Goal: Task Accomplishment & Management: Manage account settings

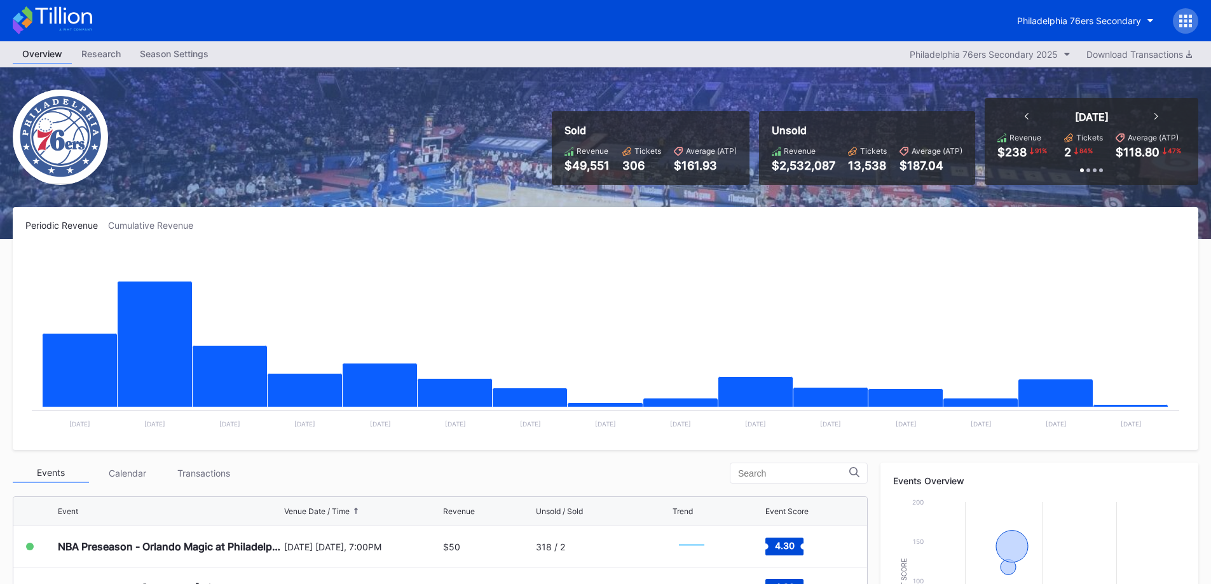
scroll to position [318, 0]
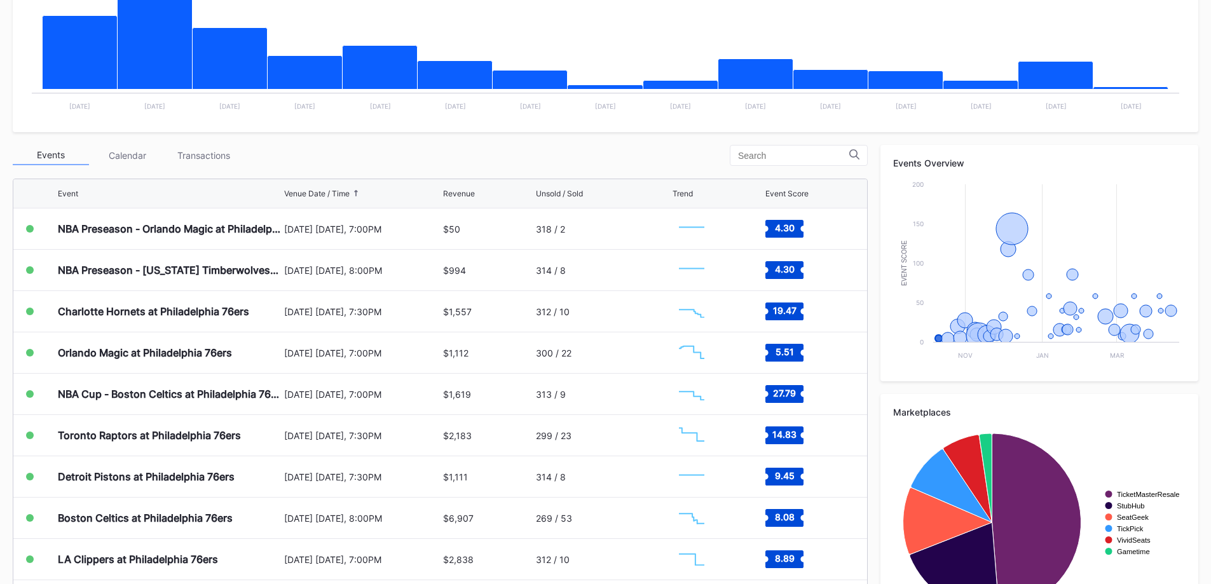
click at [233, 156] on div "Transactions" at bounding box center [203, 156] width 76 height 20
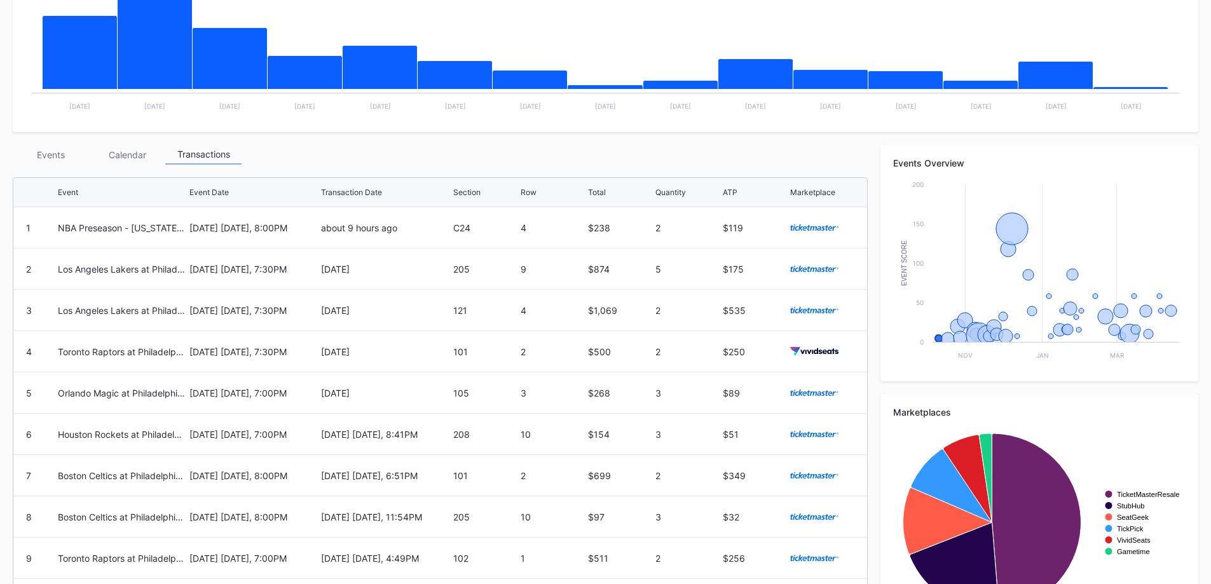
click at [54, 155] on div "Events" at bounding box center [51, 155] width 76 height 20
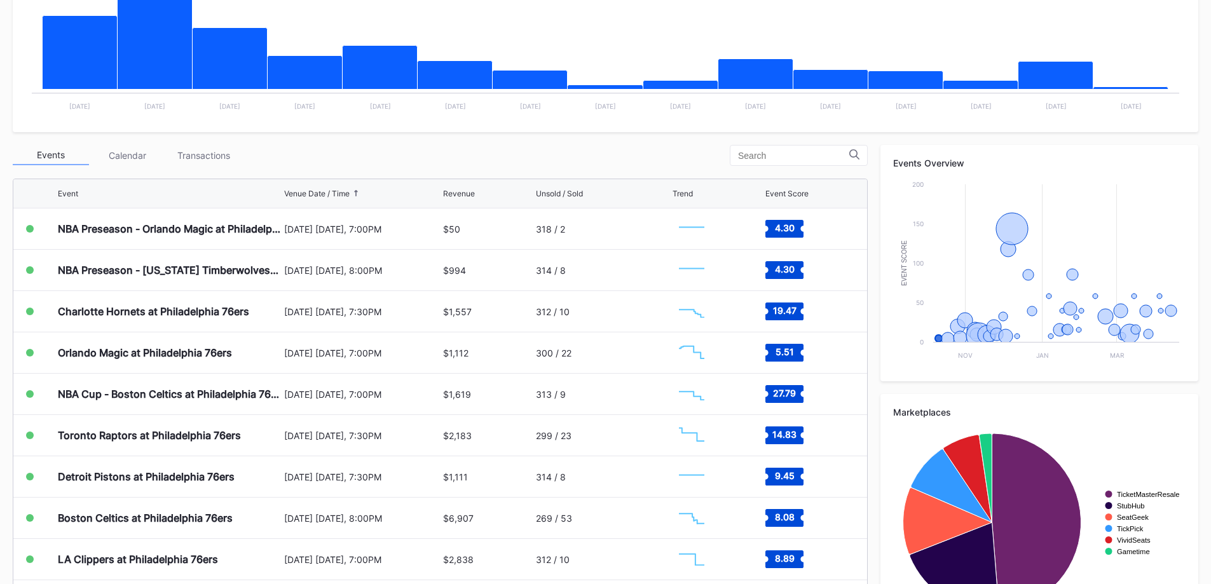
click at [775, 195] on div "Event Score" at bounding box center [787, 194] width 43 height 10
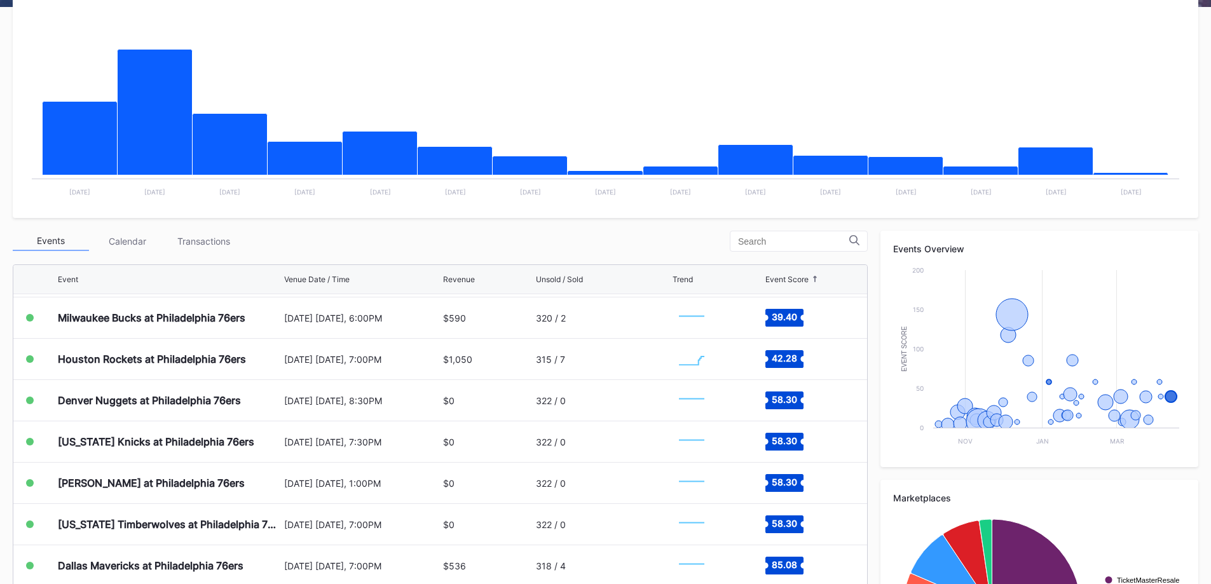
scroll to position [191, 0]
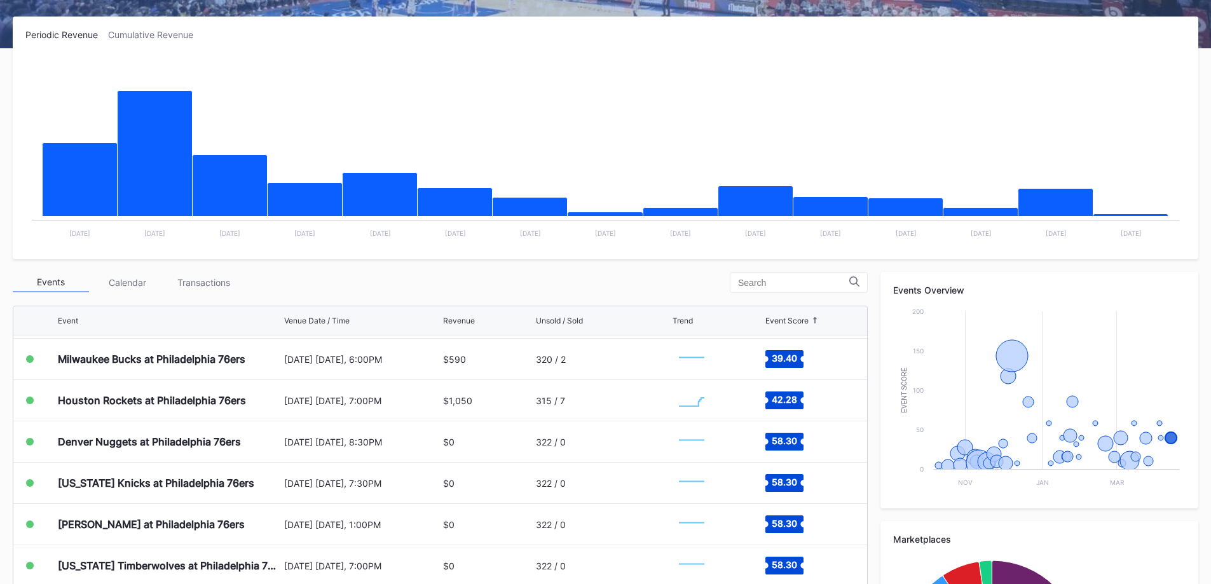
drag, startPoint x: 459, startPoint y: 352, endPoint x: 439, endPoint y: 275, distance: 79.4
click at [439, 275] on div "Events Calendar Transactions" at bounding box center [440, 282] width 855 height 21
click at [157, 362] on div "Milwaukee Bucks at Philadelphia 76ers" at bounding box center [152, 359] width 188 height 13
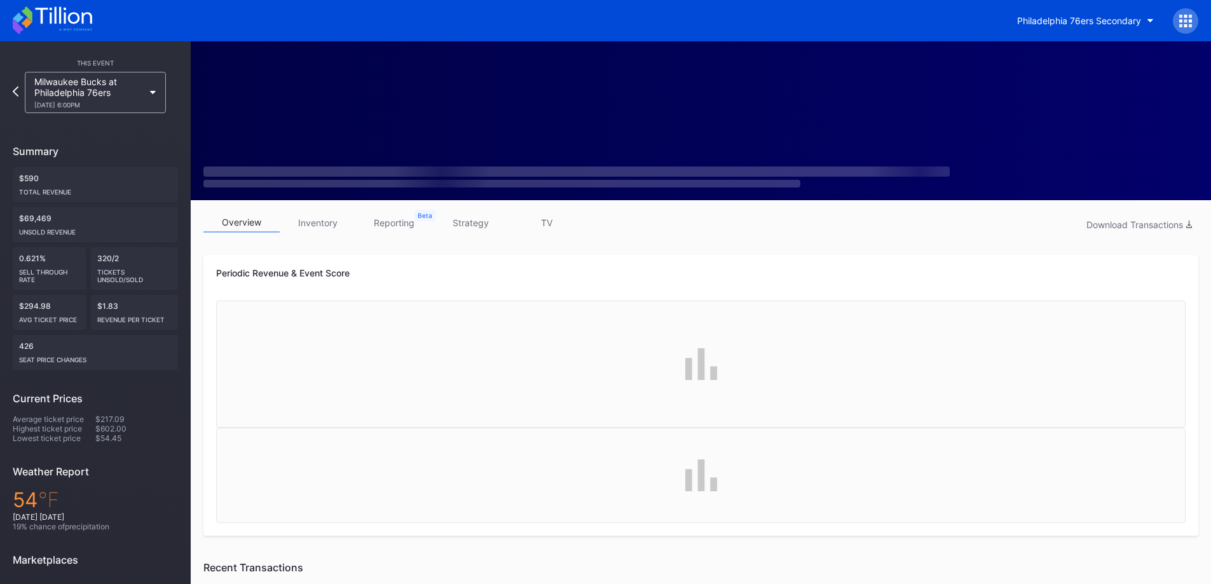
click at [136, 94] on div "Milwaukee Bucks at Philadelphia 76ers [DATE] 6:00PM" at bounding box center [88, 92] width 109 height 32
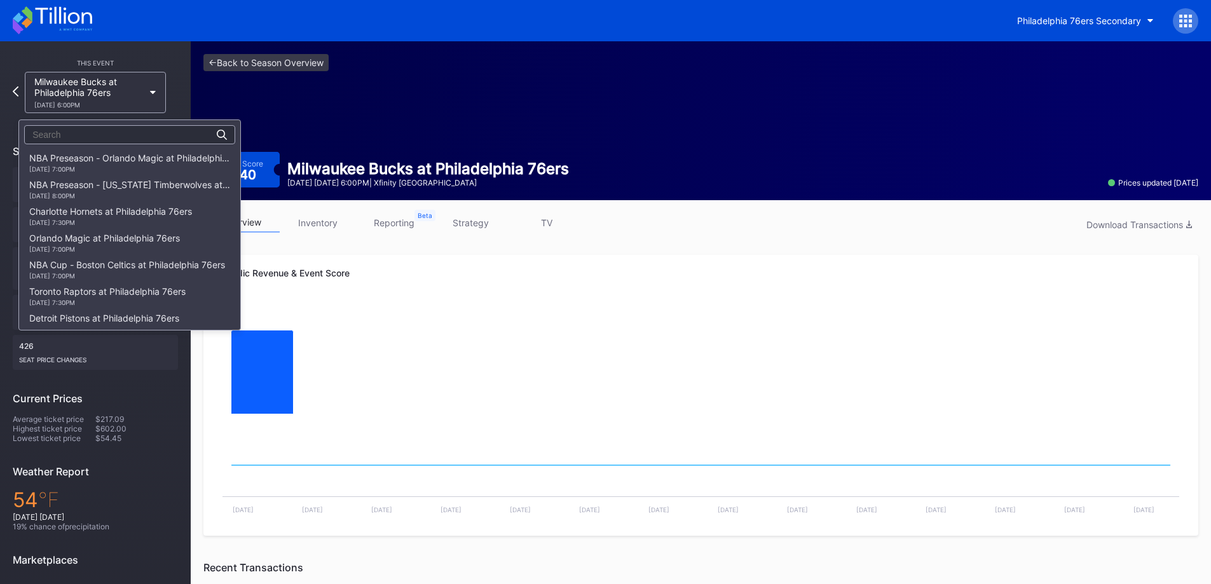
click at [162, 167] on div "[DATE] 7:00PM" at bounding box center [129, 169] width 201 height 8
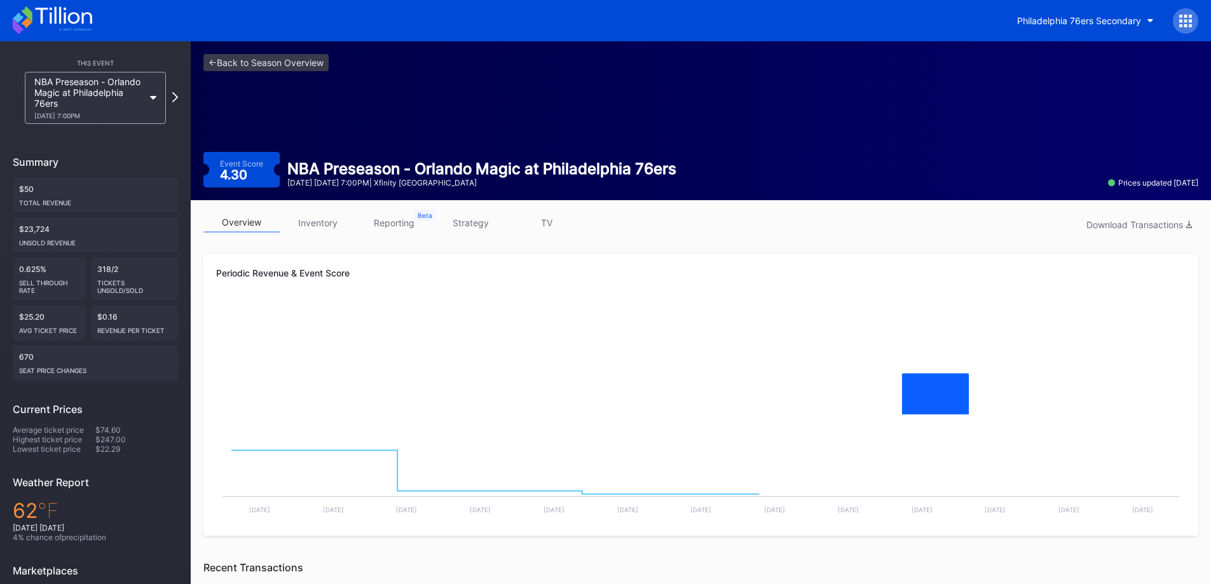
click at [315, 227] on link "inventory" at bounding box center [318, 223] width 76 height 20
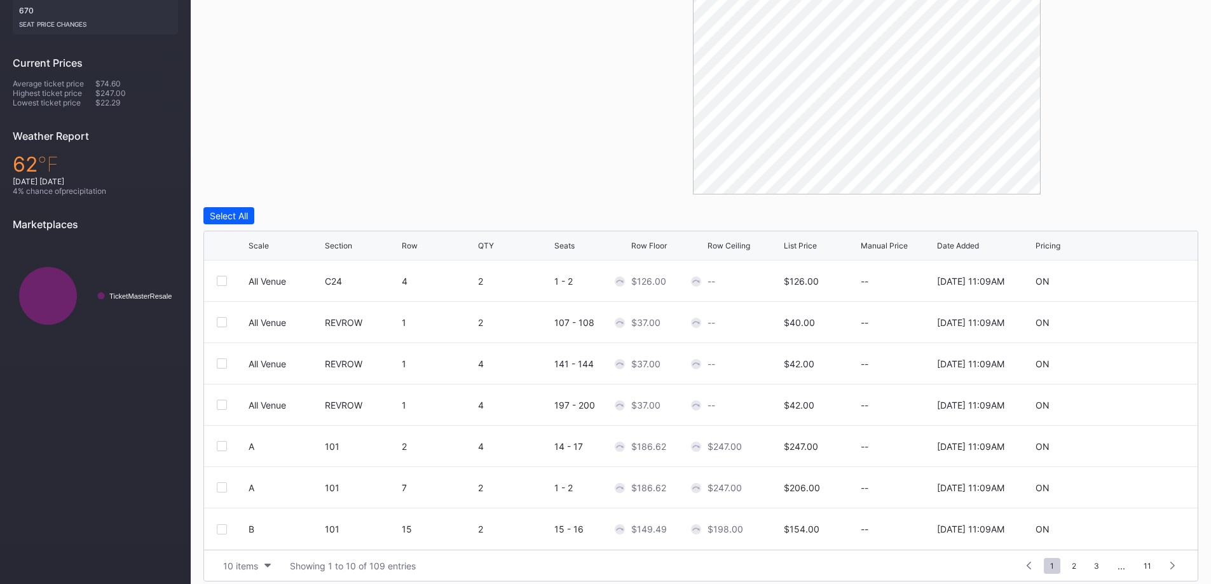
scroll to position [357, 0]
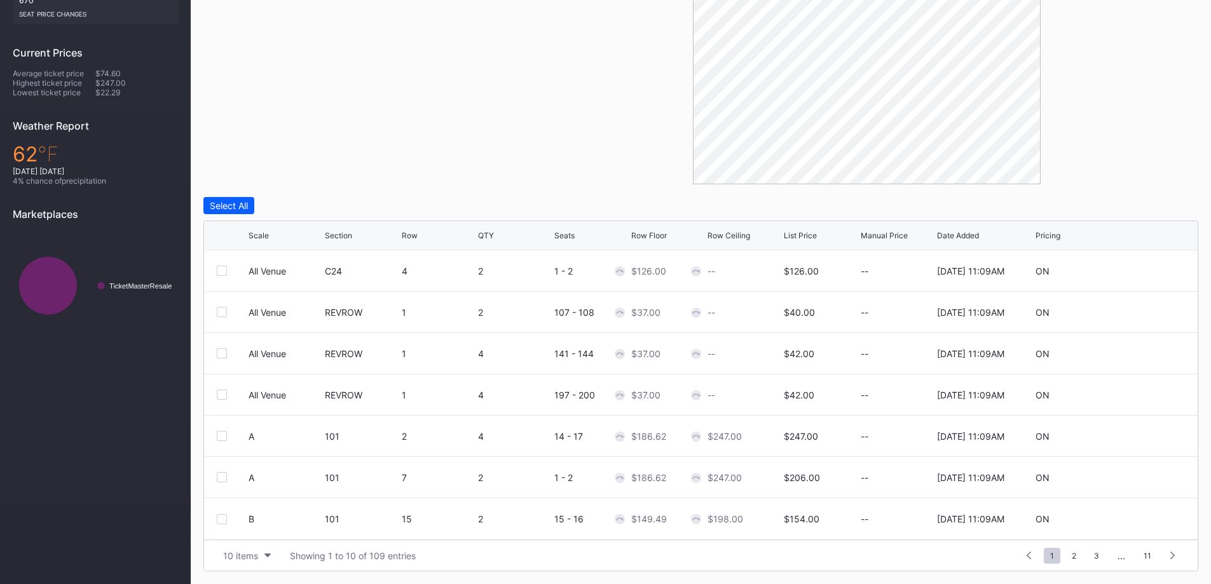
click at [244, 549] on button "10 items" at bounding box center [247, 555] width 60 height 17
click at [247, 526] on div "200 items" at bounding box center [246, 524] width 41 height 11
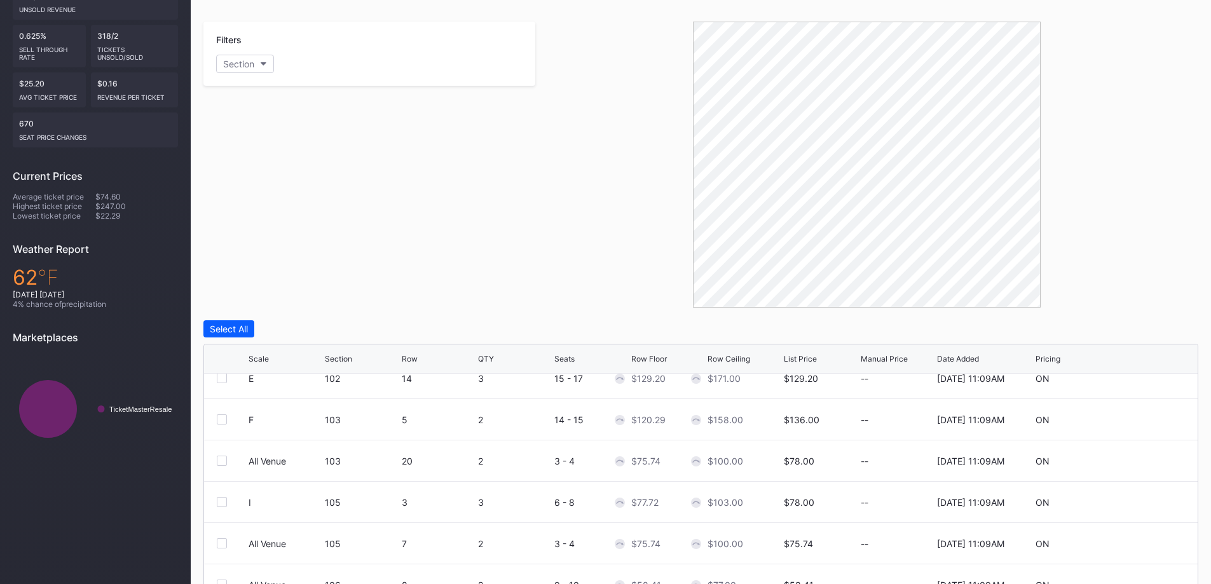
scroll to position [0, 0]
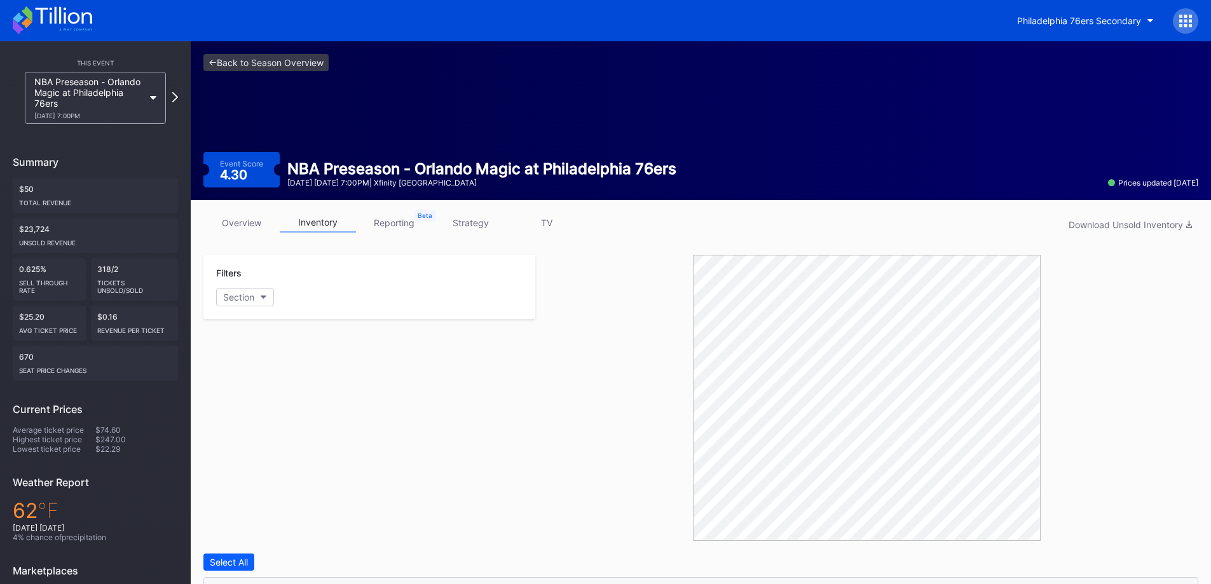
click at [468, 219] on link "strategy" at bounding box center [470, 223] width 76 height 20
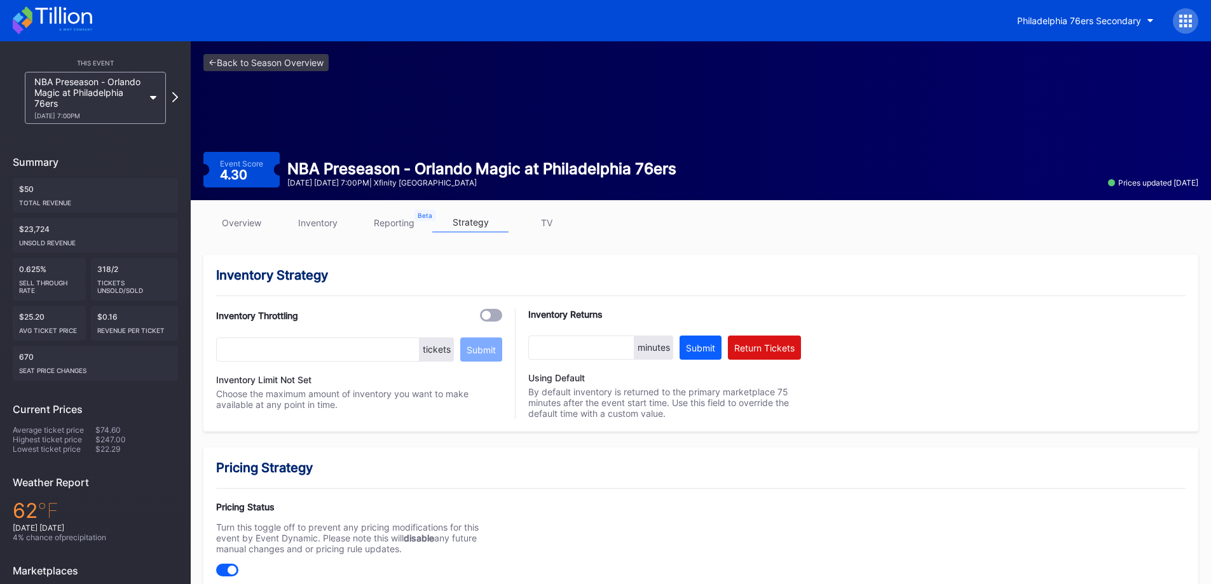
scroll to position [318, 0]
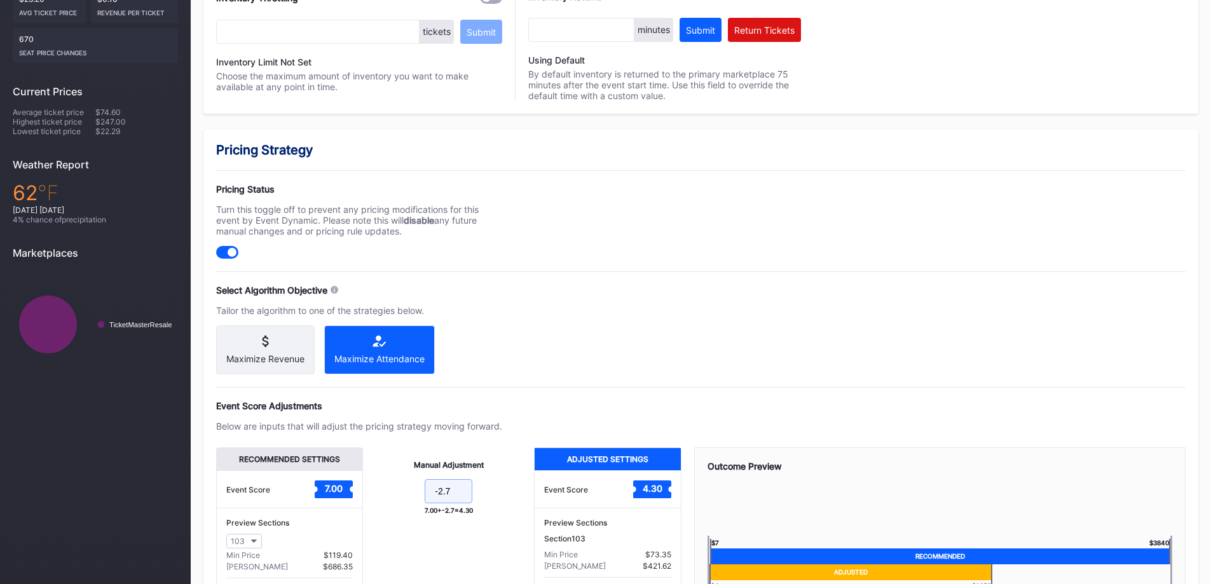
drag, startPoint x: 448, startPoint y: 504, endPoint x: 392, endPoint y: 492, distance: 57.1
click at [392, 493] on form "-2.7" at bounding box center [449, 492] width 146 height 27
type input "-4"
click at [518, 404] on div "Event Score Adjustments" at bounding box center [701, 406] width 970 height 11
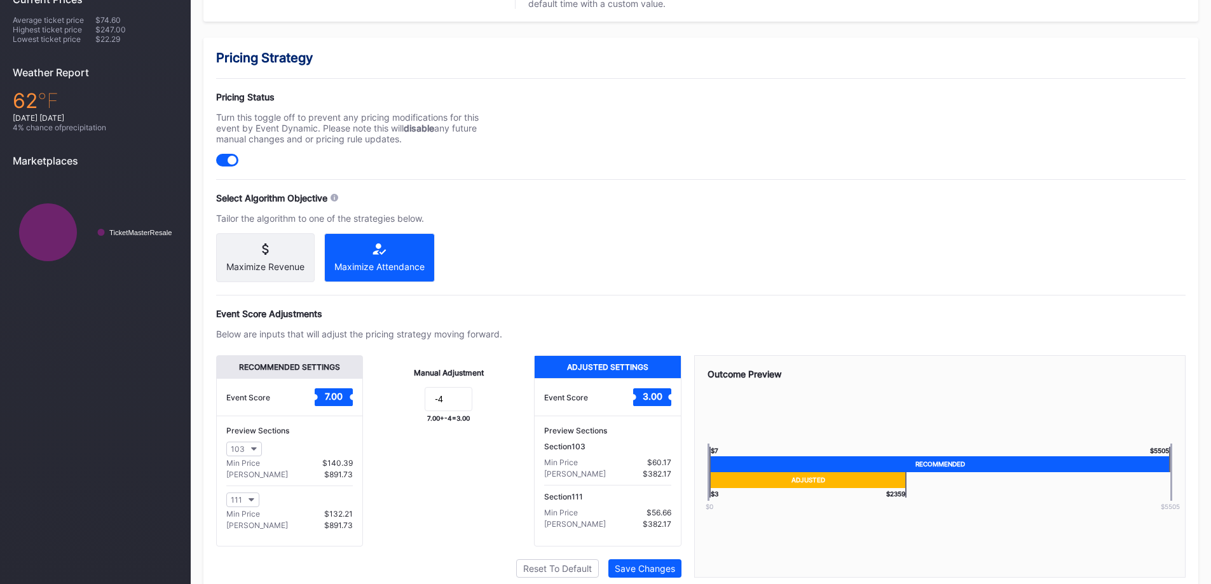
scroll to position [466, 0]
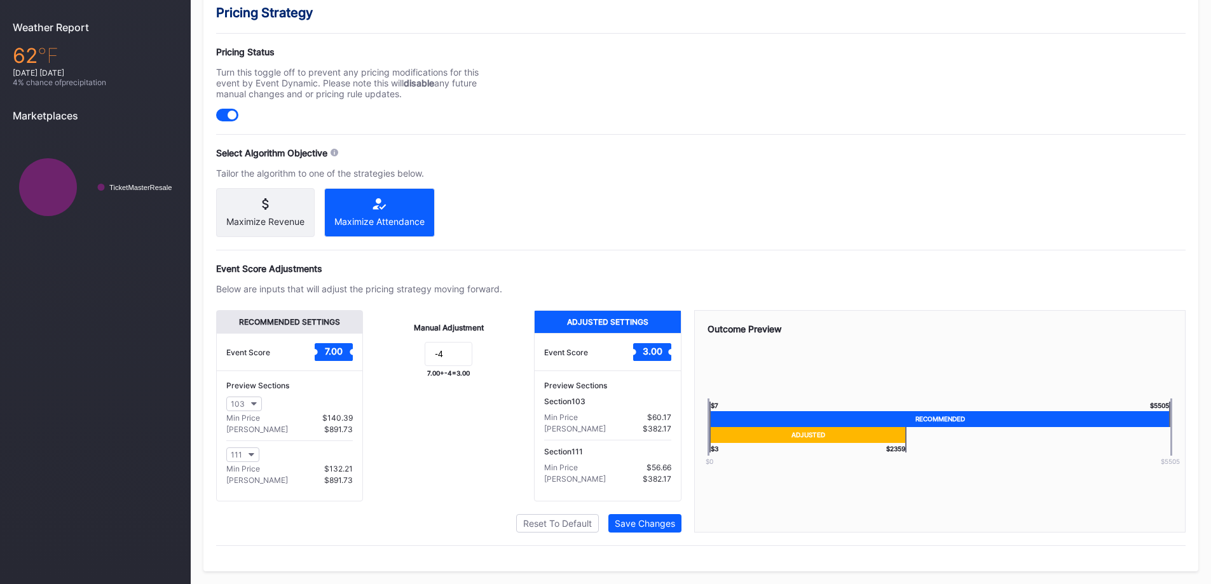
click at [659, 532] on button "Save Changes" at bounding box center [644, 523] width 73 height 18
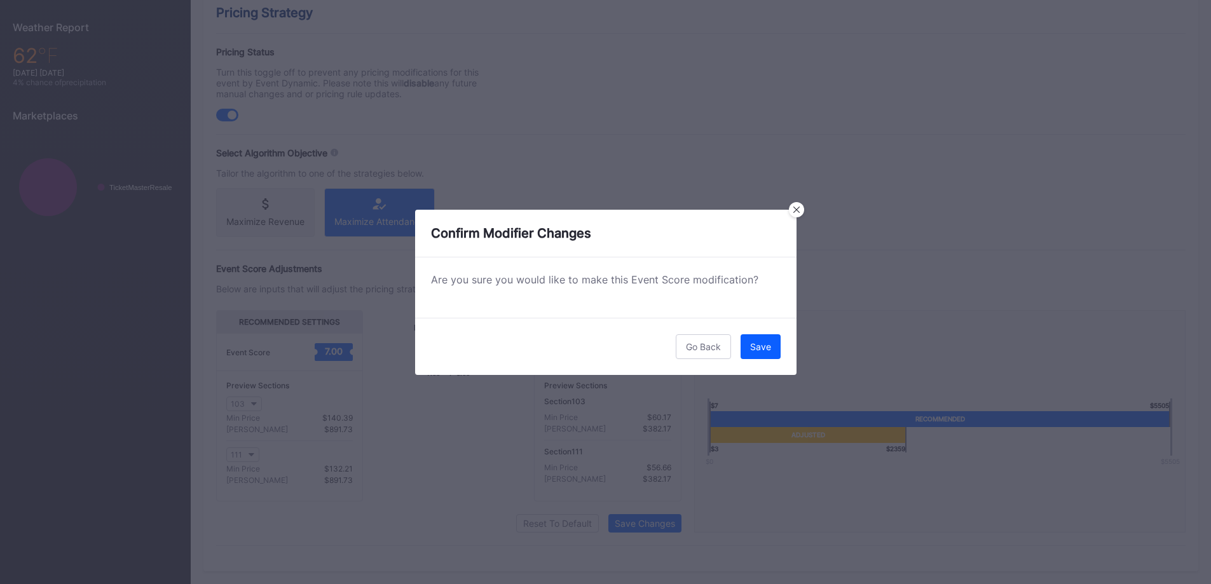
click at [773, 345] on button "Save" at bounding box center [761, 346] width 40 height 25
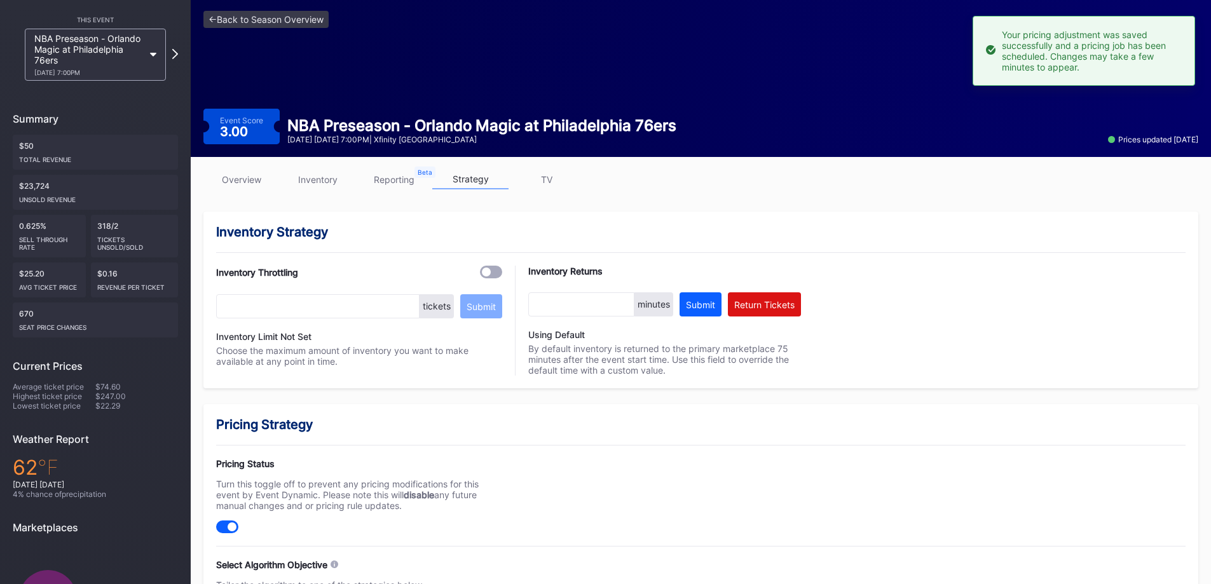
scroll to position [21, 0]
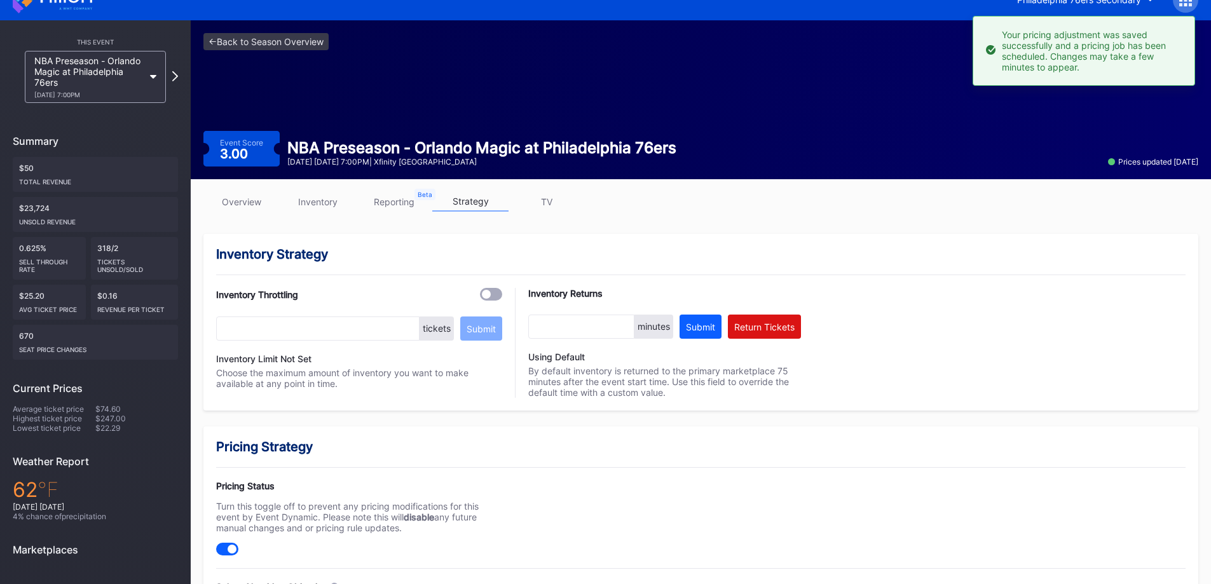
click at [114, 95] on div "[DATE] 7:00PM" at bounding box center [88, 95] width 109 height 8
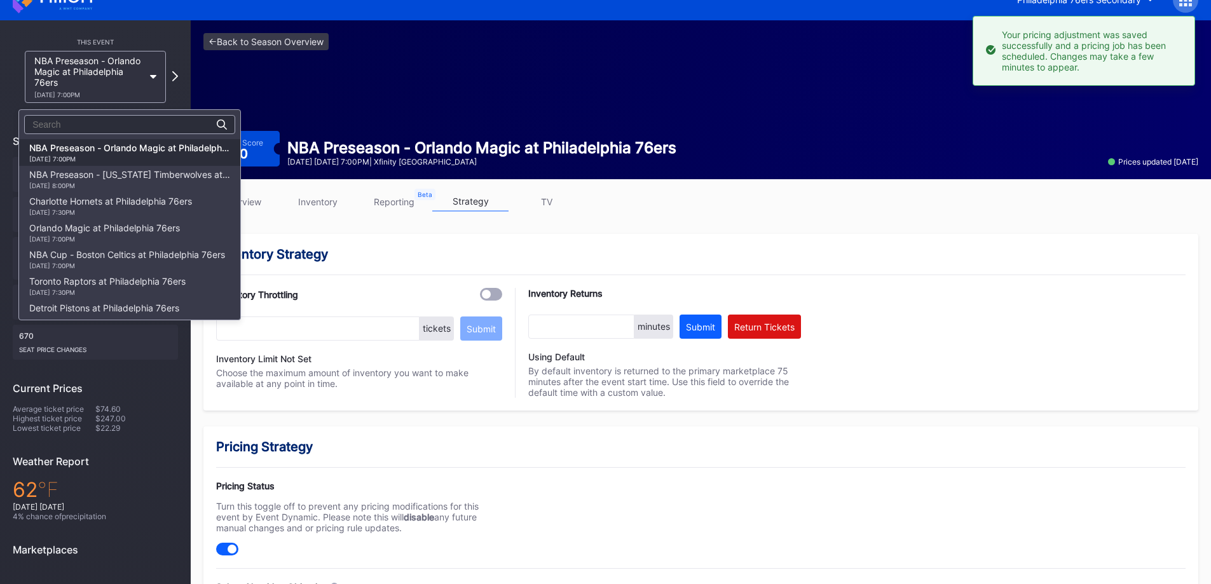
click at [119, 181] on div "NBA Preseason - [US_STATE] Timberwolves at Philadelphia 76ers [DATE] 8:00PM" at bounding box center [129, 179] width 201 height 20
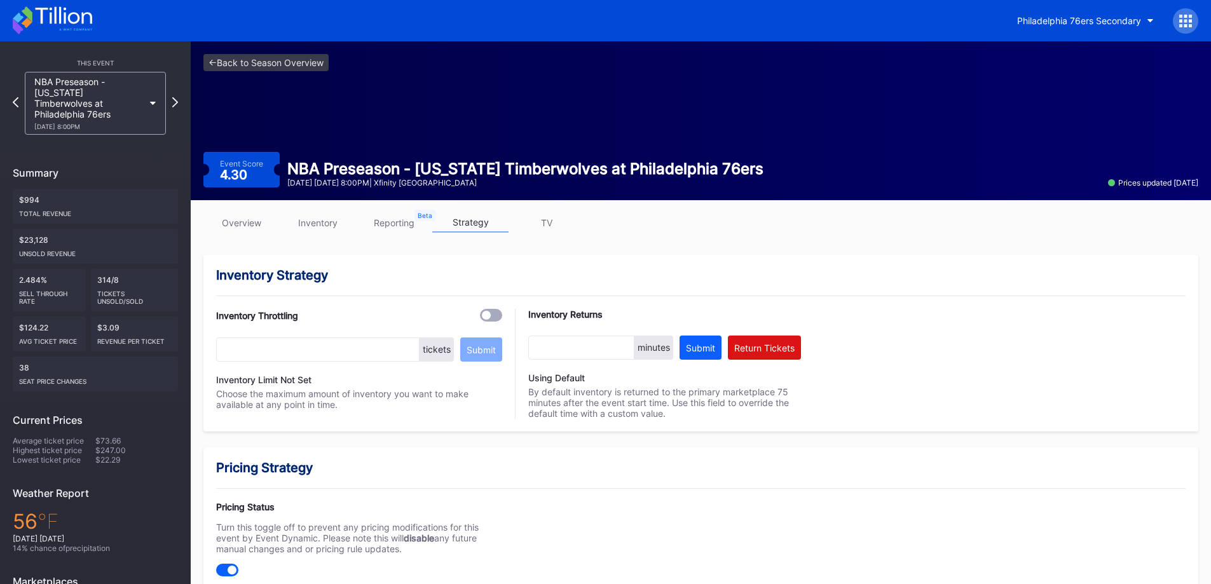
click at [340, 216] on link "inventory" at bounding box center [318, 223] width 76 height 20
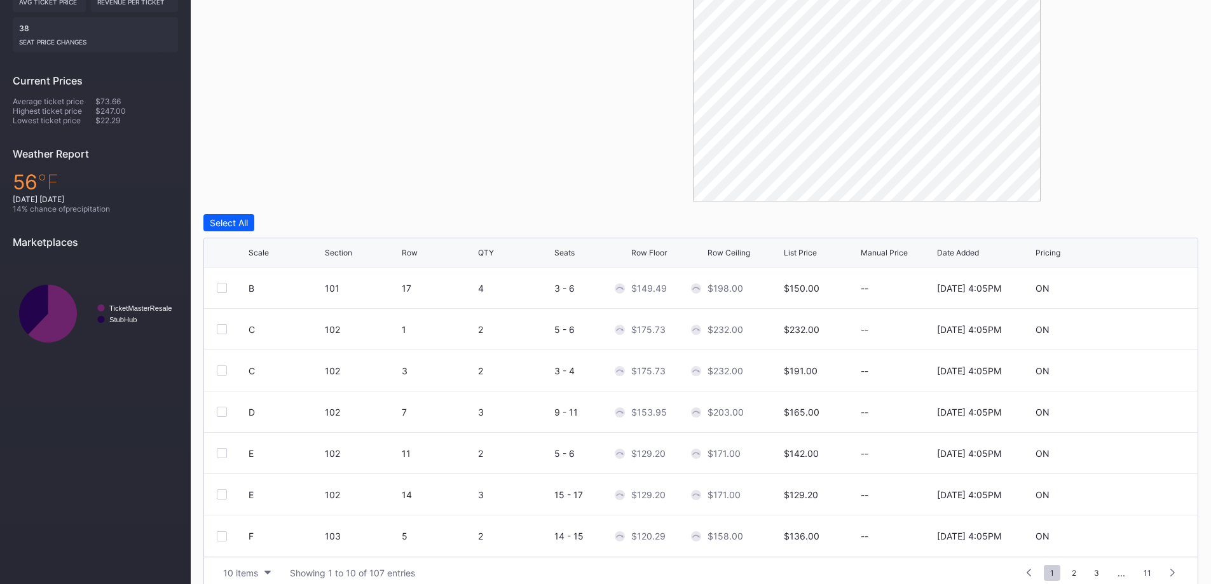
scroll to position [357, 0]
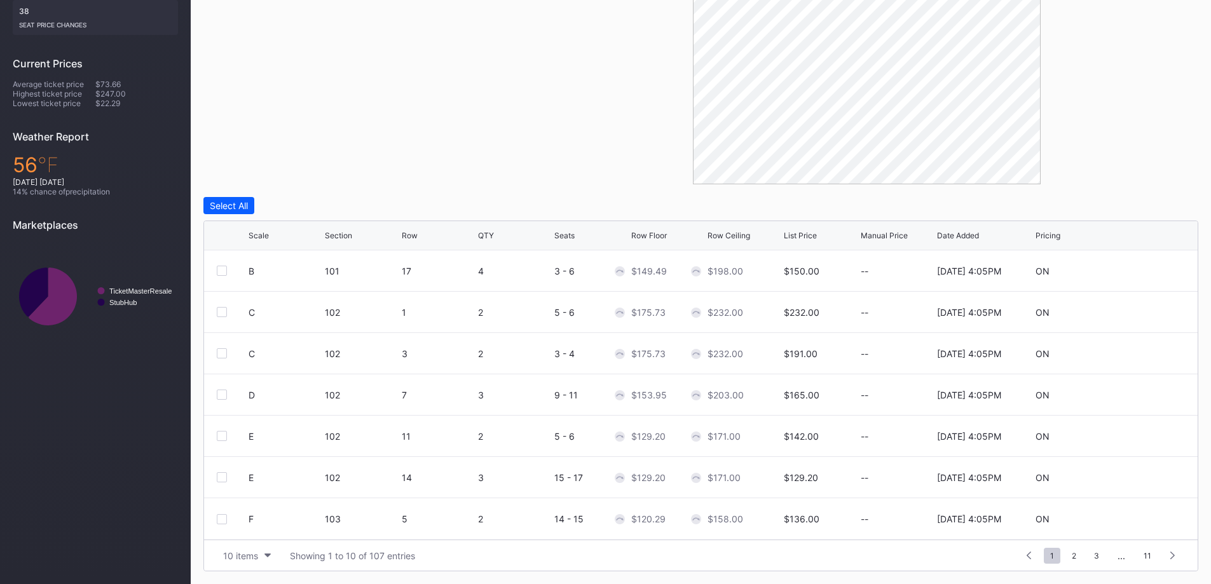
click at [245, 560] on div "10 items" at bounding box center [240, 556] width 35 height 11
click at [249, 530] on div "200 items" at bounding box center [247, 524] width 60 height 24
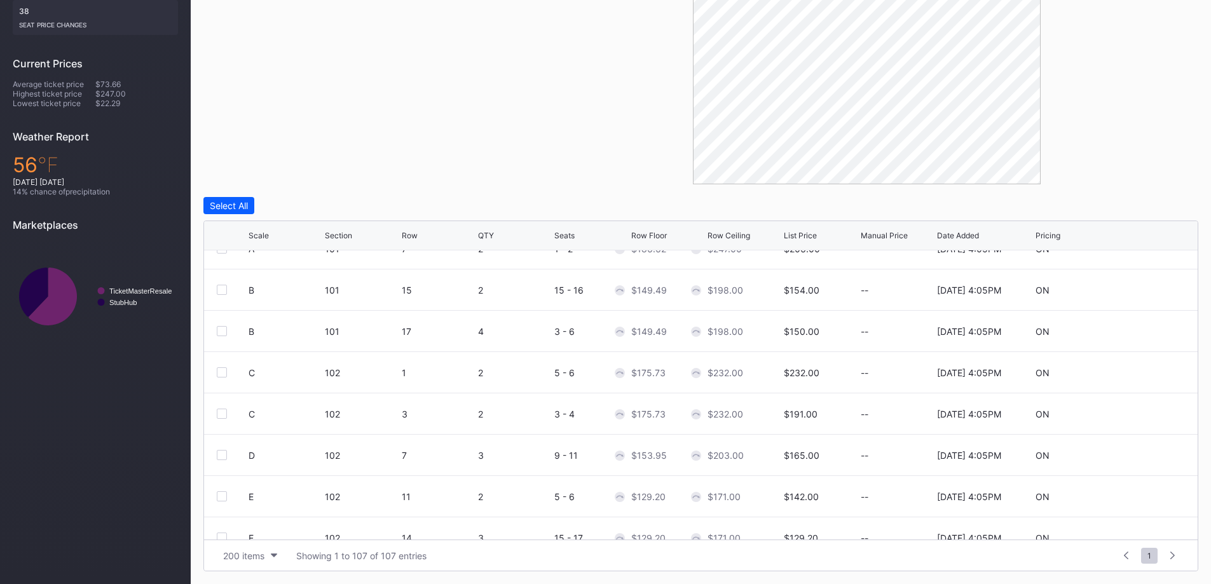
scroll to position [0, 0]
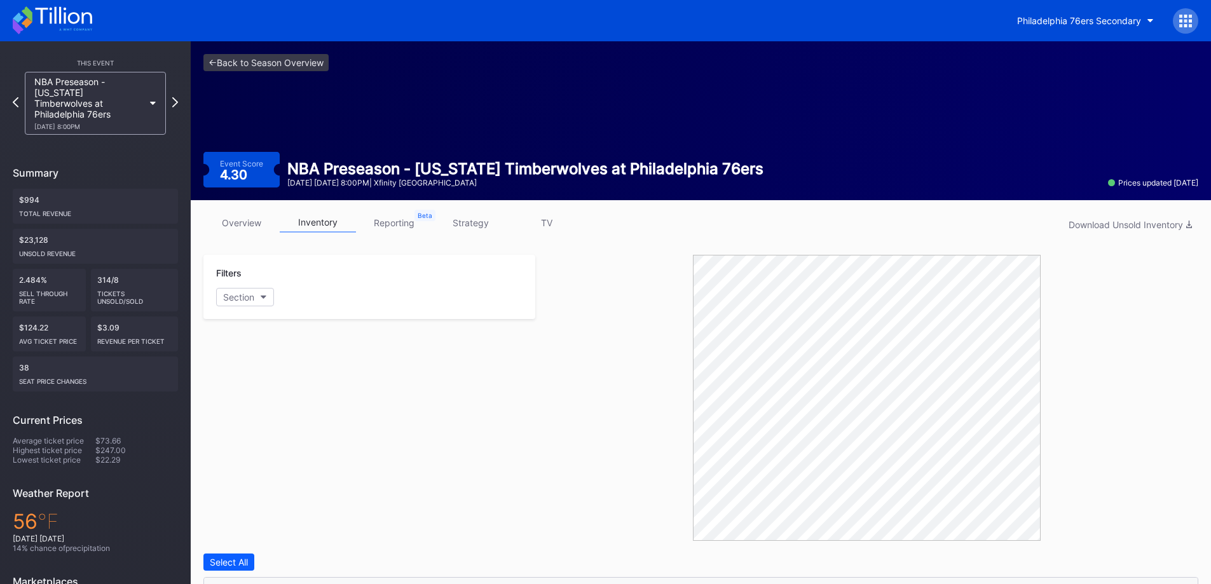
click at [482, 233] on div "overview inventory reporting strategy TV Download Unsold Inventory" at bounding box center [700, 226] width 995 height 26
click at [480, 228] on link "strategy" at bounding box center [470, 223] width 76 height 20
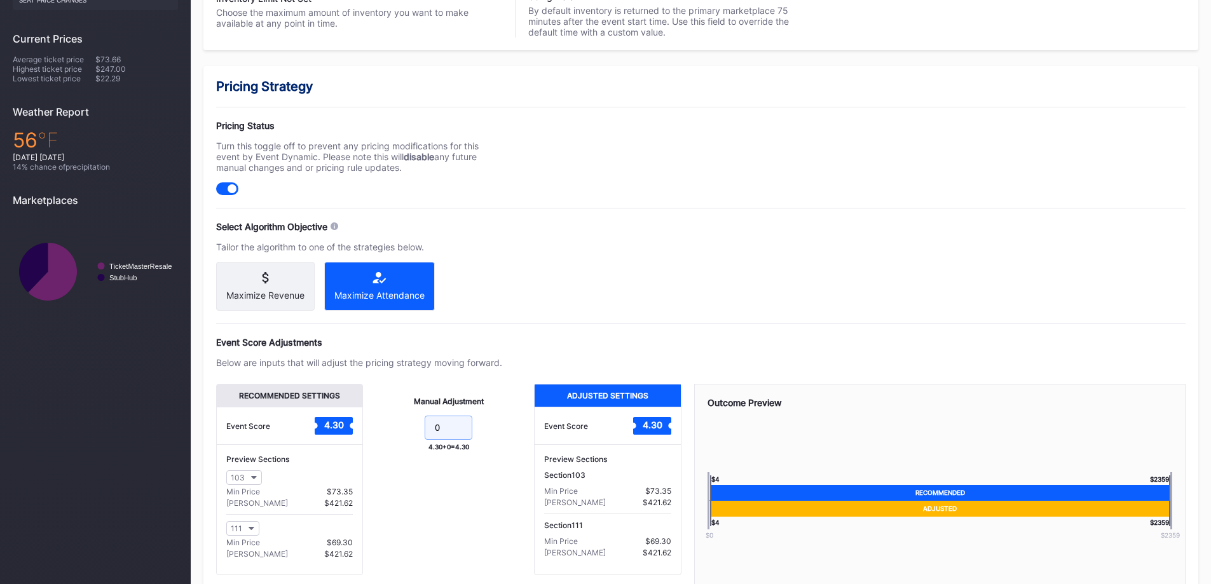
drag, startPoint x: 401, startPoint y: 435, endPoint x: 366, endPoint y: 415, distance: 39.9
click at [366, 415] on div "Manual Adjustment 0 4.30 + 0 = 4.30" at bounding box center [448, 479] width 171 height 191
type input "-1"
click at [446, 554] on div "Manual Adjustment -1 4.30 + -1 = 3.30" at bounding box center [448, 479] width 171 height 191
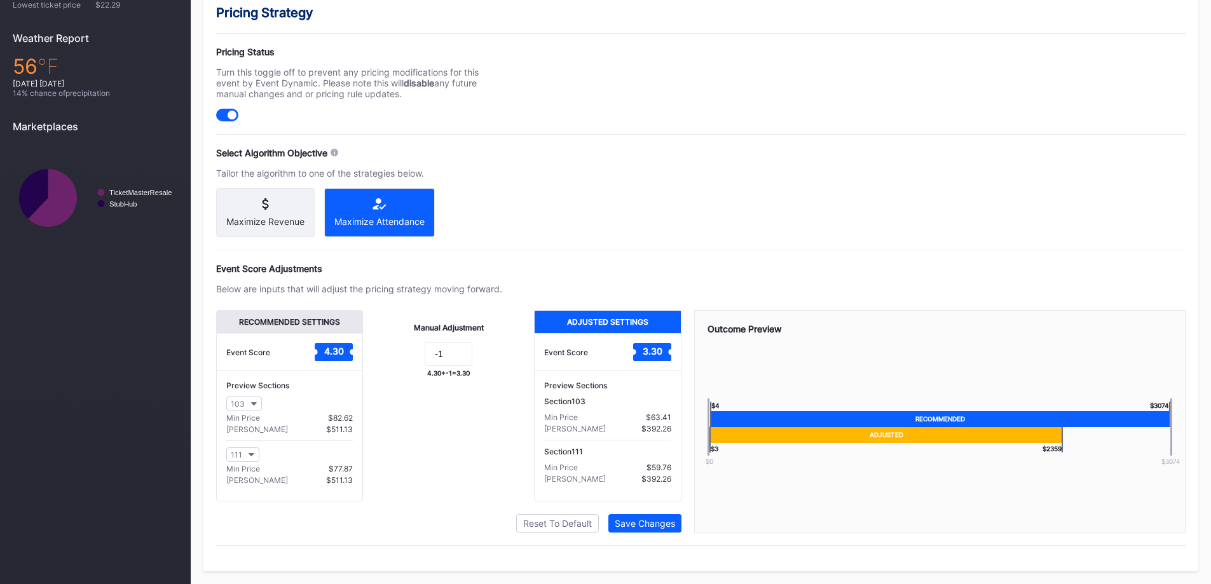
click at [670, 526] on div "Save Changes" at bounding box center [645, 523] width 60 height 11
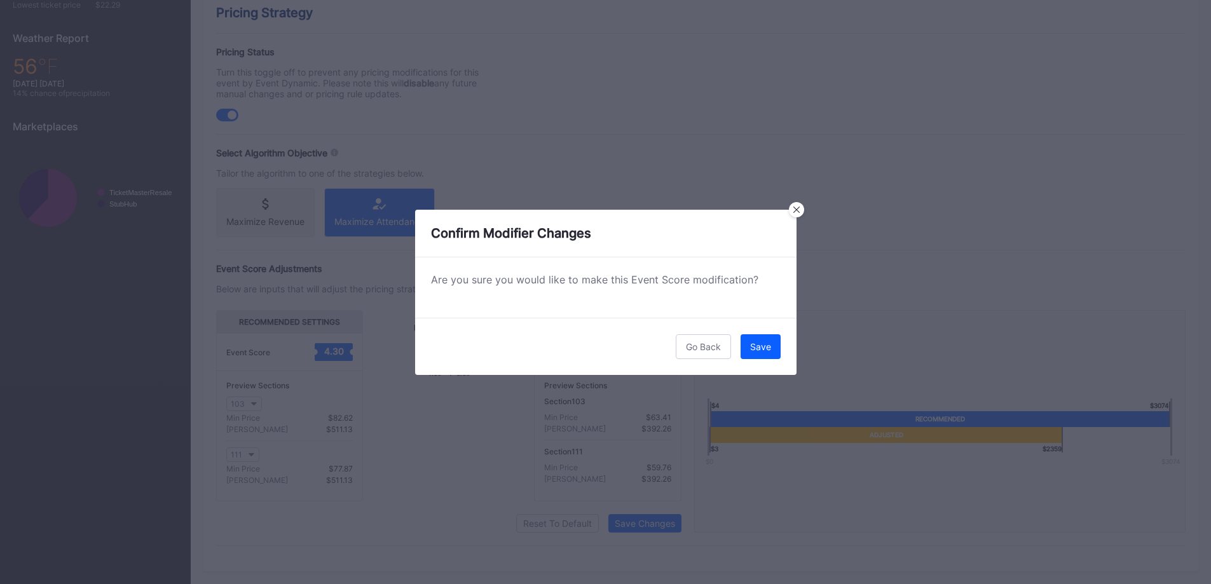
click at [759, 355] on button "Save" at bounding box center [761, 346] width 40 height 25
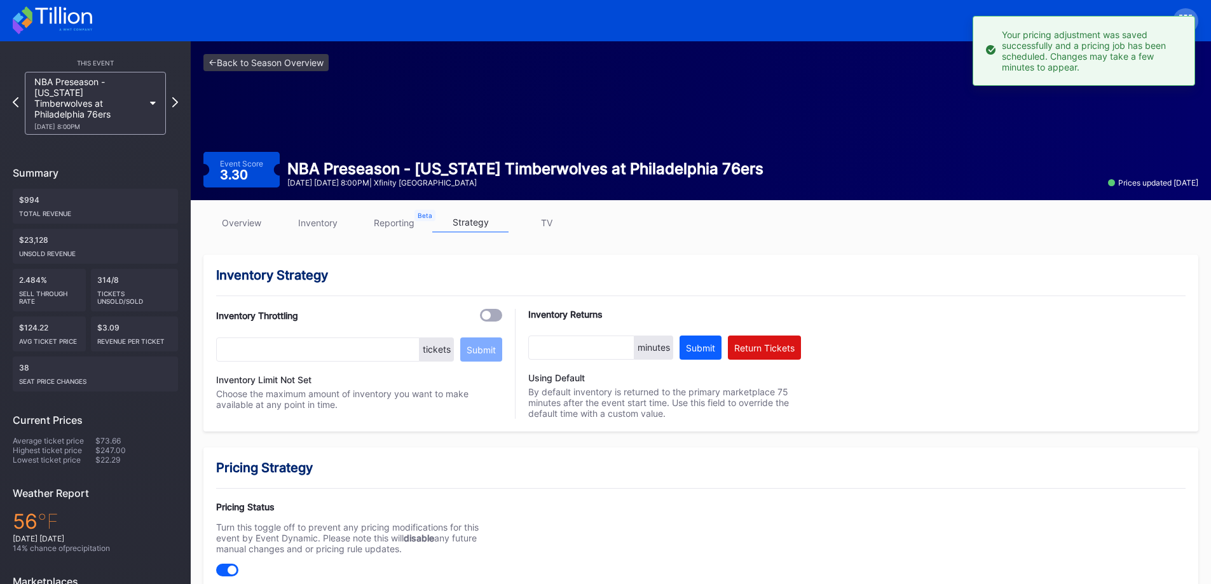
click at [142, 92] on div "NBA Preseason - [US_STATE] Timberwolves at Philadelphia 76ers [DATE] 8:00PM" at bounding box center [88, 103] width 109 height 54
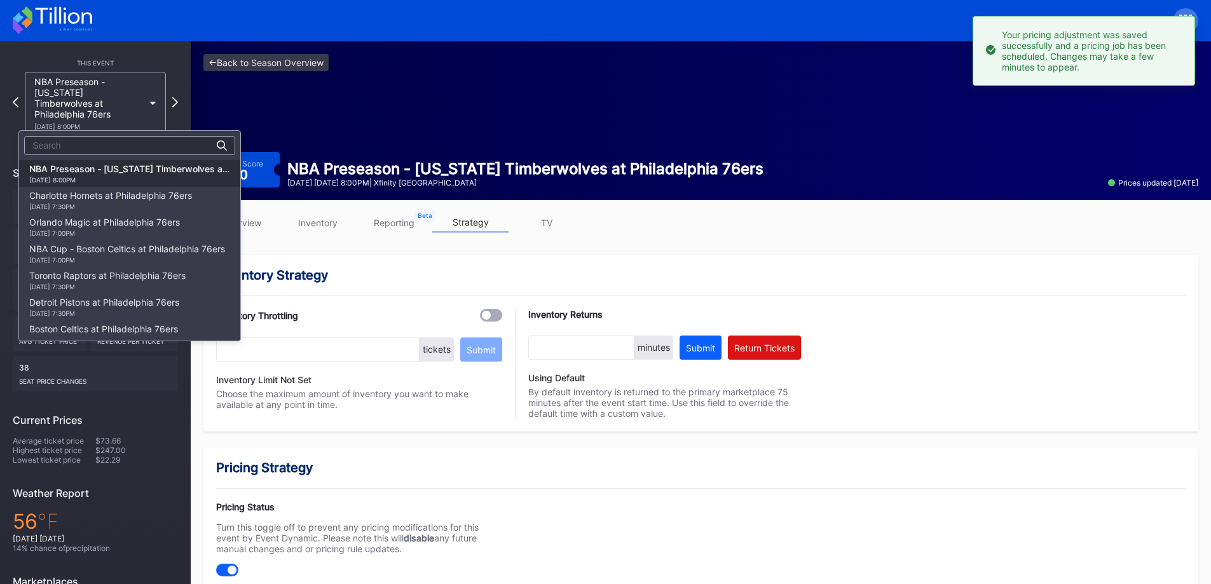
click at [133, 212] on div "Charlotte Hornets at Philadelphia 76ers [DATE] 7:30PM" at bounding box center [129, 200] width 221 height 27
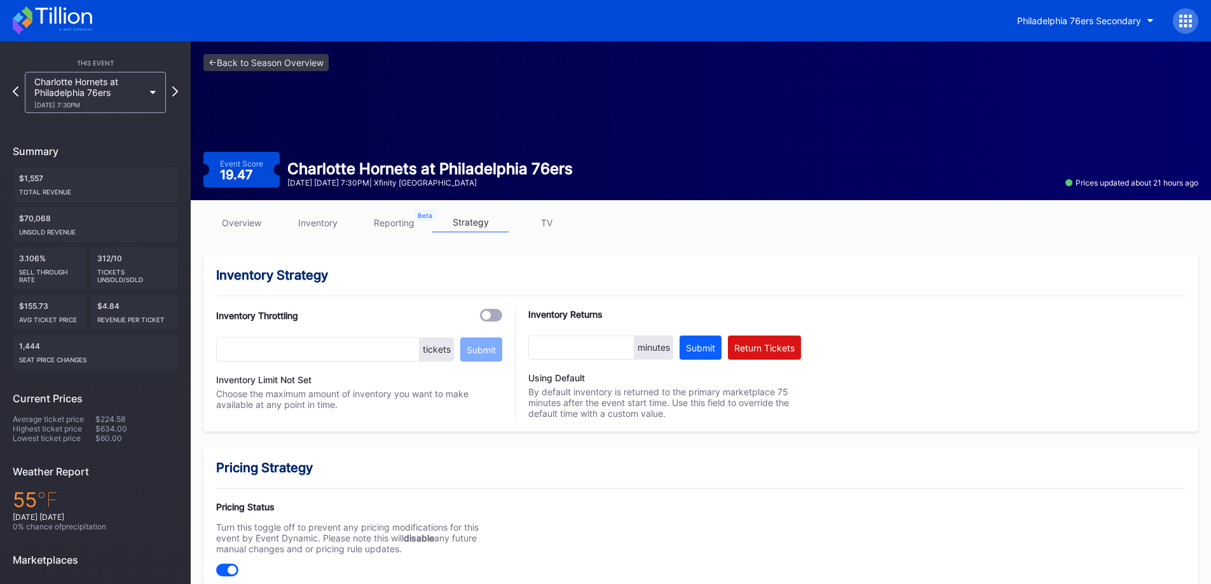
click at [341, 215] on link "inventory" at bounding box center [318, 223] width 76 height 20
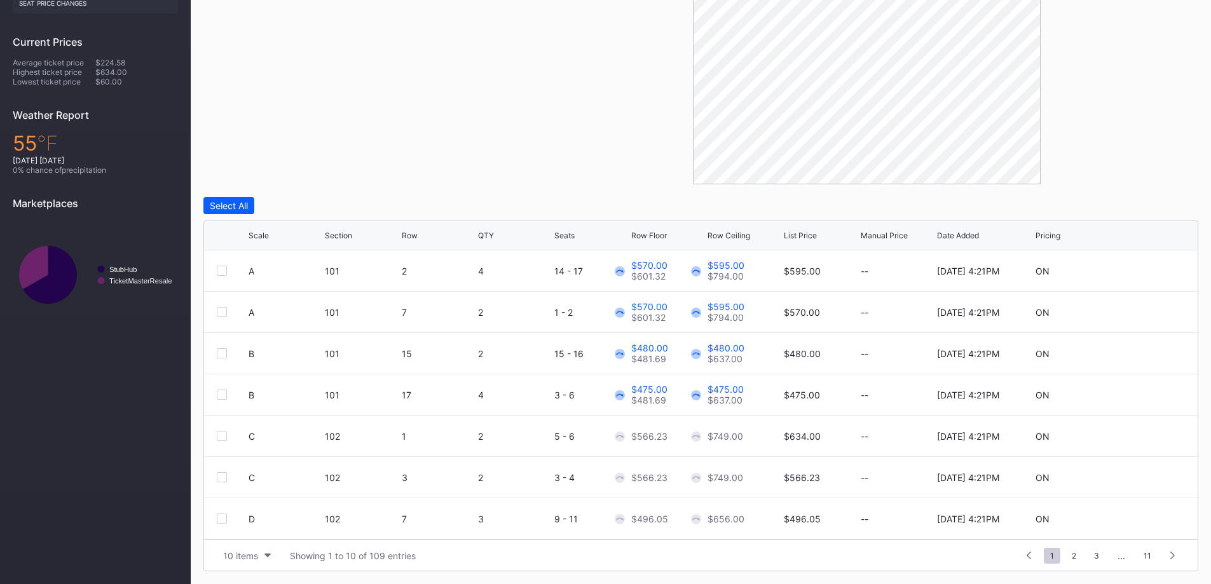
click at [236, 561] on div "10 items" at bounding box center [240, 556] width 35 height 11
click at [251, 524] on div "200 items" at bounding box center [246, 524] width 41 height 11
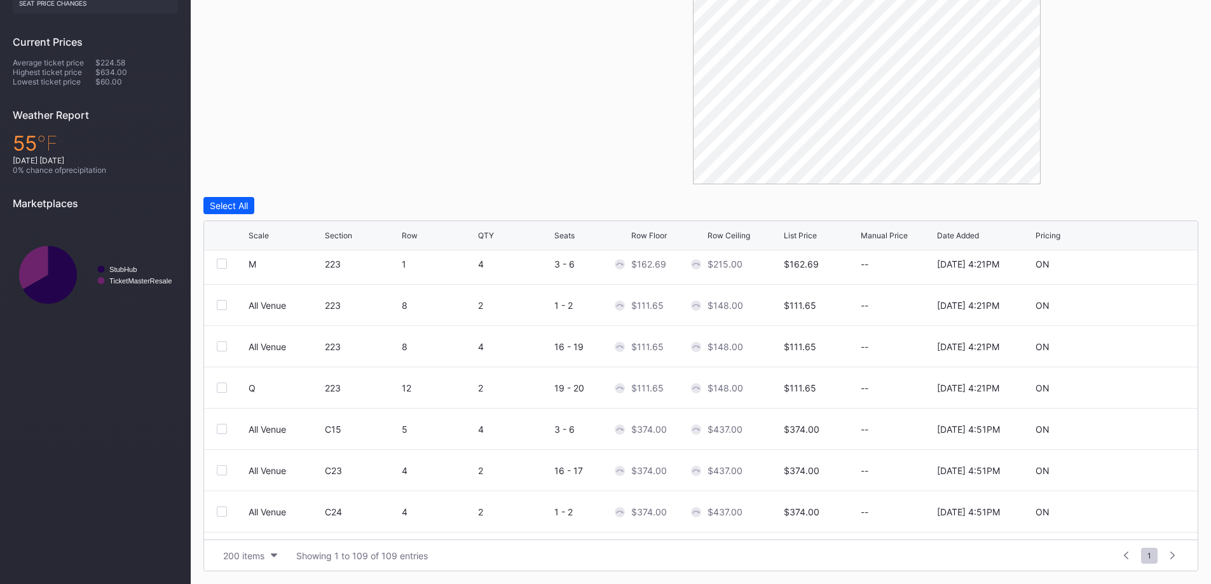
scroll to position [4133, 0]
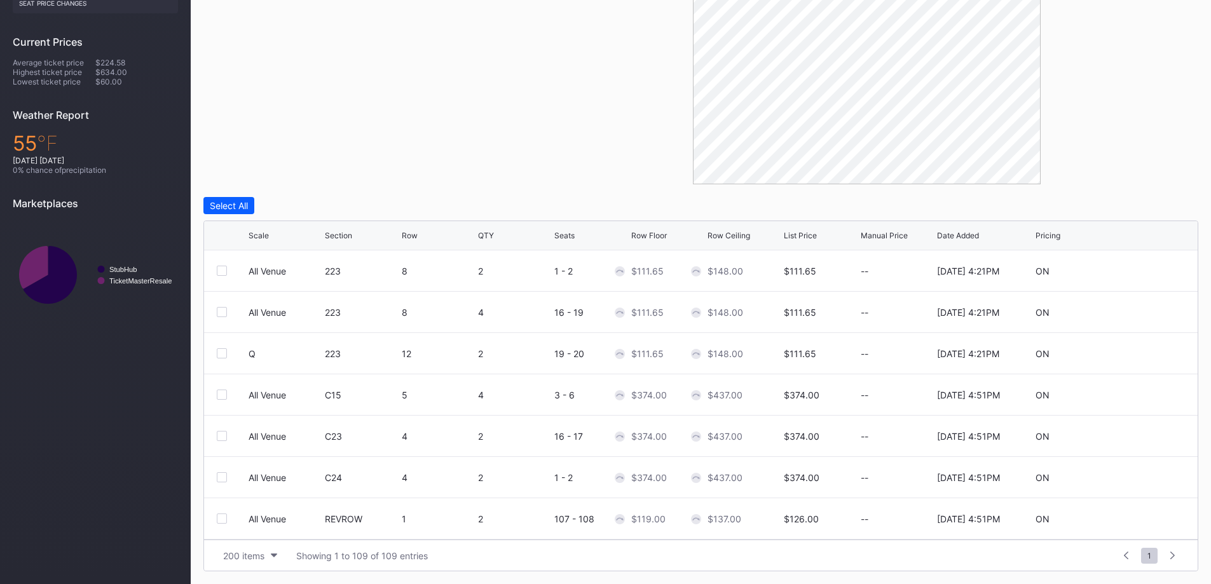
click at [278, 114] on div "Filters Section" at bounding box center [369, 41] width 332 height 286
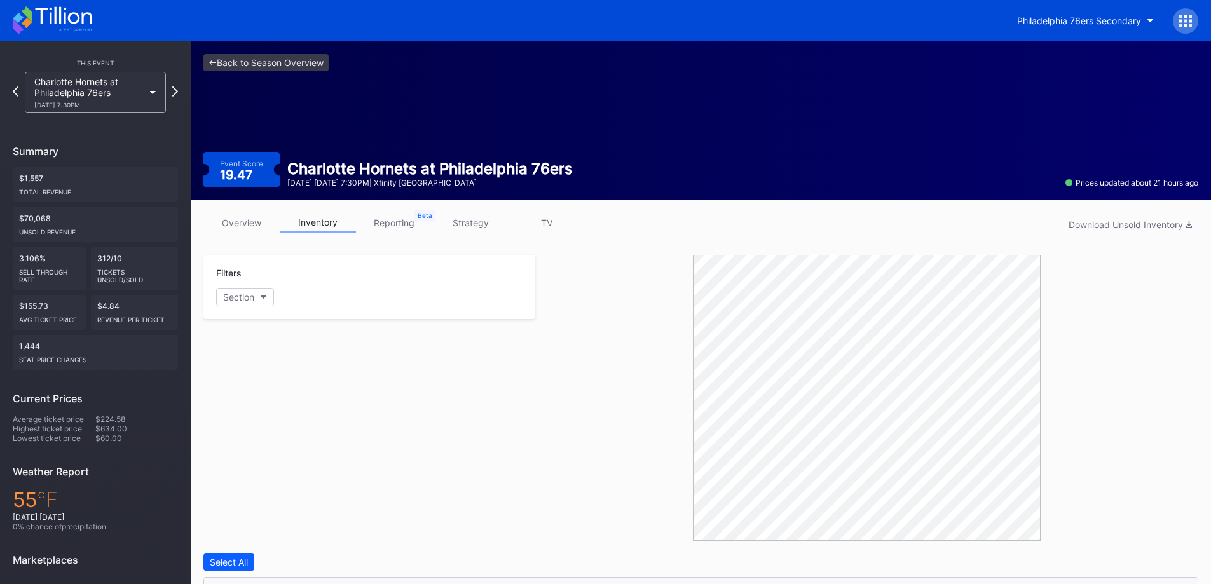
click at [104, 84] on div "Charlotte Hornets at Philadelphia 76ers [DATE] 7:30PM" at bounding box center [88, 92] width 109 height 32
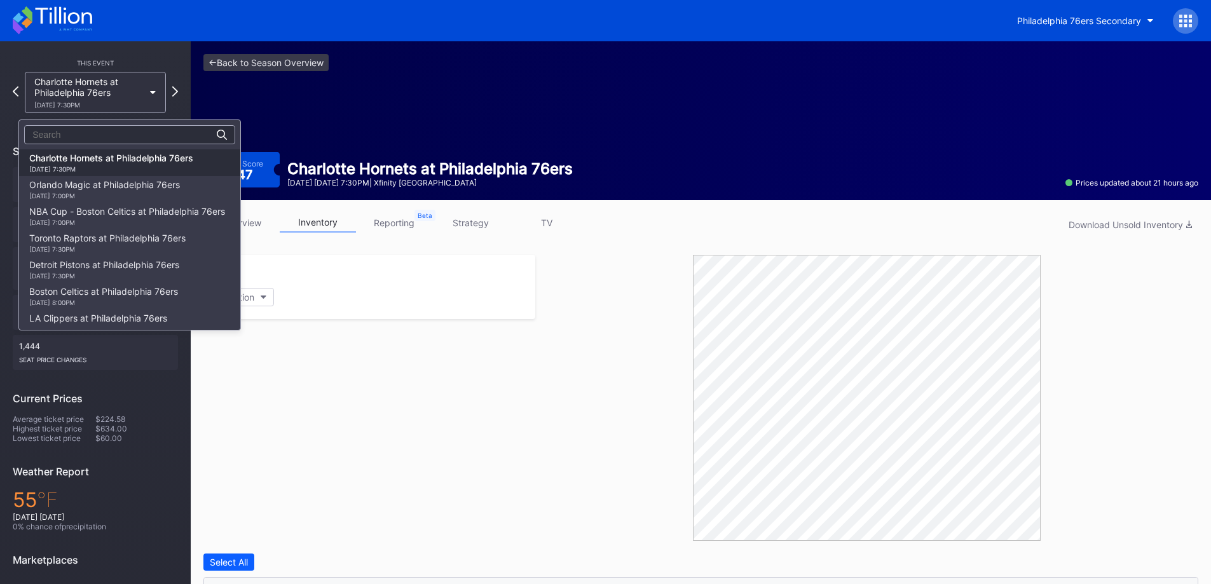
click at [108, 193] on div "[DATE] 7:00PM" at bounding box center [104, 196] width 151 height 8
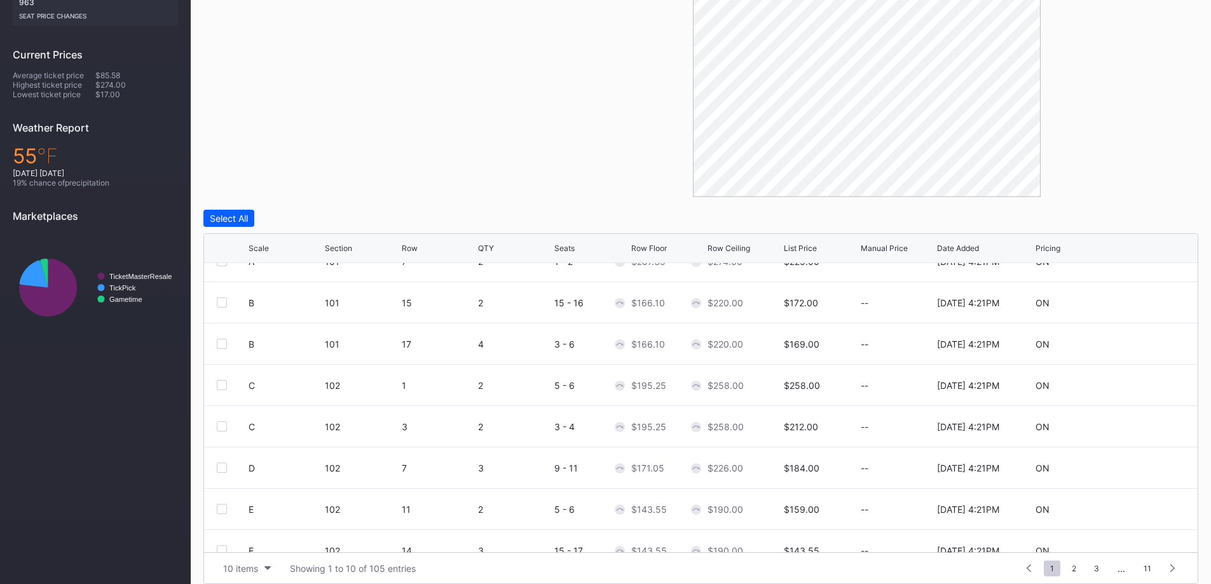
scroll to position [357, 0]
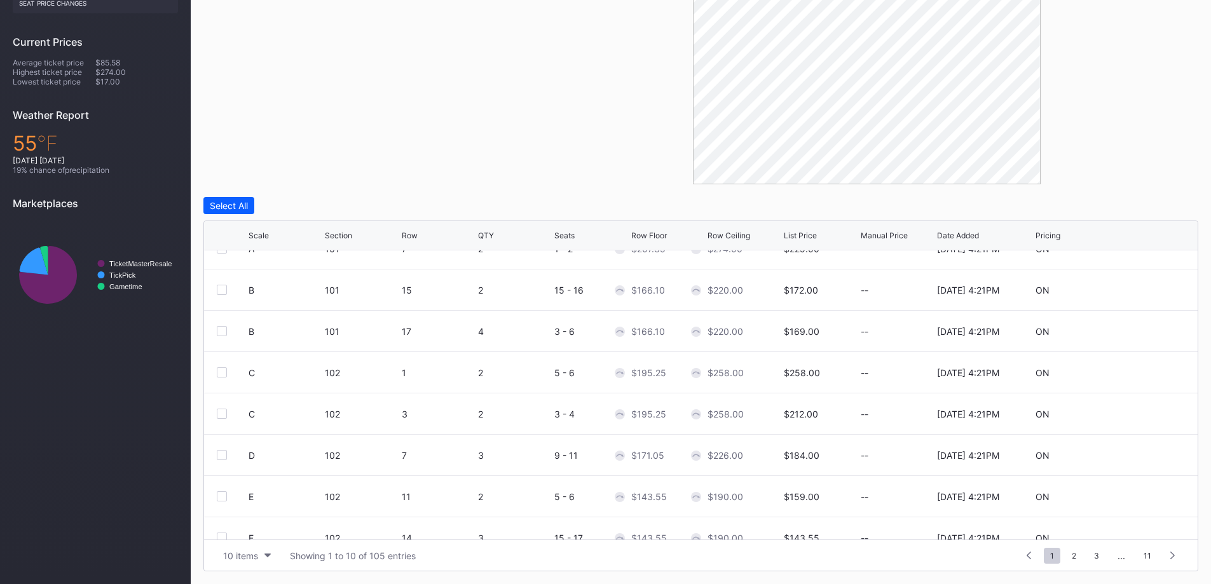
click at [252, 560] on div "10 items" at bounding box center [240, 556] width 35 height 11
click at [251, 529] on div "200 items" at bounding box center [246, 524] width 41 height 11
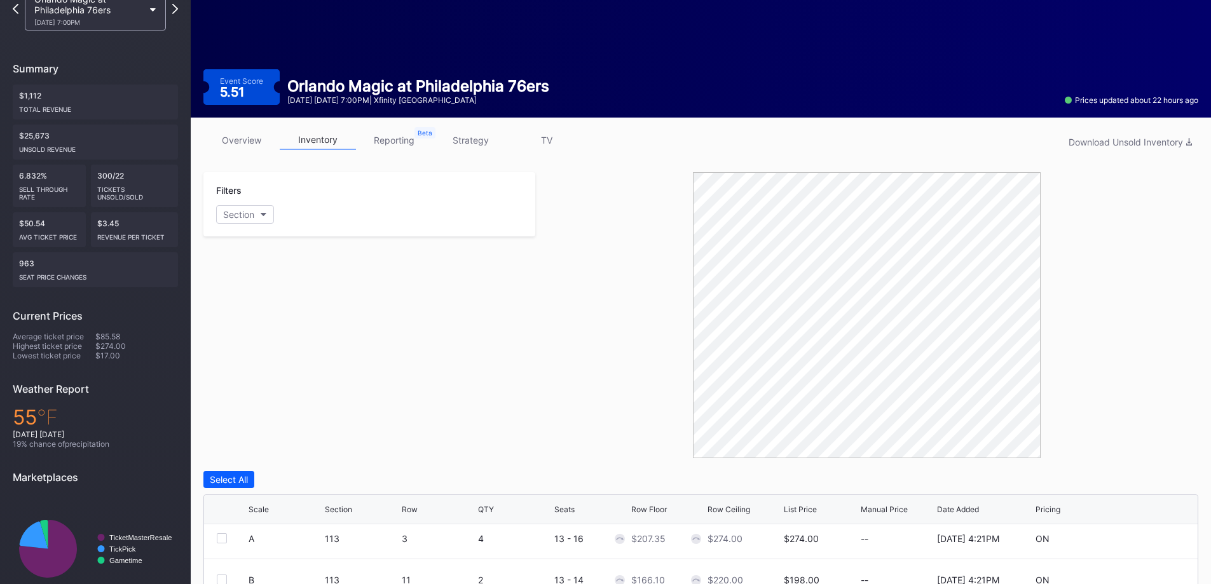
scroll to position [0, 0]
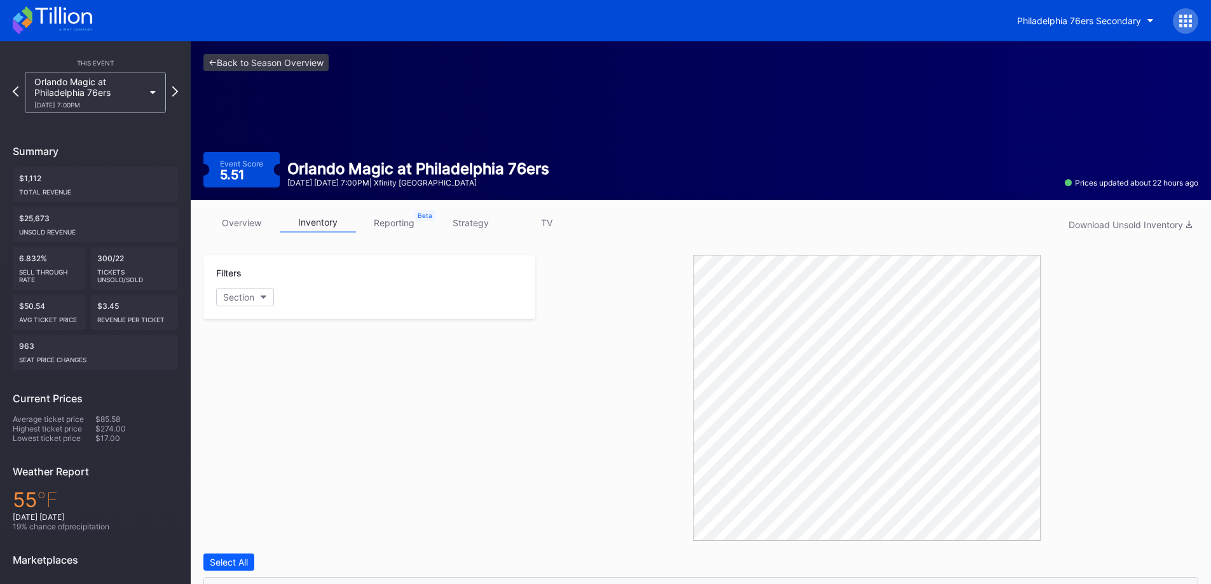
click at [451, 229] on link "strategy" at bounding box center [470, 223] width 76 height 20
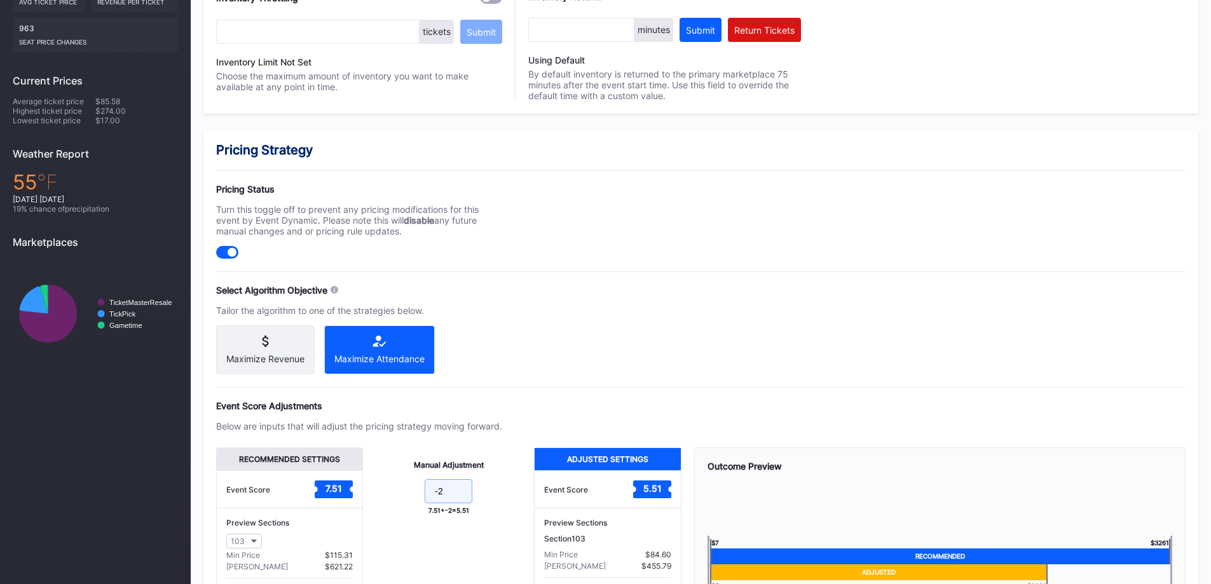
click at [460, 495] on input "-2" at bounding box center [449, 491] width 48 height 24
type input "-3"
click at [725, 330] on div "Pricing Strategy Pricing Status Turn this toggle off to prevent any pricing mod…" at bounding box center [700, 419] width 995 height 579
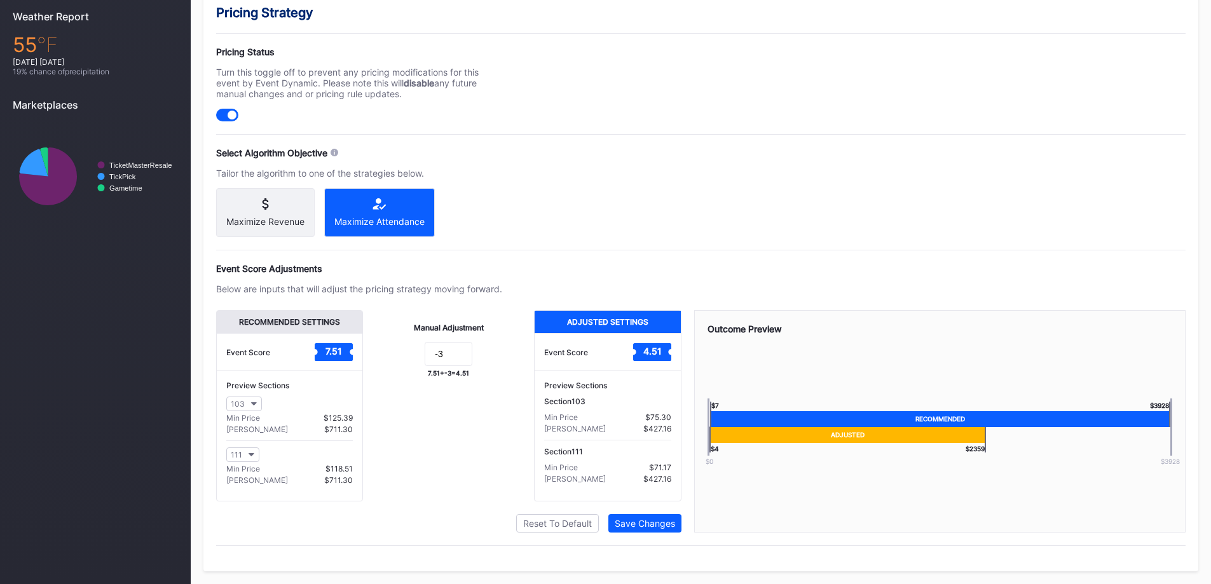
click at [669, 521] on div "Save Changes" at bounding box center [645, 523] width 60 height 11
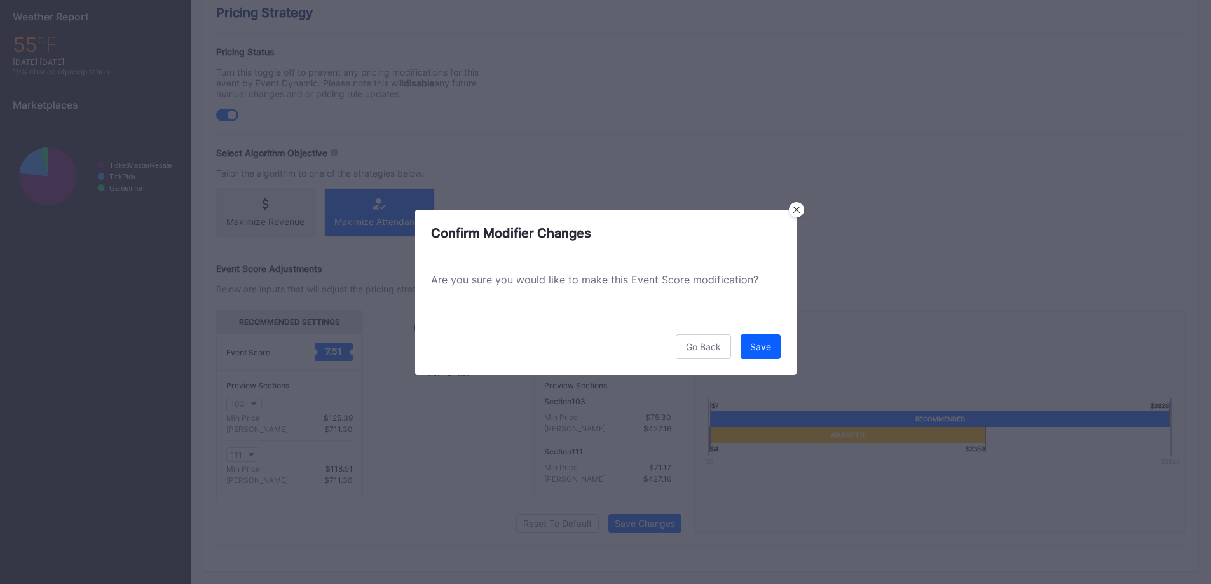
click at [756, 341] on div "Save" at bounding box center [760, 346] width 21 height 11
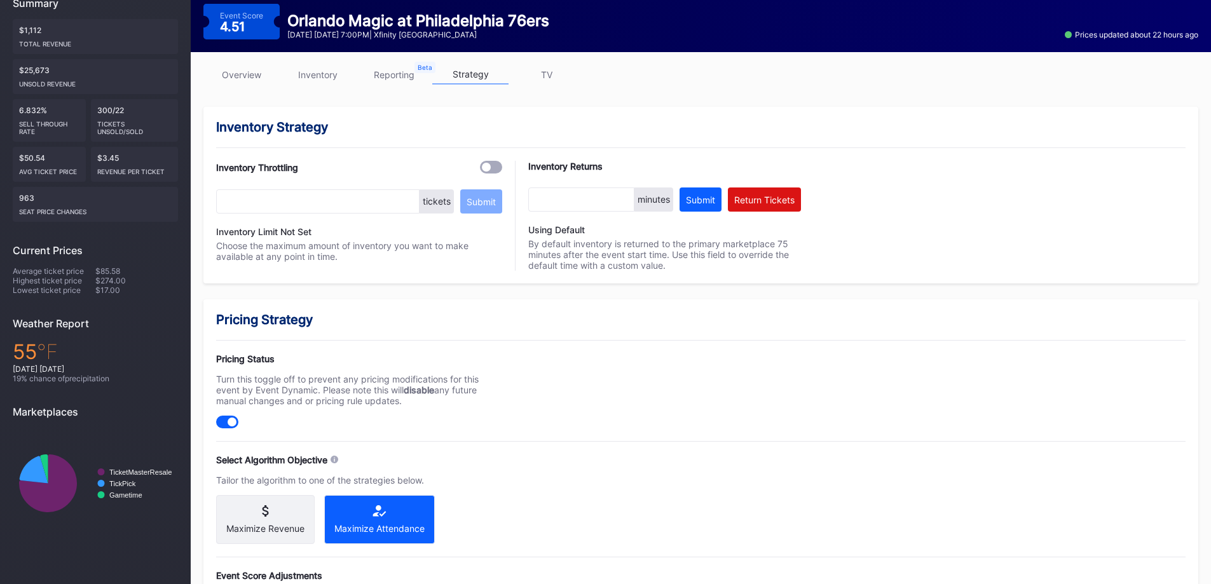
scroll to position [69, 0]
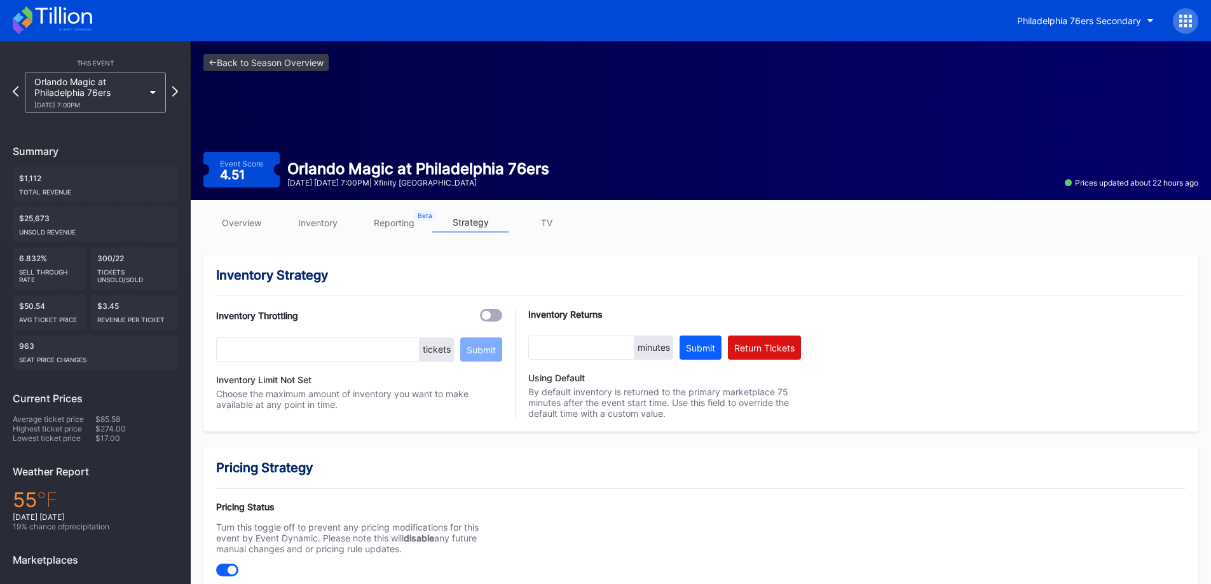
click at [104, 93] on div "Orlando Magic at Philadelphia 76ers [DATE] 7:00PM" at bounding box center [88, 92] width 109 height 32
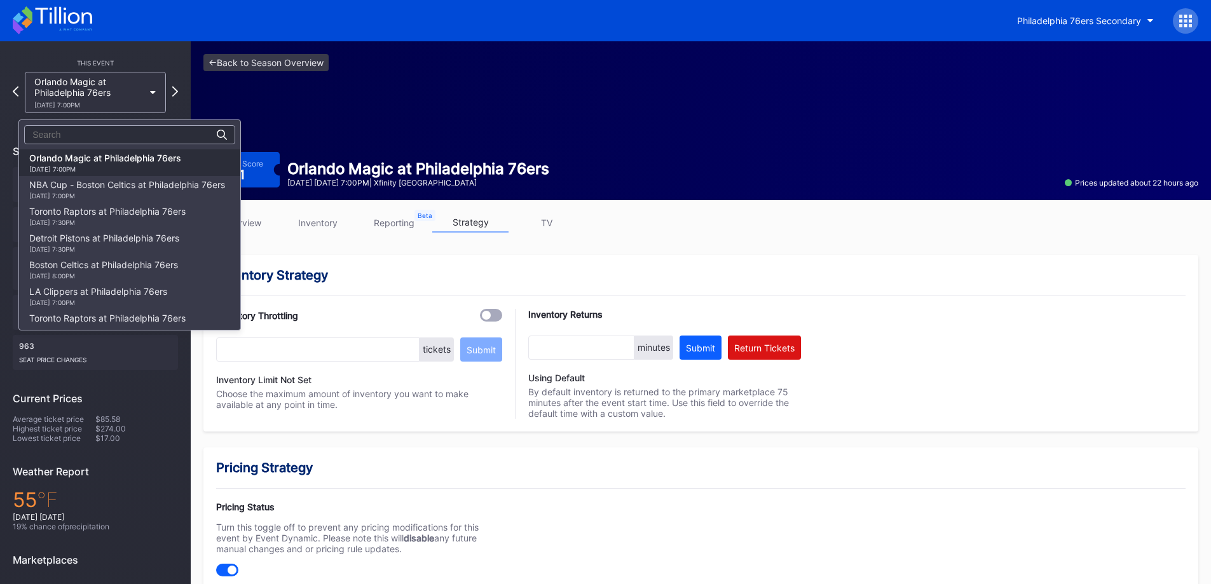
click at [102, 195] on div "[DATE] 7:00PM" at bounding box center [127, 196] width 196 height 8
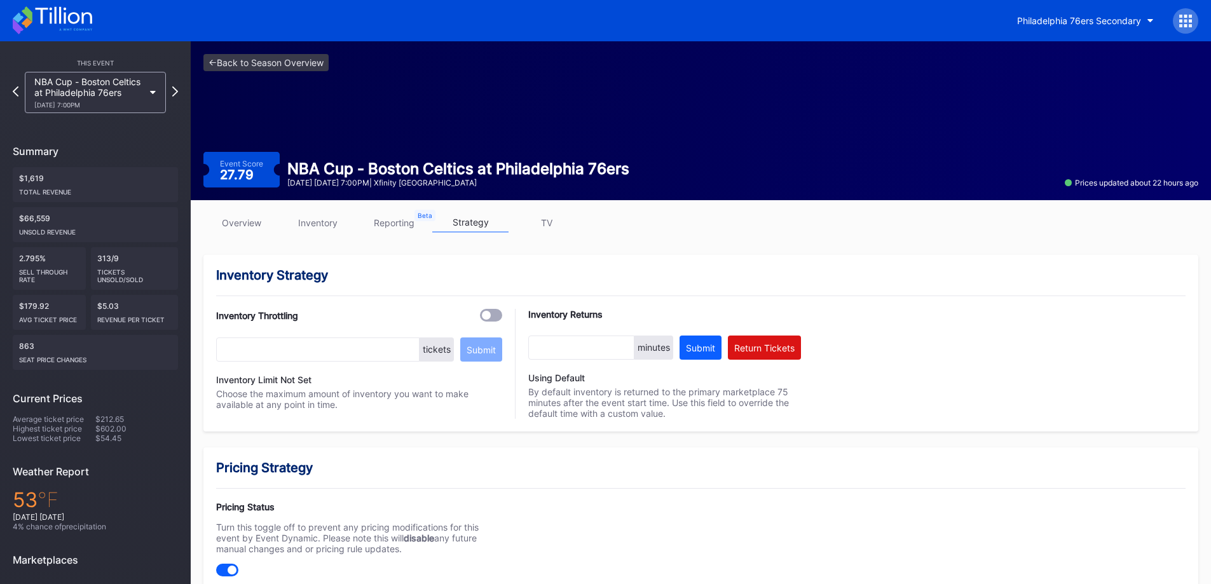
click at [329, 227] on link "inventory" at bounding box center [318, 223] width 76 height 20
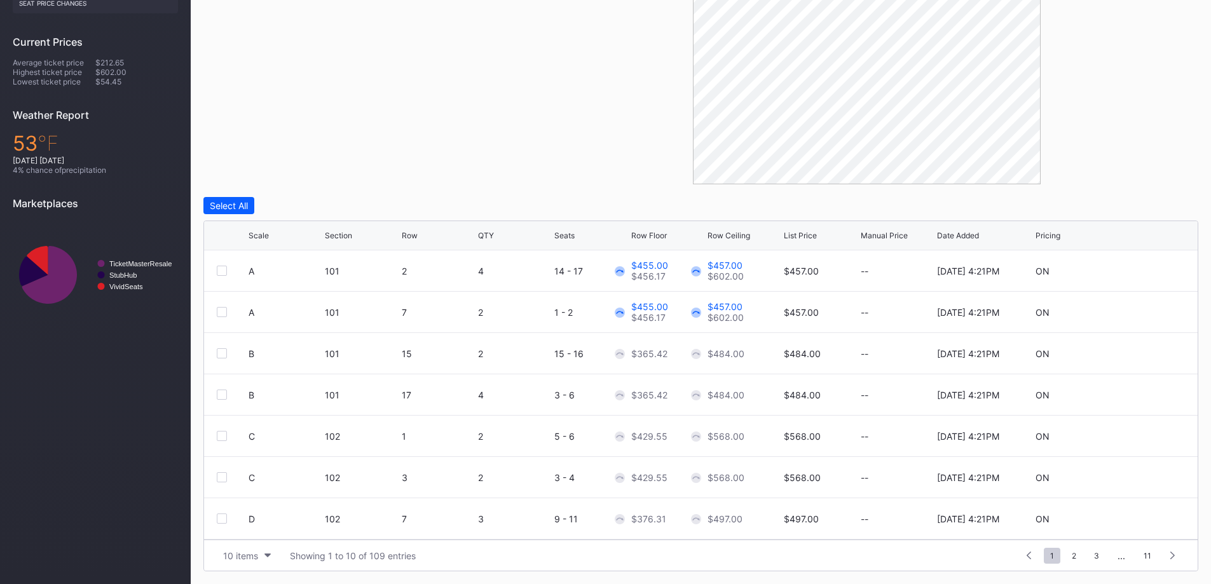
click at [236, 555] on div "10 items" at bounding box center [240, 556] width 35 height 11
click at [237, 530] on div "200 items" at bounding box center [247, 524] width 60 height 24
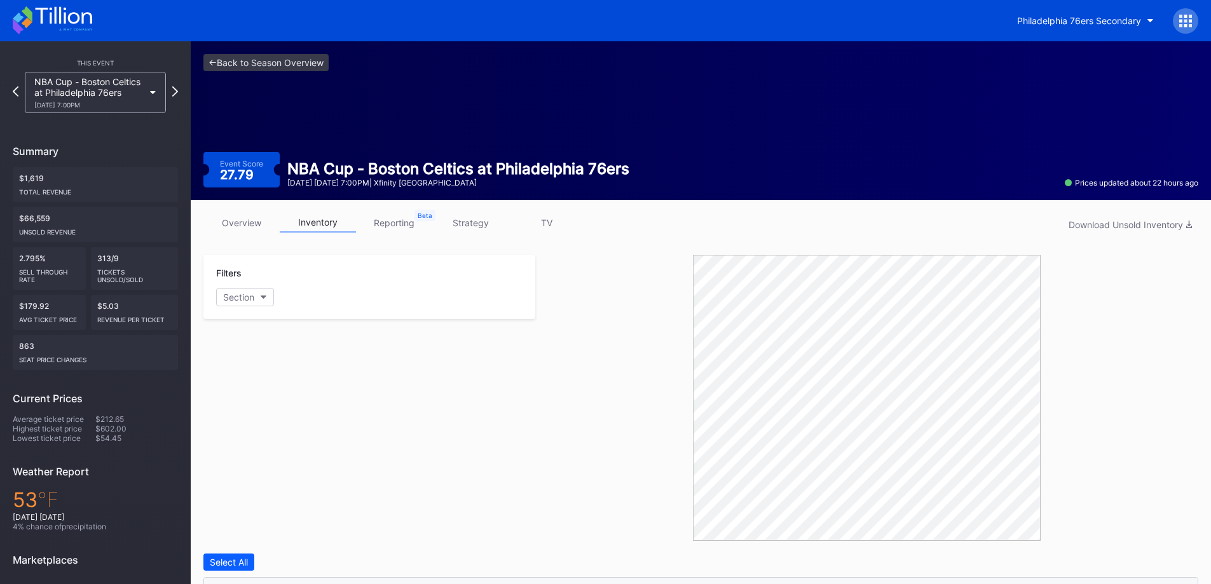
click at [477, 212] on div "overview inventory reporting strategy TV Download Unsold Inventory Filters Sect…" at bounding box center [701, 570] width 1020 height 741
click at [477, 220] on link "strategy" at bounding box center [470, 223] width 76 height 20
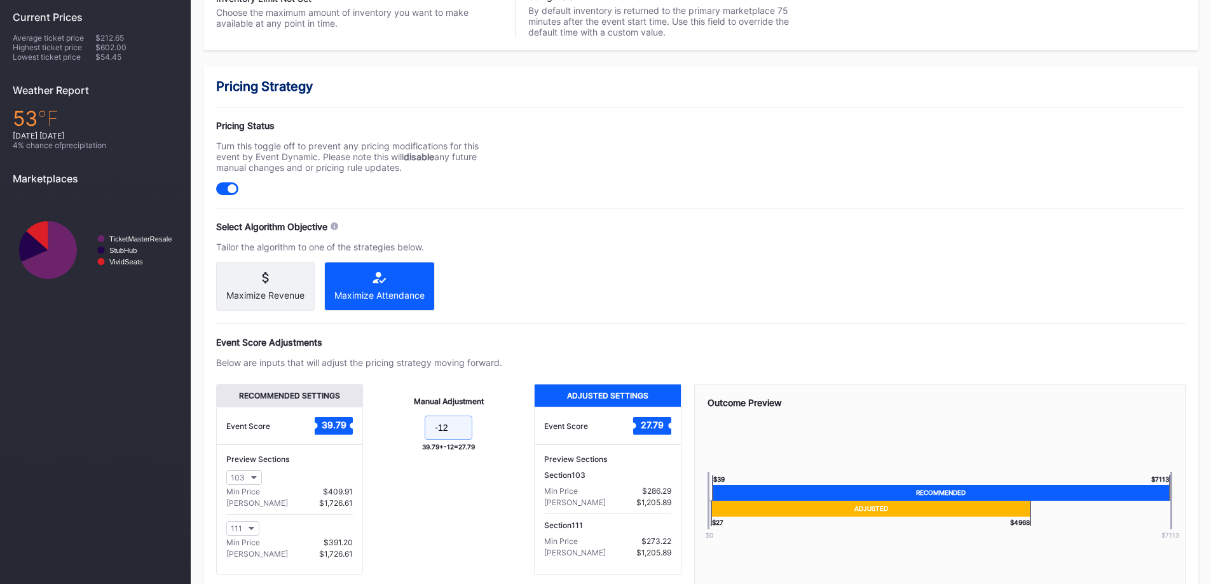
drag, startPoint x: 455, startPoint y: 435, endPoint x: 439, endPoint y: 435, distance: 15.3
click at [439, 435] on input "-12" at bounding box center [449, 428] width 48 height 24
type input "-20"
click at [650, 222] on div "Pricing Strategy Pricing Status Turn this toggle off to prevent any pricing mod…" at bounding box center [700, 355] width 995 height 579
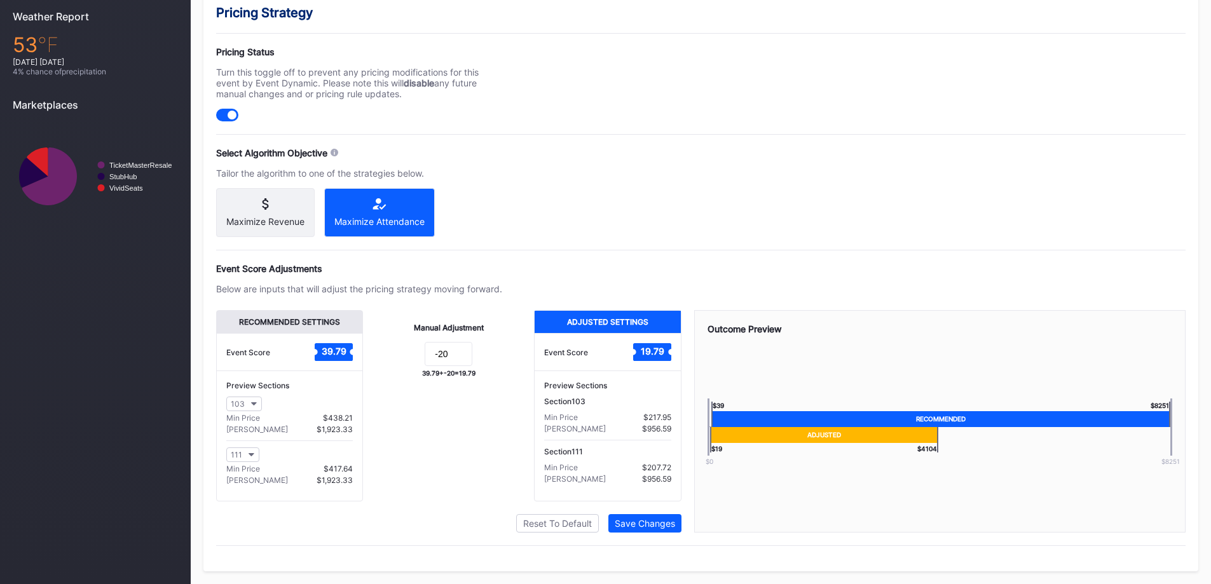
click at [664, 531] on button "Save Changes" at bounding box center [644, 523] width 73 height 18
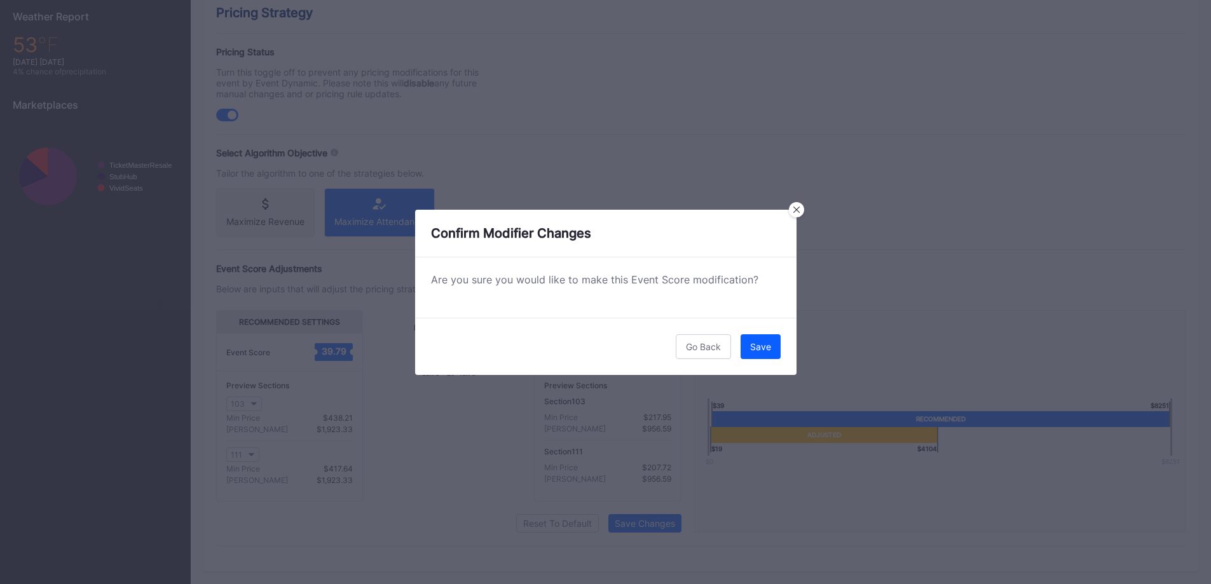
click at [760, 342] on div "Save" at bounding box center [760, 346] width 21 height 11
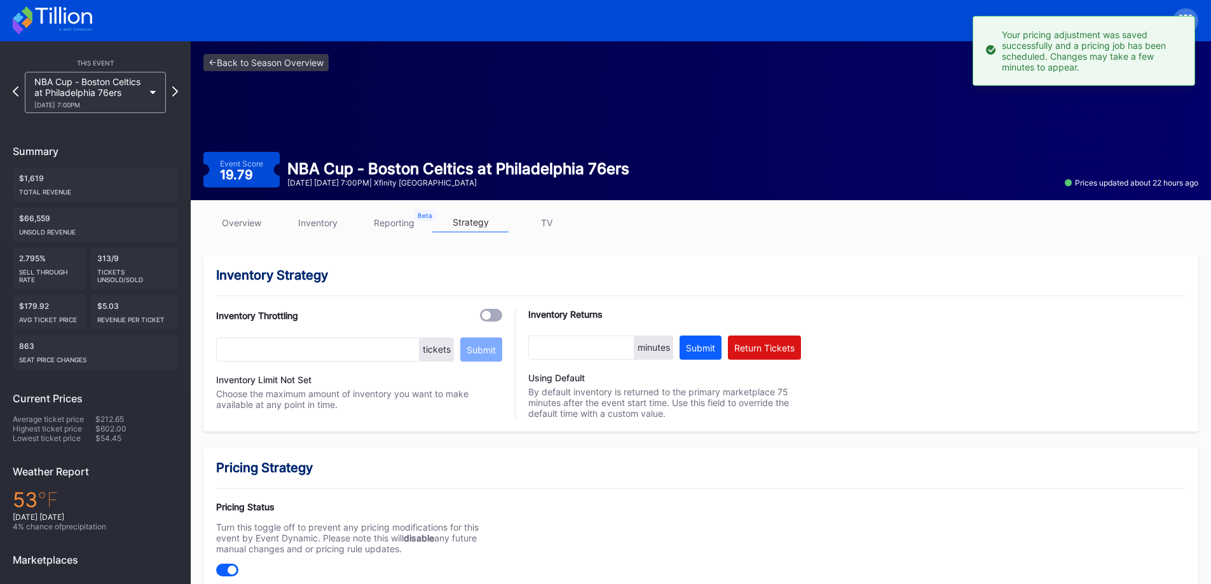
click at [133, 83] on div "NBA Cup - Boston Celtics at Philadelphia 76ers [DATE] 7:00PM" at bounding box center [88, 92] width 109 height 32
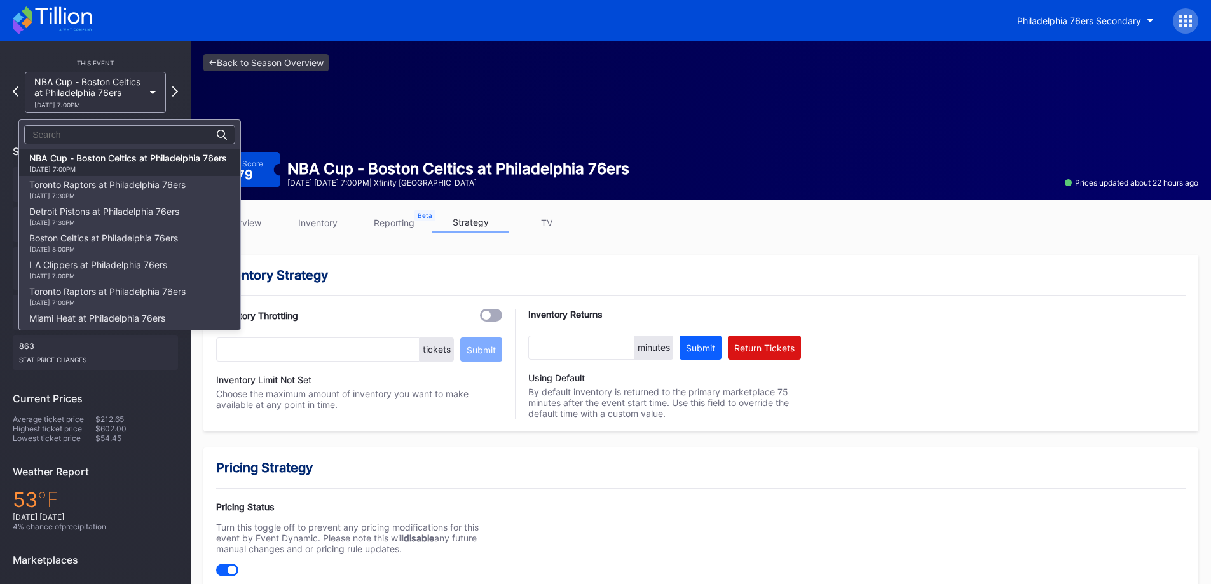
click at [125, 185] on div "Toronto Raptors at Philadelphia 76ers [DATE] 7:30PM" at bounding box center [107, 189] width 156 height 20
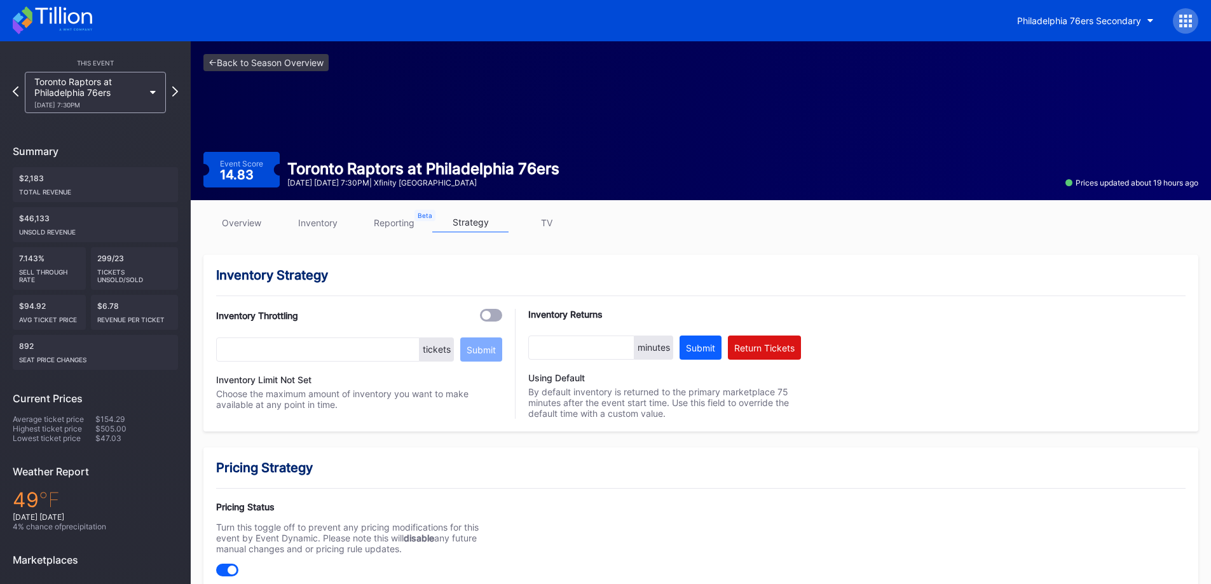
drag, startPoint x: 331, startPoint y: 223, endPoint x: 336, endPoint y: 218, distance: 7.2
click at [329, 223] on link "inventory" at bounding box center [318, 223] width 76 height 20
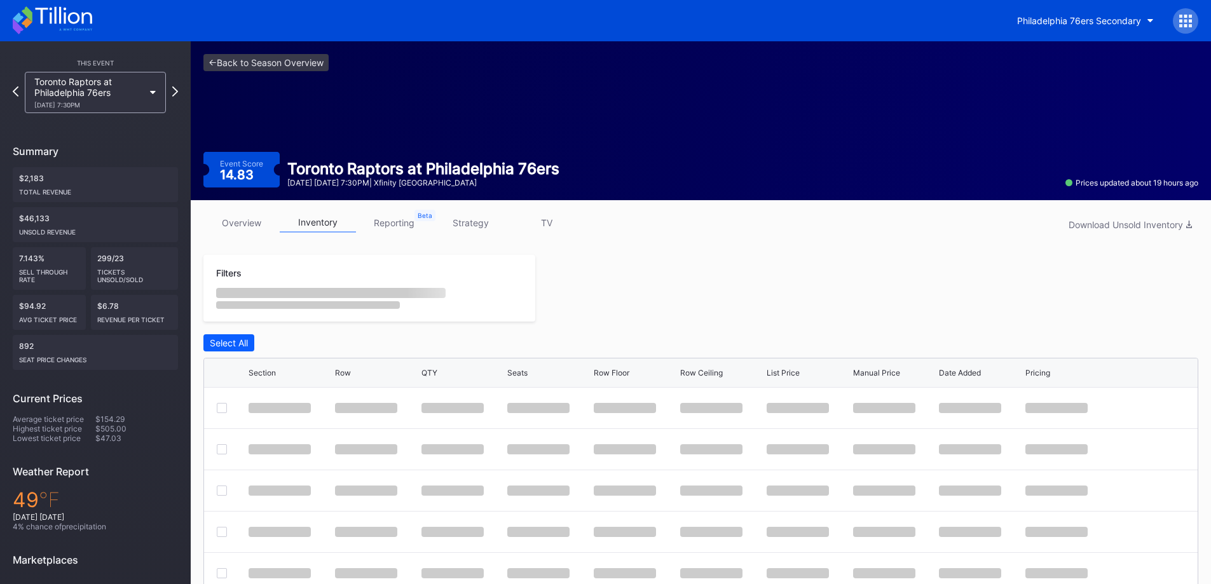
click at [336, 219] on link "inventory" at bounding box center [318, 223] width 76 height 20
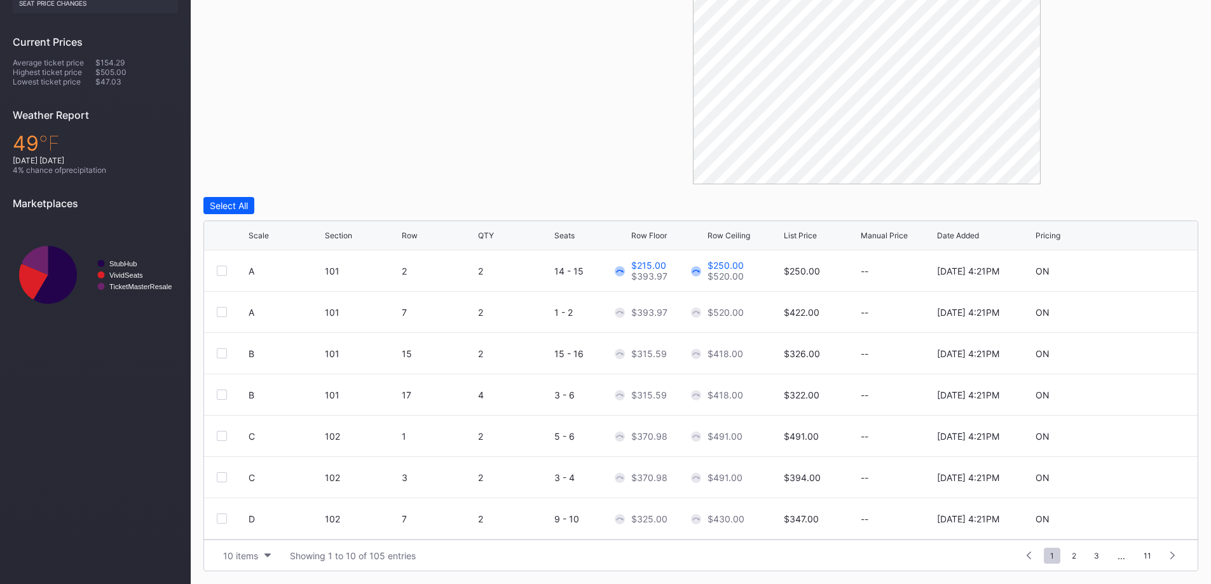
click at [244, 553] on div "10 items" at bounding box center [240, 556] width 35 height 11
click at [253, 526] on div "200 items" at bounding box center [246, 524] width 41 height 11
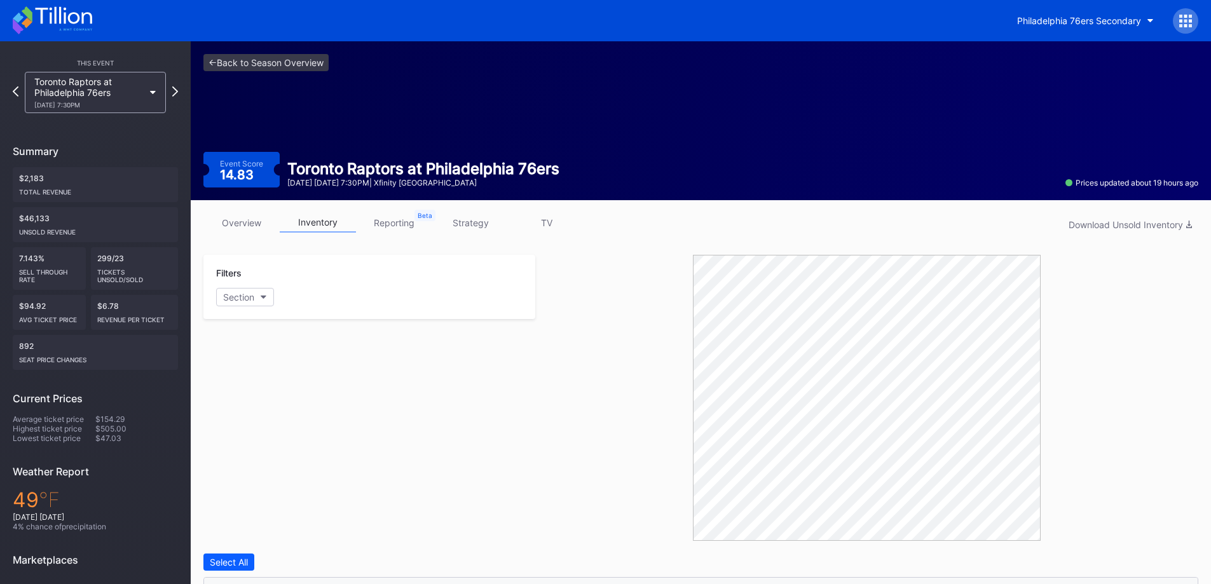
click at [463, 223] on link "strategy" at bounding box center [470, 223] width 76 height 20
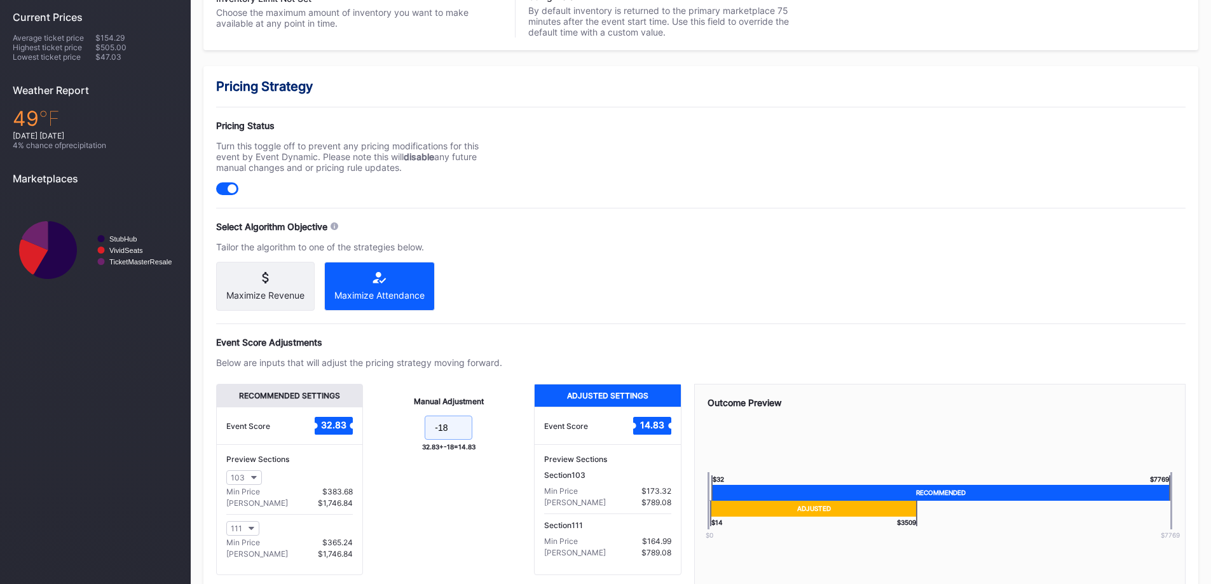
drag, startPoint x: 451, startPoint y: 437, endPoint x: 439, endPoint y: 437, distance: 12.7
click at [439, 437] on input "-18" at bounding box center [449, 428] width 48 height 24
type input "-25"
click at [597, 317] on div "Pricing Strategy Pricing Status Turn this toggle off to prevent any pricing mod…" at bounding box center [700, 355] width 995 height 579
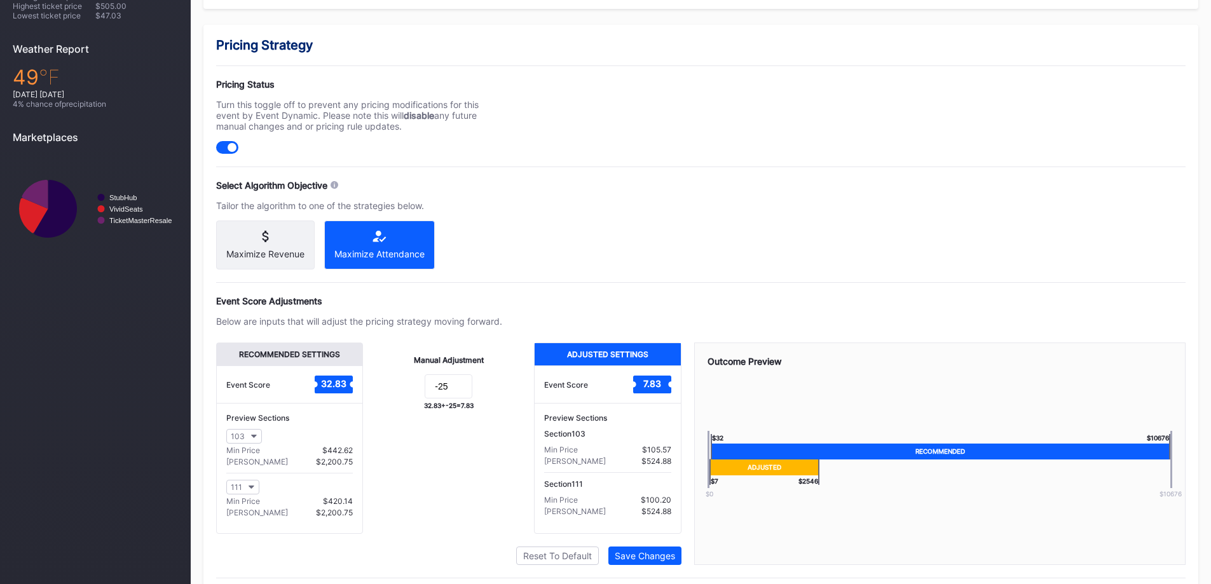
scroll to position [466, 0]
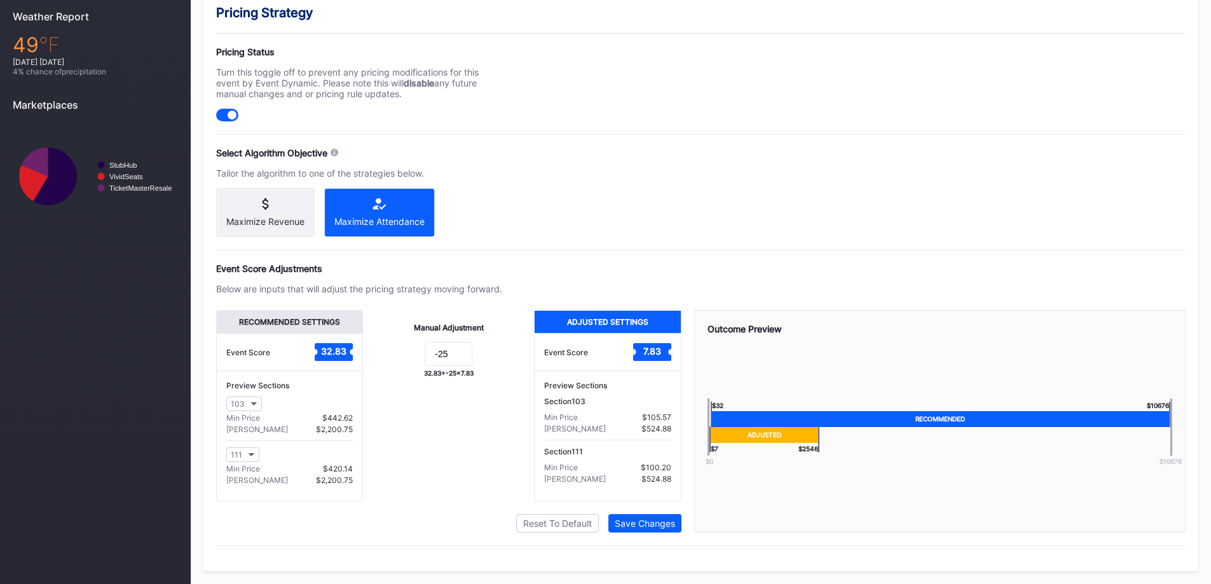
click at [653, 523] on div "Save Changes" at bounding box center [645, 523] width 60 height 11
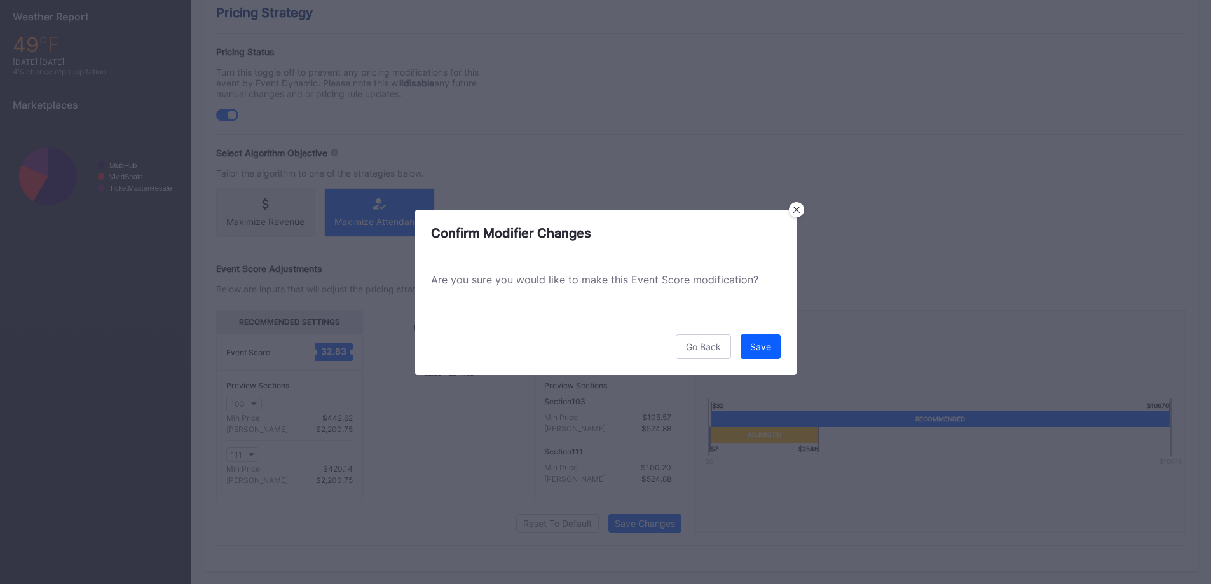
click at [779, 345] on button "Save" at bounding box center [761, 346] width 40 height 25
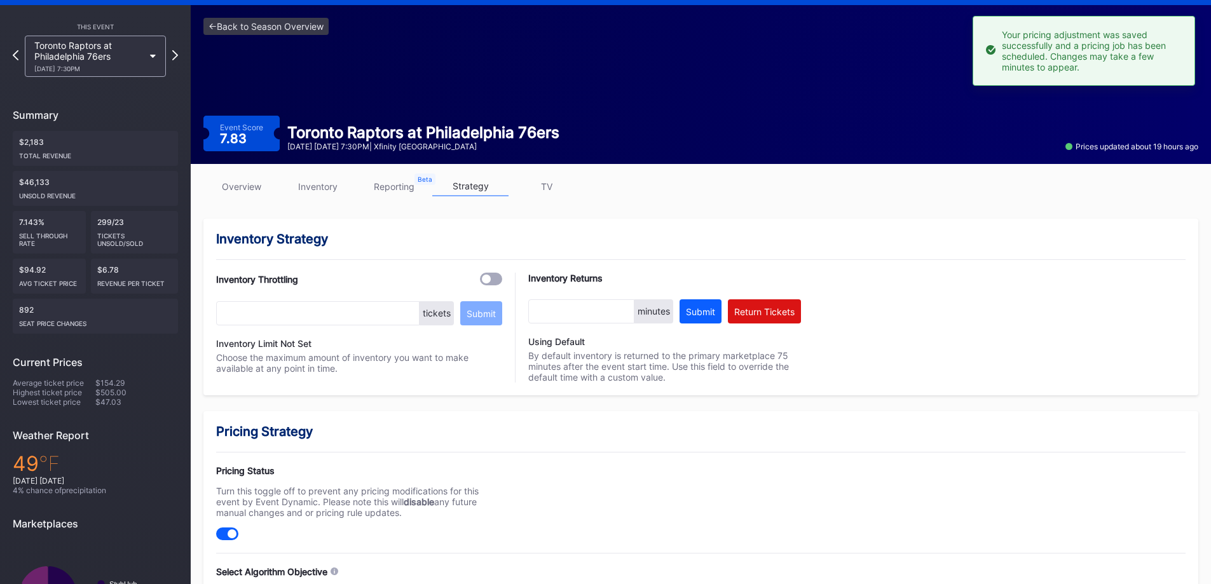
scroll to position [0, 0]
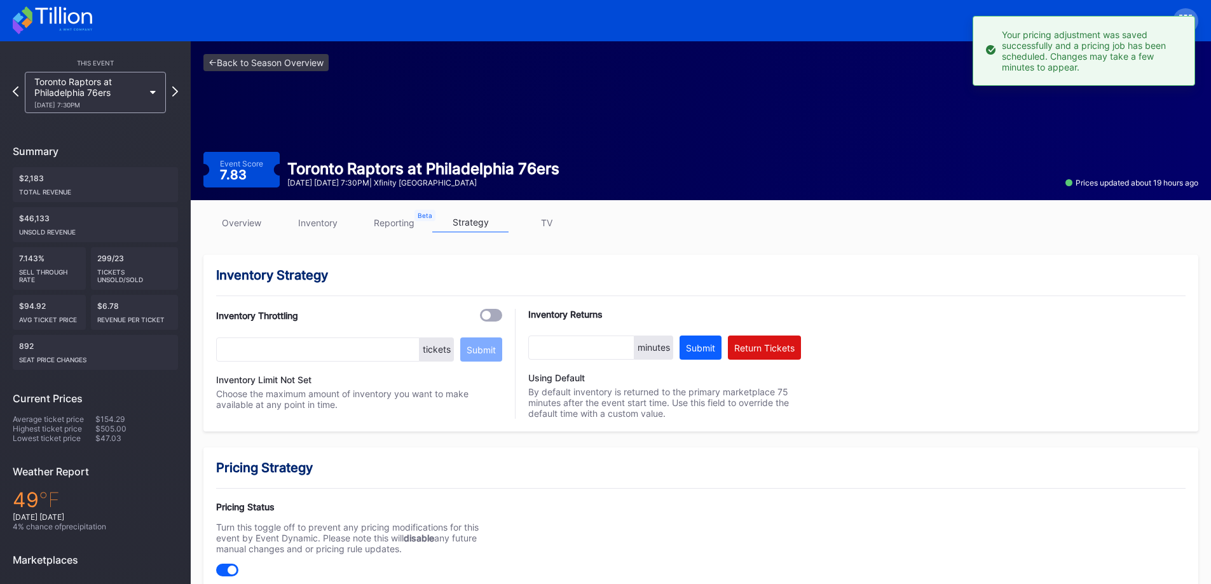
click at [113, 95] on div "Toronto Raptors at Philadelphia 76ers [DATE] 7:30PM" at bounding box center [88, 92] width 109 height 32
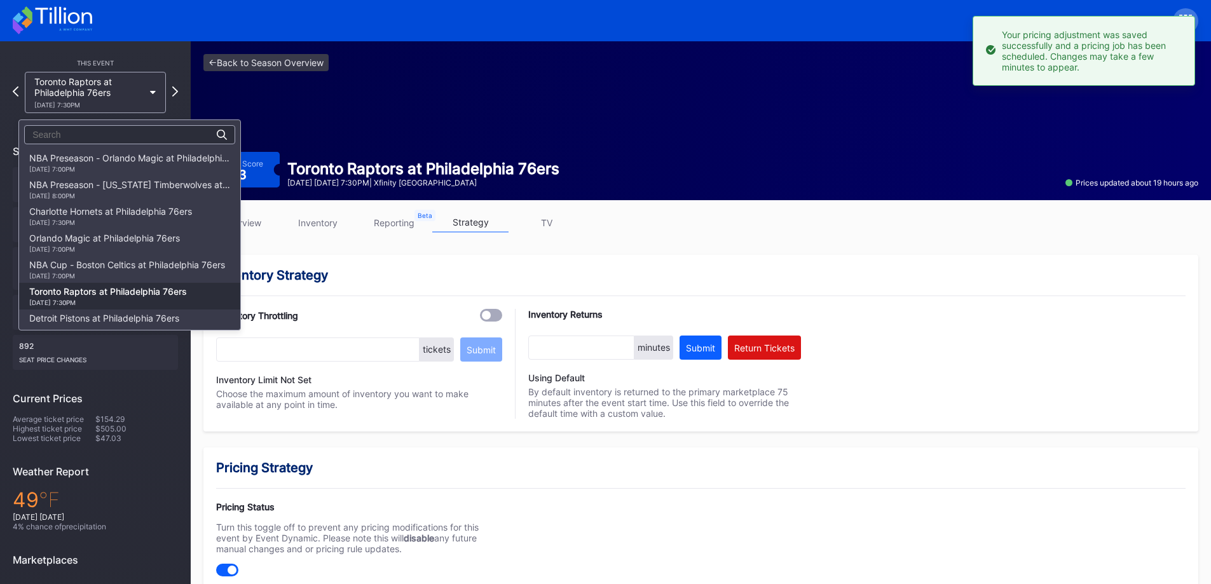
scroll to position [134, 0]
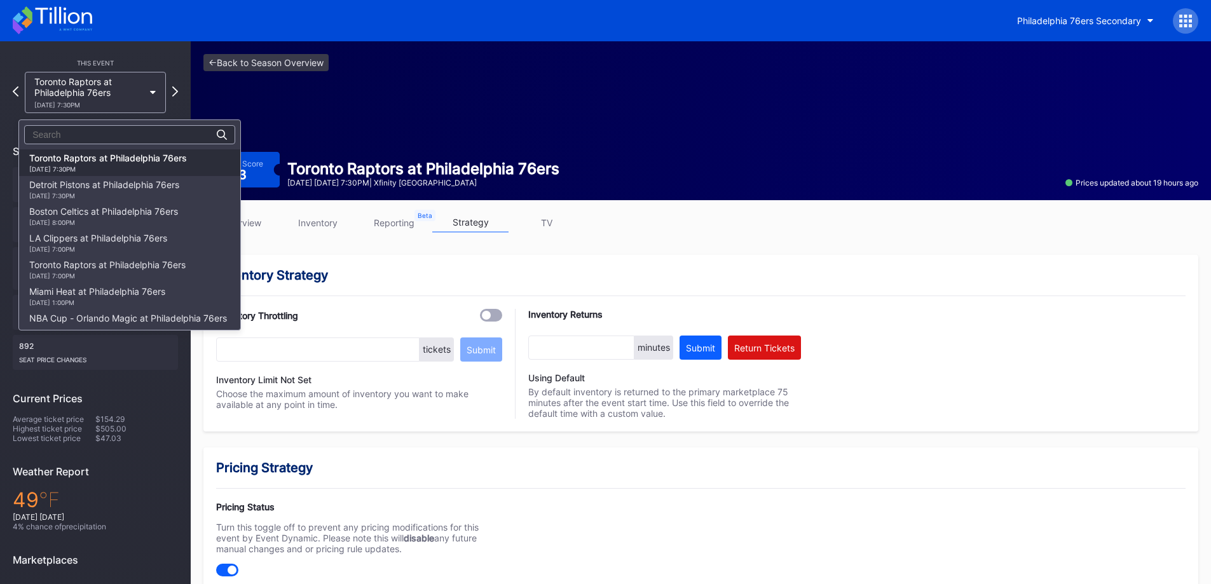
click at [121, 184] on div "Detroit Pistons at Philadelphia 76ers [DATE] 7:30PM" at bounding box center [104, 189] width 150 height 20
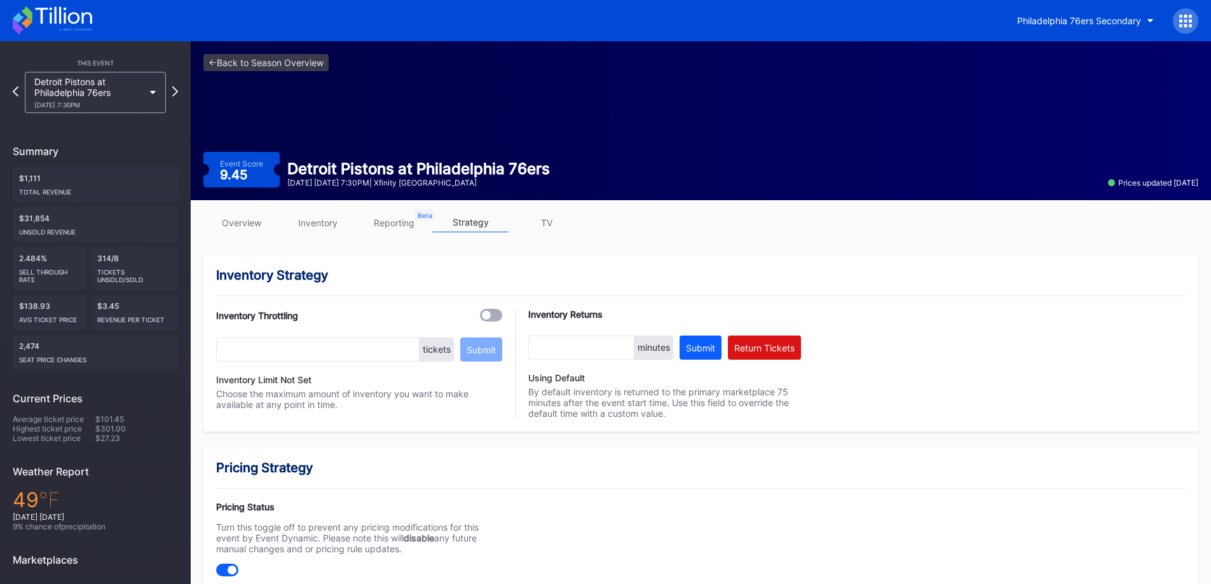
click at [339, 217] on link "inventory" at bounding box center [318, 223] width 76 height 20
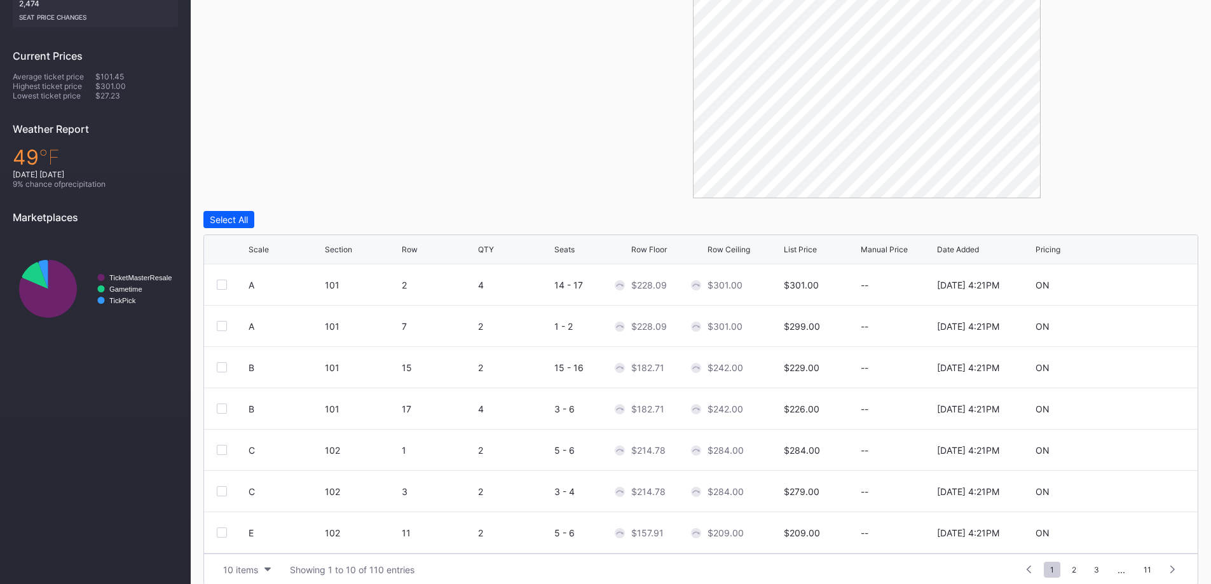
scroll to position [357, 0]
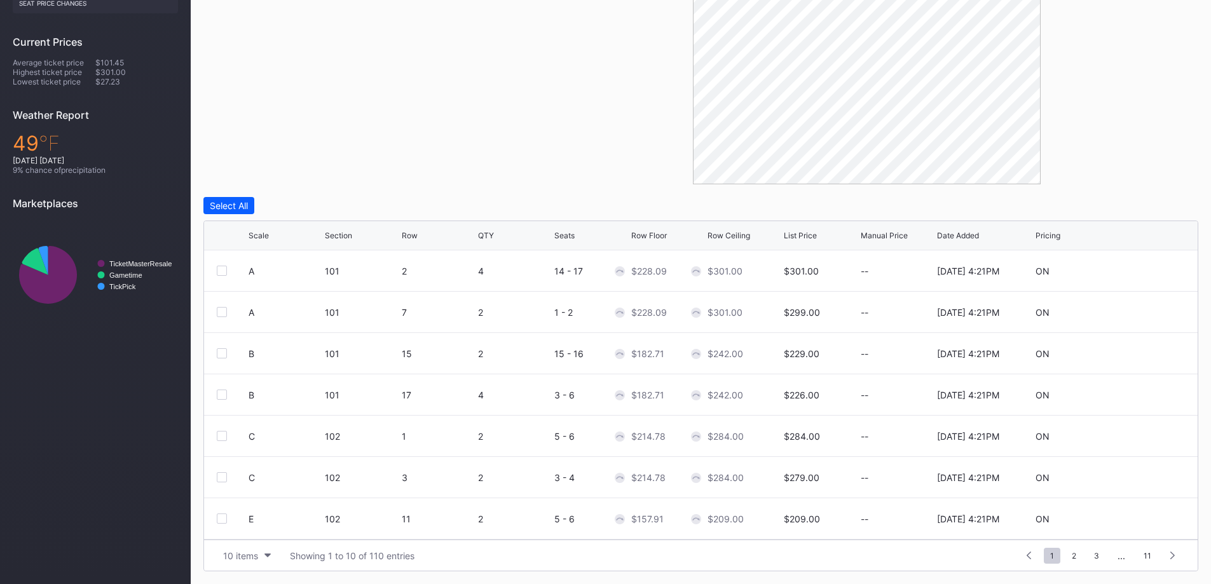
click at [239, 559] on div "10 items" at bounding box center [240, 556] width 35 height 11
click at [247, 520] on div "200 items" at bounding box center [246, 524] width 41 height 11
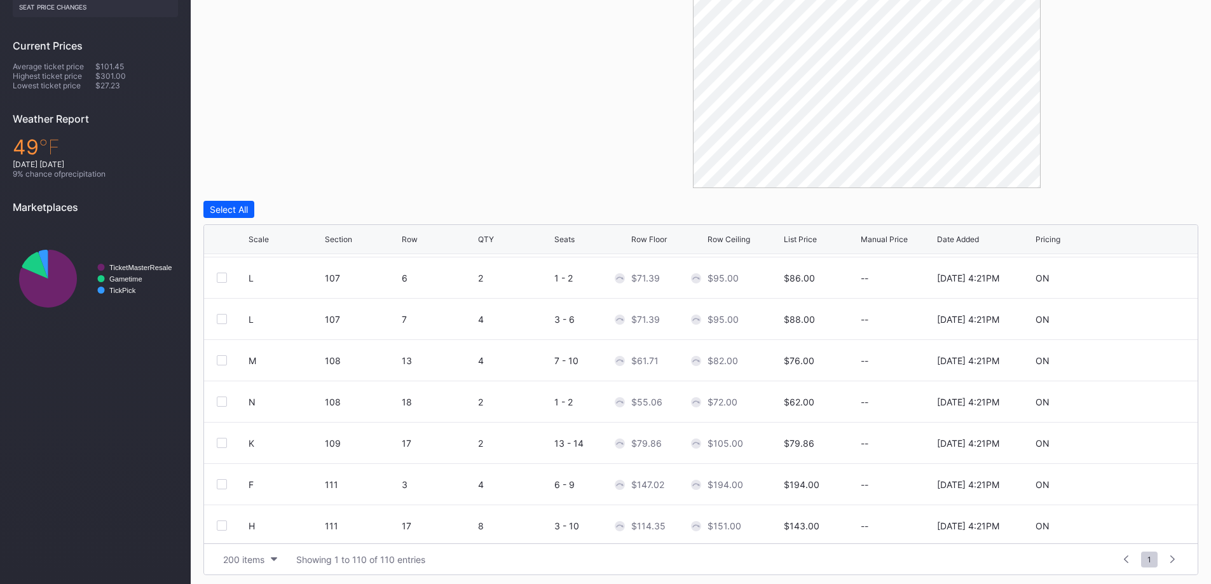
scroll to position [0, 0]
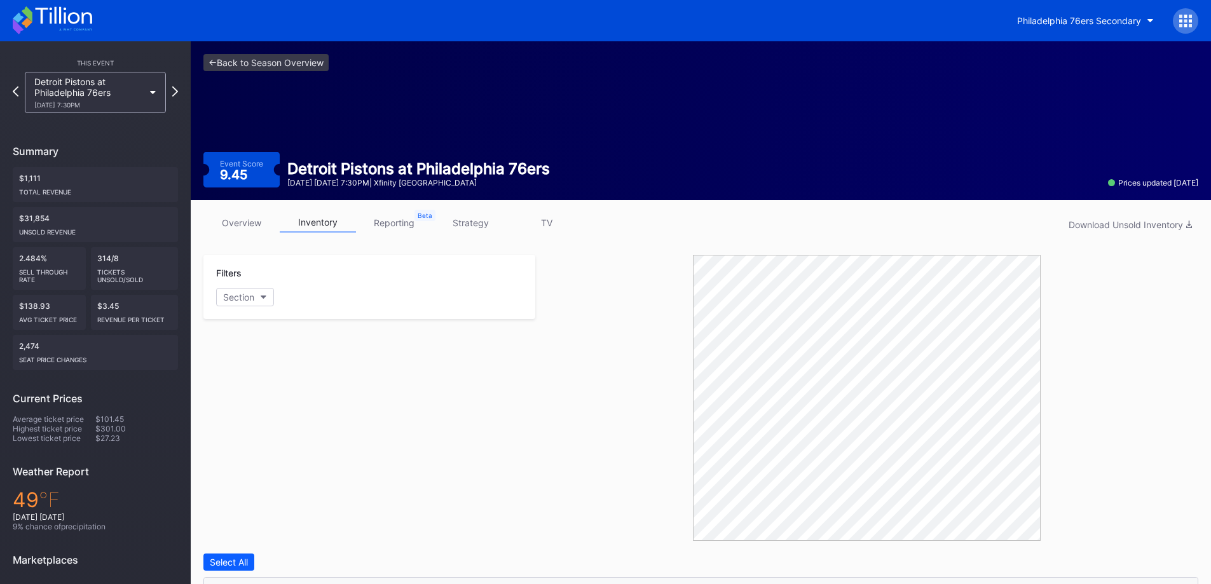
click at [465, 225] on link "strategy" at bounding box center [470, 223] width 76 height 20
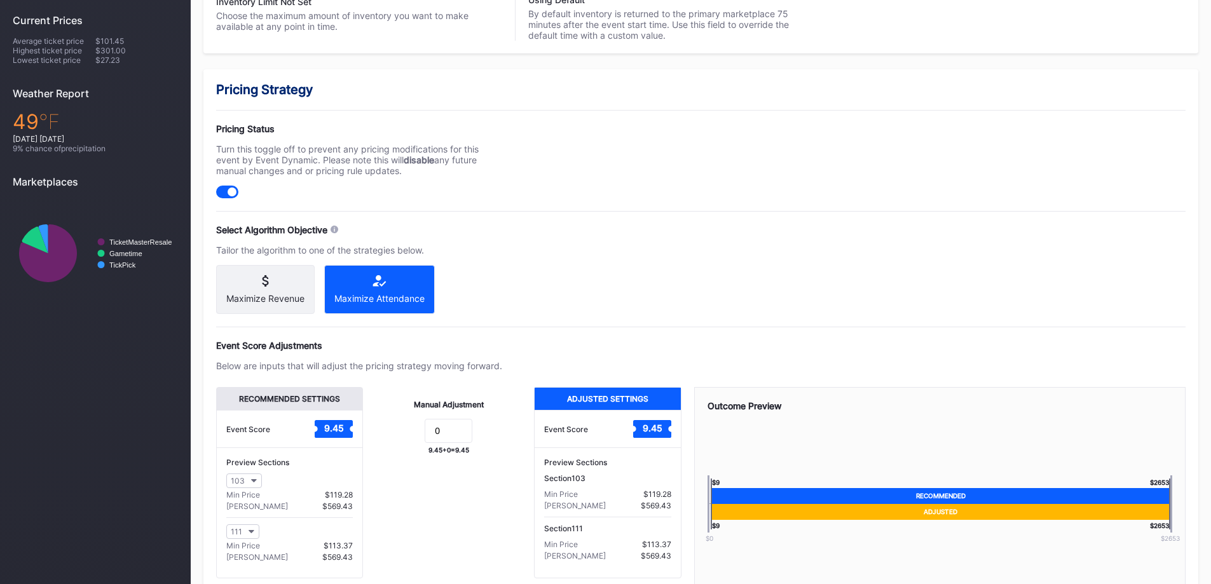
scroll to position [381, 0]
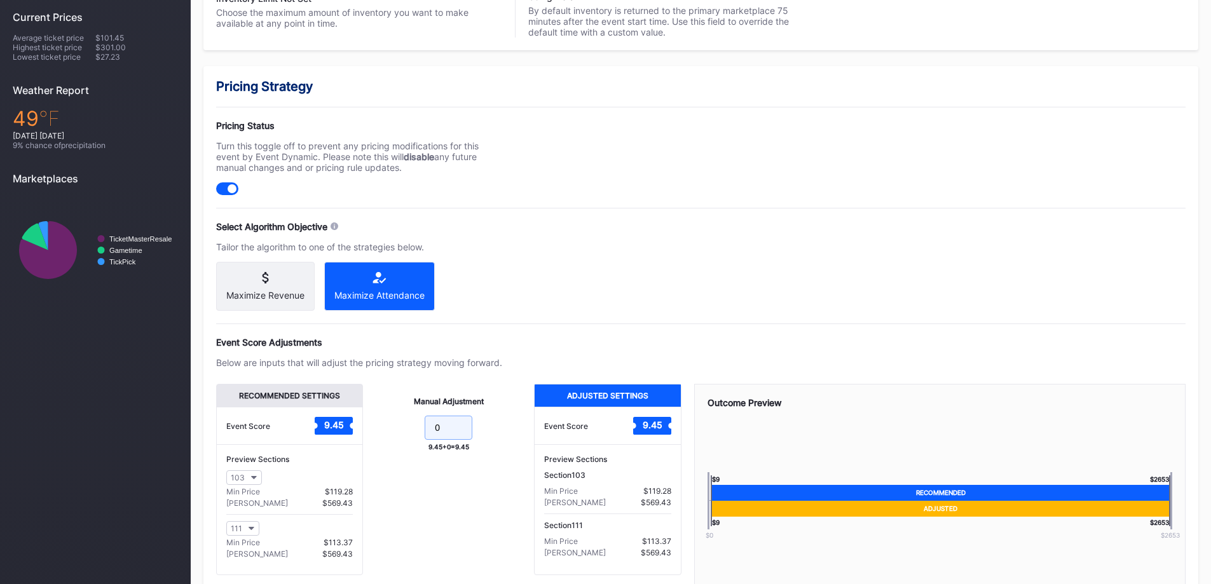
click at [439, 430] on input "0" at bounding box center [449, 428] width 48 height 24
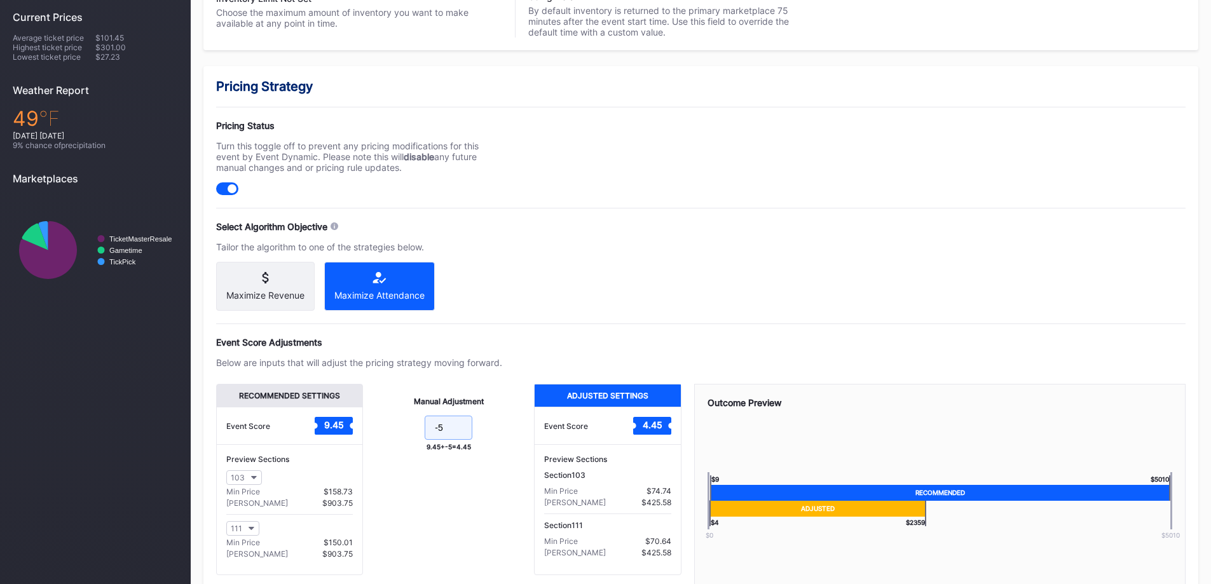
type input "-5"
click at [772, 268] on div "Pricing Strategy Pricing Status Turn this toggle off to prevent any pricing mod…" at bounding box center [700, 355] width 995 height 579
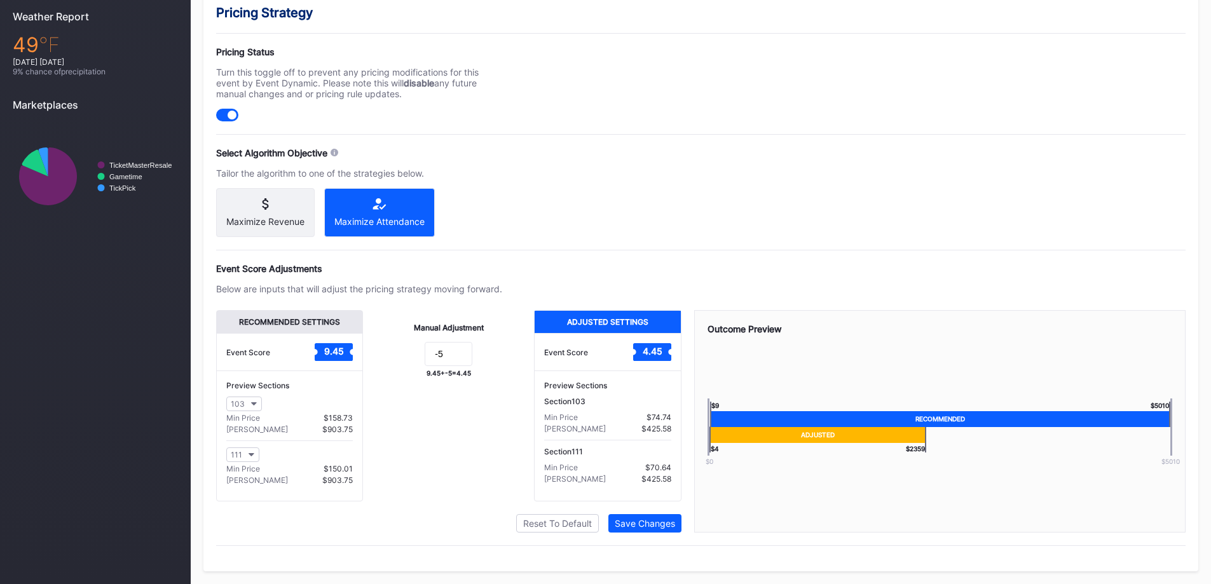
scroll to position [466, 0]
click at [639, 518] on button "Save Changes" at bounding box center [644, 523] width 73 height 18
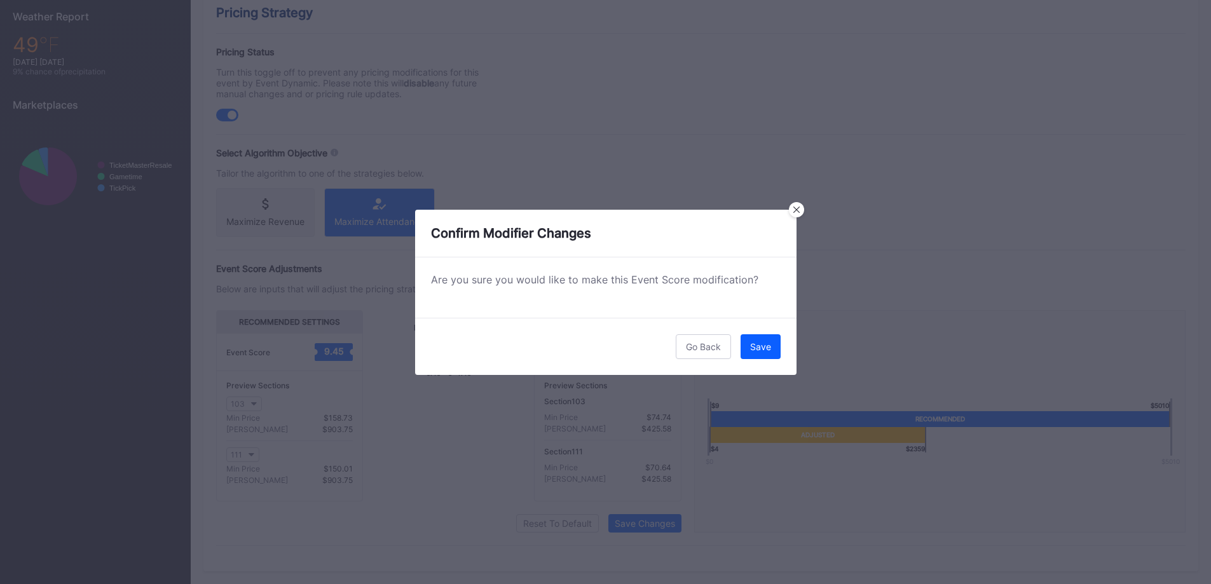
click at [762, 344] on div "Save" at bounding box center [760, 346] width 21 height 11
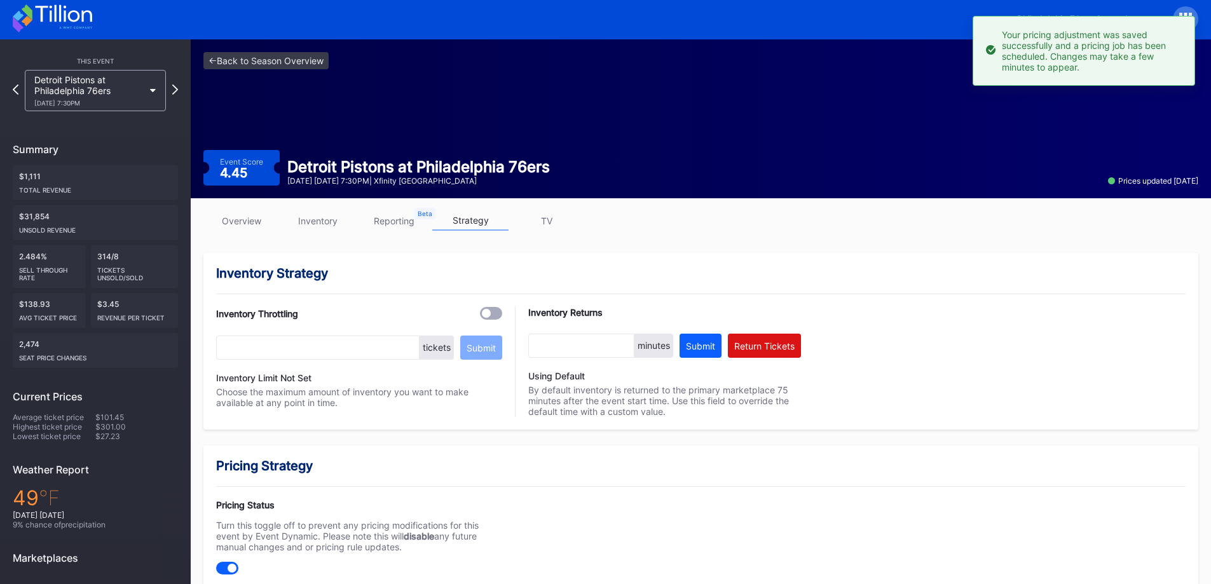
scroll to position [0, 0]
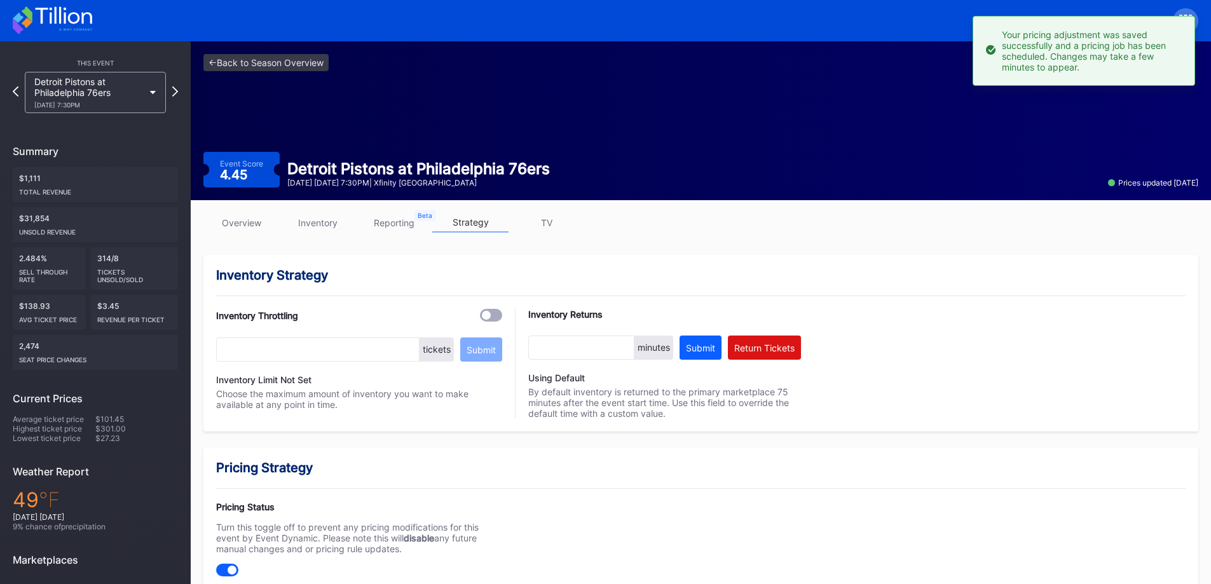
click at [115, 90] on div "Detroit Pistons at Philadelphia 76ers [DATE] 7:30PM" at bounding box center [88, 92] width 109 height 32
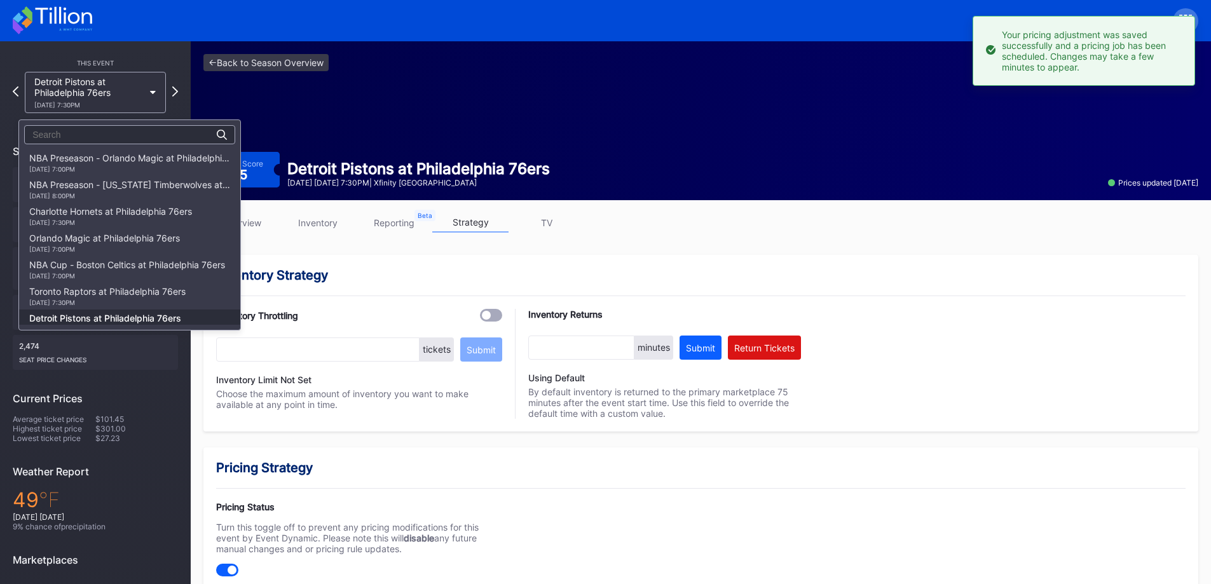
scroll to position [160, 0]
click at [116, 189] on div "Boston Celtics at Philadelphia 76ers [DATE] 8:00PM" at bounding box center [103, 189] width 149 height 20
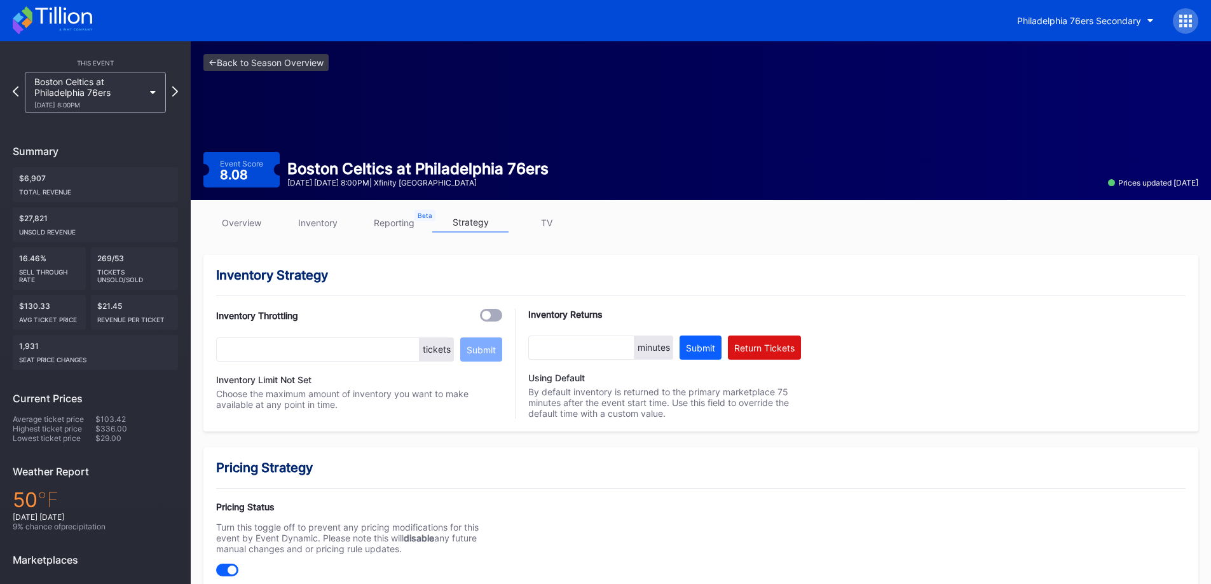
click at [326, 218] on link "inventory" at bounding box center [318, 223] width 76 height 20
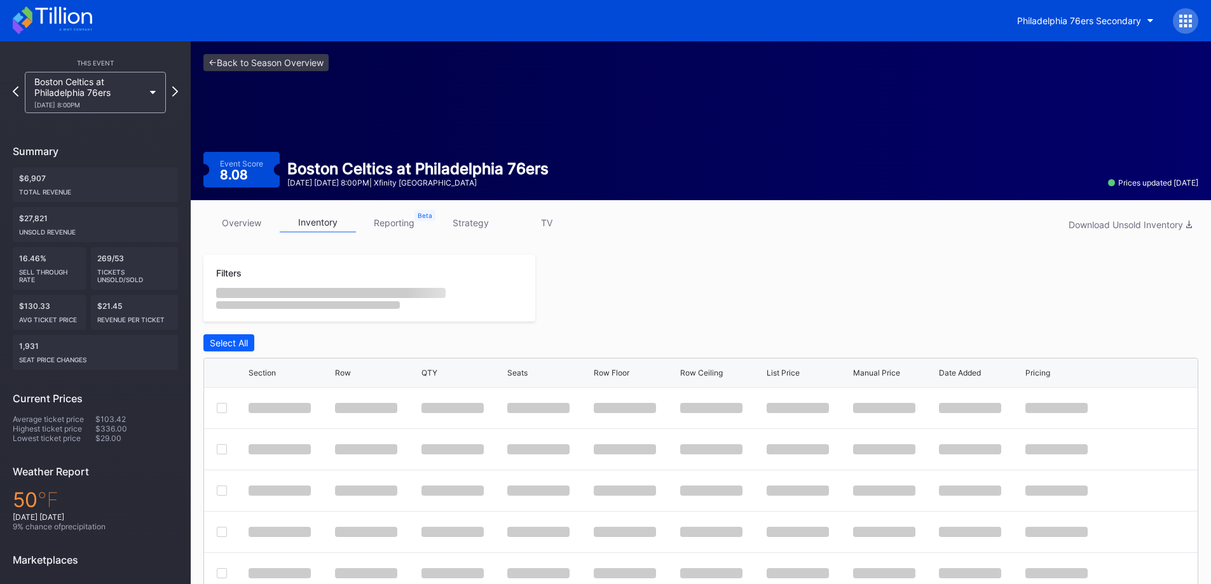
click at [338, 221] on link "inventory" at bounding box center [318, 223] width 76 height 20
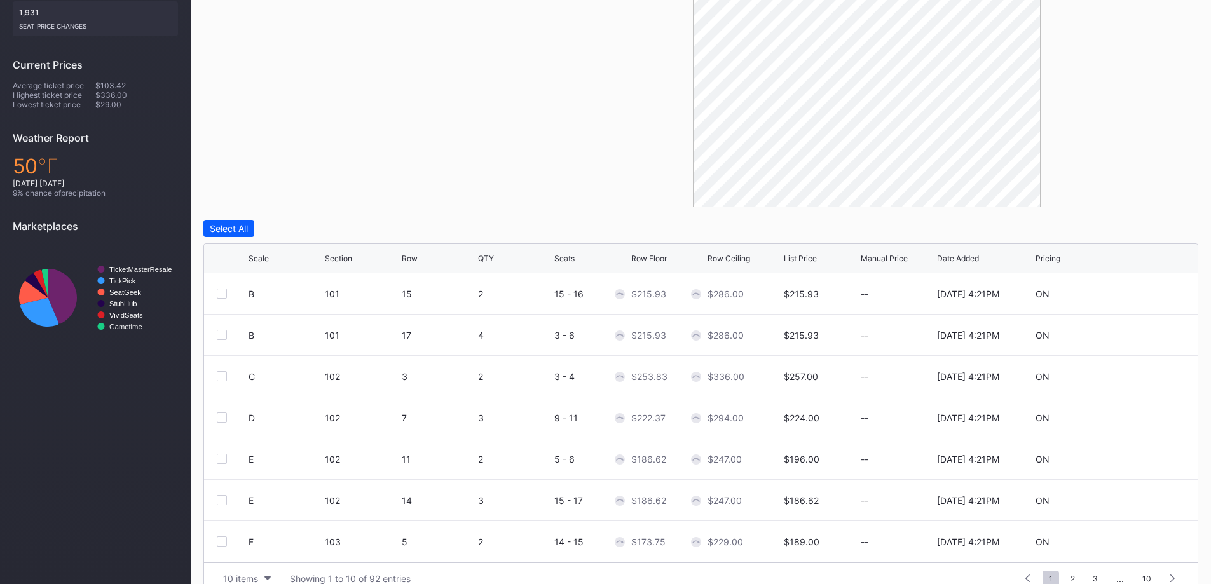
scroll to position [357, 0]
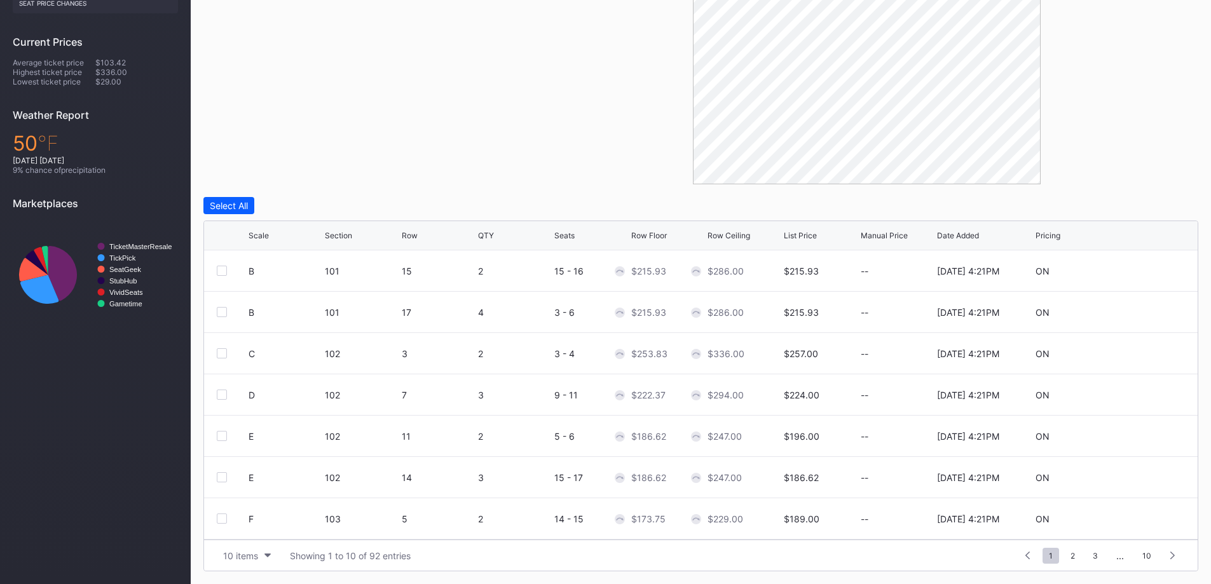
click at [236, 554] on div "10 items" at bounding box center [240, 556] width 35 height 11
click at [241, 534] on div "200 items" at bounding box center [247, 524] width 60 height 24
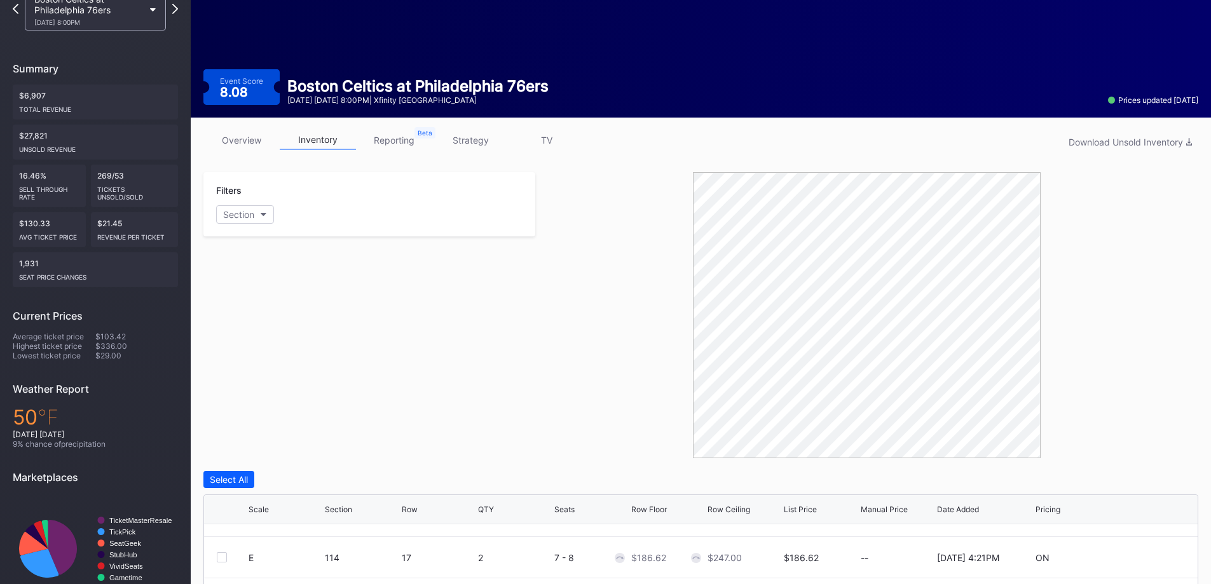
scroll to position [0, 0]
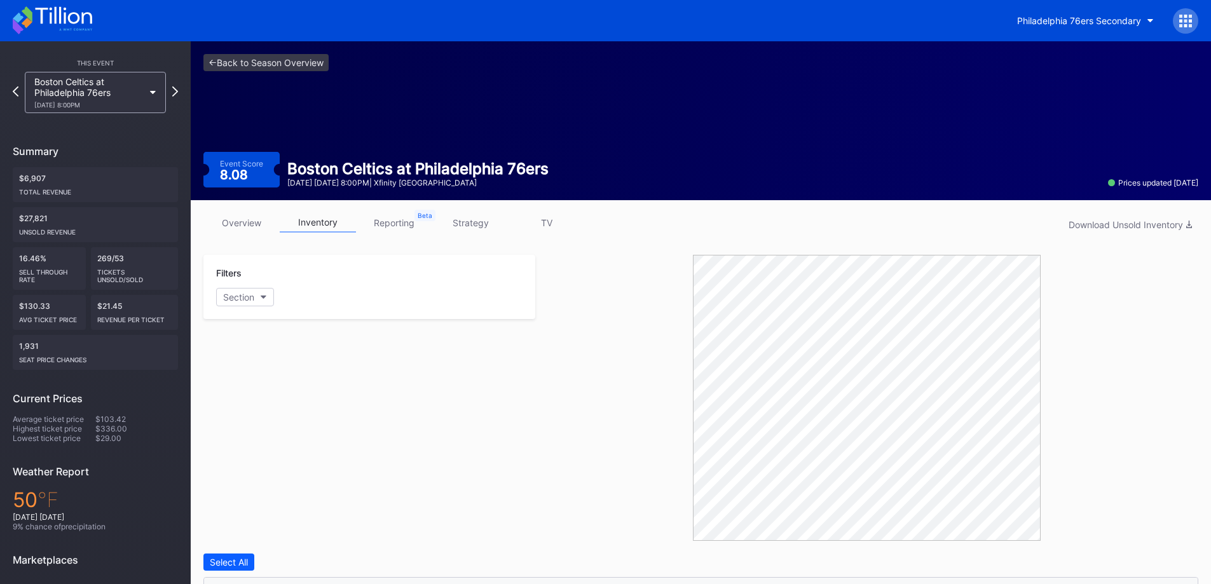
click at [463, 231] on link "strategy" at bounding box center [470, 223] width 76 height 20
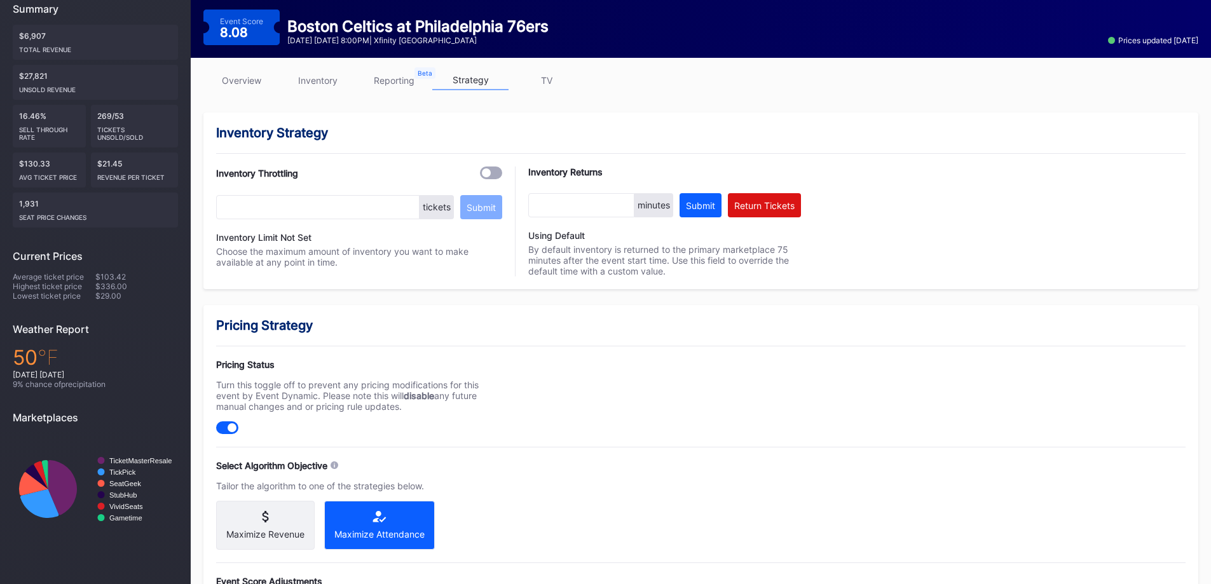
scroll to position [381, 0]
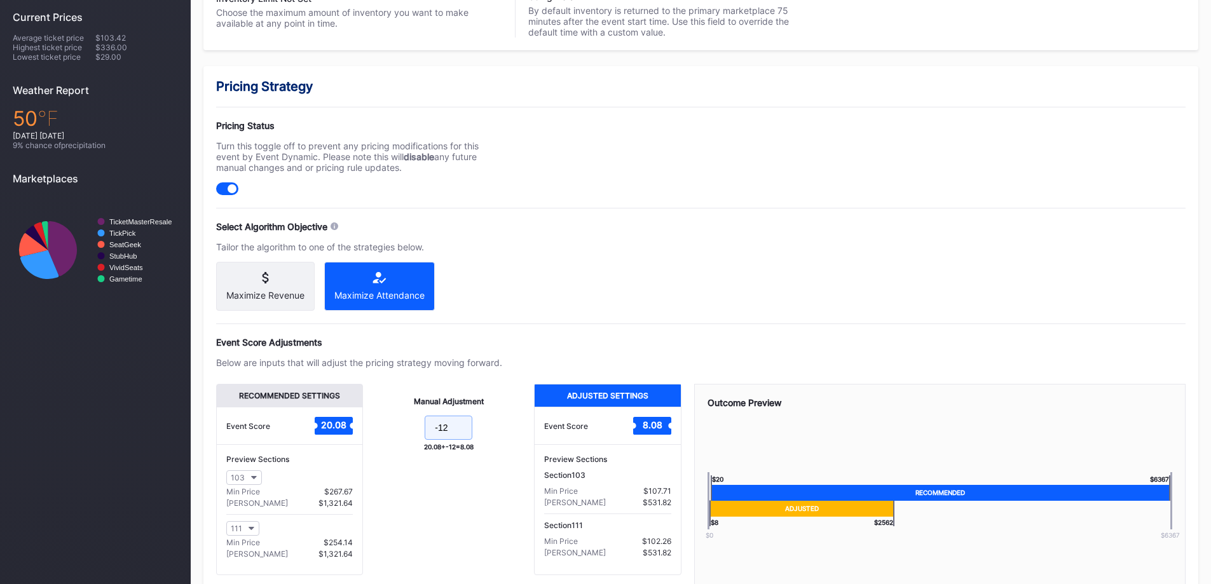
click at [444, 427] on input "-12" at bounding box center [449, 428] width 48 height 24
type input "-14"
click at [552, 284] on div "Pricing Strategy Pricing Status Turn this toggle off to prevent any pricing mod…" at bounding box center [700, 355] width 995 height 579
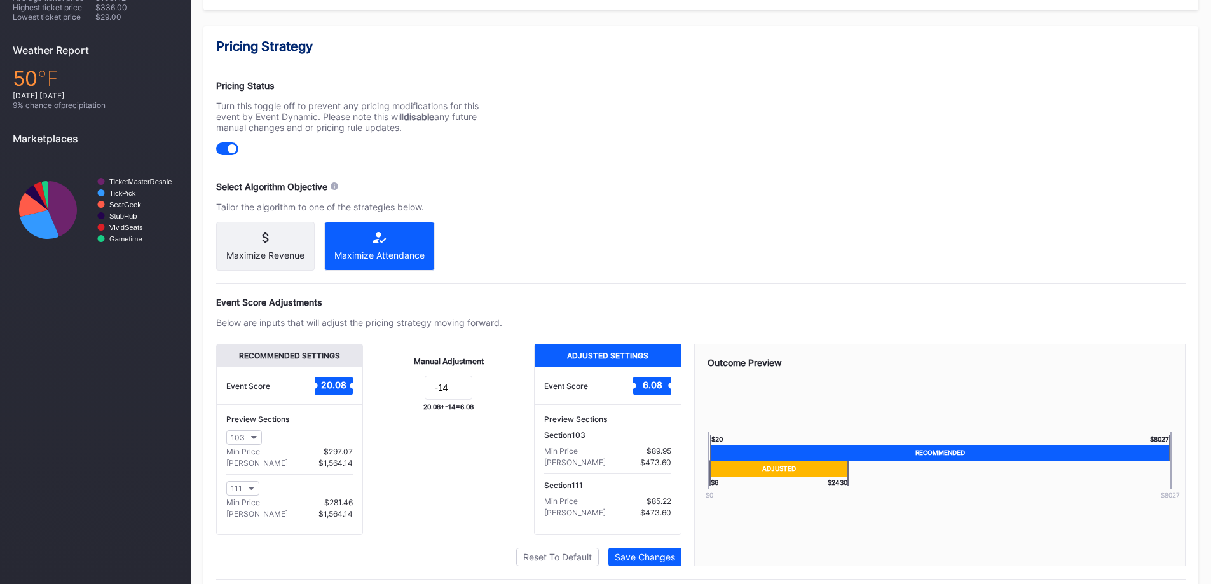
scroll to position [466, 0]
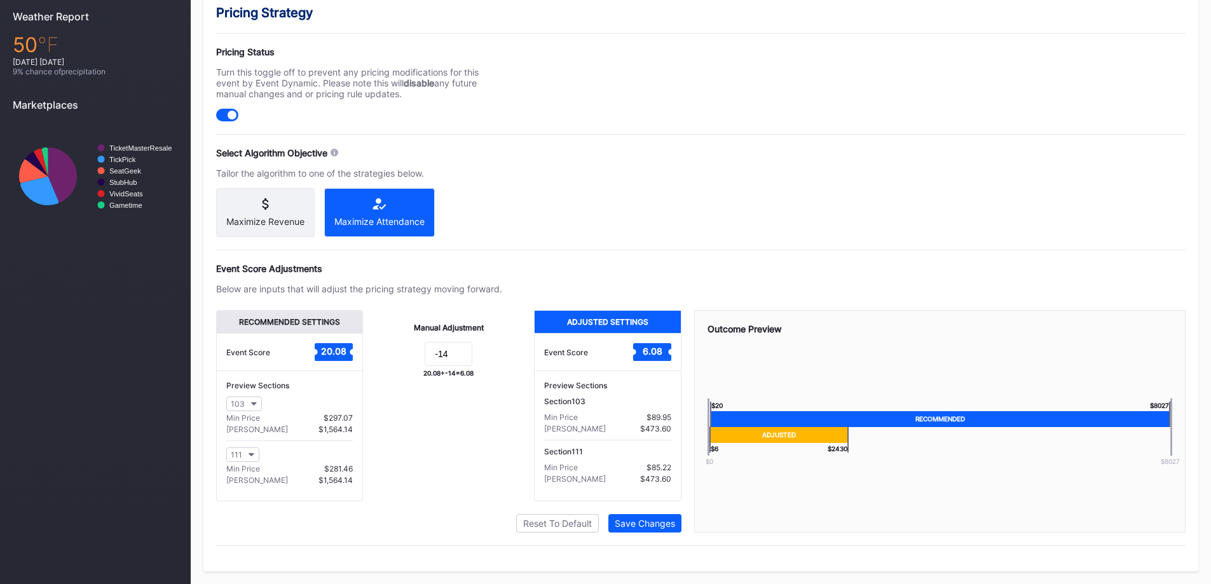
click at [673, 521] on div "Save Changes" at bounding box center [645, 523] width 60 height 11
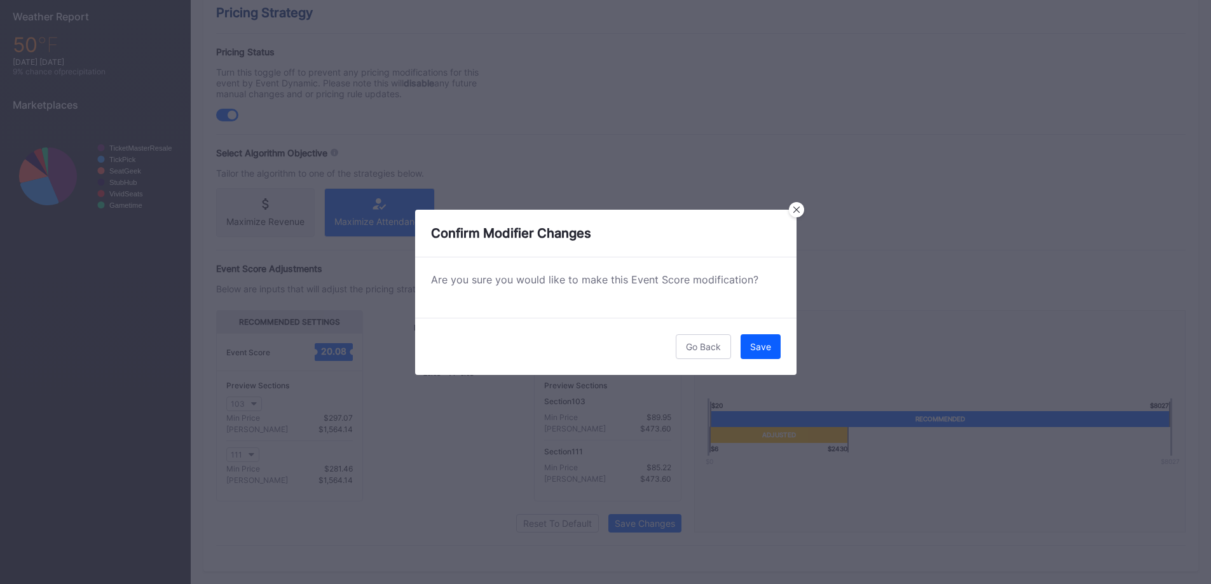
click at [764, 353] on button "Save" at bounding box center [761, 346] width 40 height 25
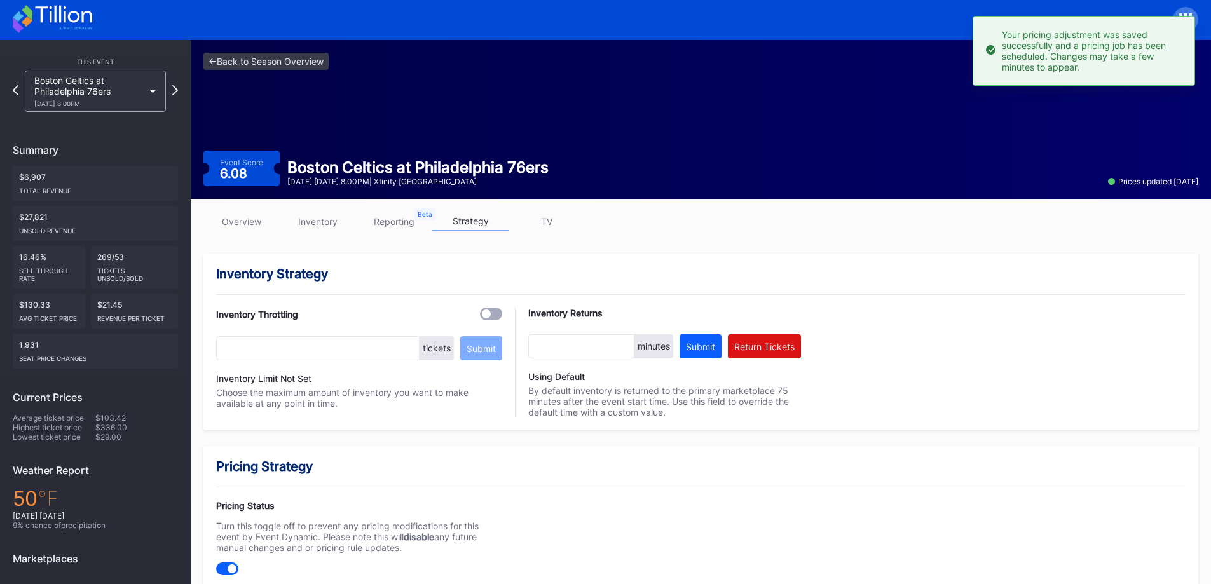
scroll to position [0, 0]
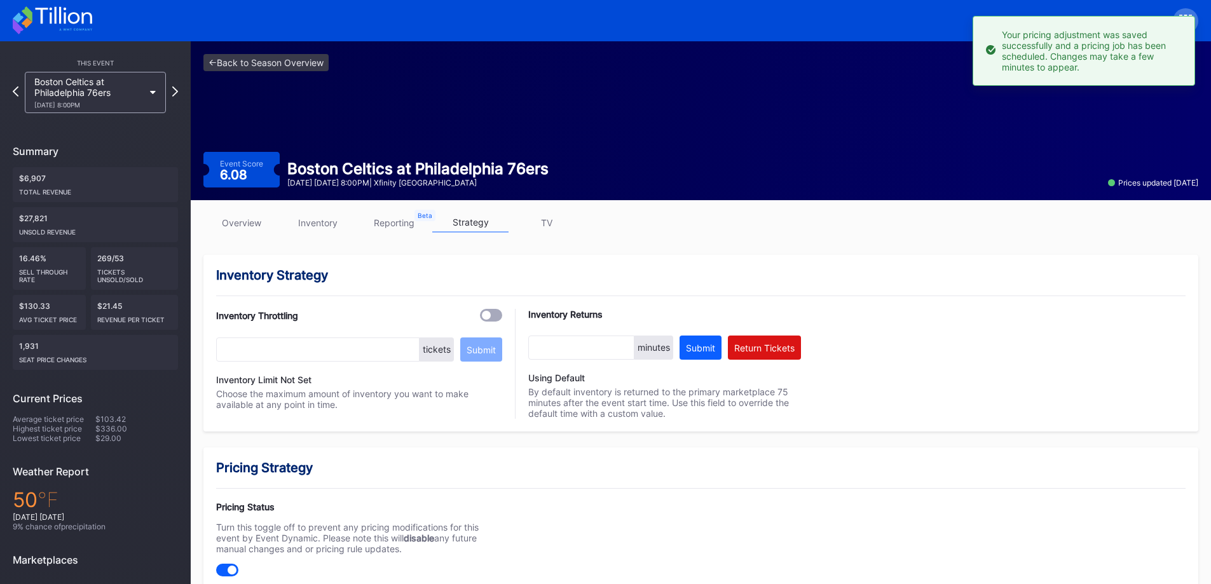
click at [127, 92] on div "Boston Celtics at Philadelphia 76ers [DATE] 8:00PM" at bounding box center [88, 92] width 109 height 32
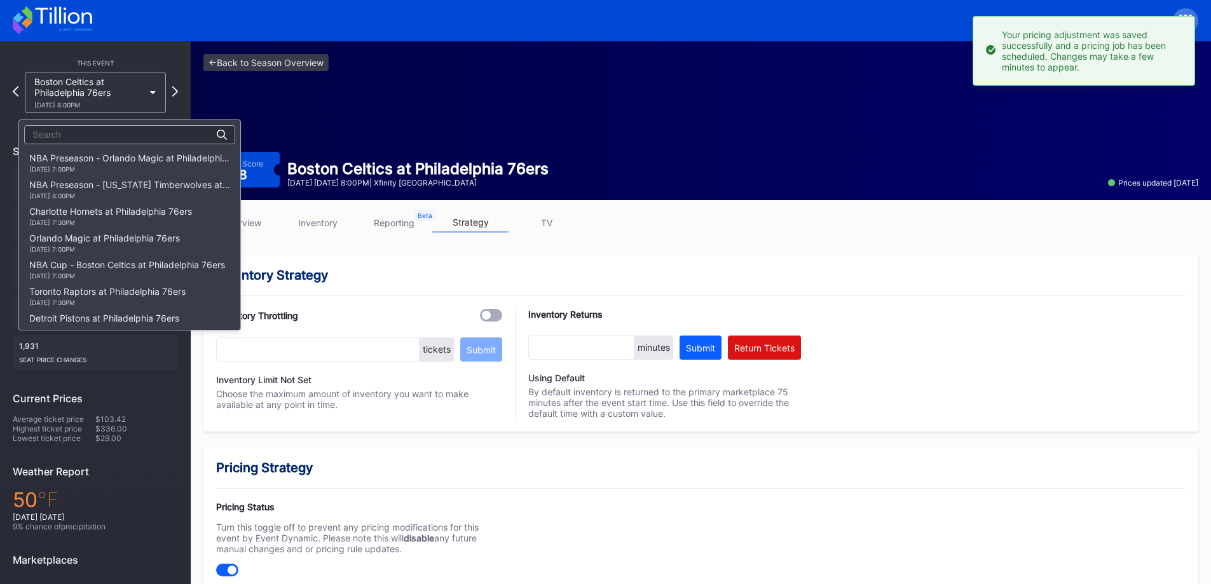
scroll to position [187, 0]
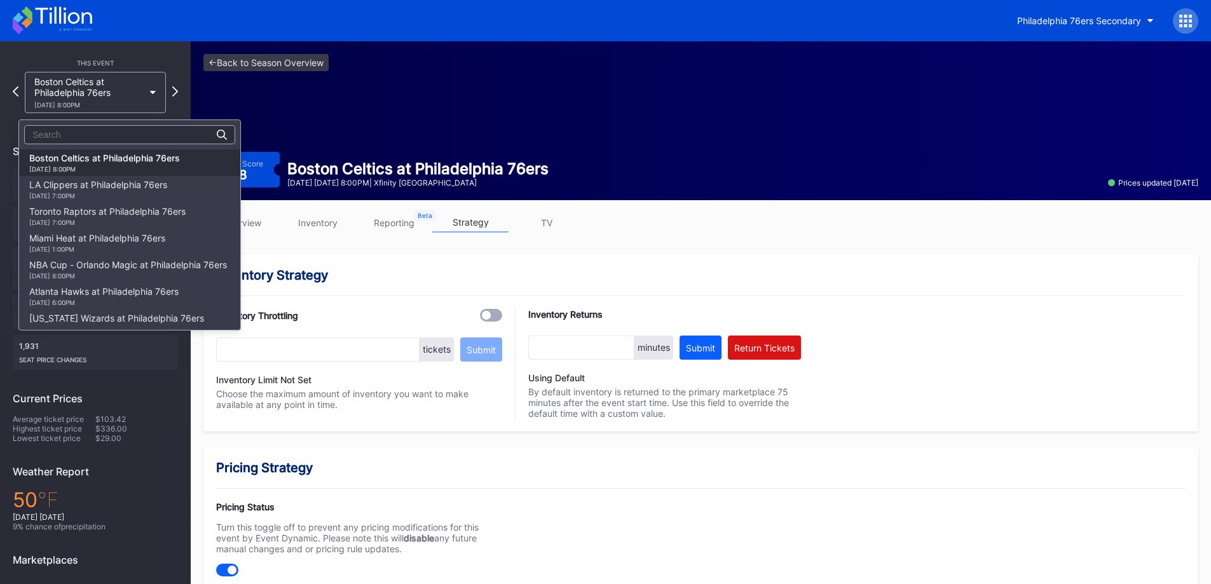
click at [126, 188] on div "LA Clippers at Philadelphia 76ers [DATE] 7:00PM" at bounding box center [98, 189] width 138 height 20
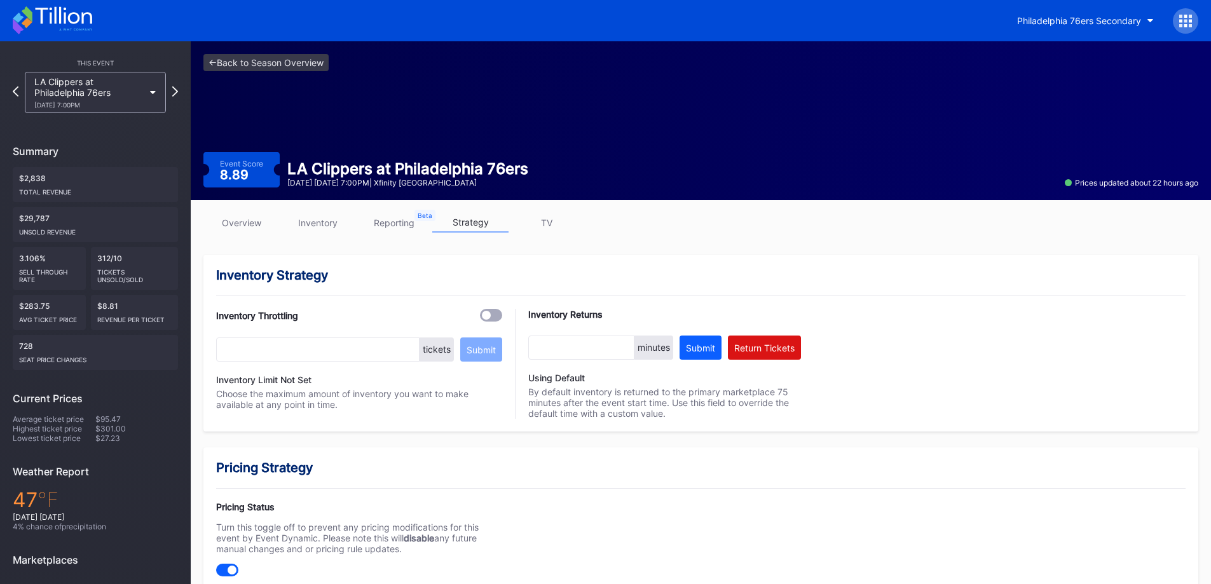
click at [341, 229] on link "inventory" at bounding box center [318, 223] width 76 height 20
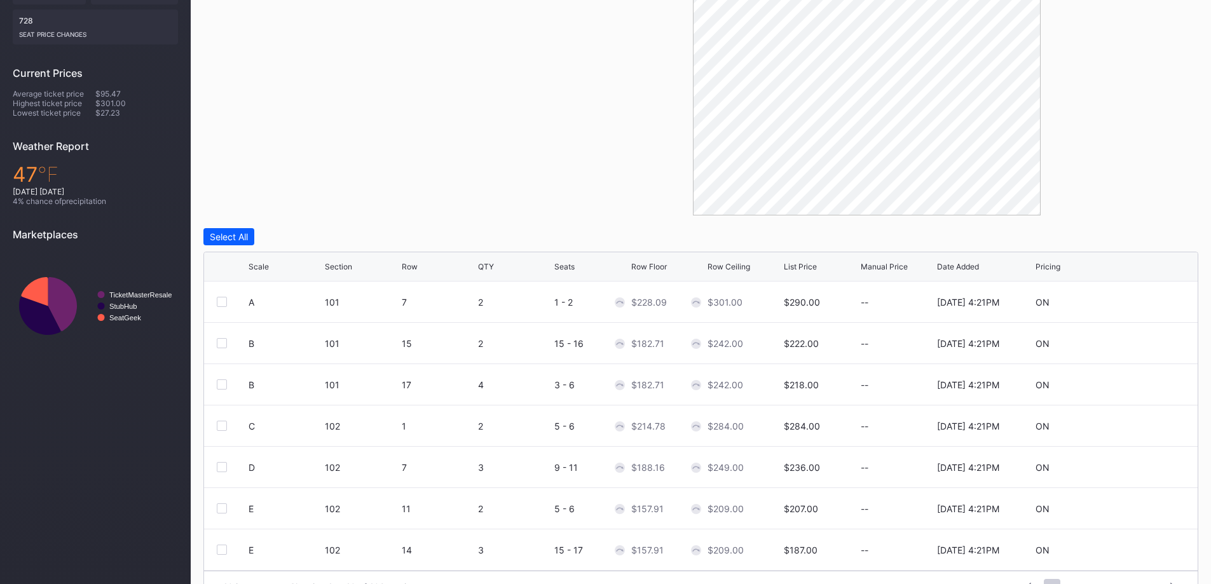
scroll to position [357, 0]
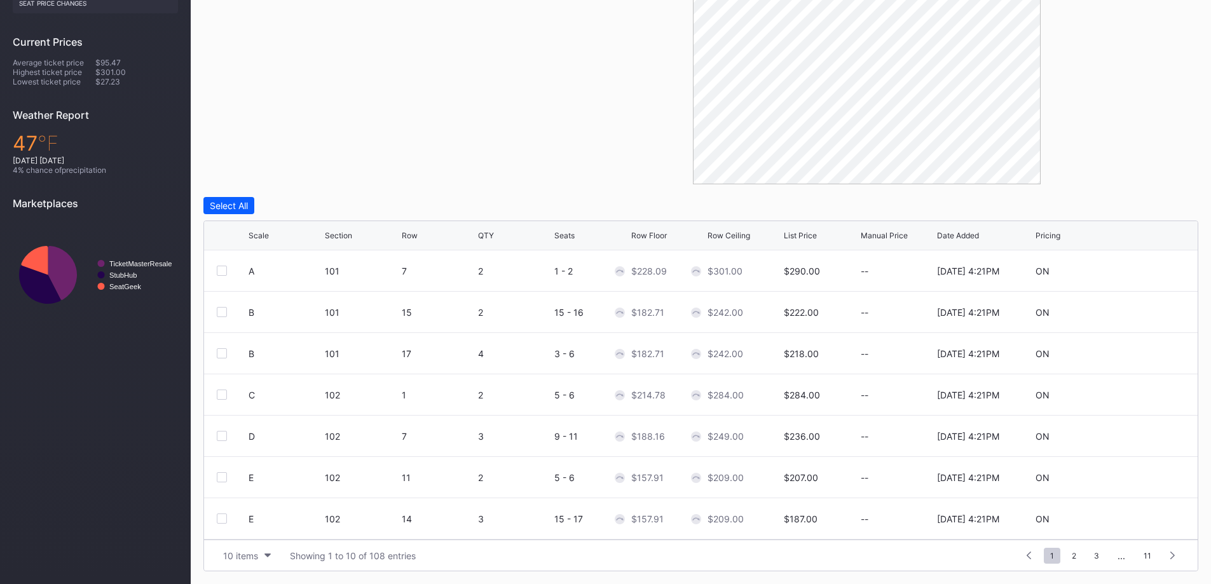
click at [249, 559] on div "10 items" at bounding box center [240, 556] width 35 height 11
click at [249, 532] on div "200 items" at bounding box center [247, 524] width 60 height 24
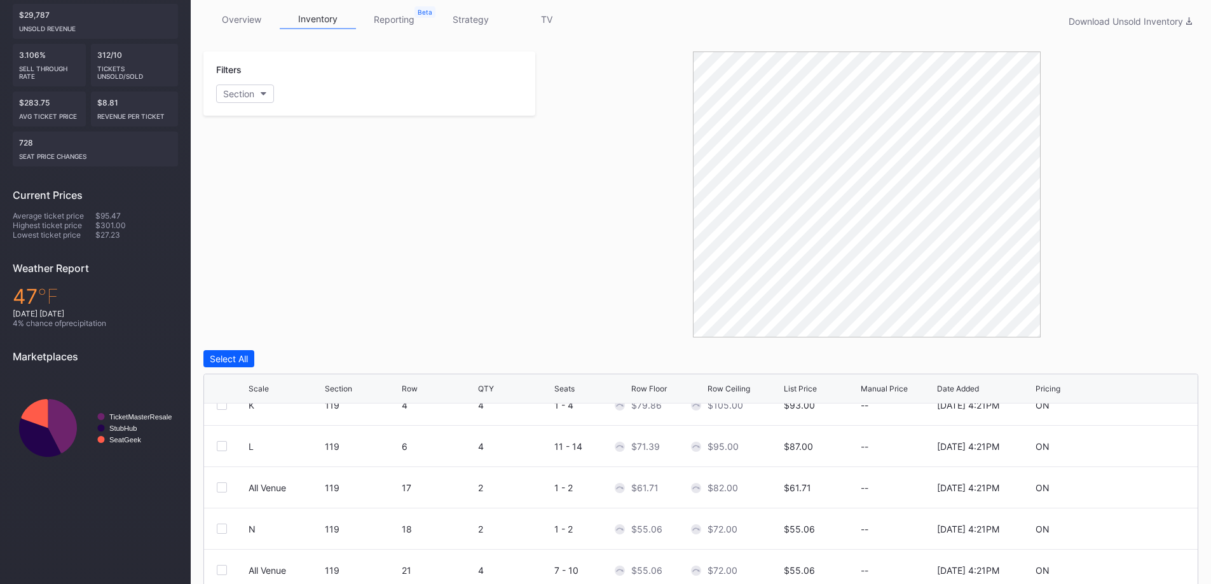
scroll to position [0, 0]
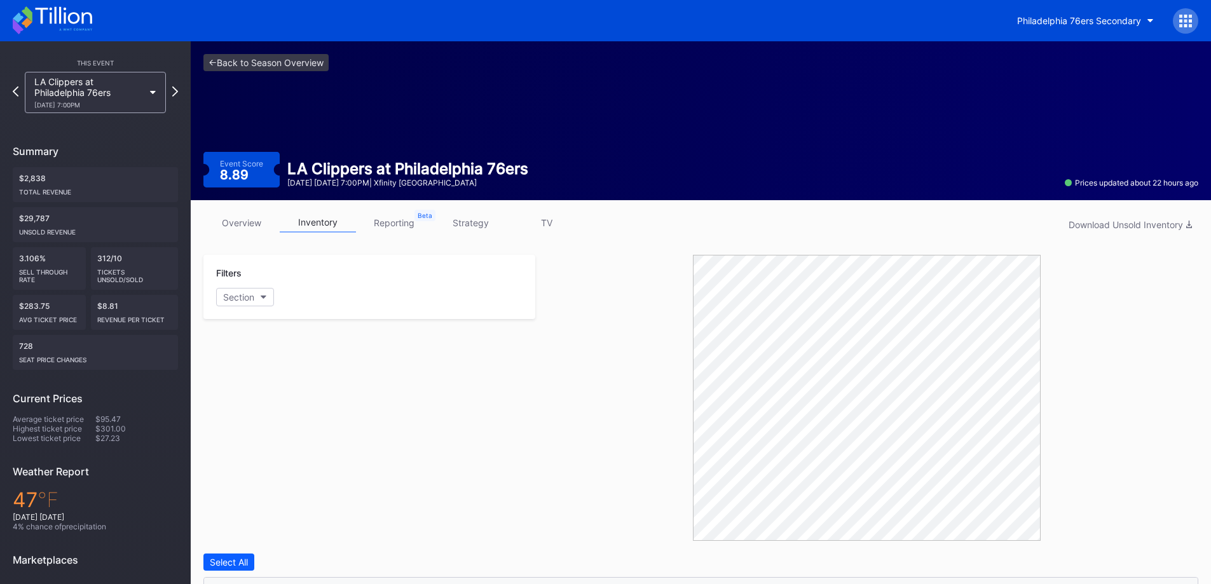
click at [467, 210] on div "overview inventory reporting strategy TV Download Unsold Inventory Filters Sect…" at bounding box center [701, 570] width 1020 height 741
click at [465, 219] on link "strategy" at bounding box center [470, 223] width 76 height 20
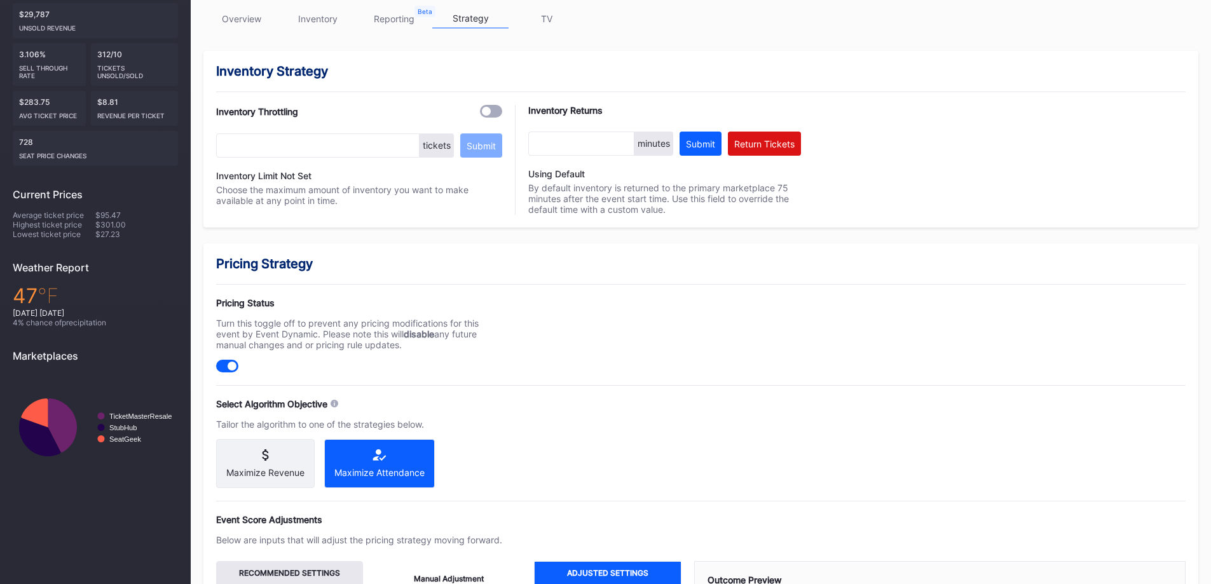
scroll to position [318, 0]
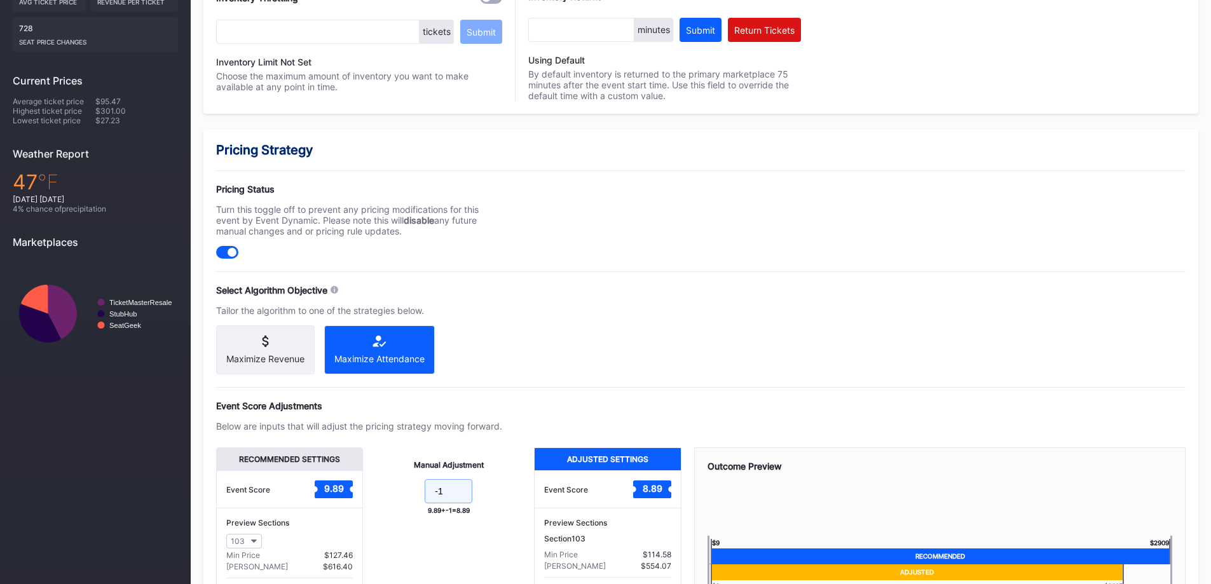
click at [446, 495] on input "-1" at bounding box center [449, 491] width 48 height 24
type input "-4"
click at [603, 340] on div "Pricing Strategy Pricing Status Turn this toggle off to prevent any pricing mod…" at bounding box center [700, 419] width 995 height 579
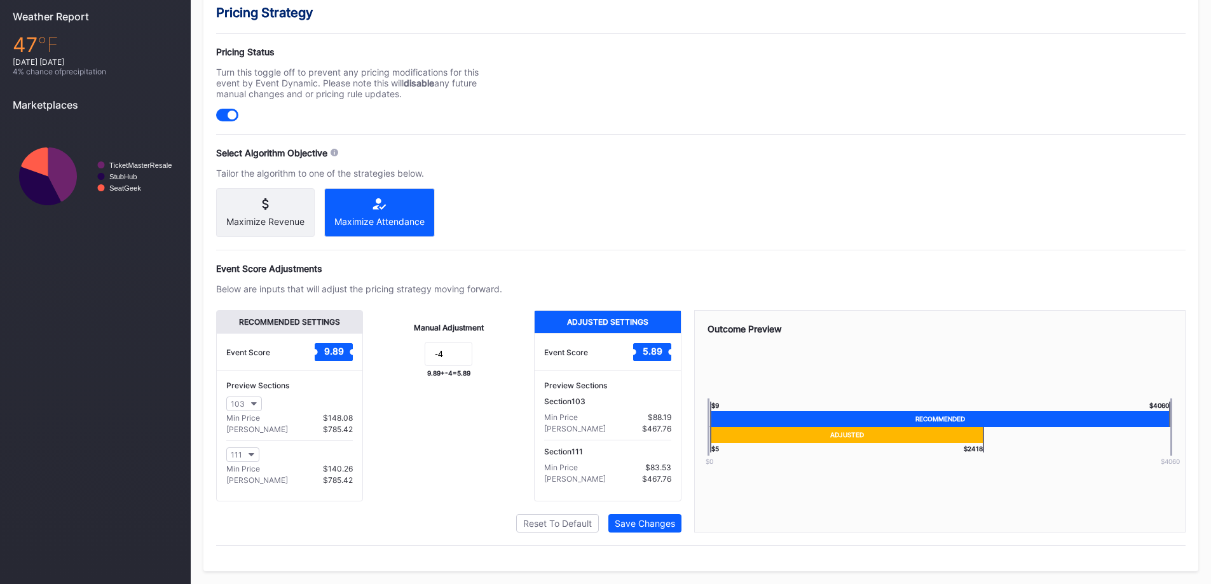
scroll to position [466, 0]
click at [677, 526] on button "Save Changes" at bounding box center [644, 523] width 73 height 18
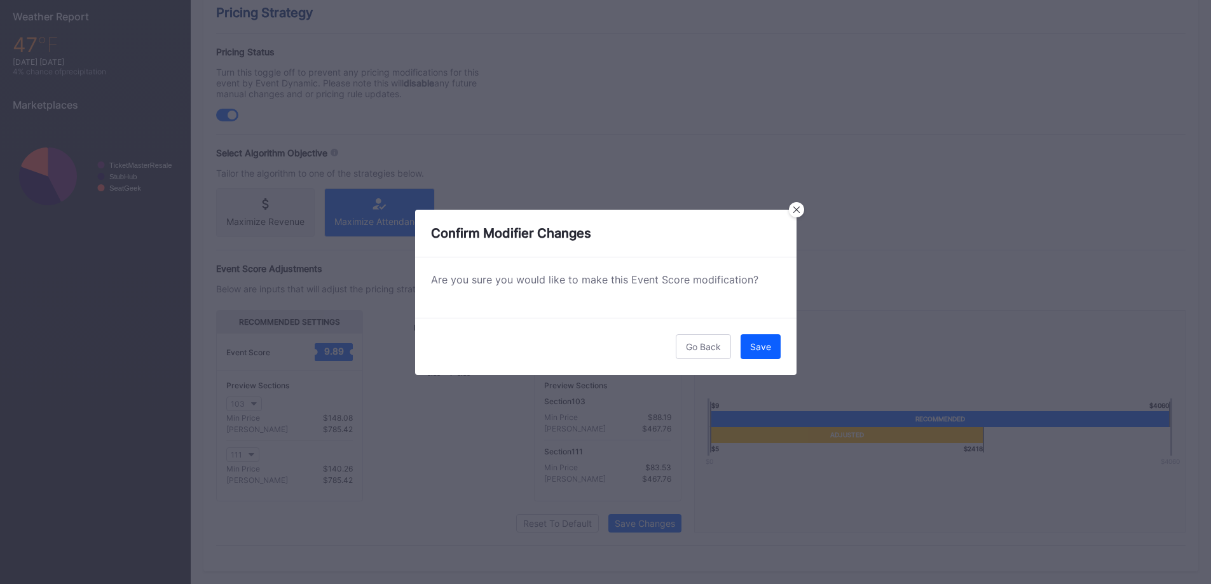
click at [760, 322] on div "Go Back Save" at bounding box center [605, 346] width 381 height 57
click at [763, 341] on div "Save" at bounding box center [760, 346] width 21 height 11
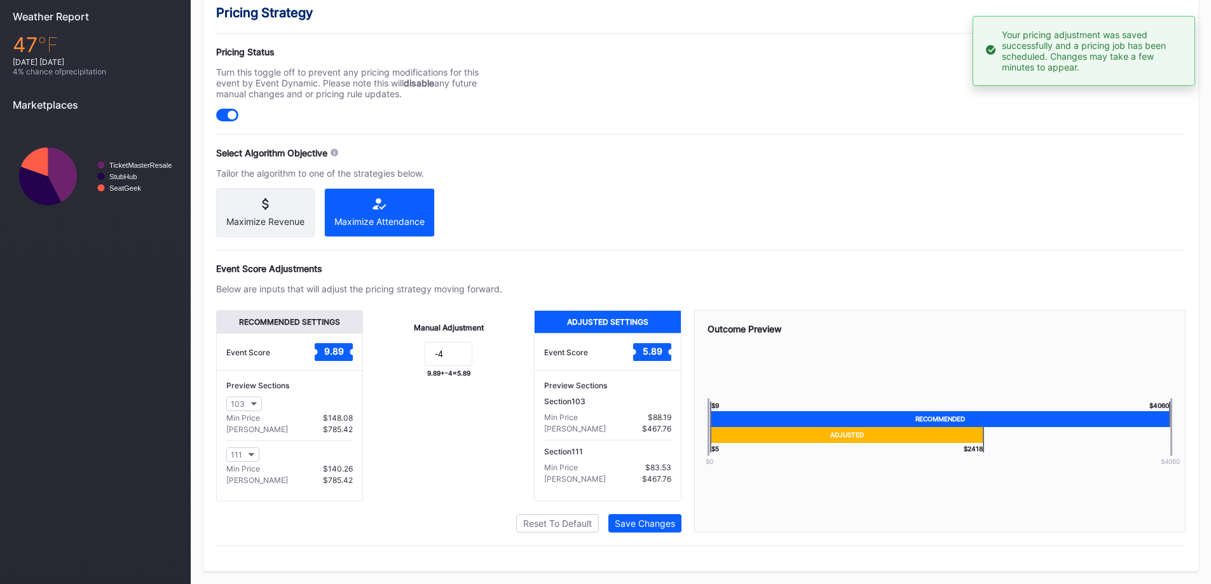
scroll to position [326, 0]
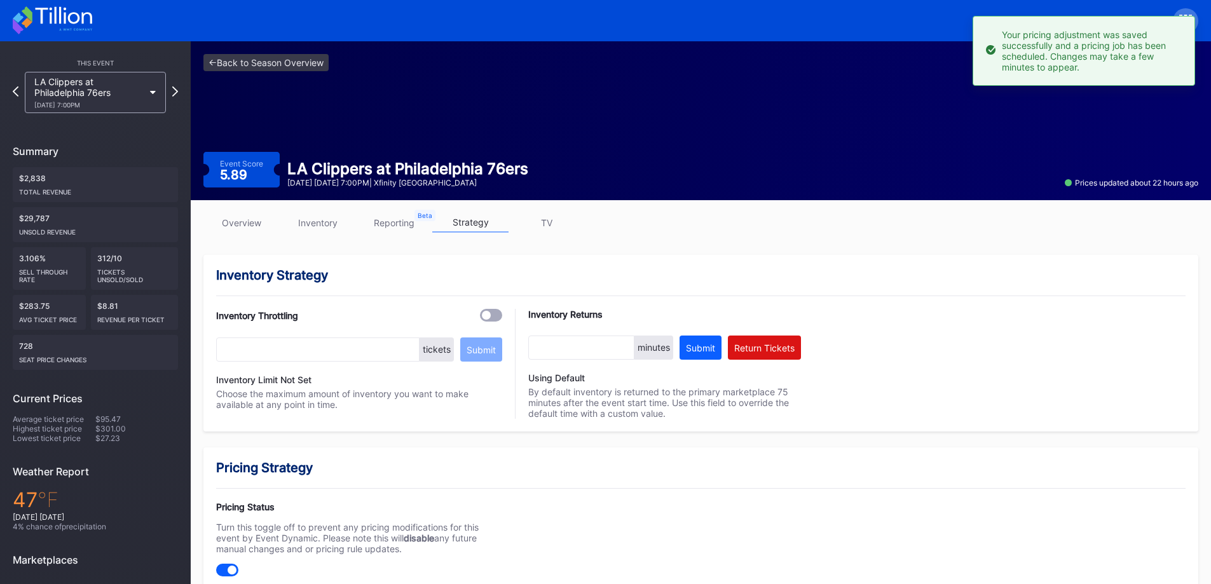
click at [150, 99] on div "LA Clippers at Philadelphia 76ers [DATE] 7:00PM" at bounding box center [95, 92] width 141 height 41
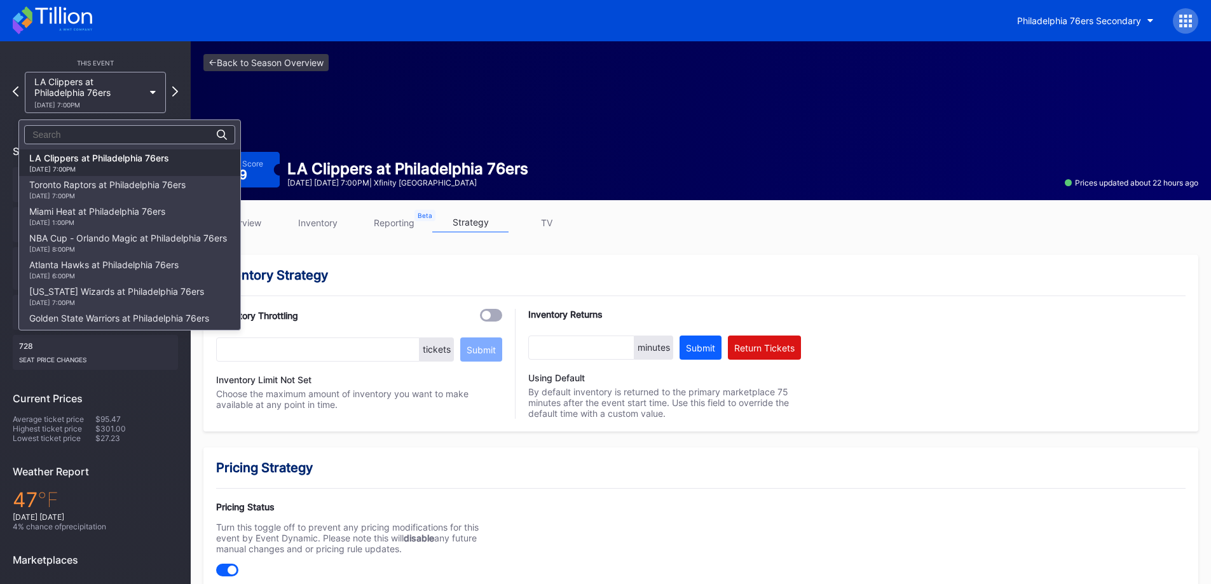
click at [136, 196] on div "[DATE] 7:00PM" at bounding box center [107, 196] width 156 height 8
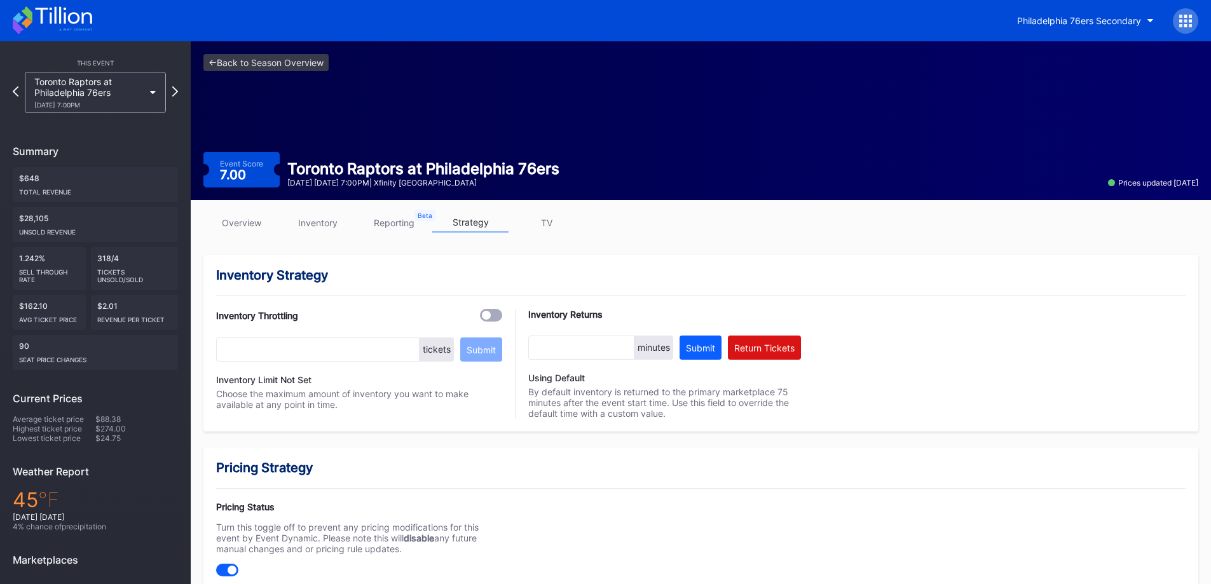
click at [345, 219] on link "inventory" at bounding box center [318, 223] width 76 height 20
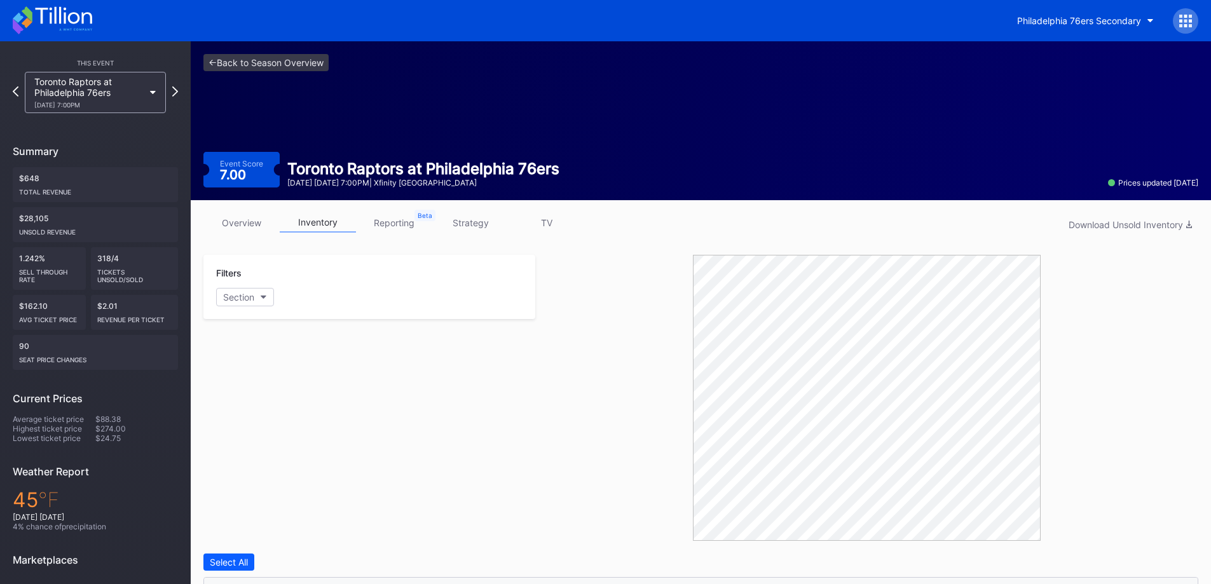
click at [481, 224] on link "strategy" at bounding box center [470, 223] width 76 height 20
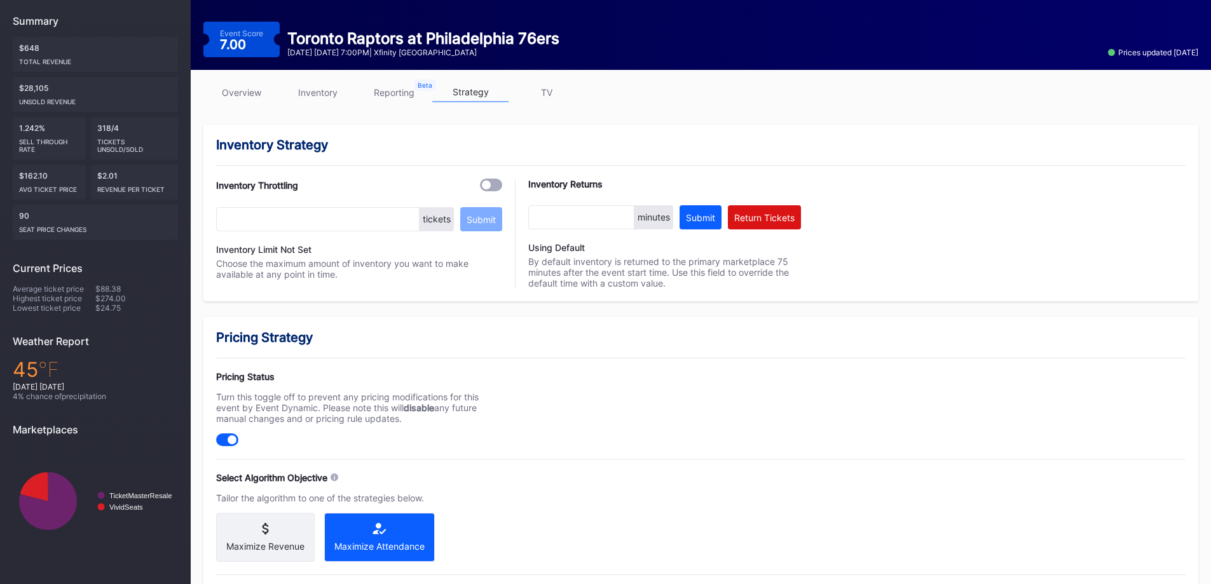
scroll to position [127, 0]
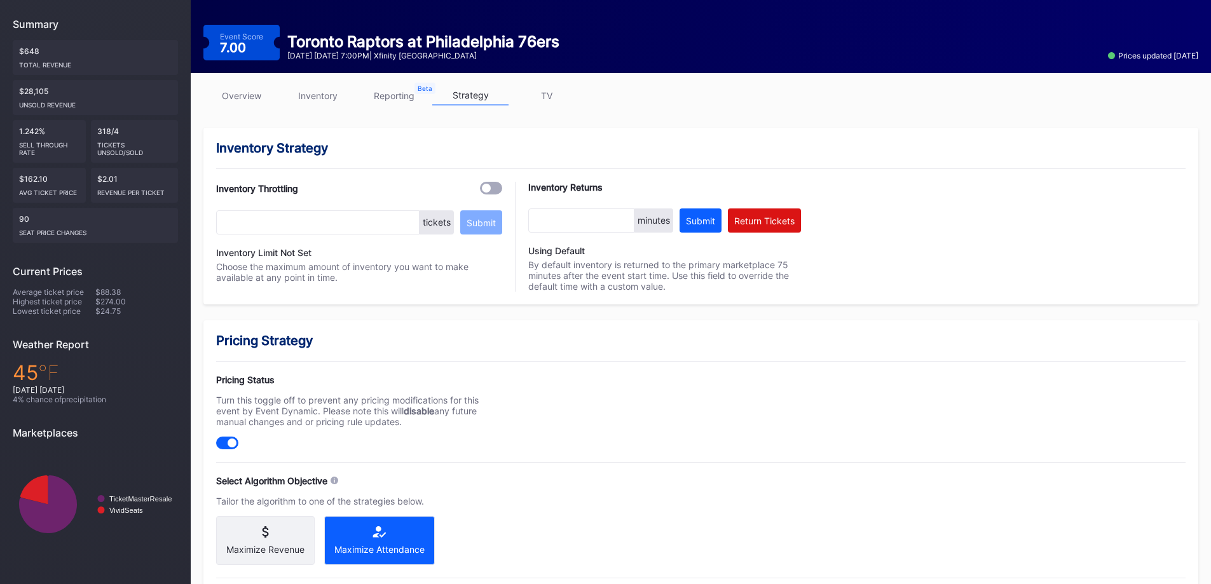
click at [334, 97] on link "inventory" at bounding box center [318, 96] width 76 height 20
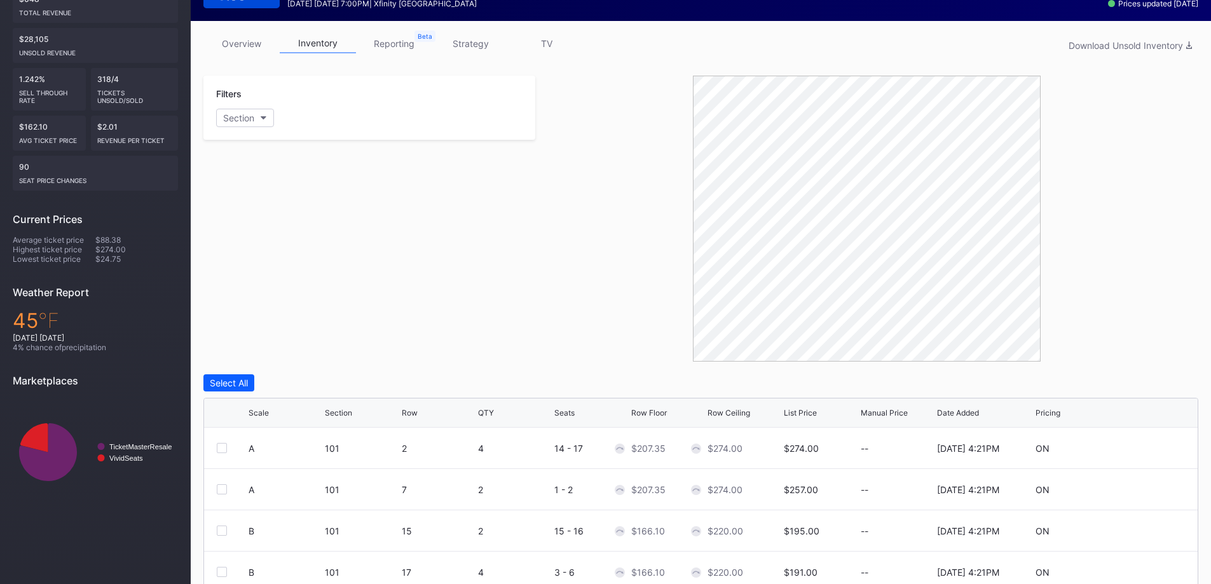
scroll to position [357, 0]
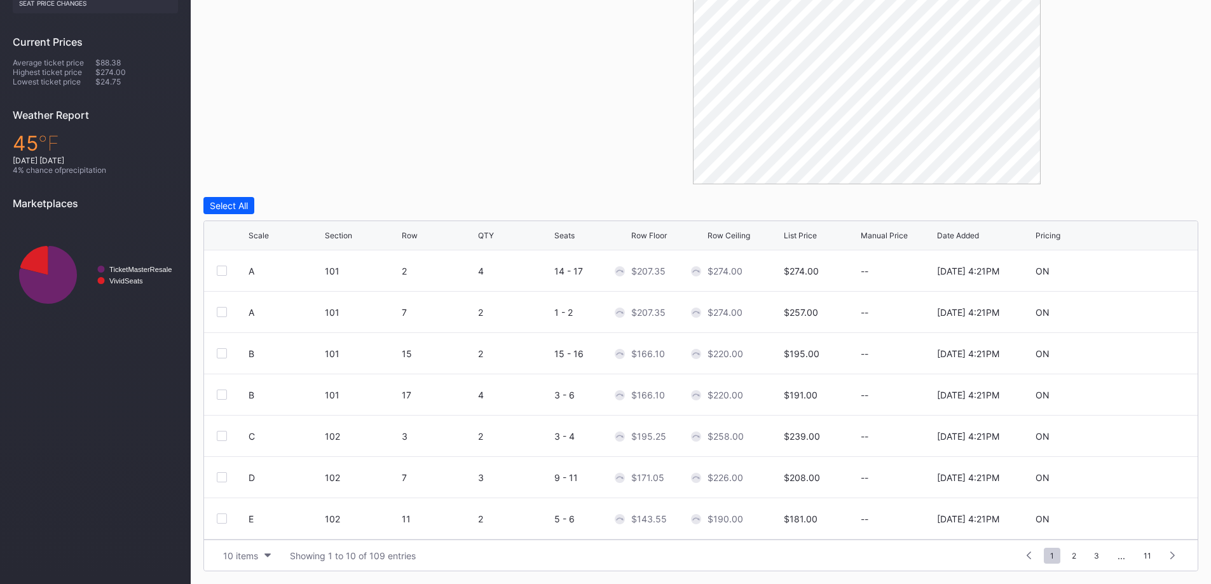
click at [258, 553] on div "10 items" at bounding box center [240, 556] width 35 height 11
click at [252, 530] on div "200 items" at bounding box center [247, 524] width 60 height 24
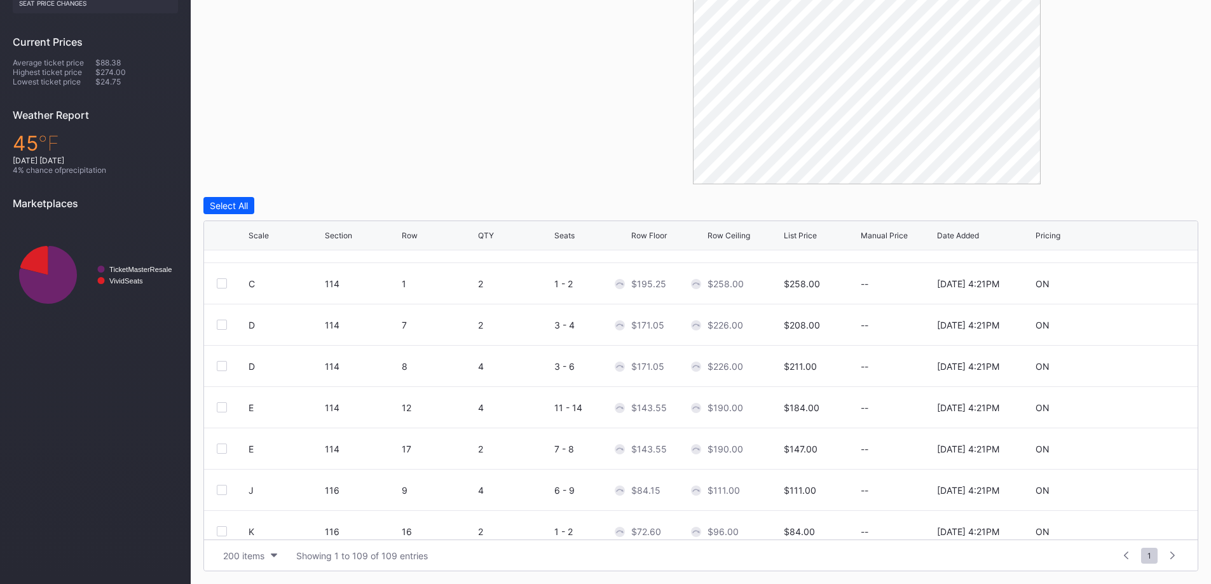
scroll to position [203, 0]
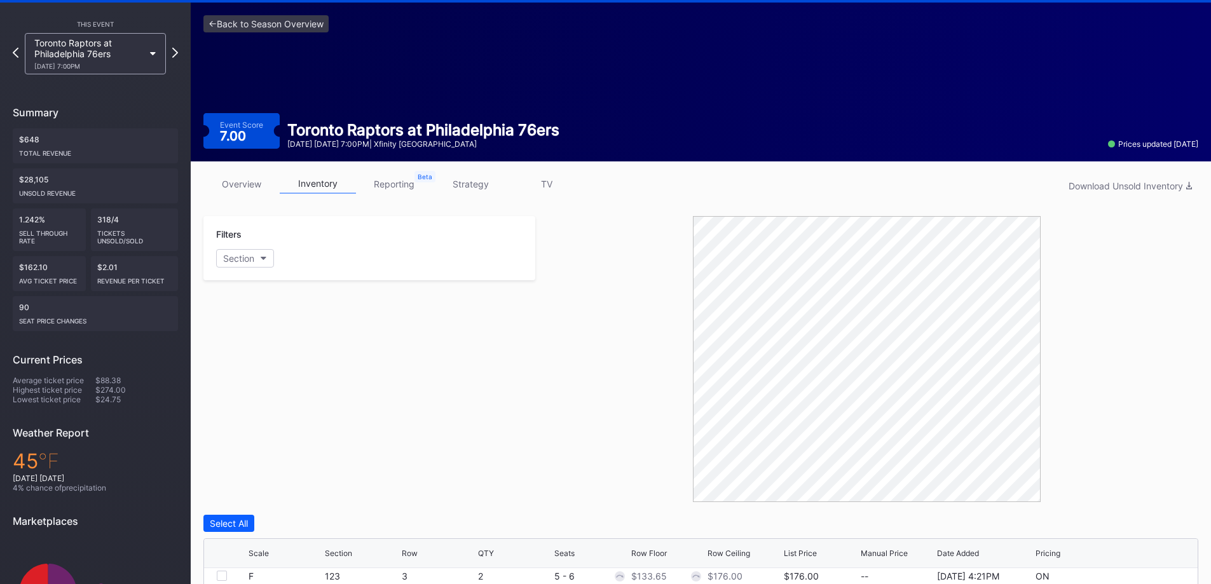
click at [488, 186] on link "strategy" at bounding box center [470, 184] width 76 height 20
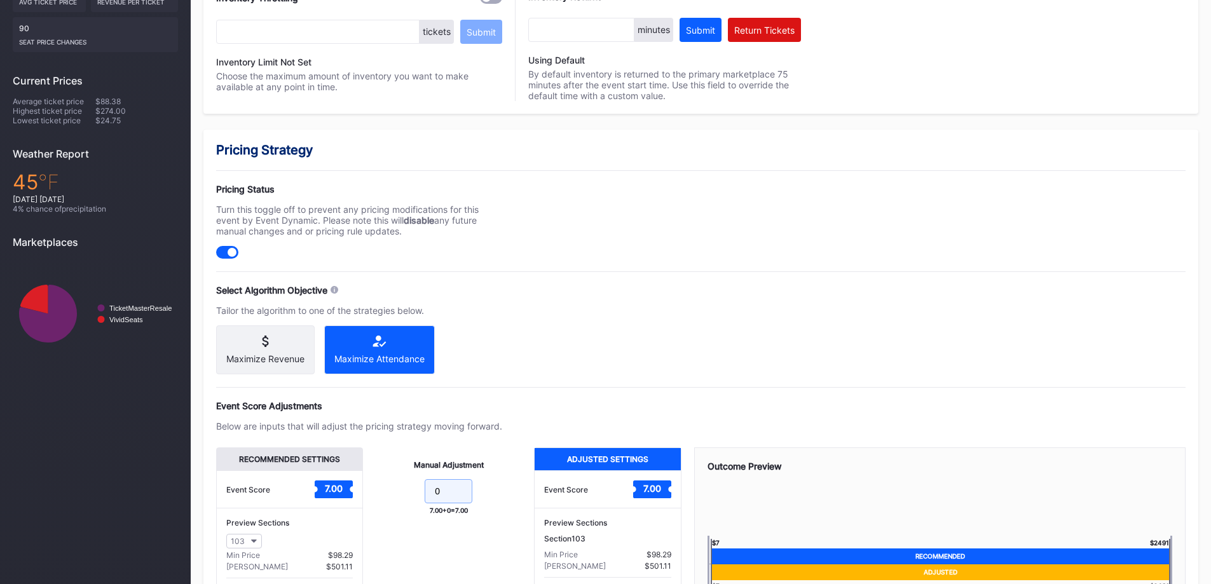
click at [444, 493] on input "0" at bounding box center [449, 491] width 48 height 24
type input "-3"
click at [766, 330] on div "Pricing Strategy Pricing Status Turn this toggle off to prevent any pricing mod…" at bounding box center [700, 419] width 995 height 579
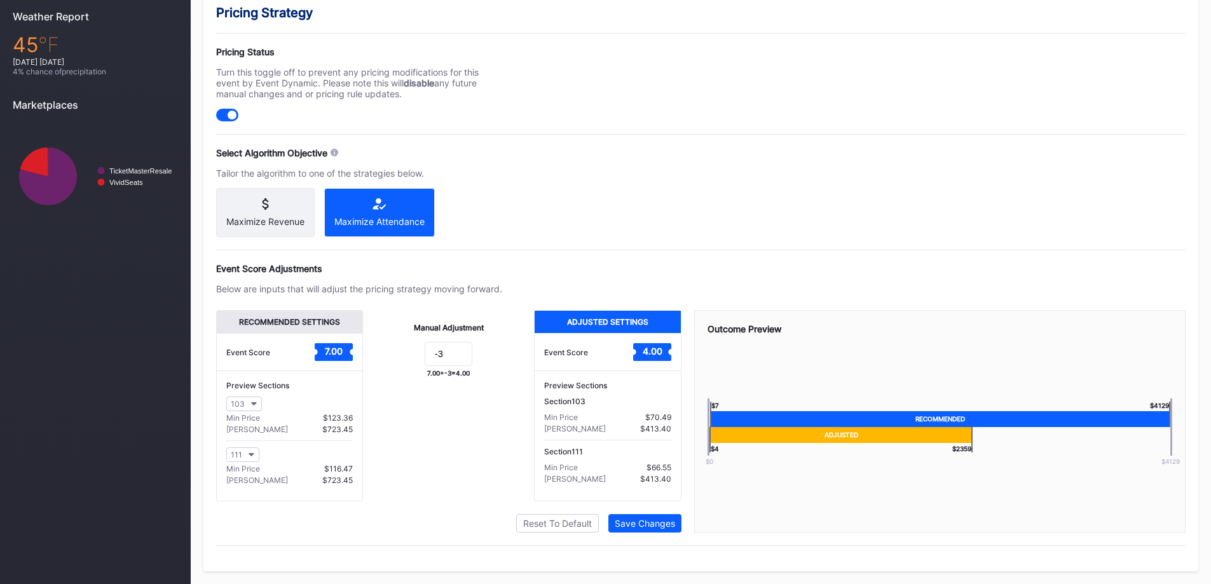
click at [637, 529] on button "Save Changes" at bounding box center [644, 523] width 73 height 18
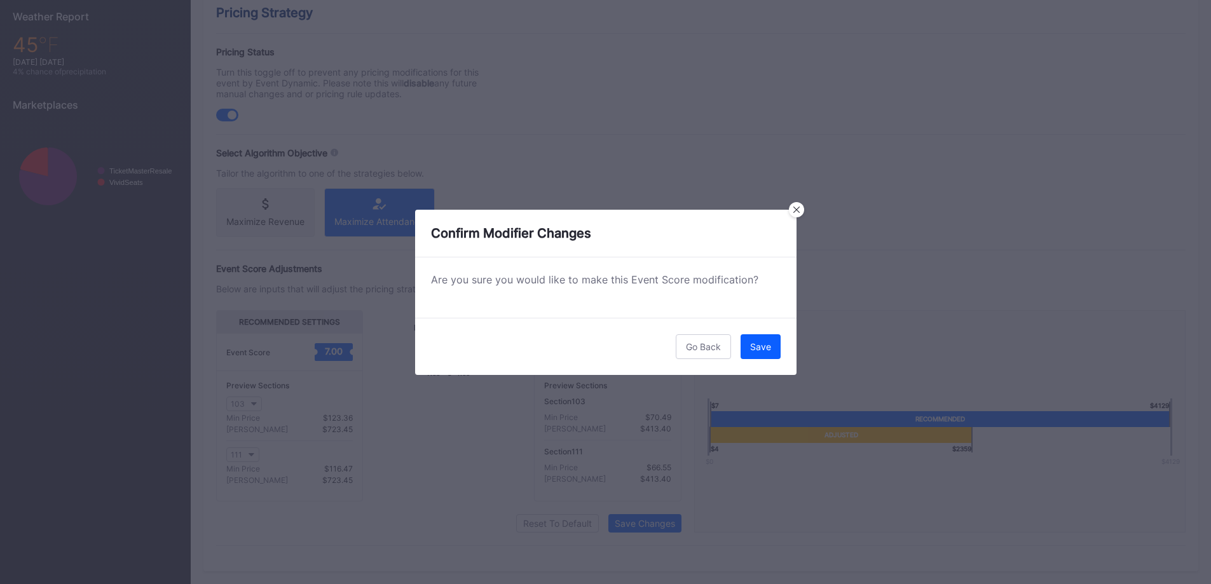
click at [754, 355] on button "Save" at bounding box center [761, 346] width 40 height 25
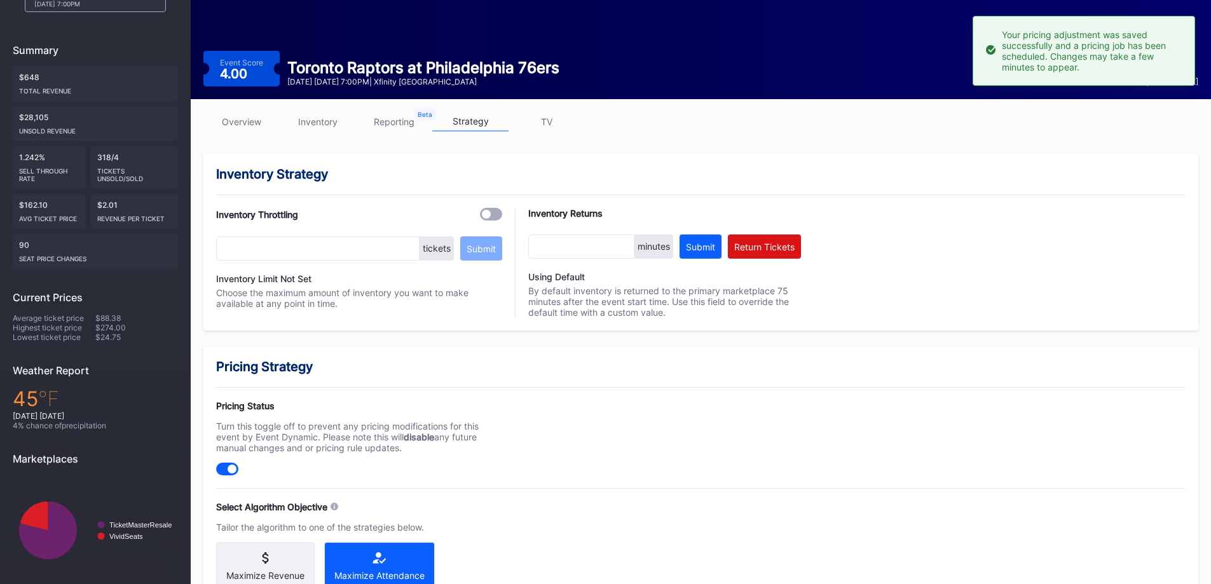
scroll to position [21, 0]
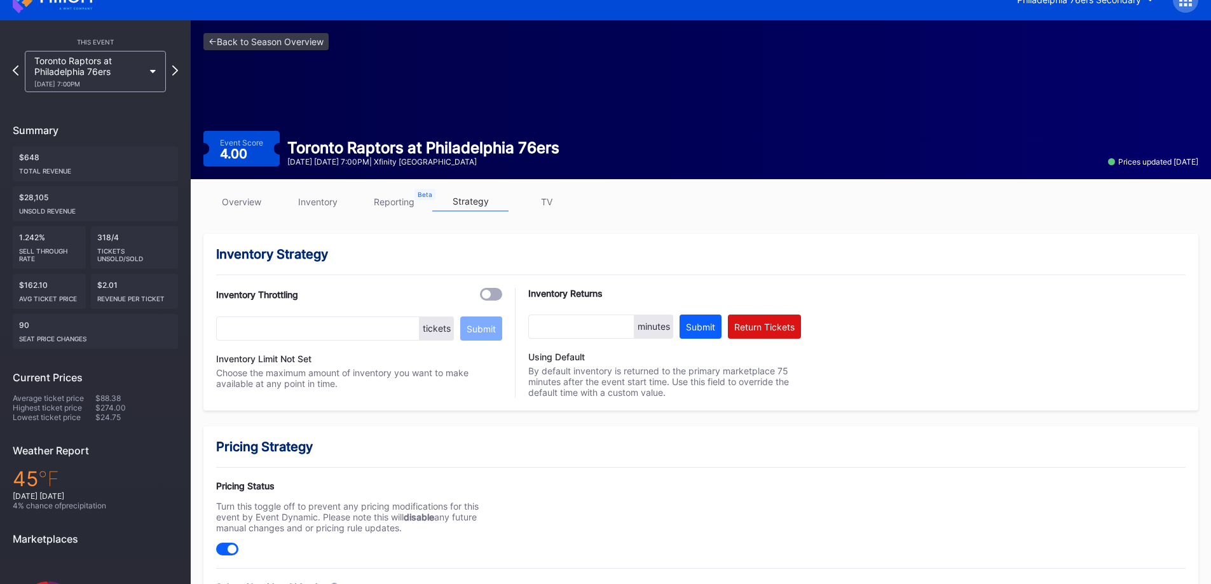
click at [127, 72] on div "Toronto Raptors at Philadelphia 76ers [DATE] 7:00PM" at bounding box center [88, 71] width 109 height 32
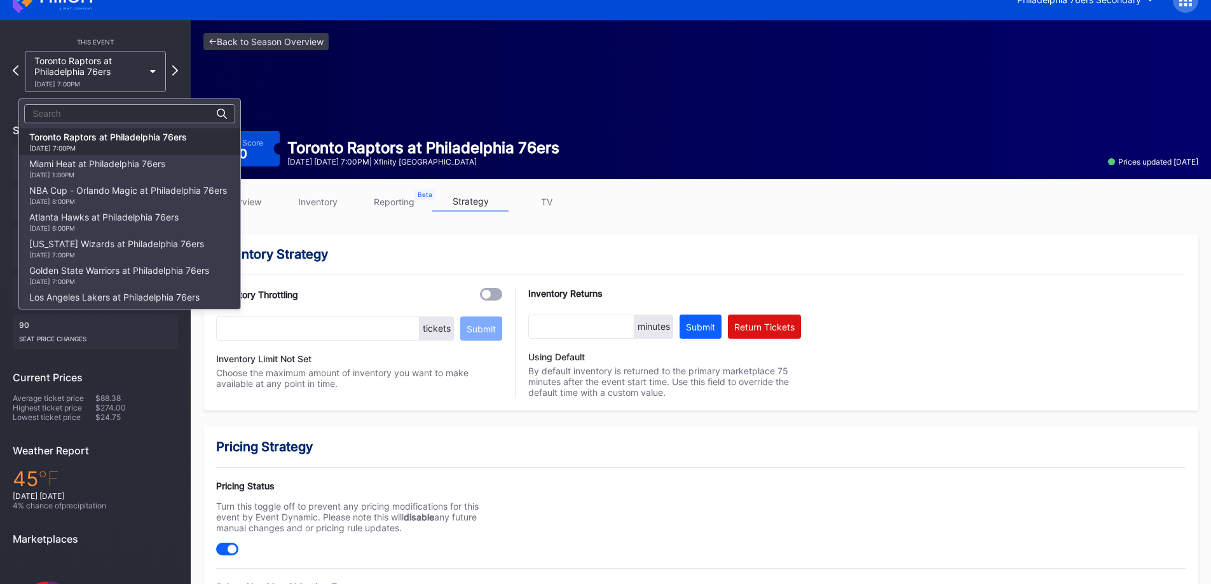
click at [125, 161] on div "Miami Heat at Philadelphia 76ers [DATE] 1:00PM" at bounding box center [97, 168] width 136 height 20
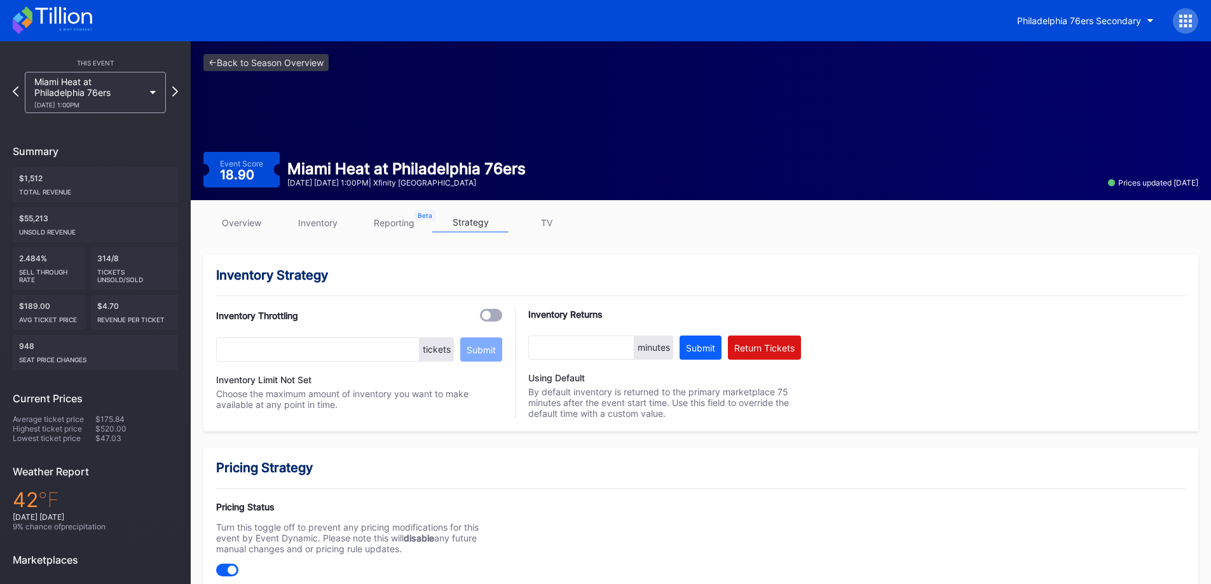
click at [325, 228] on link "inventory" at bounding box center [318, 223] width 76 height 20
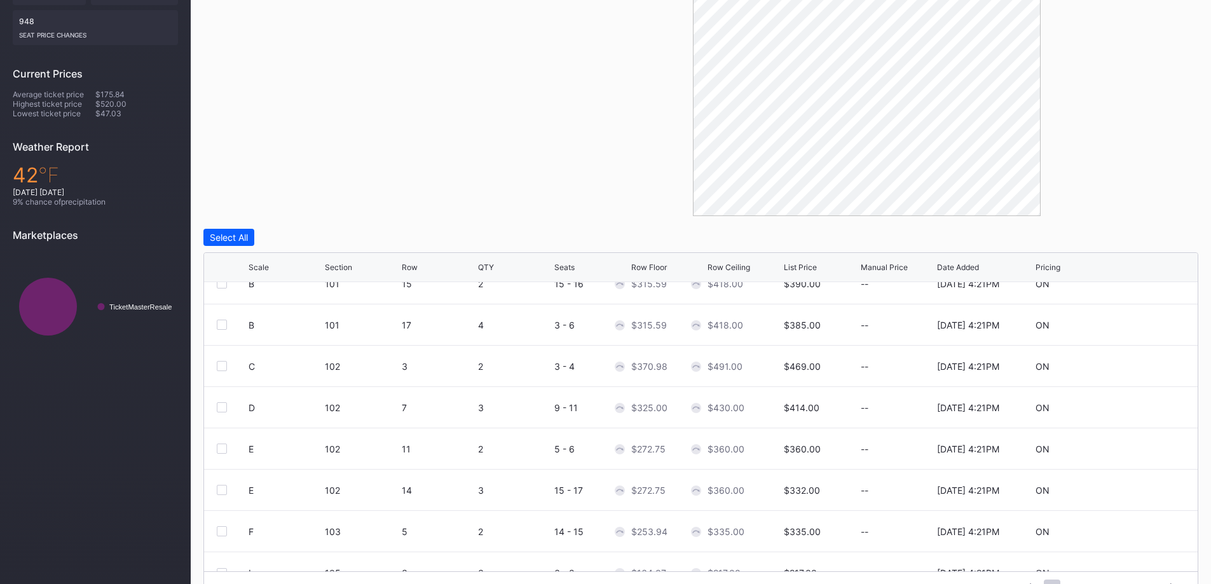
scroll to position [124, 0]
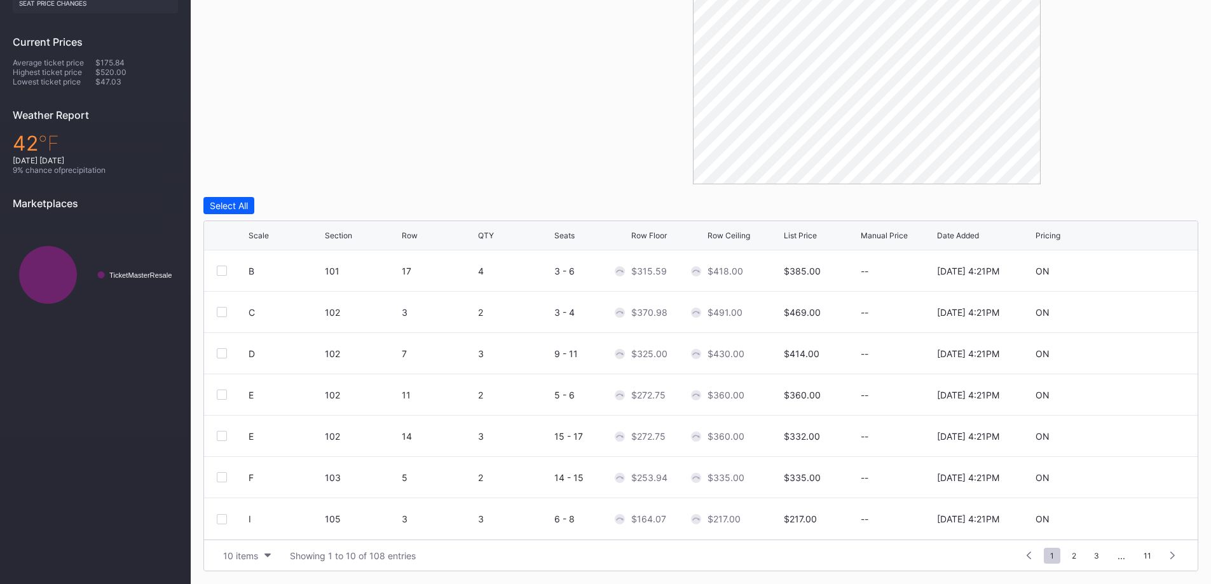
click at [265, 563] on button "10 items" at bounding box center [247, 555] width 60 height 17
click at [245, 528] on div "200 items" at bounding box center [246, 524] width 41 height 11
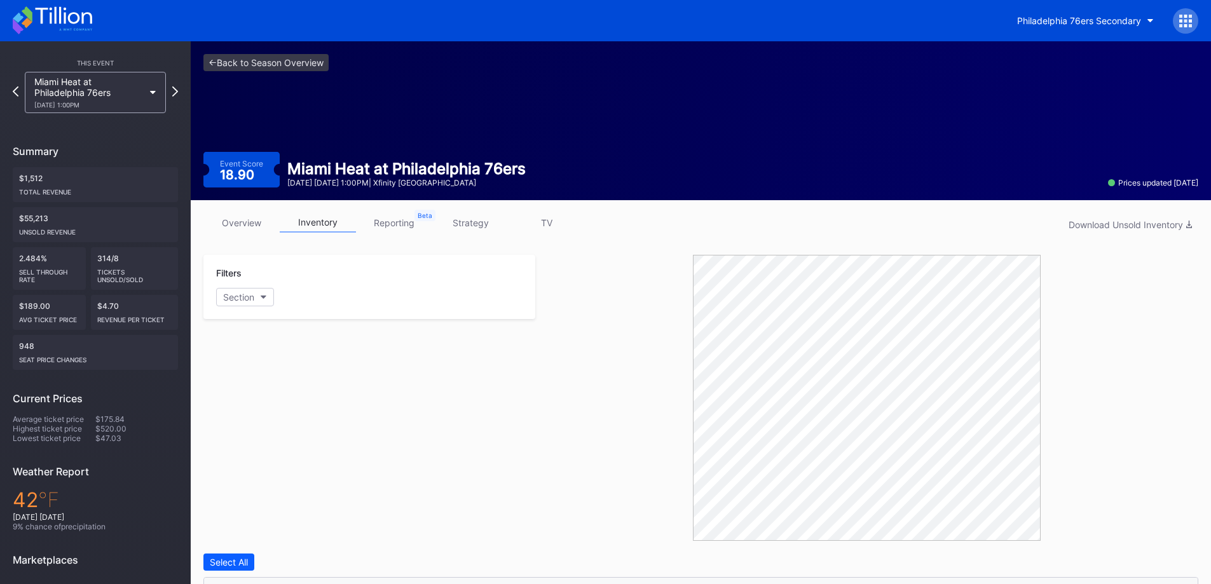
click at [487, 222] on link "strategy" at bounding box center [470, 223] width 76 height 20
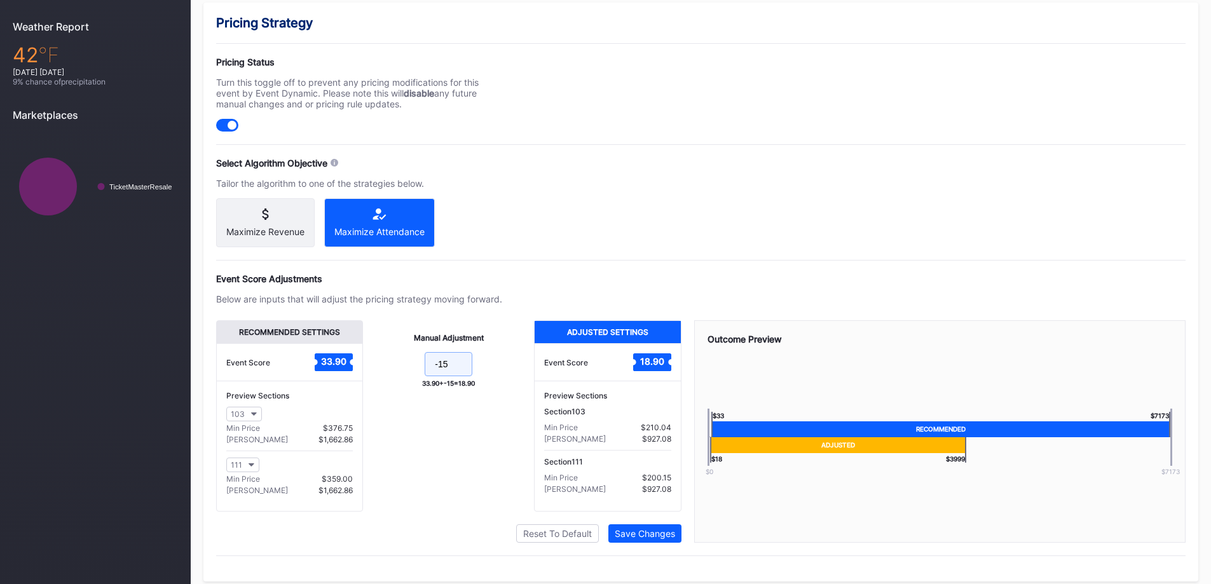
click at [457, 376] on input "-15" at bounding box center [449, 364] width 48 height 24
type input "-22"
click at [554, 226] on div "Pricing Strategy Pricing Status Turn this toggle off to prevent any pricing mod…" at bounding box center [700, 292] width 995 height 579
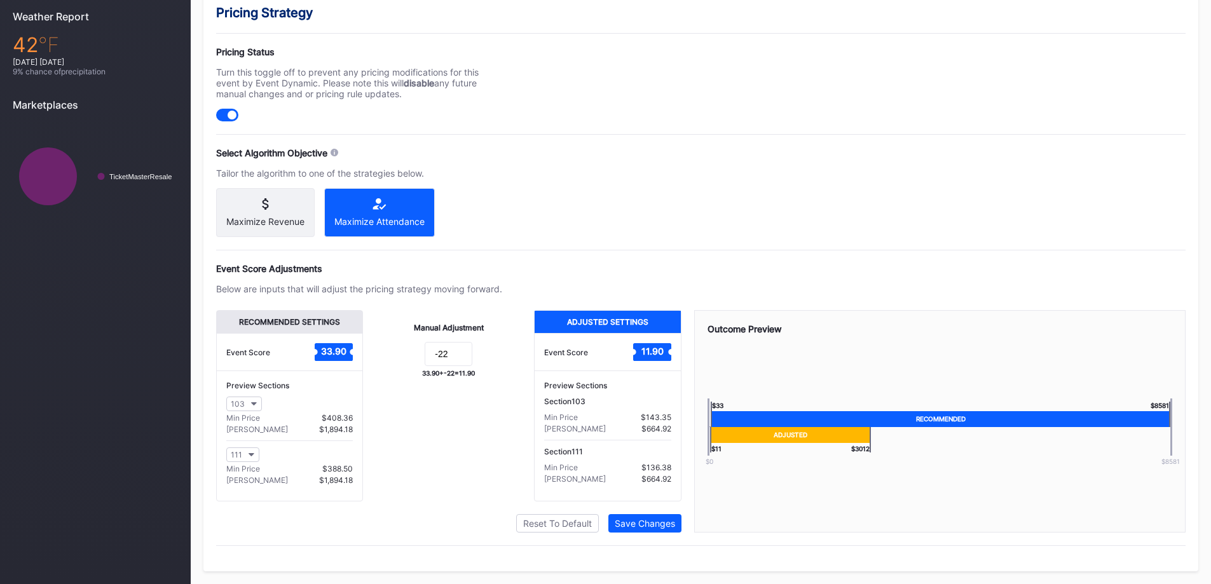
click at [664, 517] on button "Save Changes" at bounding box center [644, 523] width 73 height 18
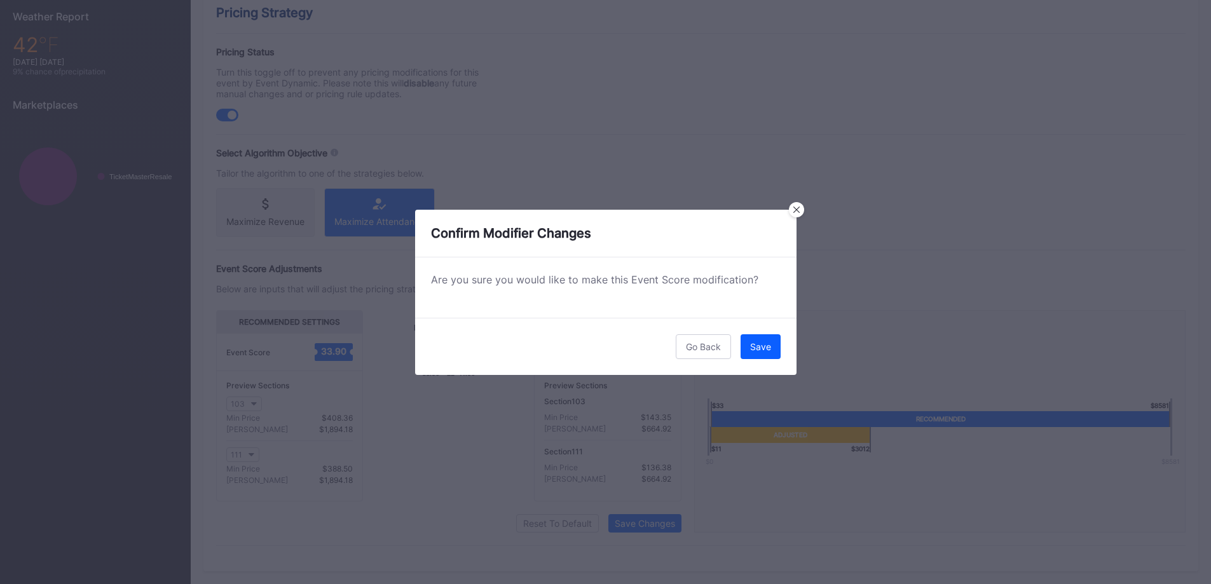
click at [771, 335] on button "Save" at bounding box center [761, 346] width 40 height 25
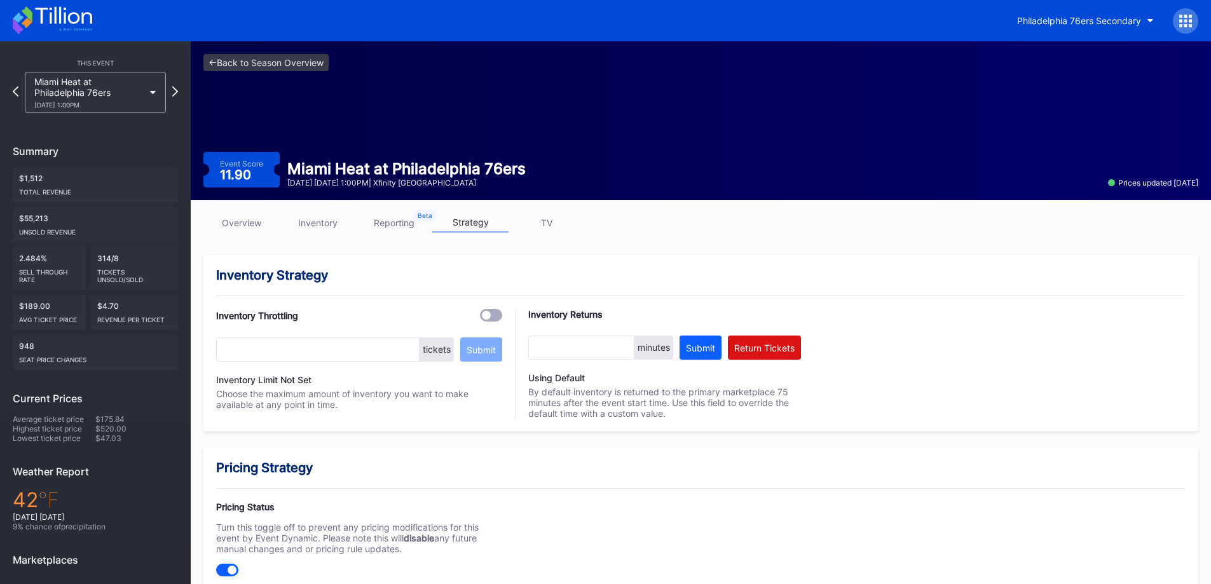
click at [132, 98] on div "Miami Heat at Philadelphia 76ers [DATE] 1:00PM" at bounding box center [88, 92] width 109 height 32
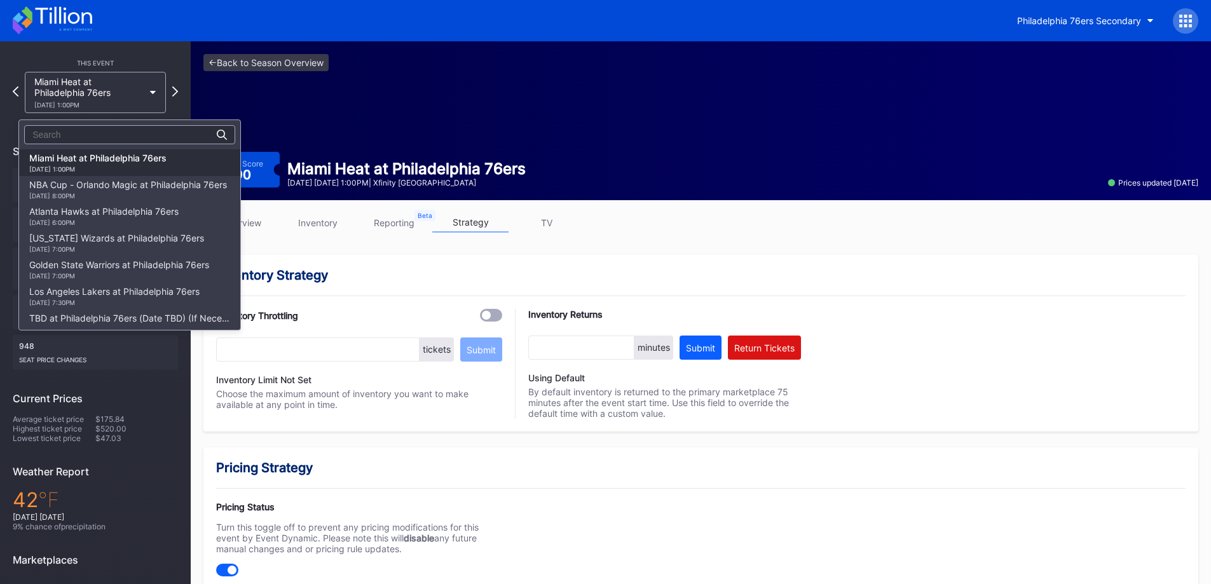
click at [139, 195] on div "[DATE] 8:00PM" at bounding box center [128, 196] width 198 height 8
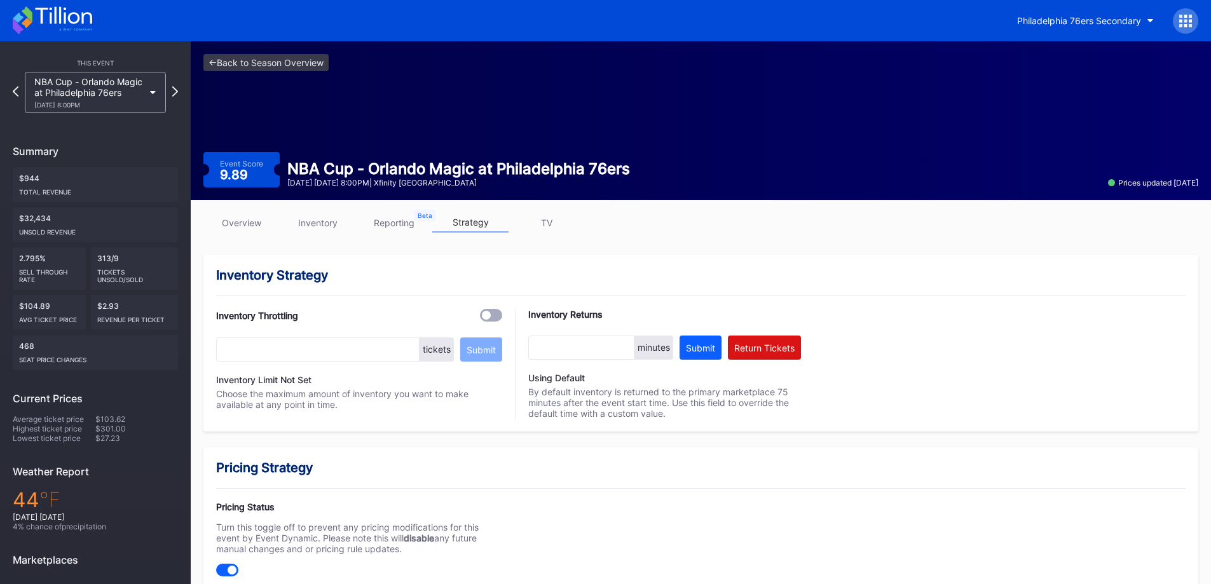
click at [345, 237] on div "overview inventory reporting strategy TV" at bounding box center [700, 226] width 995 height 26
click at [324, 224] on link "inventory" at bounding box center [318, 223] width 76 height 20
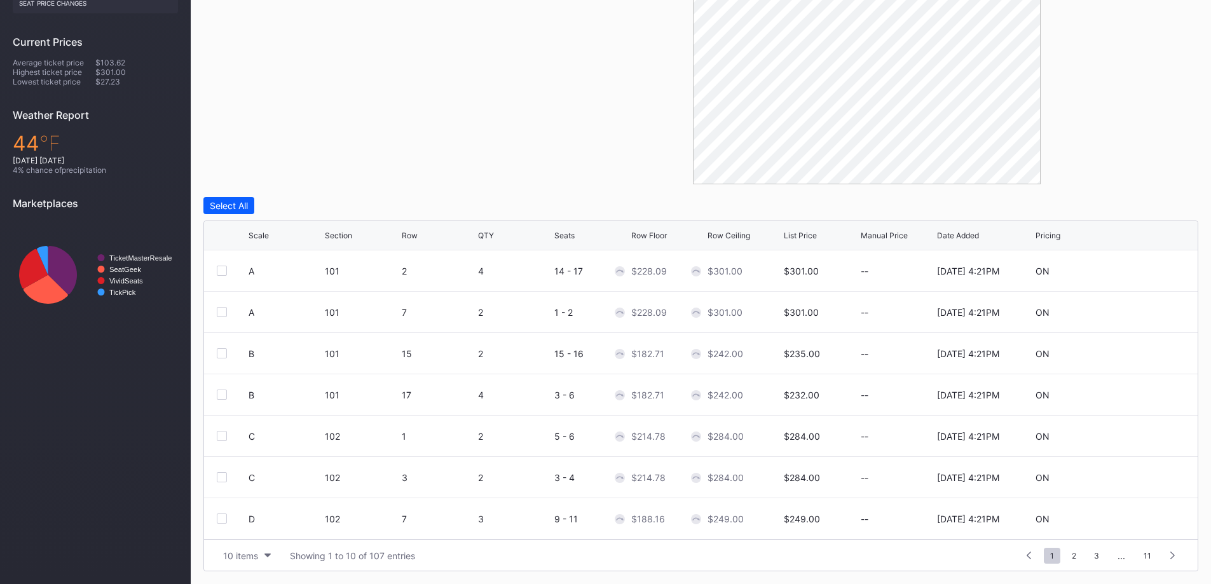
click at [253, 551] on div "10 items" at bounding box center [240, 556] width 35 height 11
click at [246, 523] on div "200 items" at bounding box center [246, 524] width 41 height 11
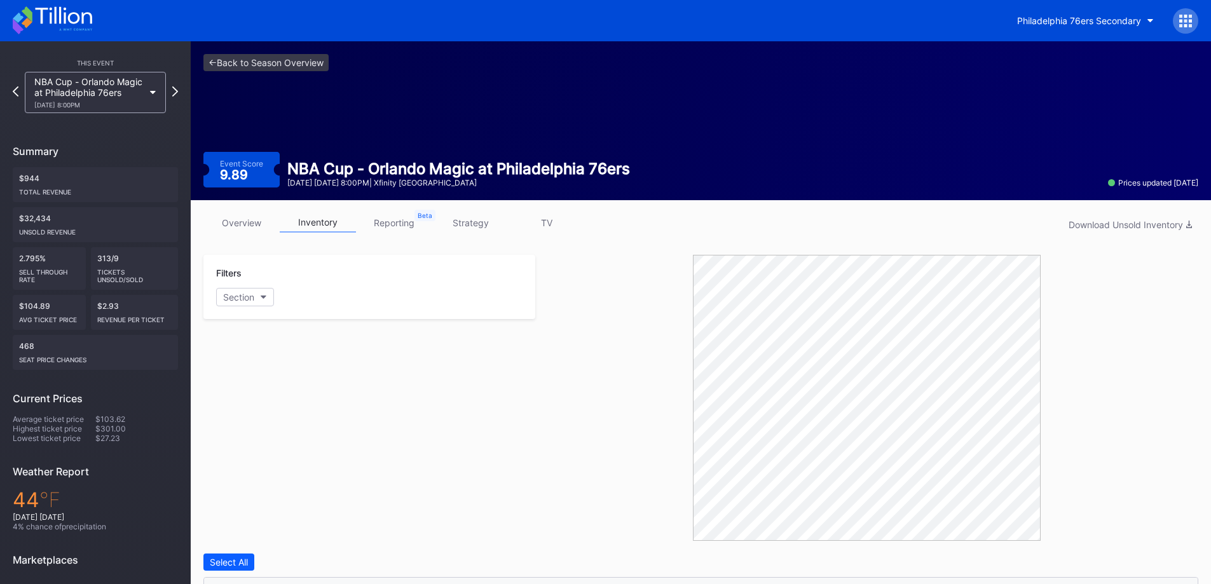
click at [471, 223] on link "strategy" at bounding box center [470, 223] width 76 height 20
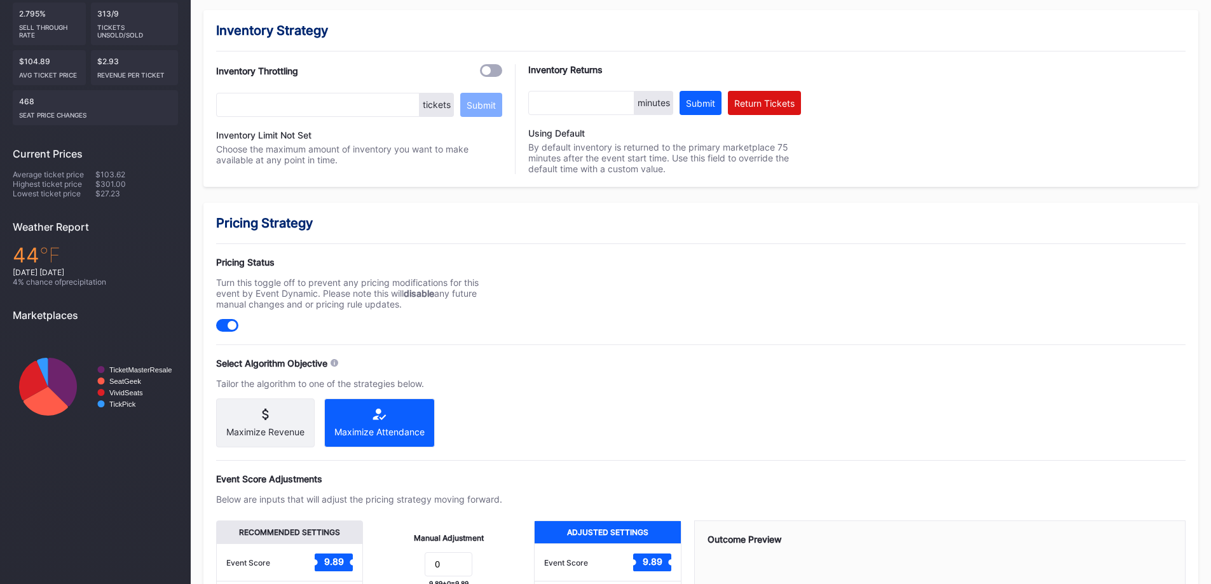
scroll to position [445, 0]
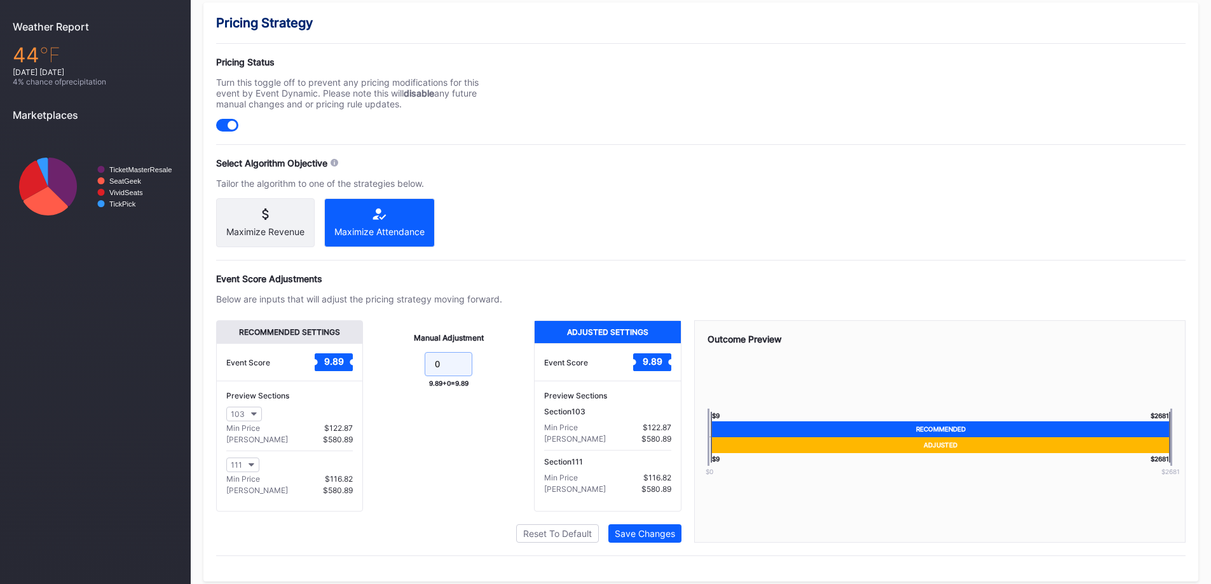
drag, startPoint x: 450, startPoint y: 363, endPoint x: 395, endPoint y: 339, distance: 60.4
click at [415, 359] on div "Manual Adjustment 0 9.89 + 0 = 9.89" at bounding box center [448, 415] width 171 height 191
type input "-4"
click at [738, 196] on div "Pricing Strategy Pricing Status Turn this toggle off to prevent any pricing mod…" at bounding box center [700, 292] width 995 height 579
click at [622, 539] on div "Save Changes" at bounding box center [645, 533] width 60 height 11
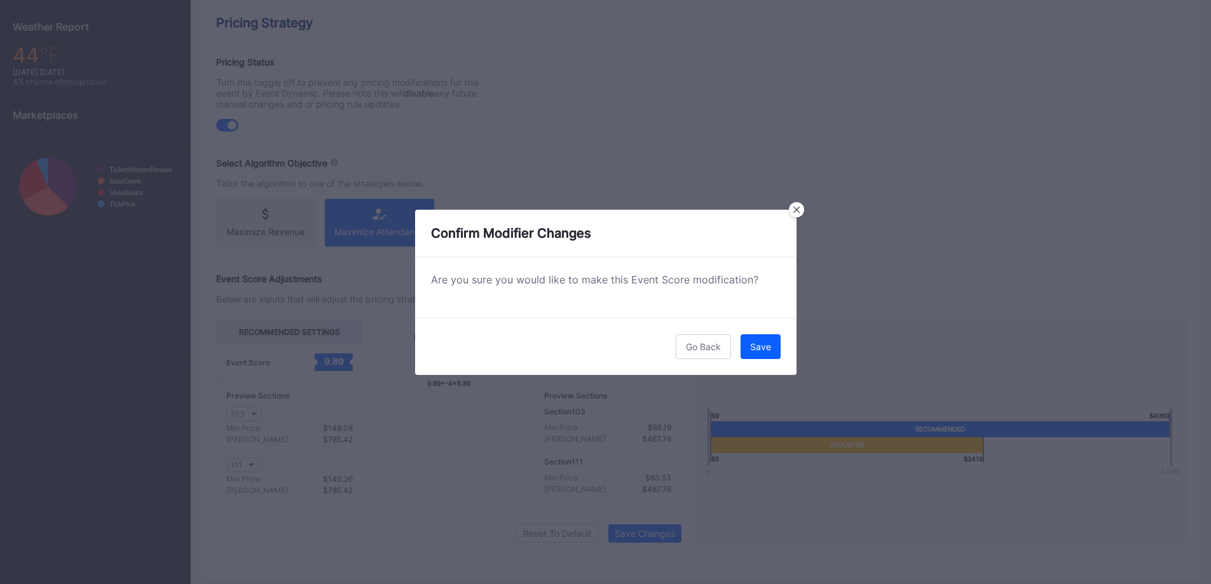
click at [776, 335] on button "Save" at bounding box center [761, 346] width 40 height 25
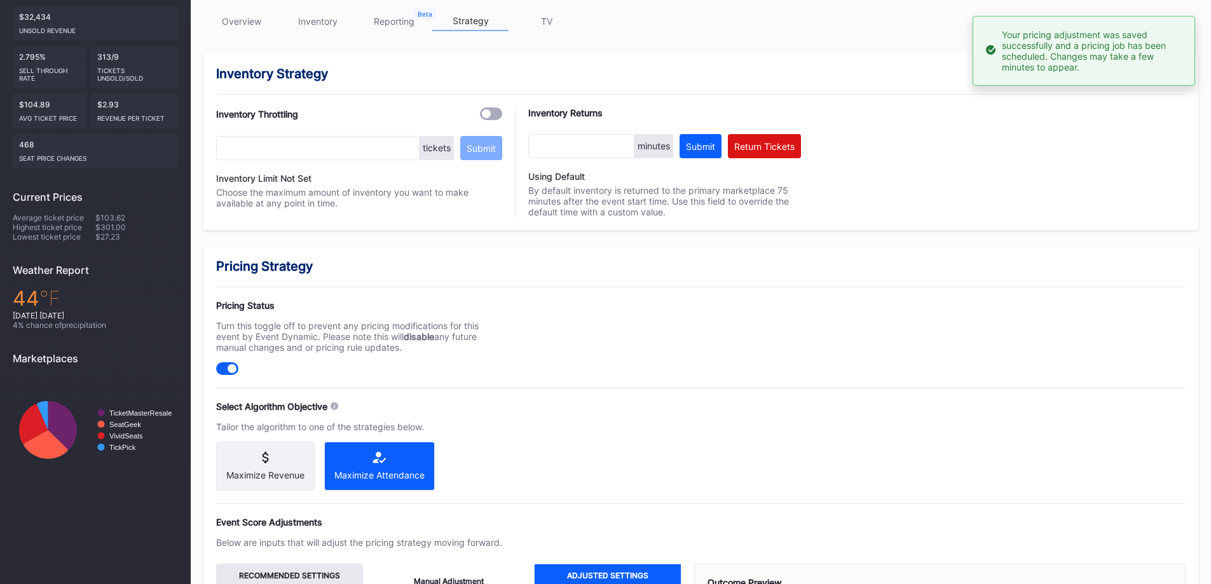
scroll to position [0, 0]
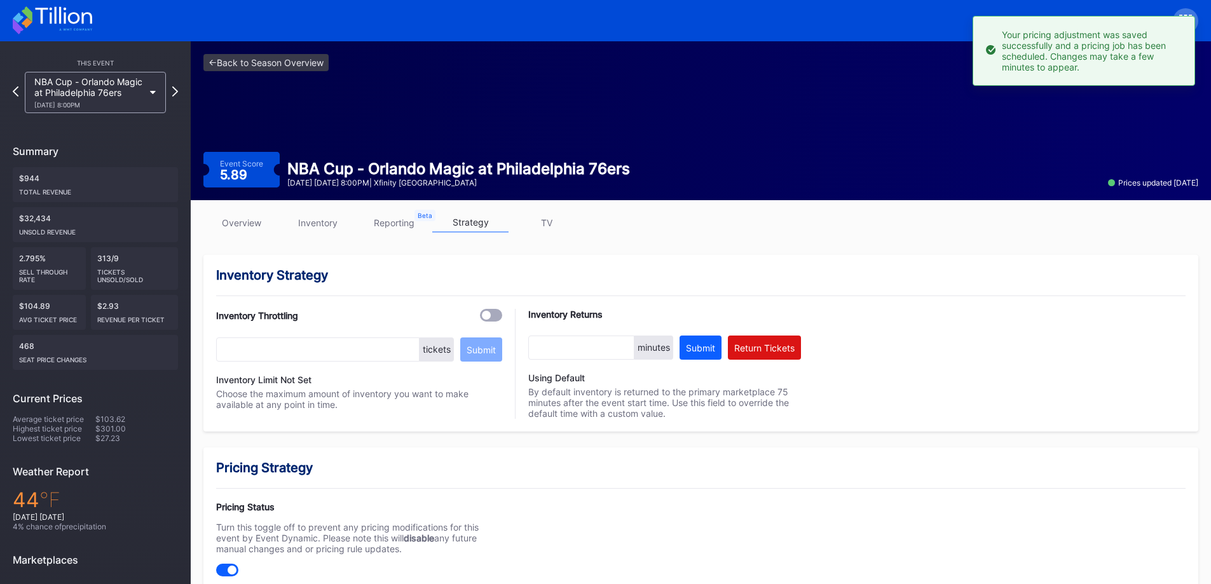
click at [106, 99] on div "NBA Cup - Orlando Magic at Philadelphia 76ers [DATE] 8:00PM" at bounding box center [88, 92] width 109 height 32
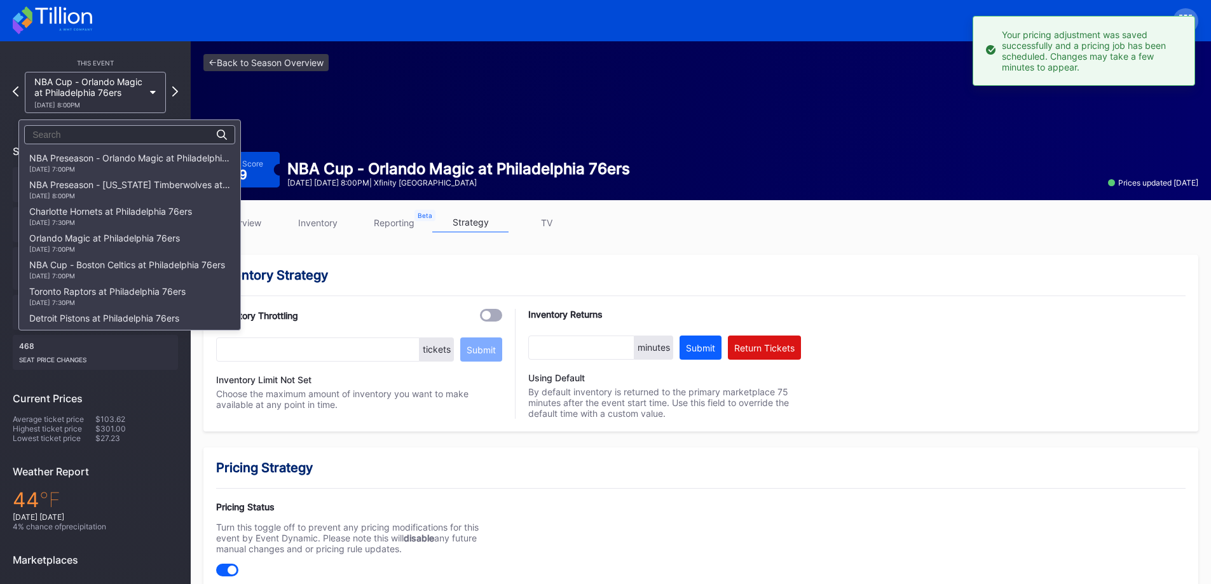
scroll to position [294, 0]
click at [116, 186] on div "Atlanta Hawks at Philadelphia 76ers [DATE] 6:00PM" at bounding box center [103, 189] width 149 height 20
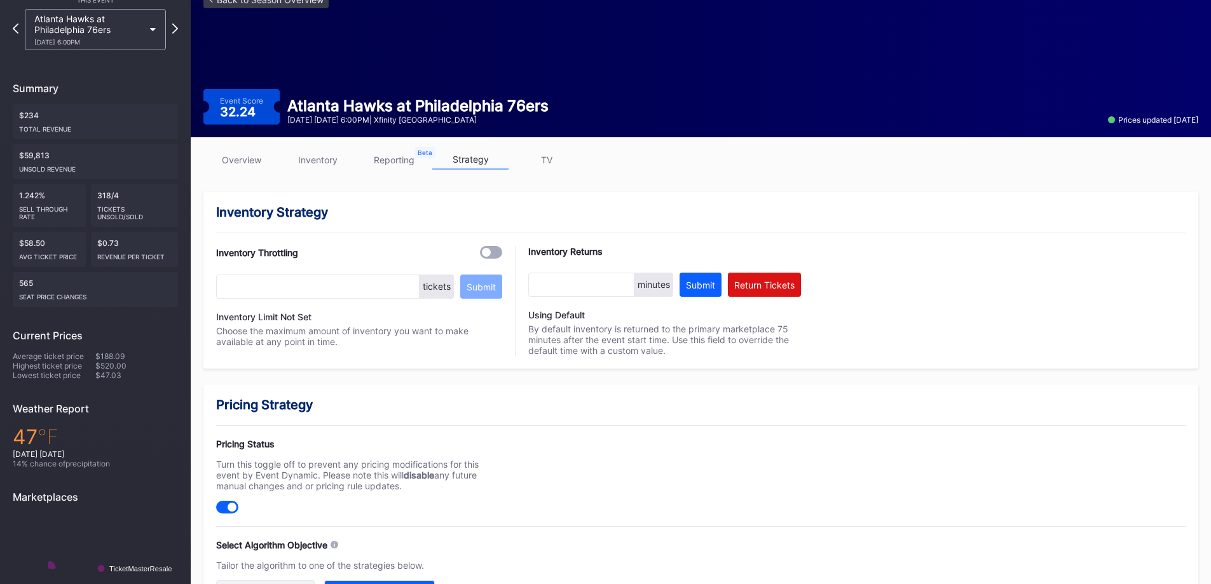
scroll to position [64, 0]
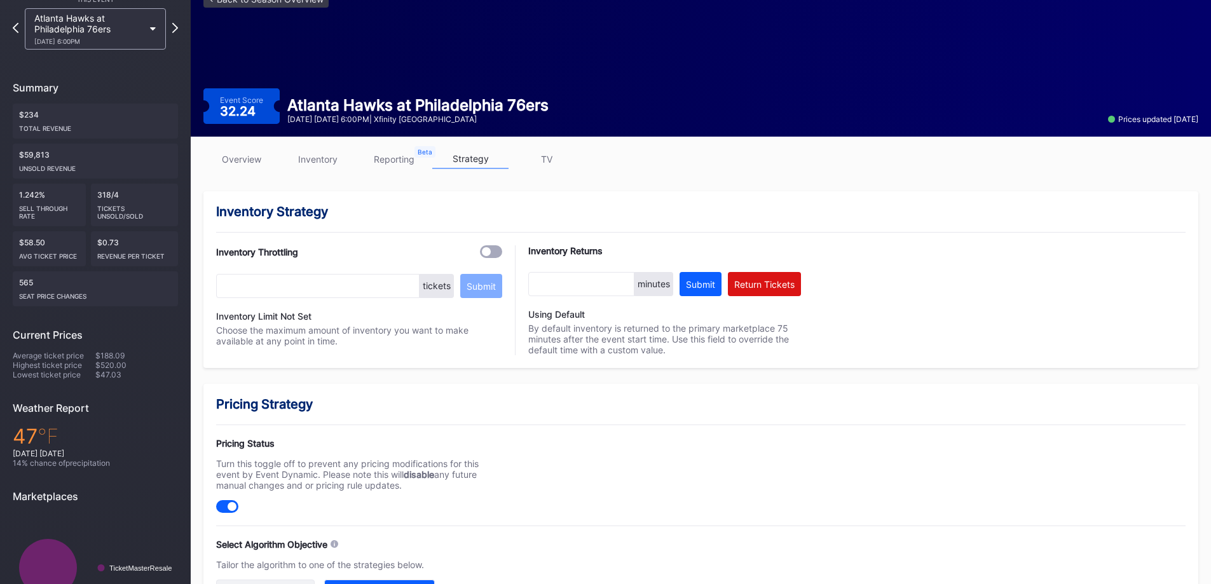
click at [320, 156] on link "inventory" at bounding box center [318, 159] width 76 height 20
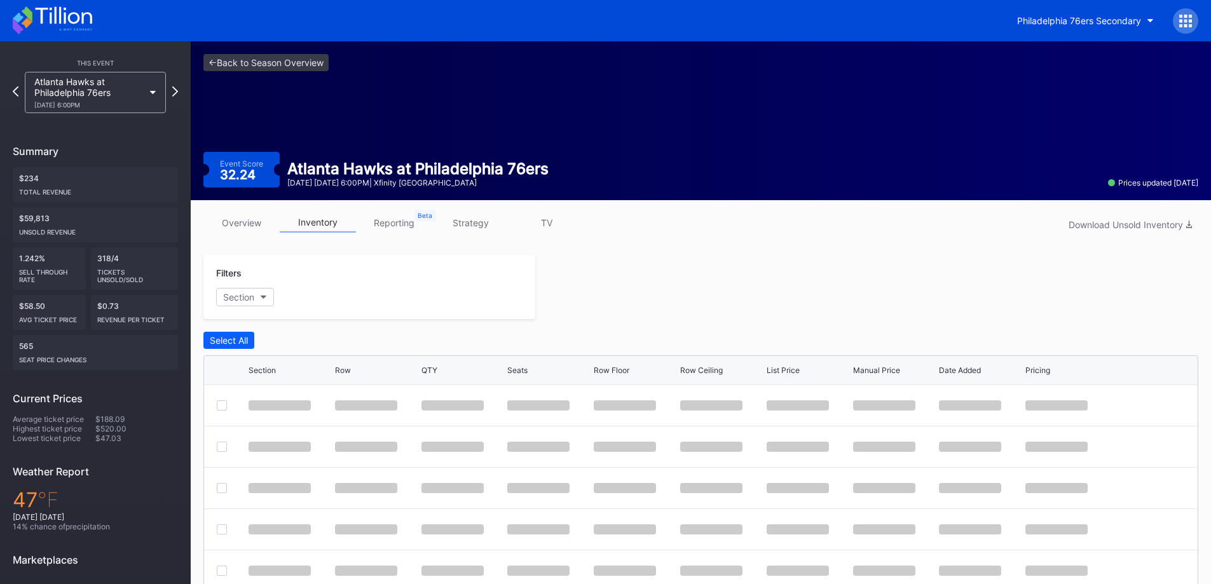
click at [330, 158] on div "Event Score 32.24 Atlanta Hawks at [GEOGRAPHIC_DATA] 76ers [DATE] [DATE] 6:00PM…" at bounding box center [700, 170] width 995 height 36
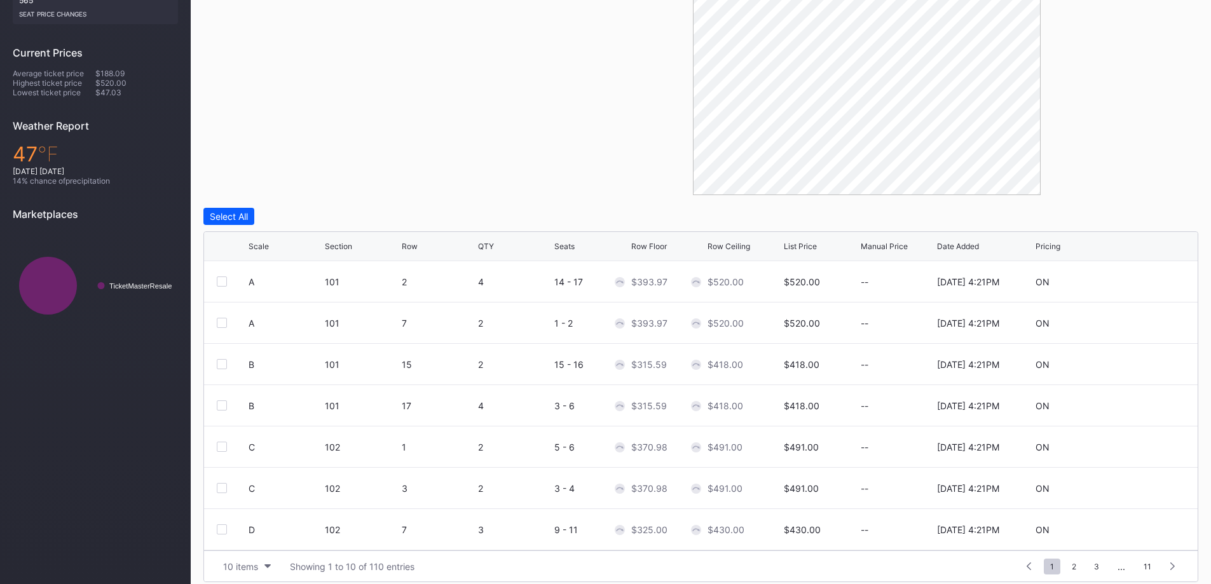
scroll to position [357, 0]
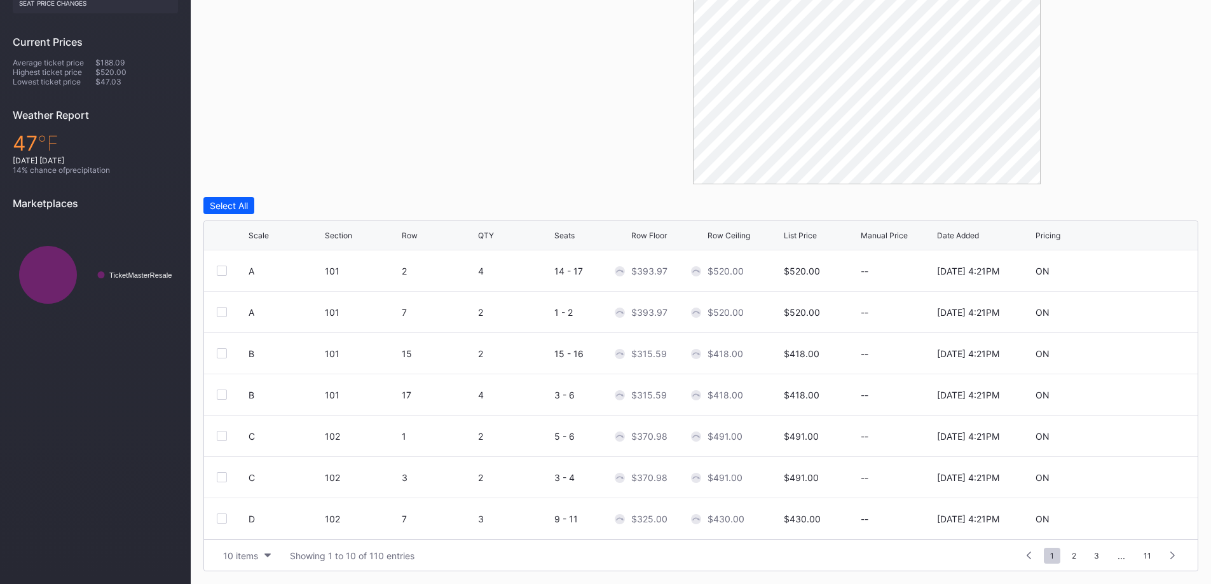
click at [253, 549] on button "10 items" at bounding box center [247, 555] width 60 height 17
click at [254, 528] on div "200 items" at bounding box center [246, 524] width 41 height 11
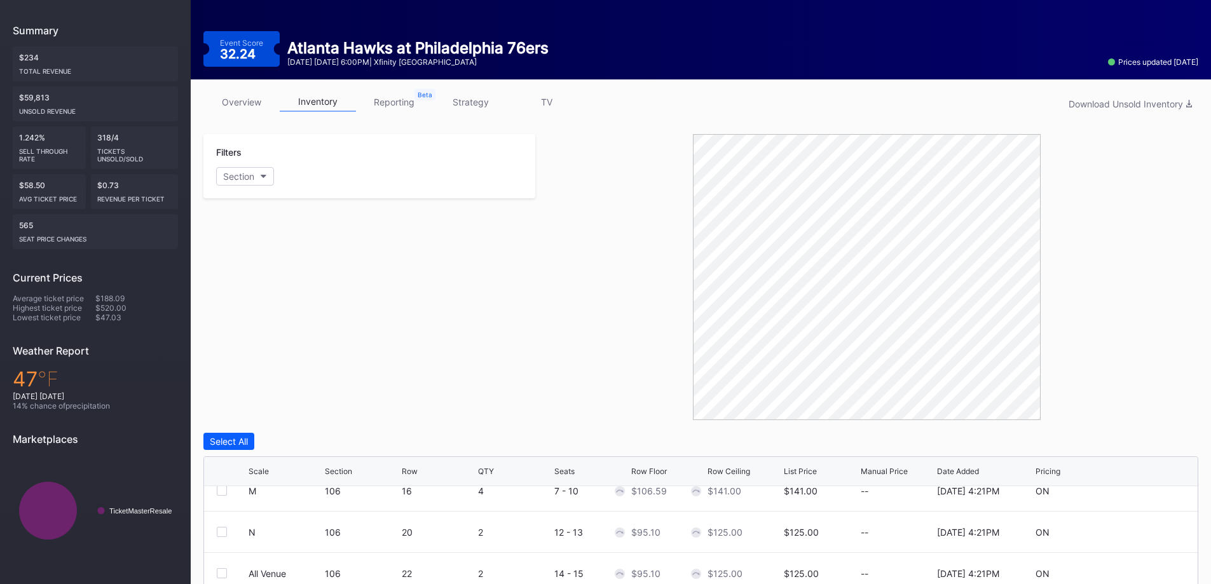
scroll to position [0, 0]
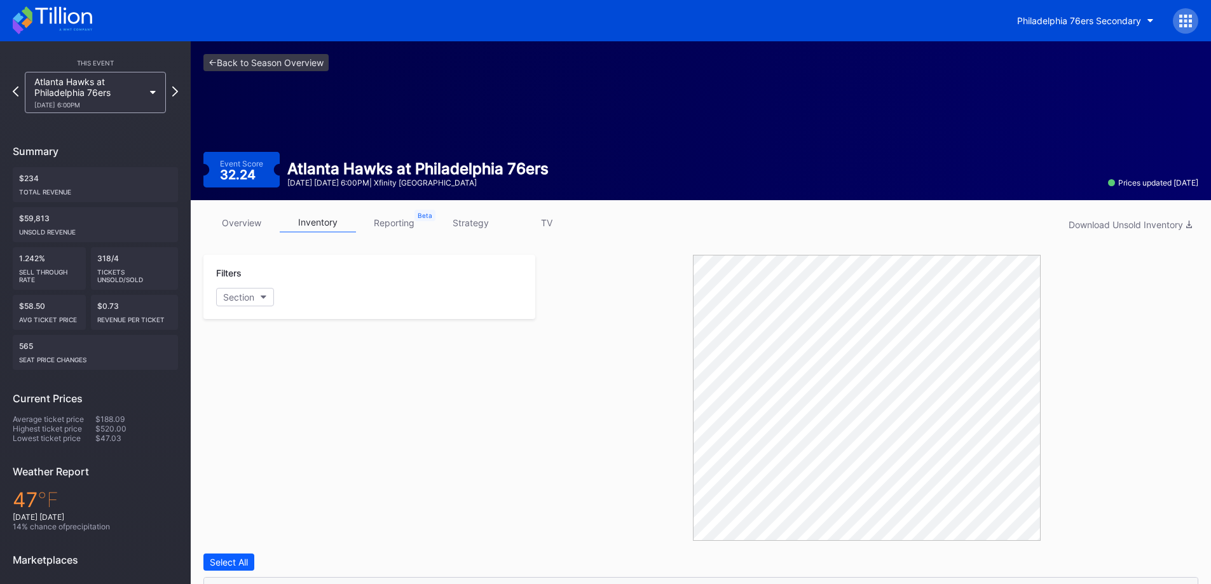
click at [462, 221] on link "strategy" at bounding box center [470, 223] width 76 height 20
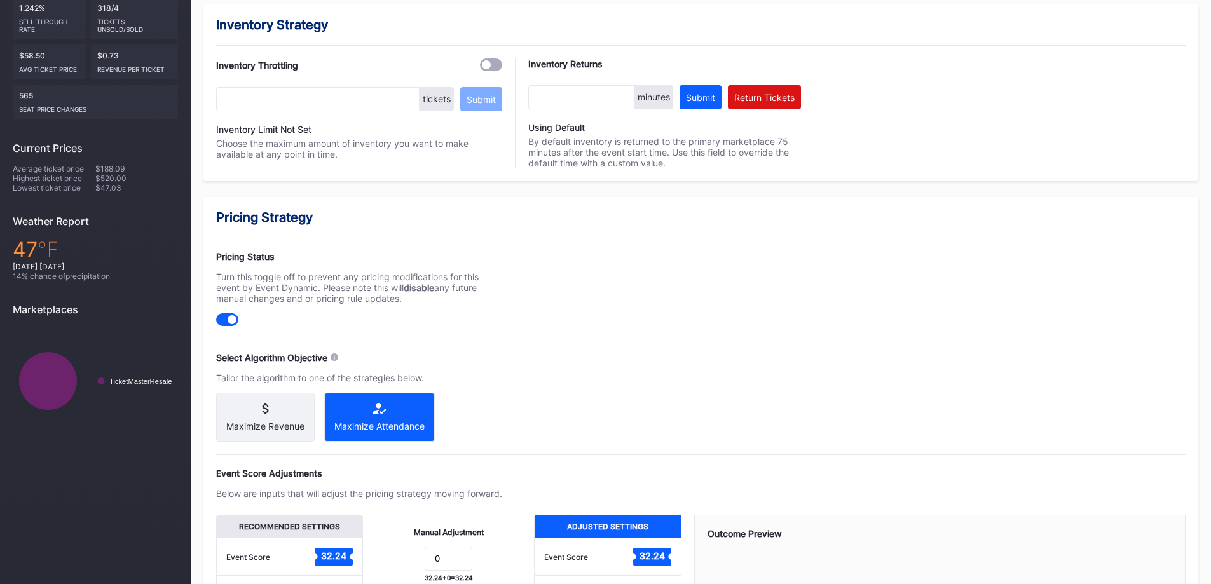
scroll to position [466, 0]
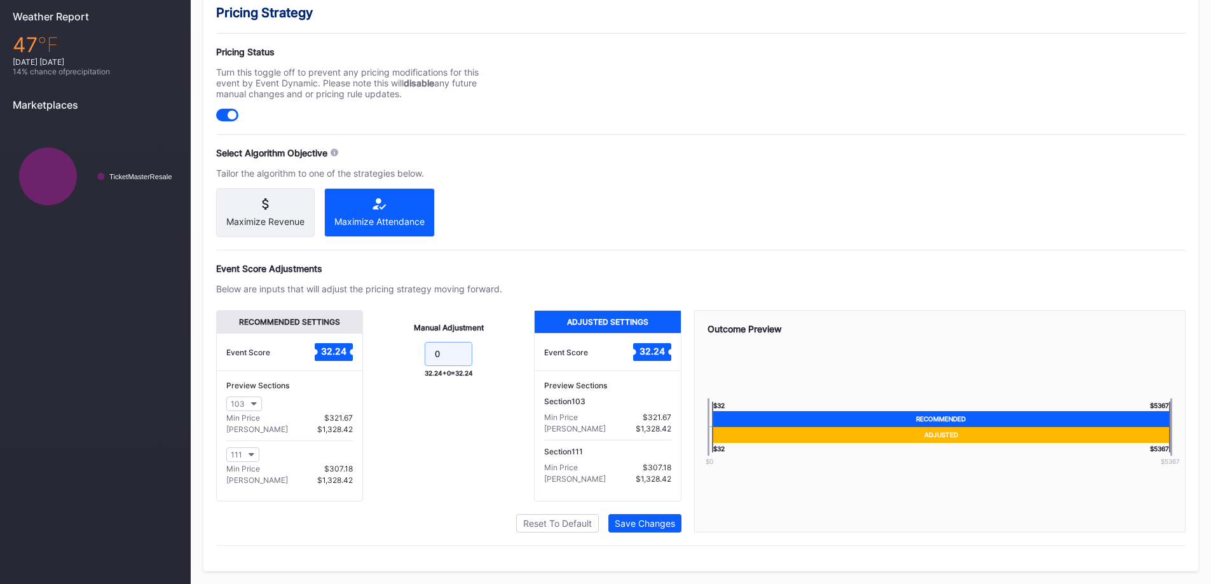
drag, startPoint x: 445, startPoint y: 343, endPoint x: 396, endPoint y: 331, distance: 50.3
click at [396, 334] on div "Manual Adjustment 0 32.24 + 0 = 32.24" at bounding box center [448, 405] width 171 height 191
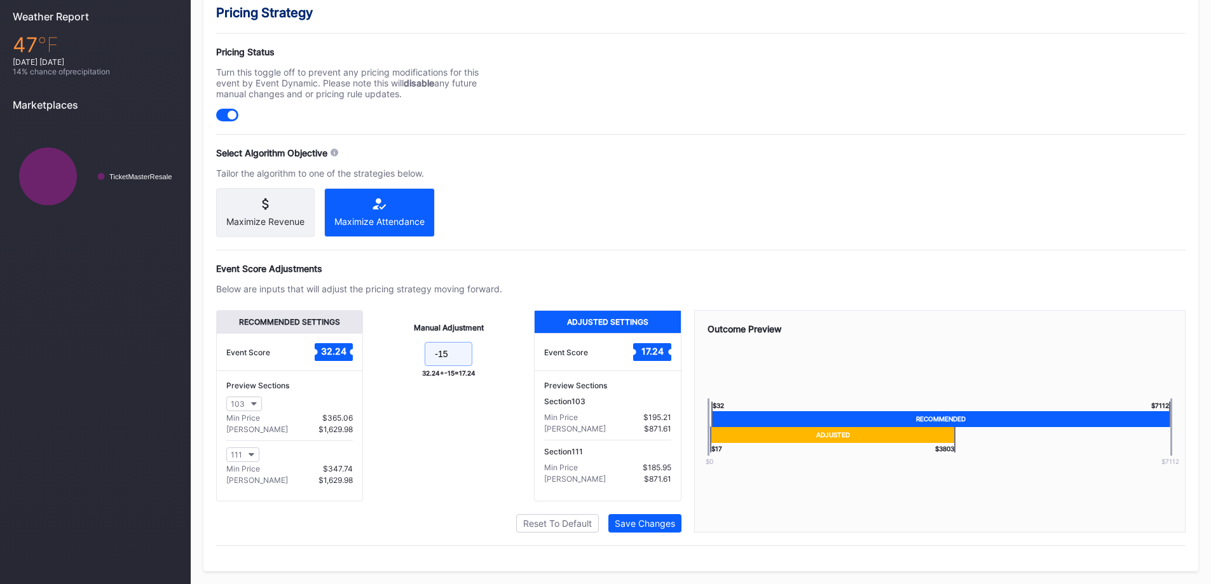
type input "-15"
click at [505, 250] on div at bounding box center [701, 250] width 970 height 1
click at [666, 525] on div "Save Changes" at bounding box center [645, 523] width 60 height 11
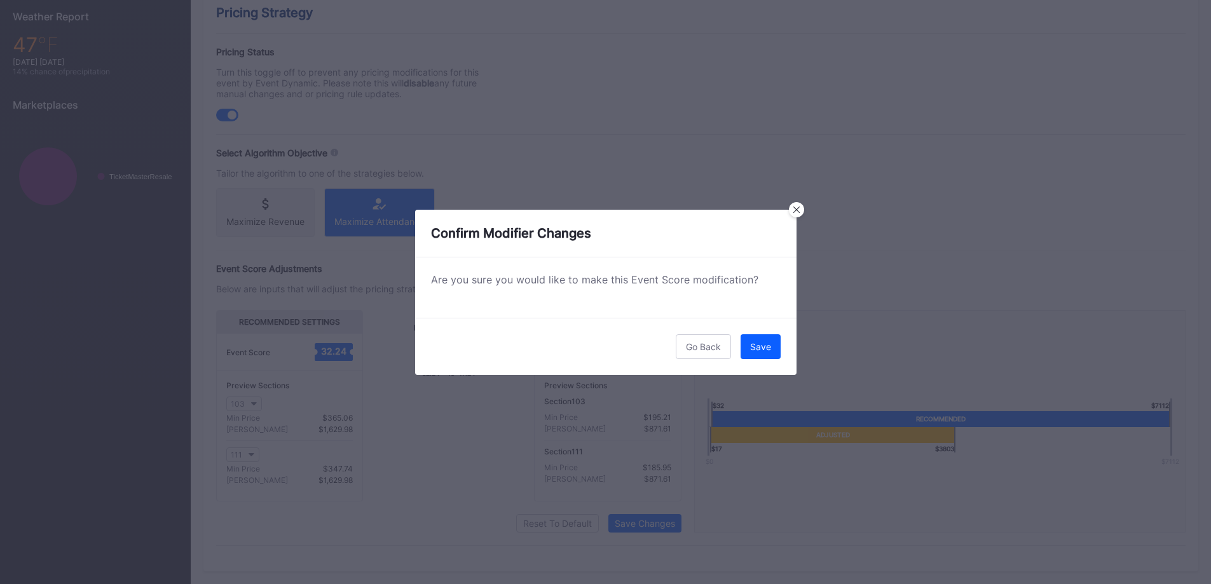
click at [755, 354] on button "Save" at bounding box center [761, 346] width 40 height 25
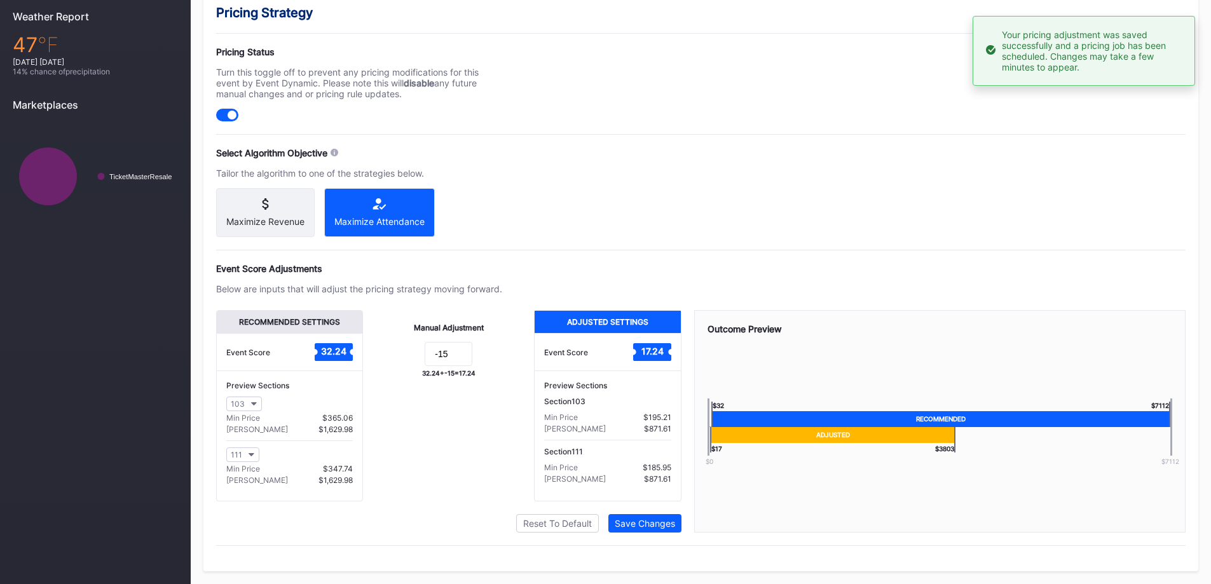
scroll to position [21, 0]
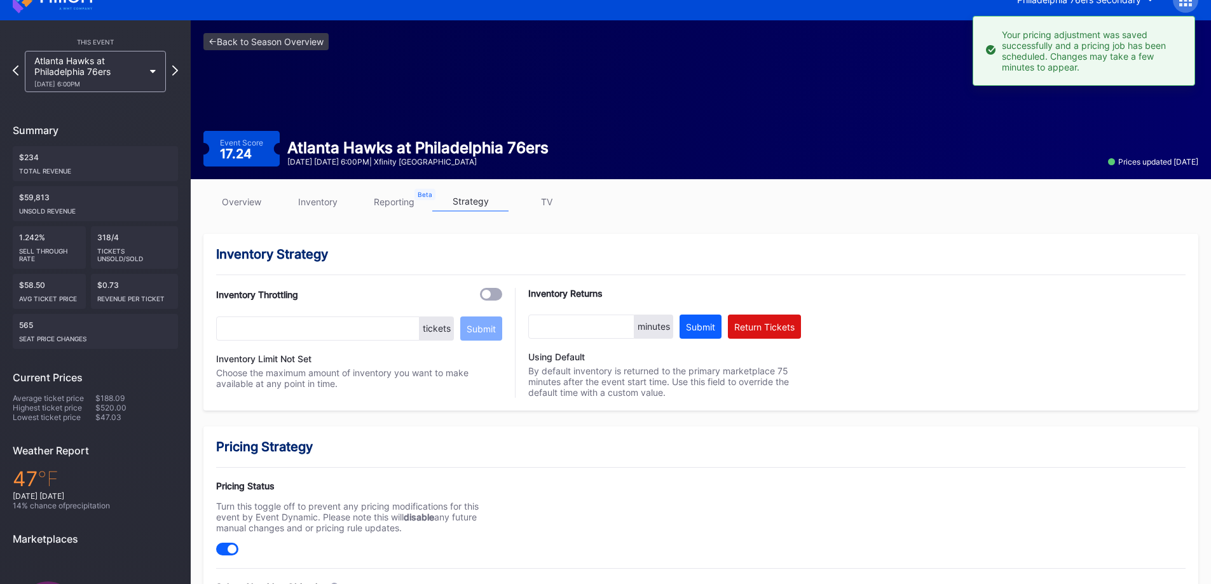
click at [153, 60] on div "Atlanta Hawks at Philadelphia 76ers [DATE] 6:00PM" at bounding box center [95, 71] width 141 height 41
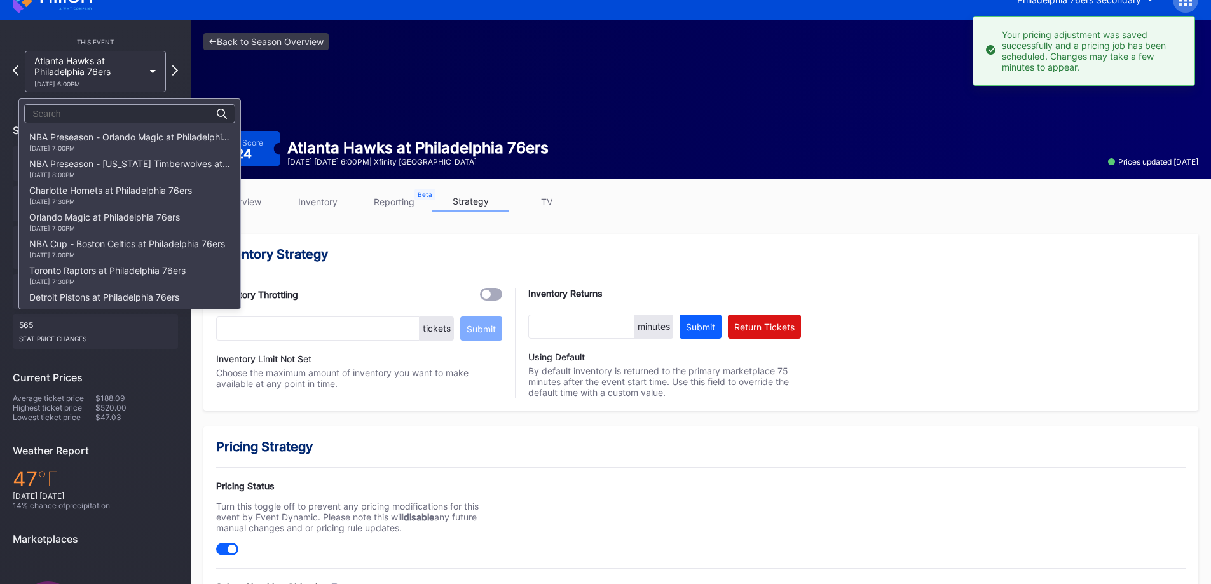
scroll to position [320, 0]
click at [116, 160] on div "[US_STATE] Wizards at Philadelphia 76ers [DATE] 7:00PM" at bounding box center [116, 168] width 175 height 20
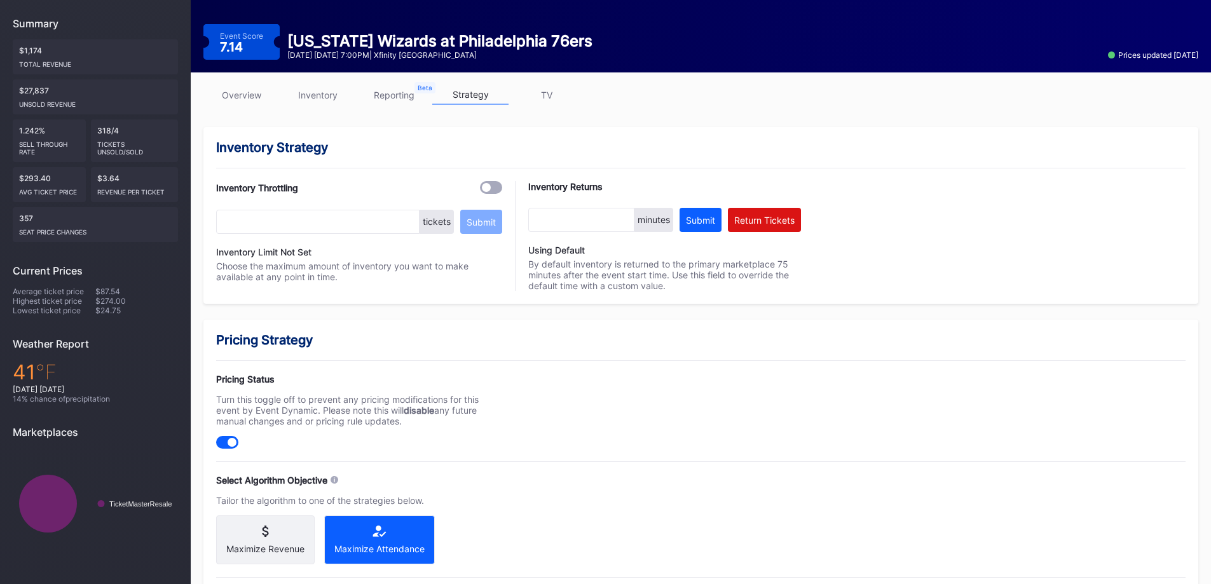
scroll to position [127, 0]
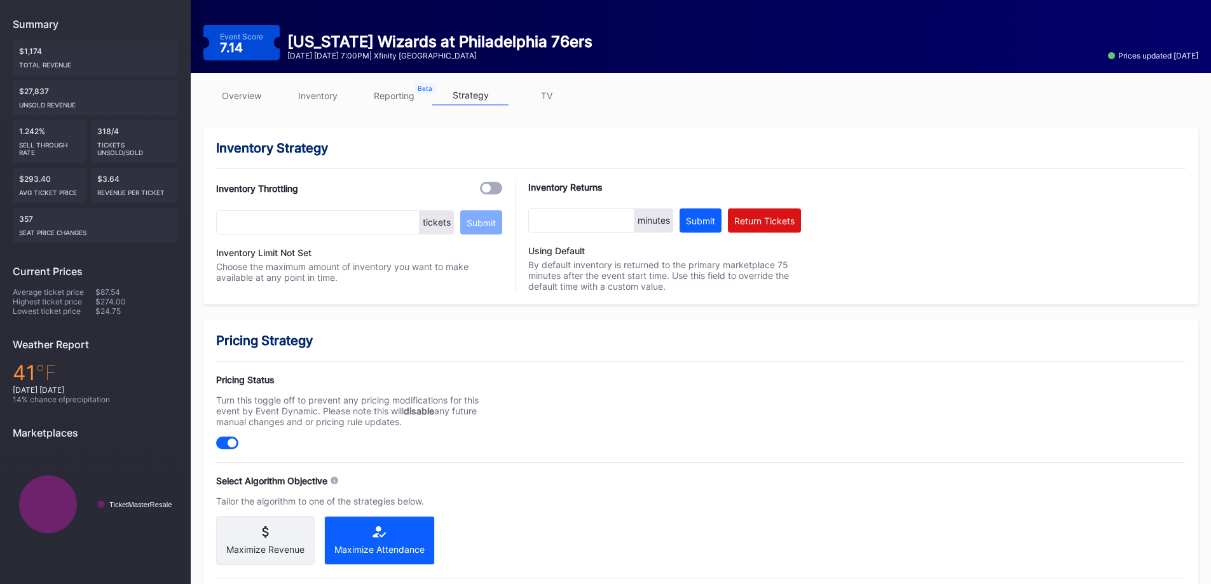
click at [333, 88] on link "inventory" at bounding box center [318, 96] width 76 height 20
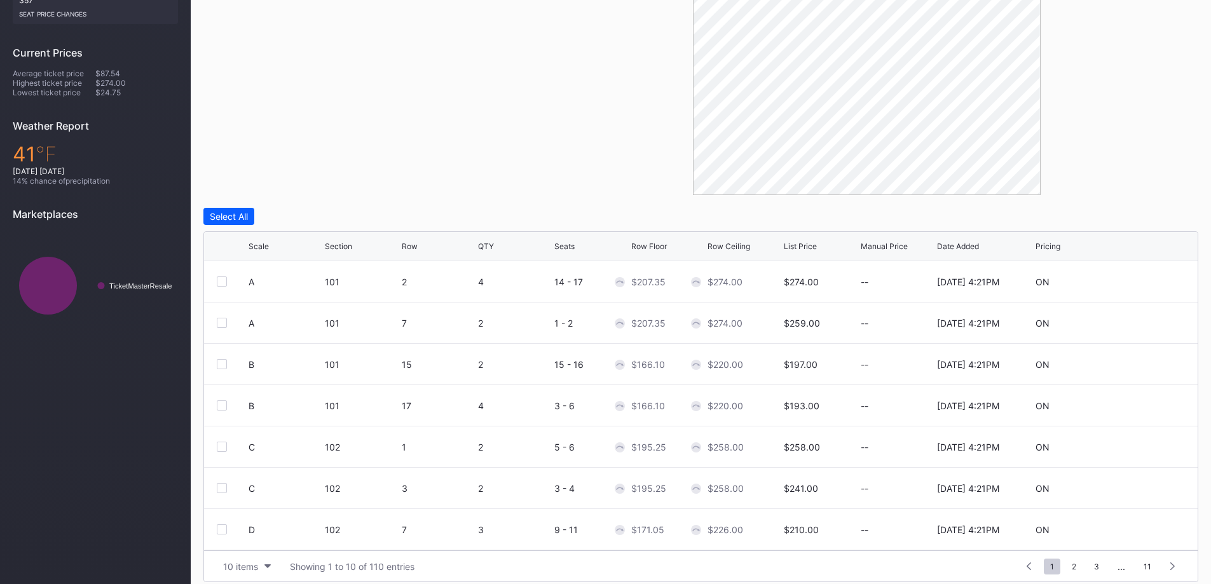
scroll to position [357, 0]
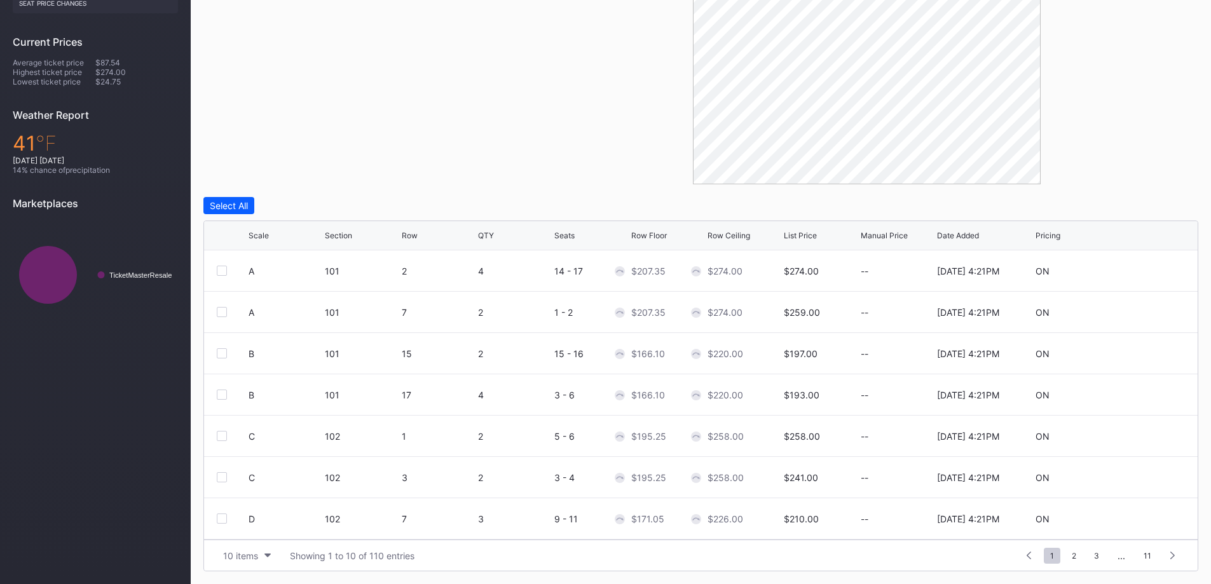
click at [237, 560] on div "10 items" at bounding box center [240, 556] width 35 height 11
click at [242, 542] on div "10 items Showing 1 to 10 of 110 entries 1 ... -1 0 1 2 3 ... 11" at bounding box center [701, 555] width 994 height 31
click at [247, 530] on div "D 102 7 3 9 - 11 $171.05 $226.00 $210.00 -- [DATE] 4:21PM ON" at bounding box center [701, 518] width 994 height 41
click at [243, 556] on div "10 items" at bounding box center [240, 556] width 35 height 11
click at [249, 532] on div "200 items" at bounding box center [247, 524] width 60 height 24
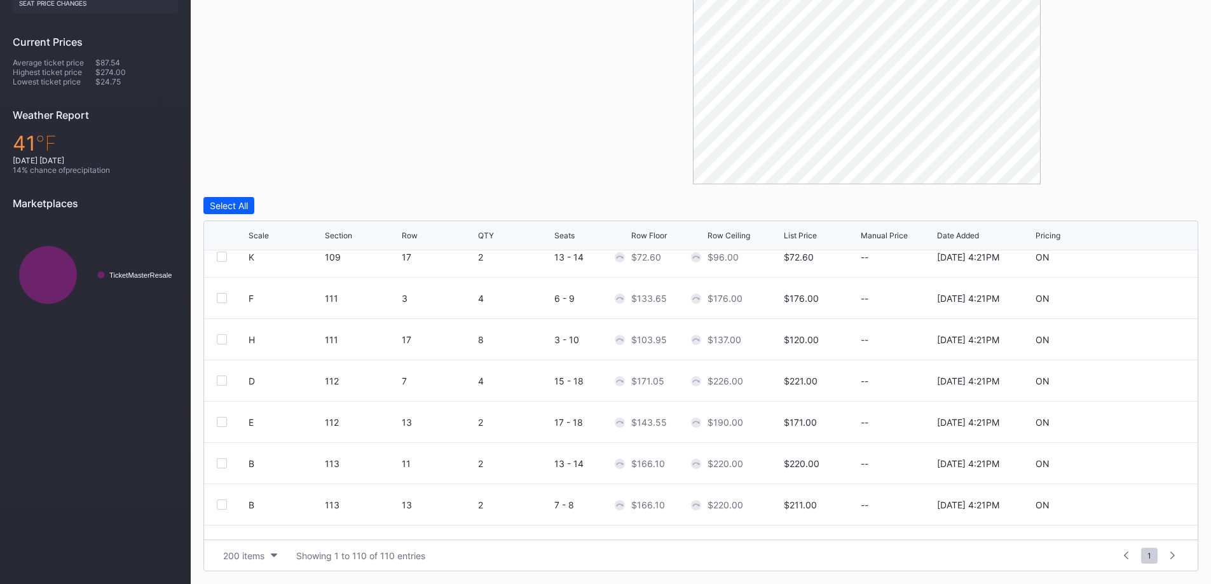
scroll to position [1081, 0]
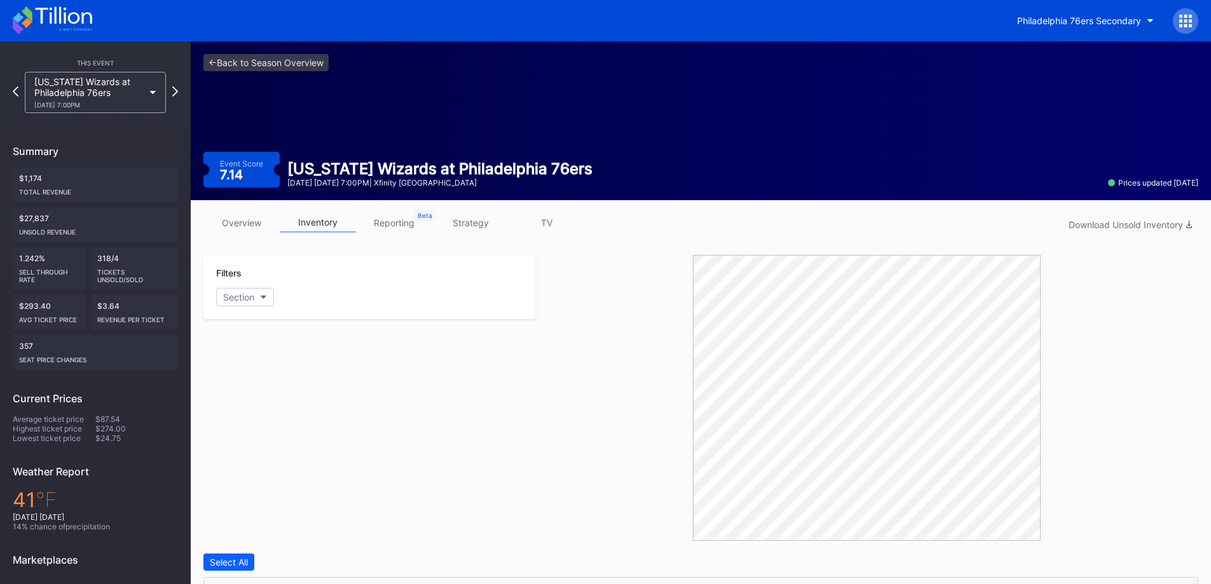
click at [462, 226] on link "strategy" at bounding box center [470, 223] width 76 height 20
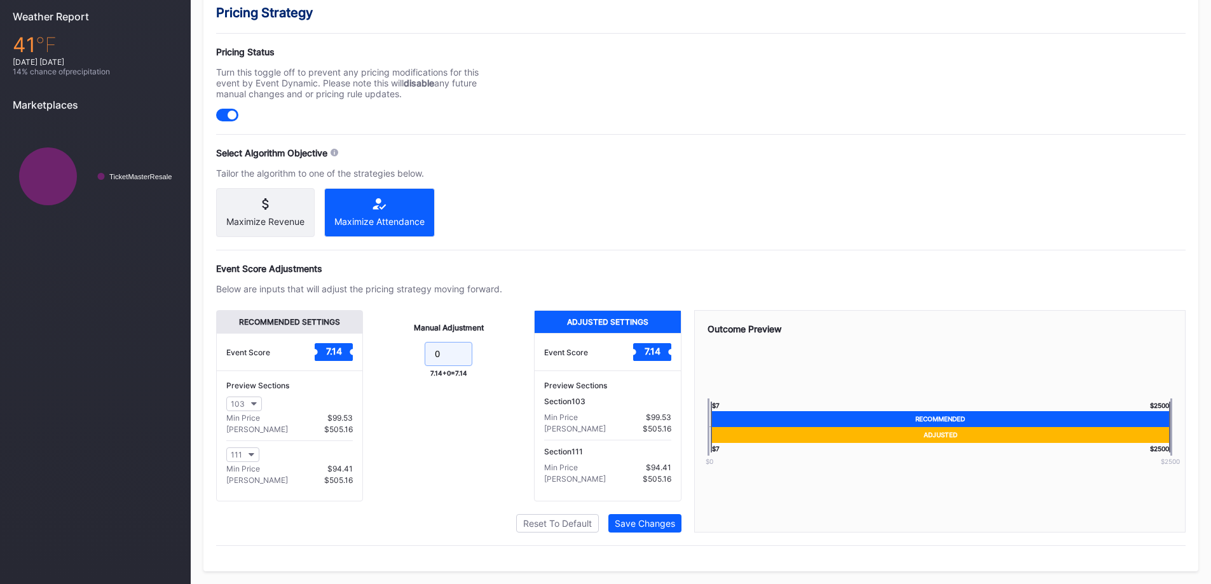
drag, startPoint x: 446, startPoint y: 359, endPoint x: 407, endPoint y: 357, distance: 38.9
click at [407, 359] on form "0" at bounding box center [449, 355] width 146 height 27
type input "-3"
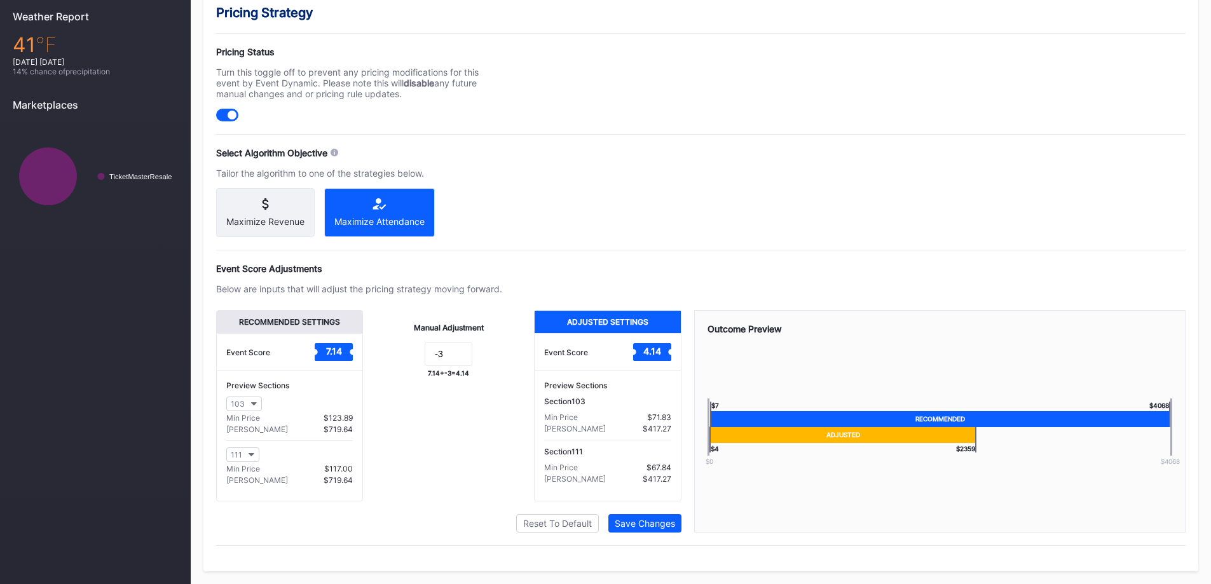
click at [503, 181] on div "Pricing Strategy Pricing Status Turn this toggle off to prevent any pricing mod…" at bounding box center [700, 281] width 995 height 579
click at [654, 529] on button "Save Changes" at bounding box center [644, 523] width 73 height 18
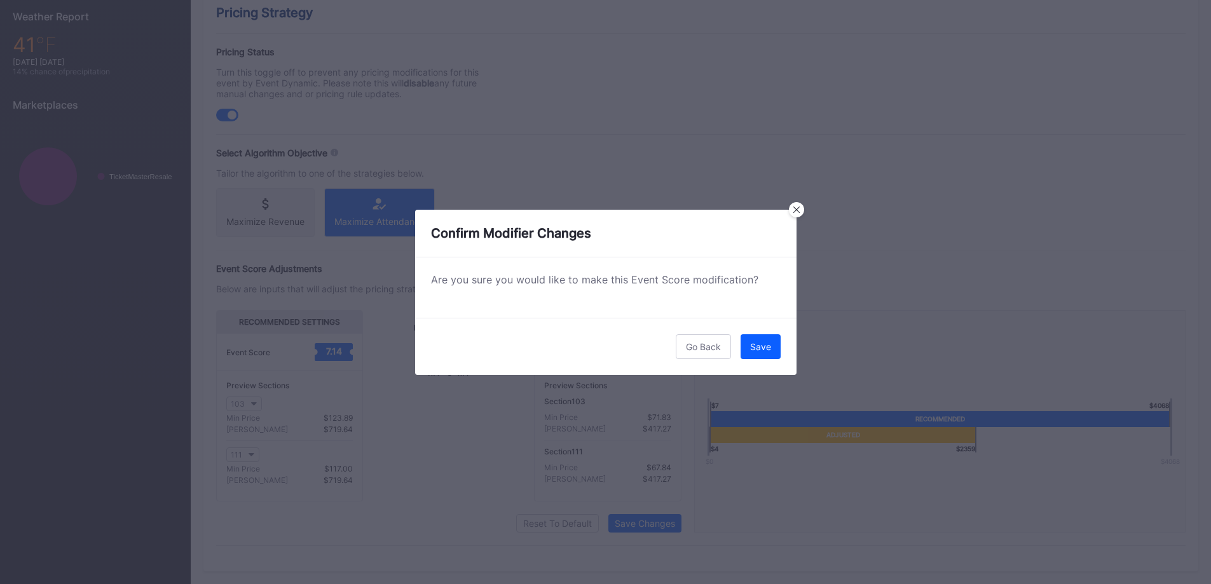
click at [773, 347] on button "Save" at bounding box center [761, 346] width 40 height 25
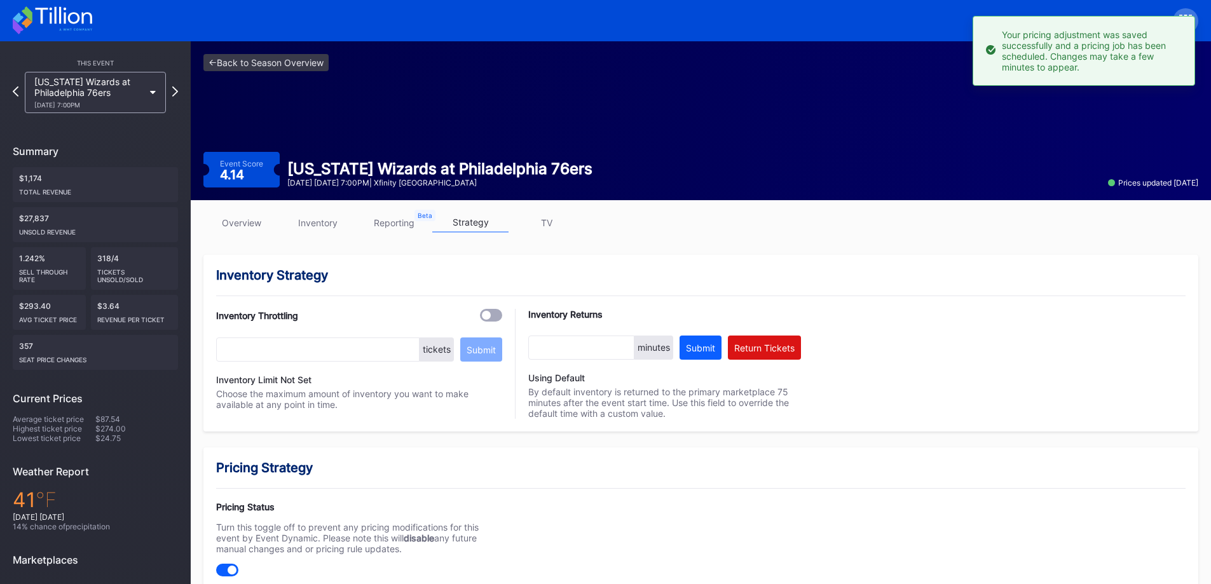
click at [128, 92] on div "[US_STATE] Wizards at Philadelphia 76ers [DATE] 7:00PM" at bounding box center [88, 92] width 109 height 32
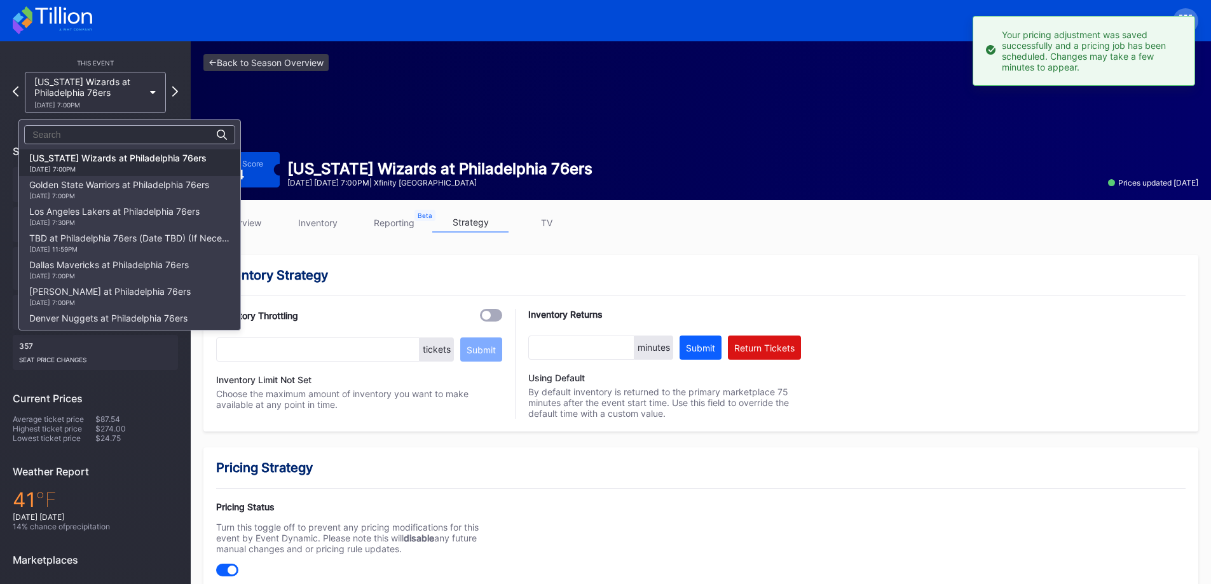
click at [107, 186] on div "Golden State Warriors at Philadelphia 76ers [DATE] 7:00PM" at bounding box center [119, 189] width 180 height 20
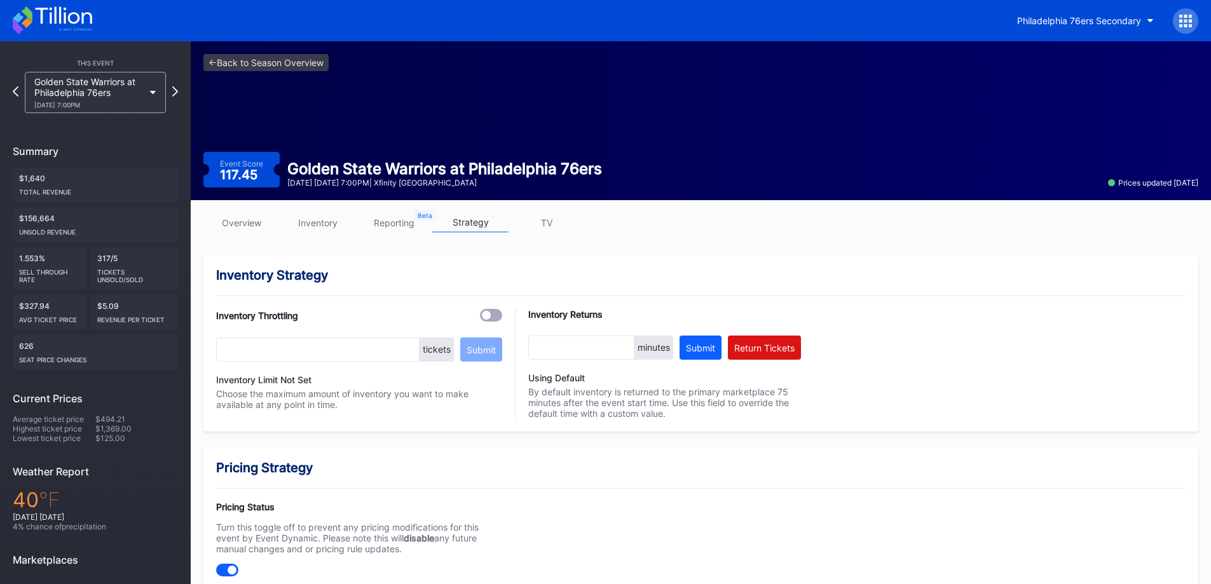
click at [320, 217] on link "inventory" at bounding box center [318, 223] width 76 height 20
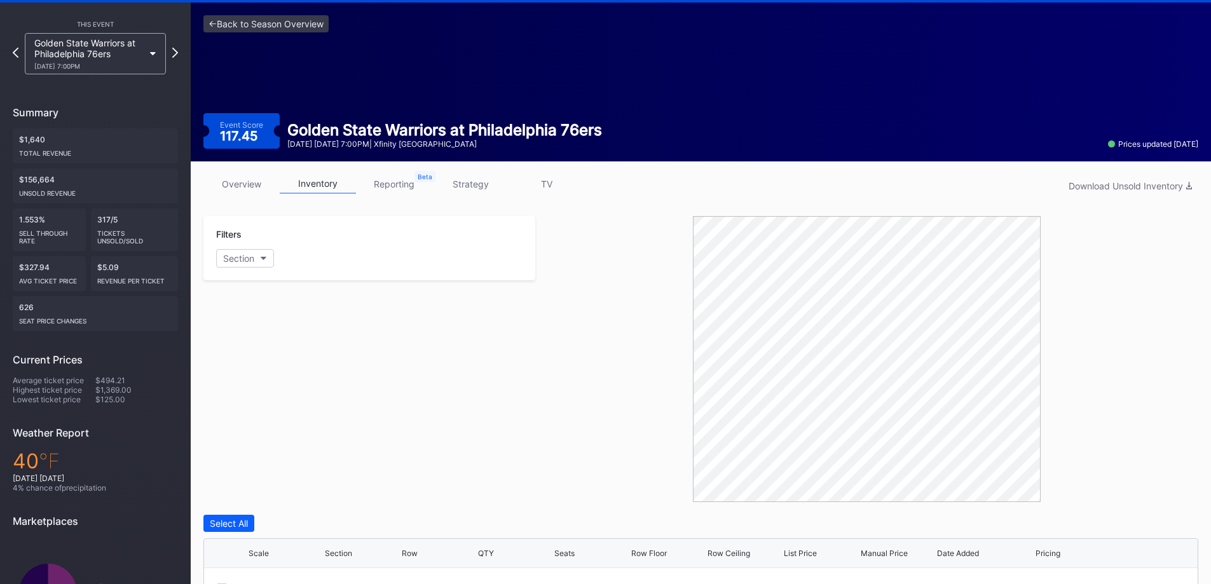
click at [158, 53] on div "Golden State Warriors at Philadelphia 76ers [DATE] 7:00PM" at bounding box center [95, 53] width 141 height 41
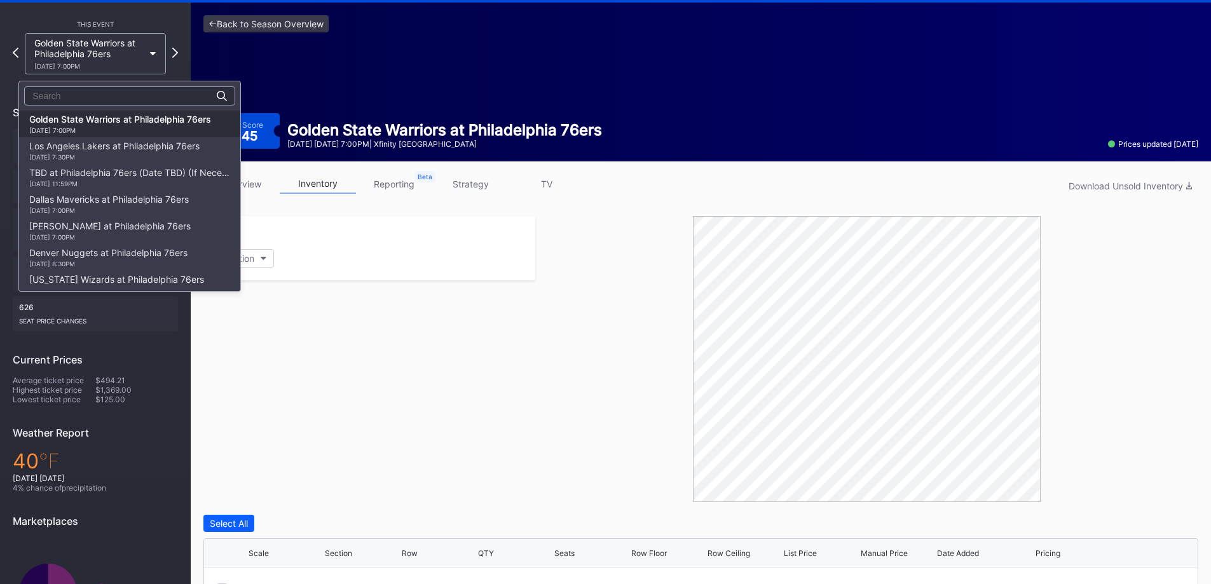
click at [108, 200] on div "Dallas Mavericks at Philadelphia 76ers [DATE] 7:00PM" at bounding box center [109, 204] width 160 height 20
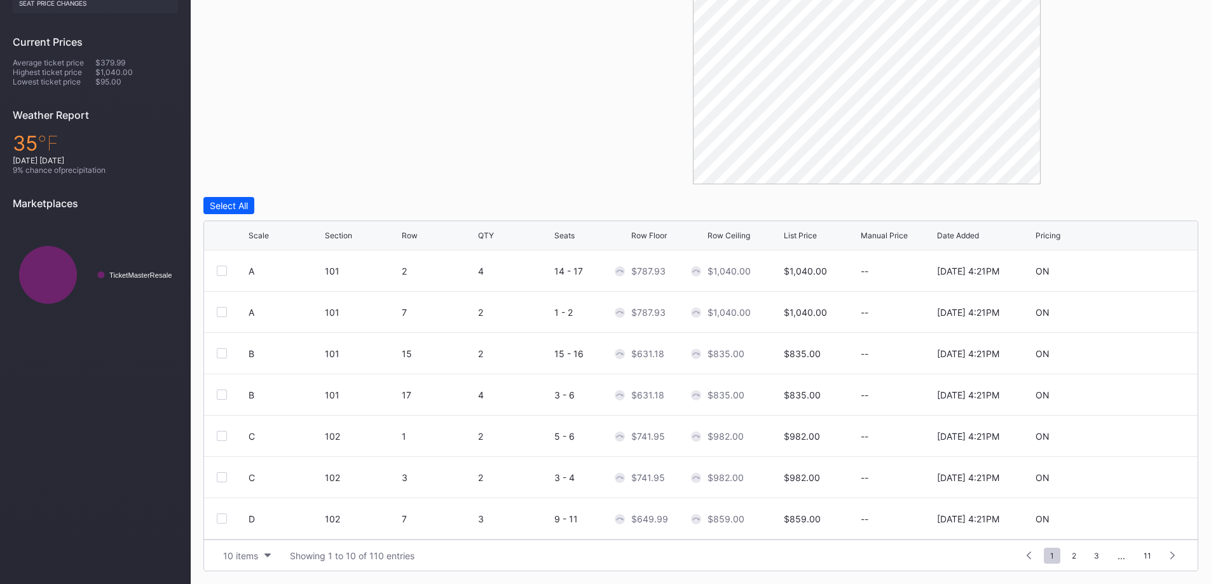
click at [244, 567] on div "10 items Showing 1 to 10 of 110 entries 1 ... -1 0 1 2 3 ... 11" at bounding box center [701, 555] width 994 height 31
click at [243, 563] on button "10 items" at bounding box center [247, 555] width 60 height 17
click at [245, 526] on div "200 items" at bounding box center [246, 524] width 41 height 11
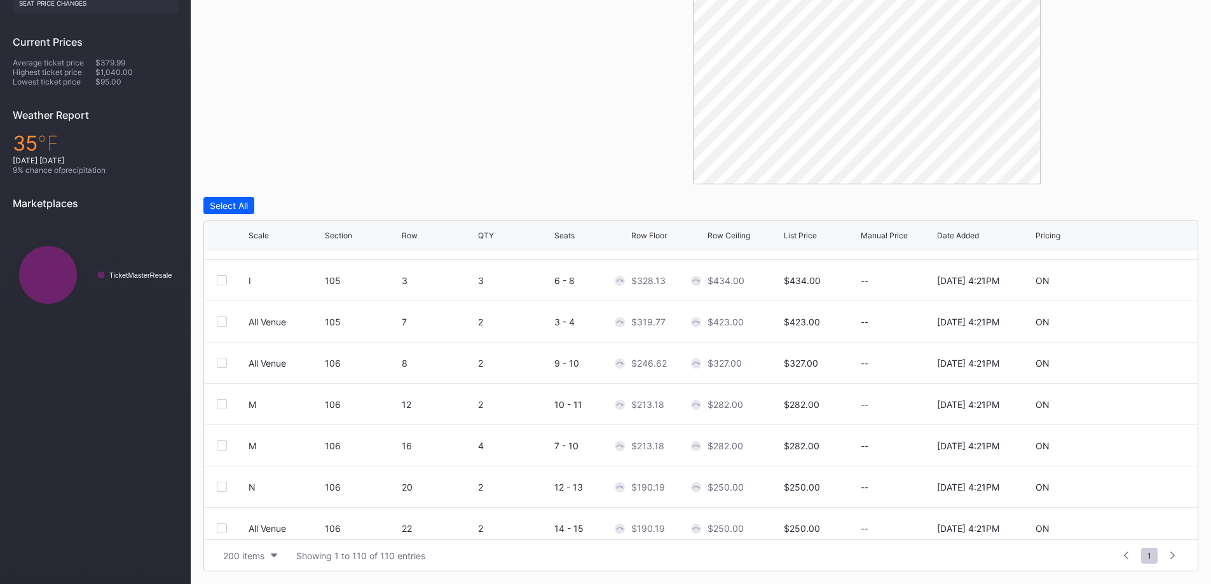
scroll to position [167, 0]
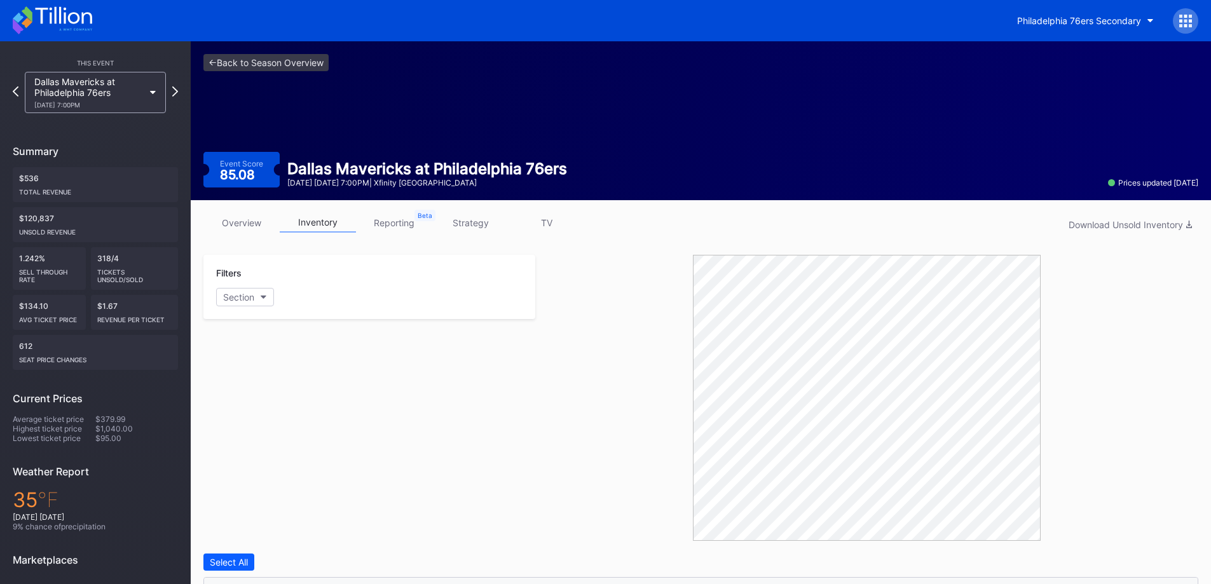
click at [467, 217] on link "strategy" at bounding box center [470, 223] width 76 height 20
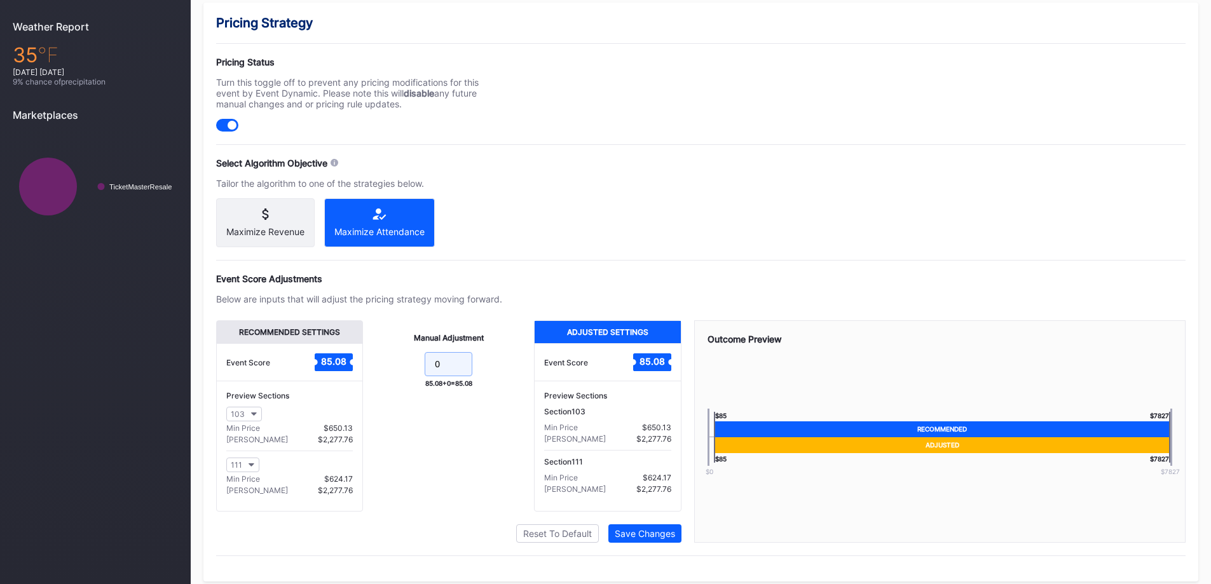
drag, startPoint x: 423, startPoint y: 354, endPoint x: 345, endPoint y: 348, distance: 79.0
click at [357, 358] on div "Recommended Settings Event Score 85.08 Preview Sections 103 Min Price $650.13 M…" at bounding box center [448, 415] width 465 height 191
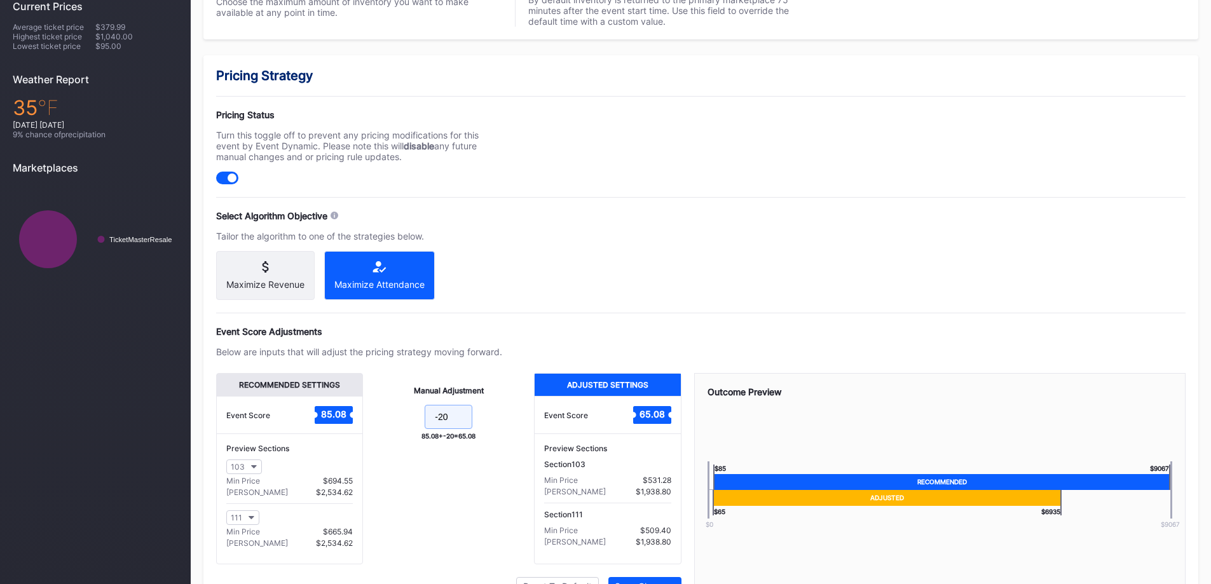
scroll to position [445, 0]
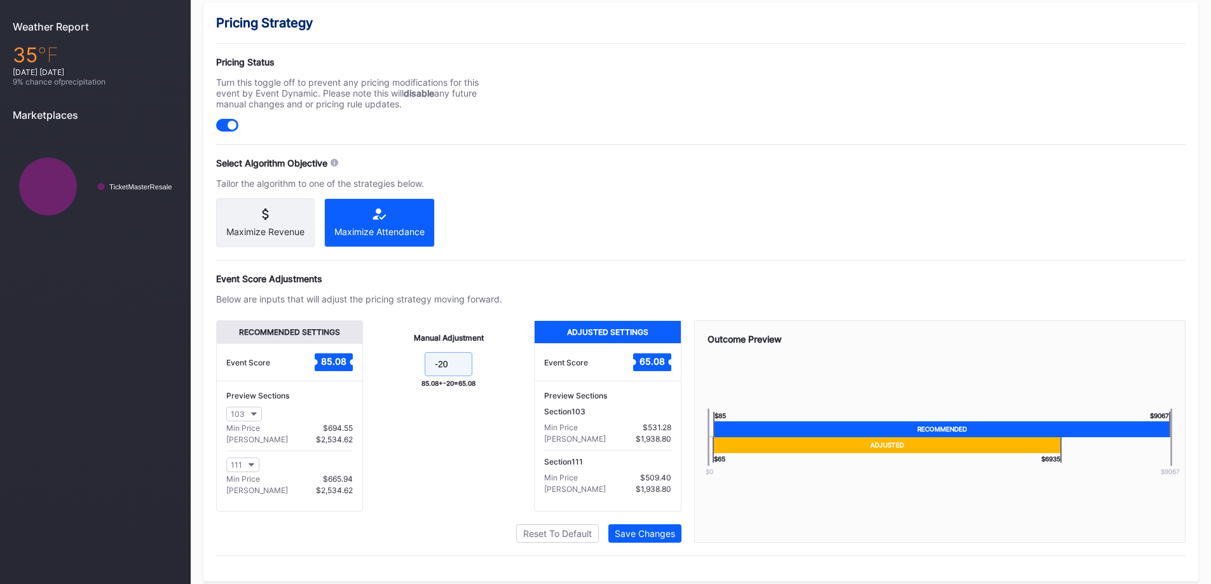
type input "-20"
click at [660, 234] on div "Pricing Strategy Pricing Status Turn this toggle off to prevent any pricing mod…" at bounding box center [700, 292] width 995 height 579
click at [640, 555] on div "Pricing Strategy Pricing Status Turn this toggle off to prevent any pricing mod…" at bounding box center [700, 292] width 995 height 579
click at [642, 537] on button "Save Changes" at bounding box center [644, 534] width 73 height 18
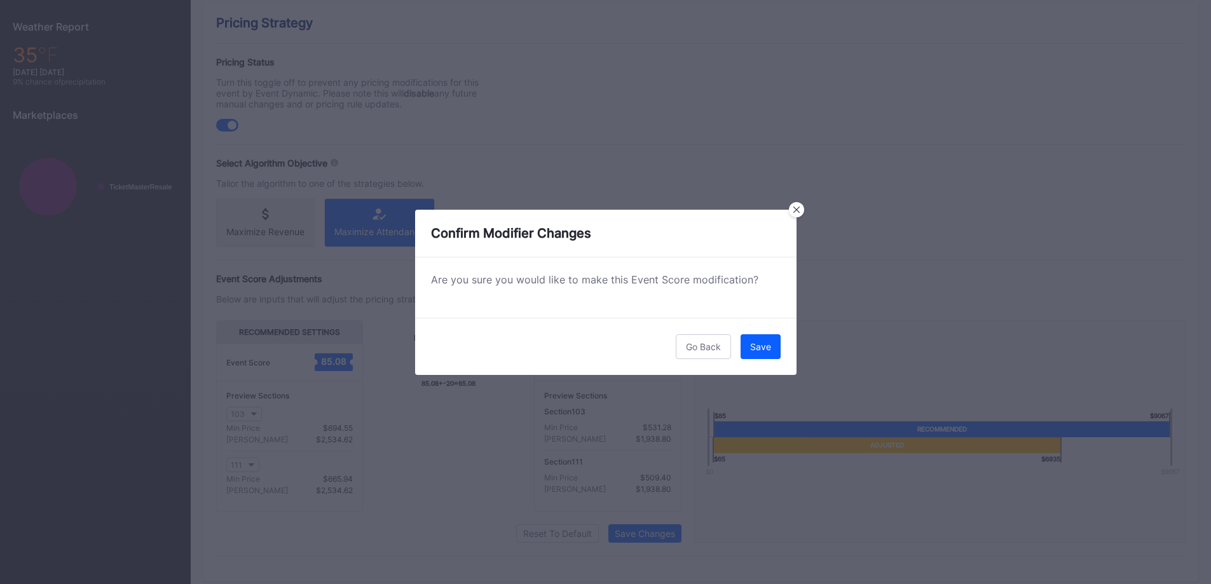
click at [753, 344] on div "Save" at bounding box center [760, 346] width 21 height 11
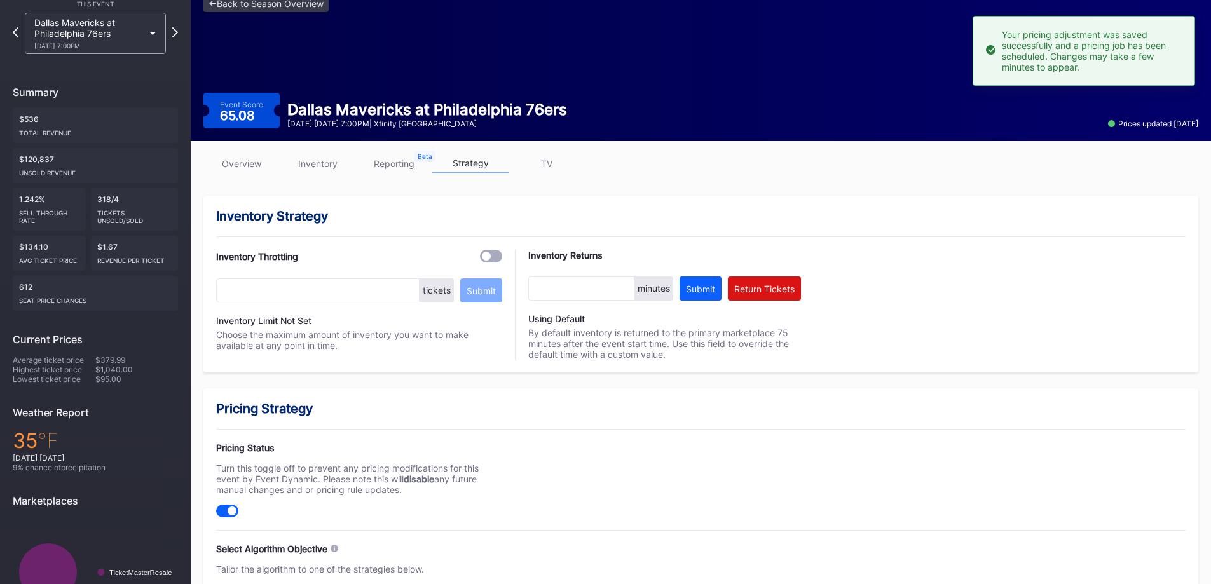
scroll to position [0, 0]
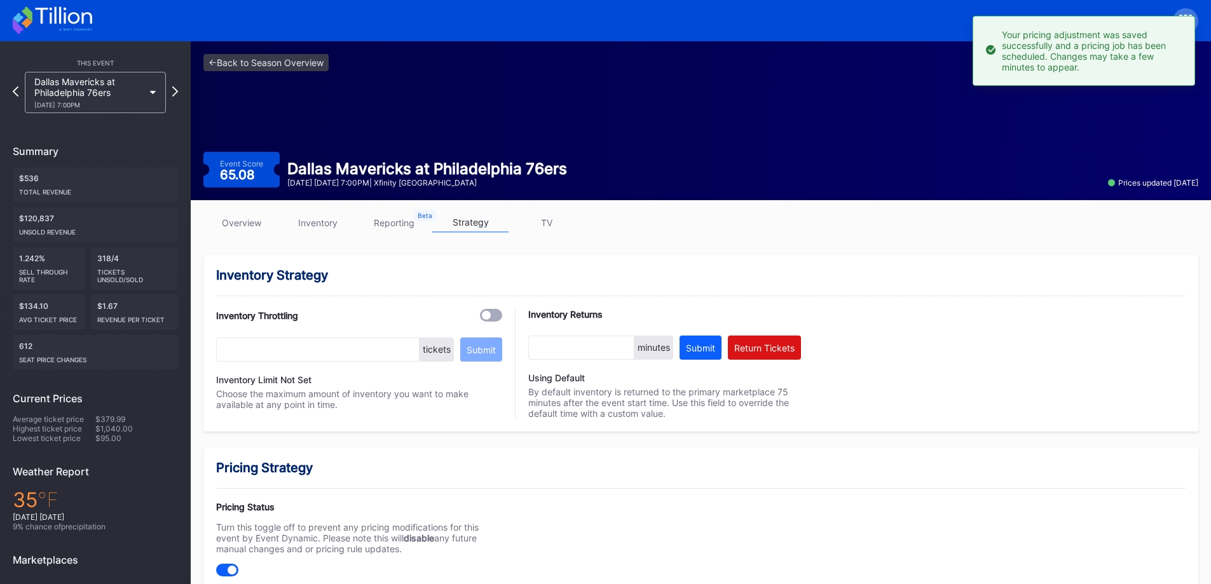
click at [117, 104] on div "[DATE] 7:00PM" at bounding box center [88, 105] width 109 height 8
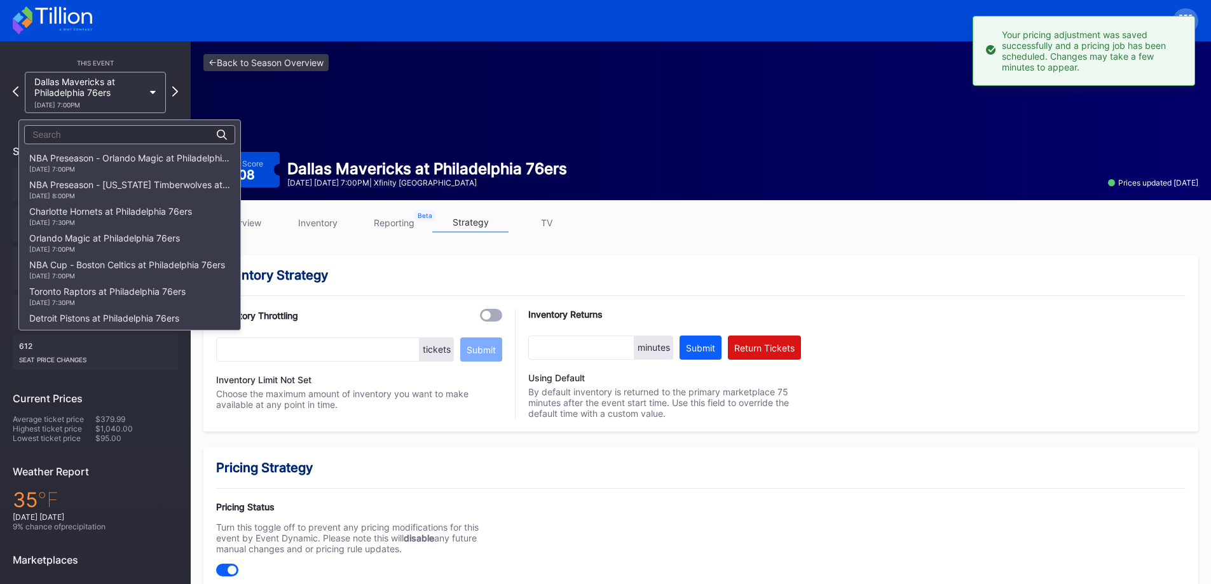
scroll to position [454, 0]
click at [102, 186] on div "[PERSON_NAME] at Philadelphia 76ers [DATE] 7:00PM" at bounding box center [109, 189] width 161 height 20
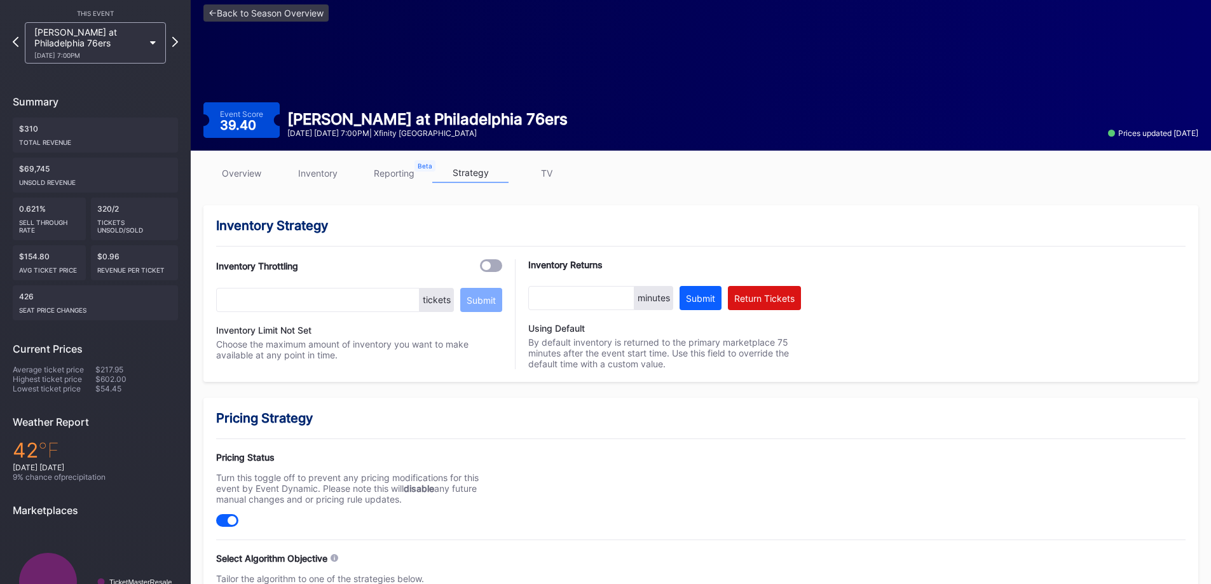
scroll to position [127, 0]
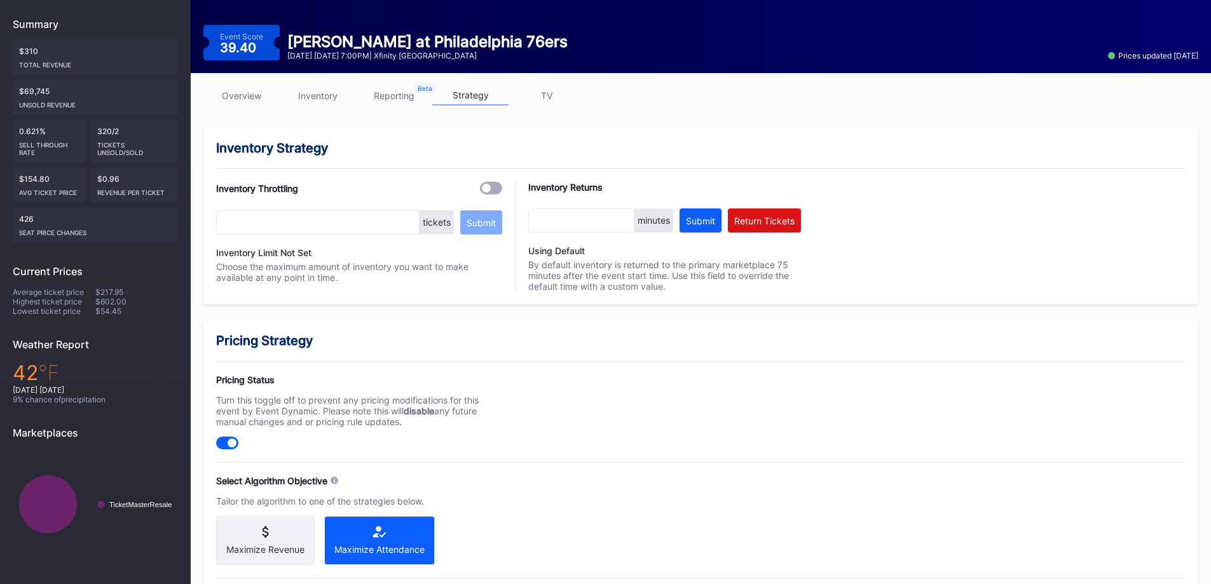
click at [341, 98] on link "inventory" at bounding box center [318, 96] width 76 height 20
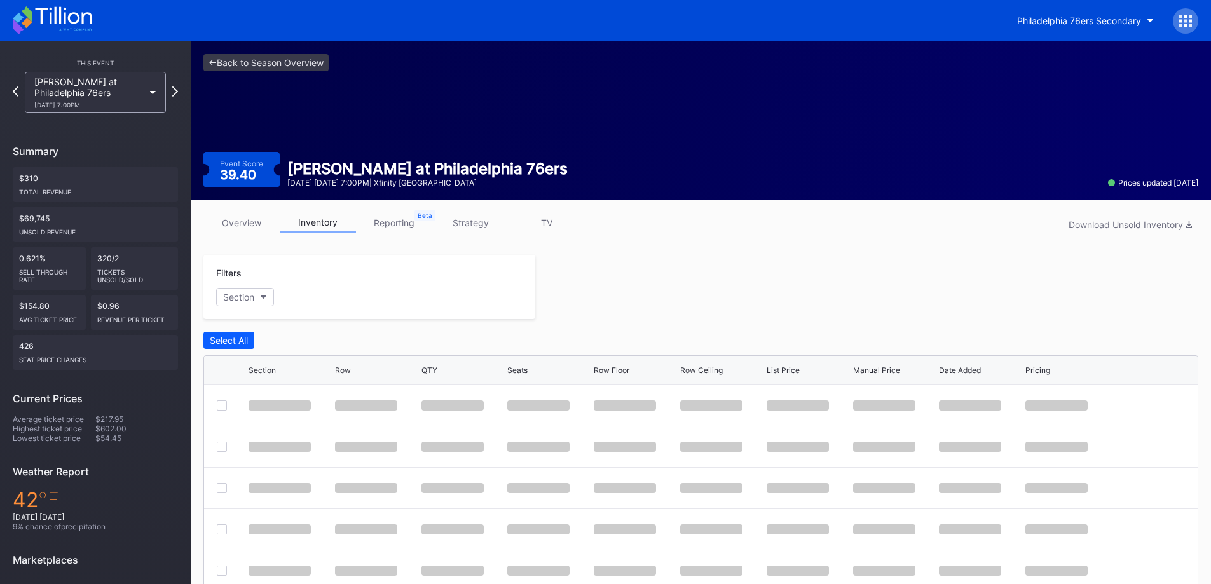
click at [310, 102] on div "<- Back to Season Overview Event Score 39.40 [PERSON_NAME] at [GEOGRAPHIC_DATA]…" at bounding box center [701, 120] width 1020 height 159
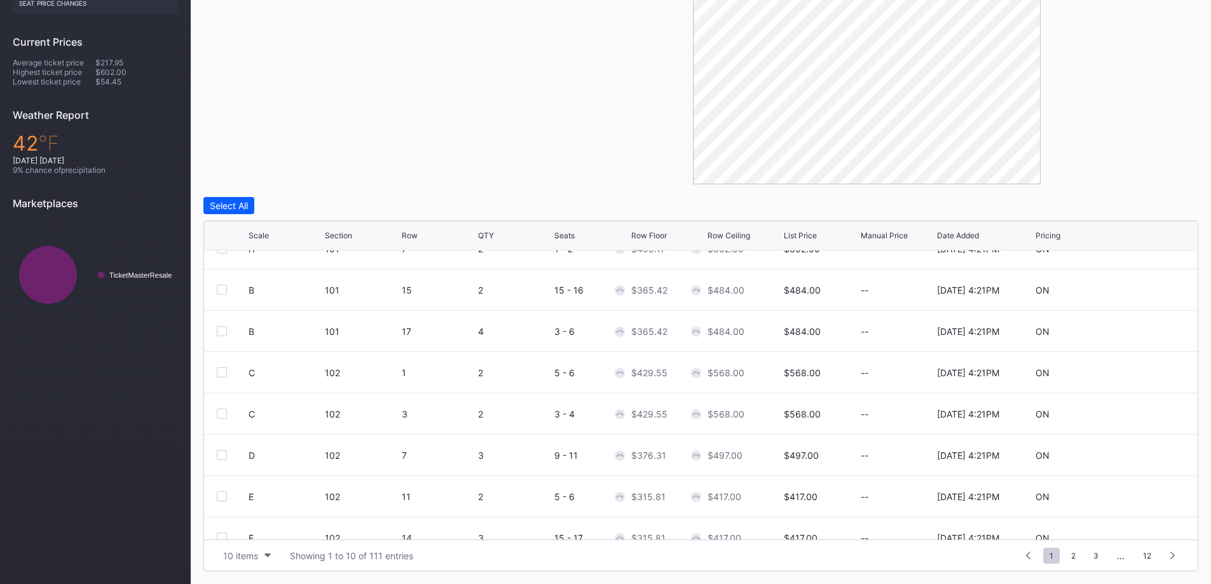
drag, startPoint x: 222, startPoint y: 560, endPoint x: 228, endPoint y: 557, distance: 6.5
click at [223, 559] on button "10 items" at bounding box center [247, 555] width 60 height 17
click at [240, 526] on div "200 items" at bounding box center [246, 524] width 41 height 11
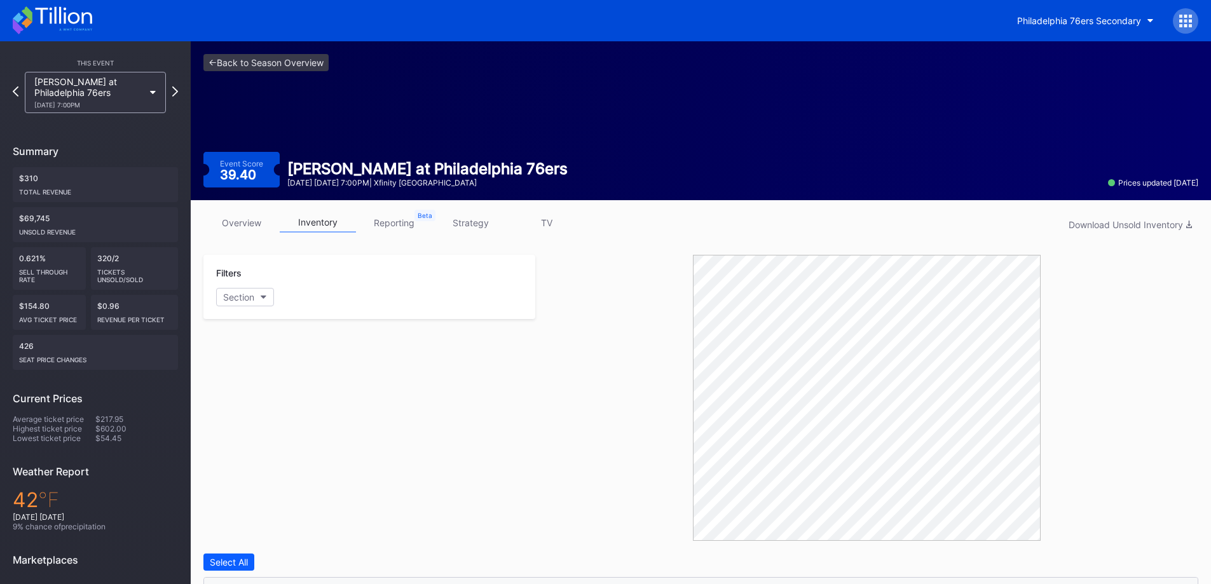
click at [471, 225] on link "strategy" at bounding box center [470, 223] width 76 height 20
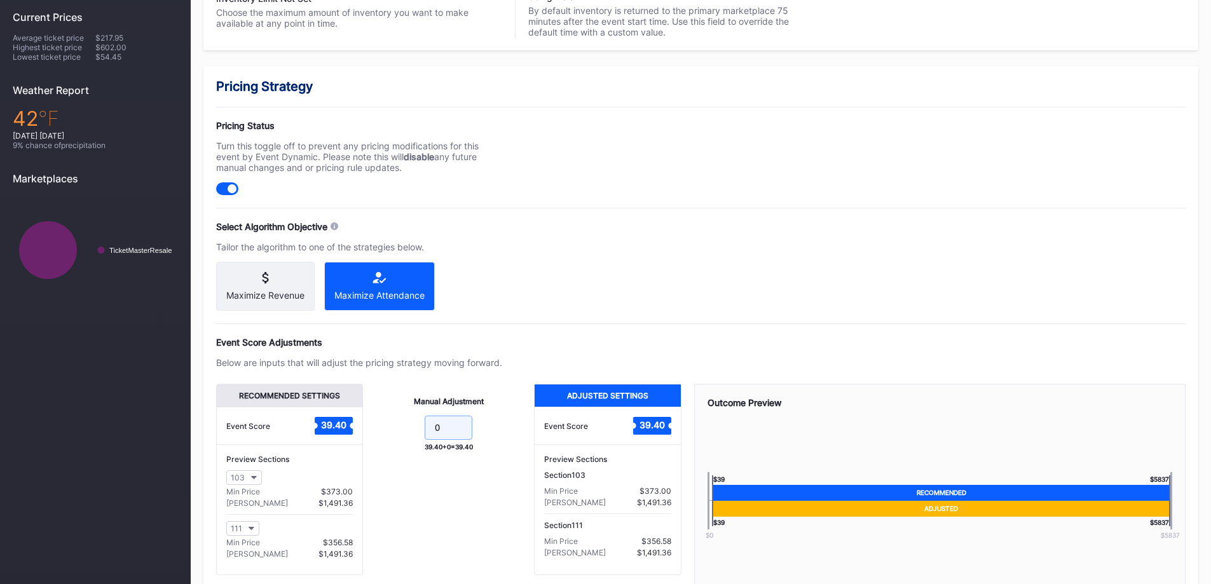
drag, startPoint x: 465, startPoint y: 434, endPoint x: 338, endPoint y: 420, distance: 127.9
click at [354, 425] on div "Recommended Settings Event Score 39.40 Preview Sections 103 Min Price $373.00 M…" at bounding box center [448, 479] width 465 height 191
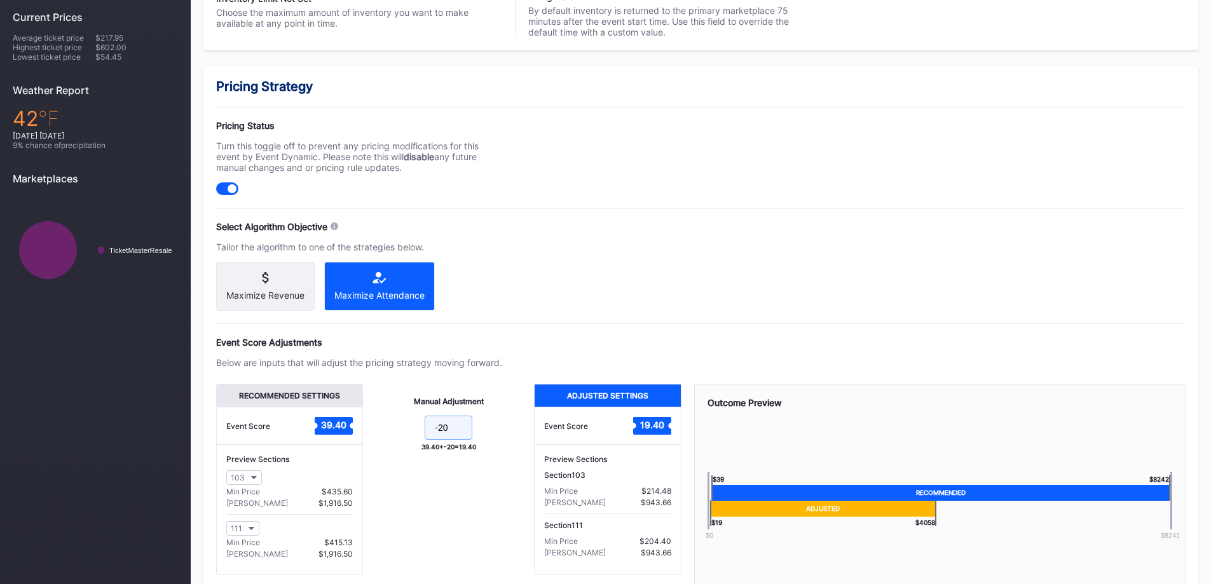
type input "-20"
click at [755, 249] on div "Pricing Strategy Pricing Status Turn this toggle off to prevent any pricing mod…" at bounding box center [700, 355] width 995 height 579
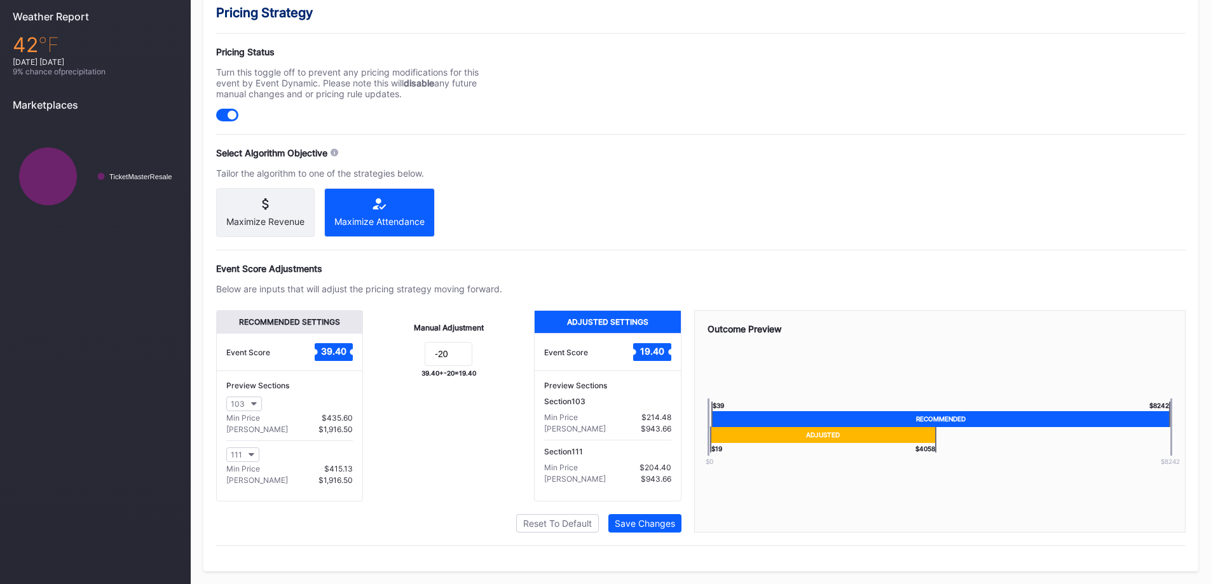
click at [672, 522] on div "Save Changes" at bounding box center [645, 523] width 60 height 11
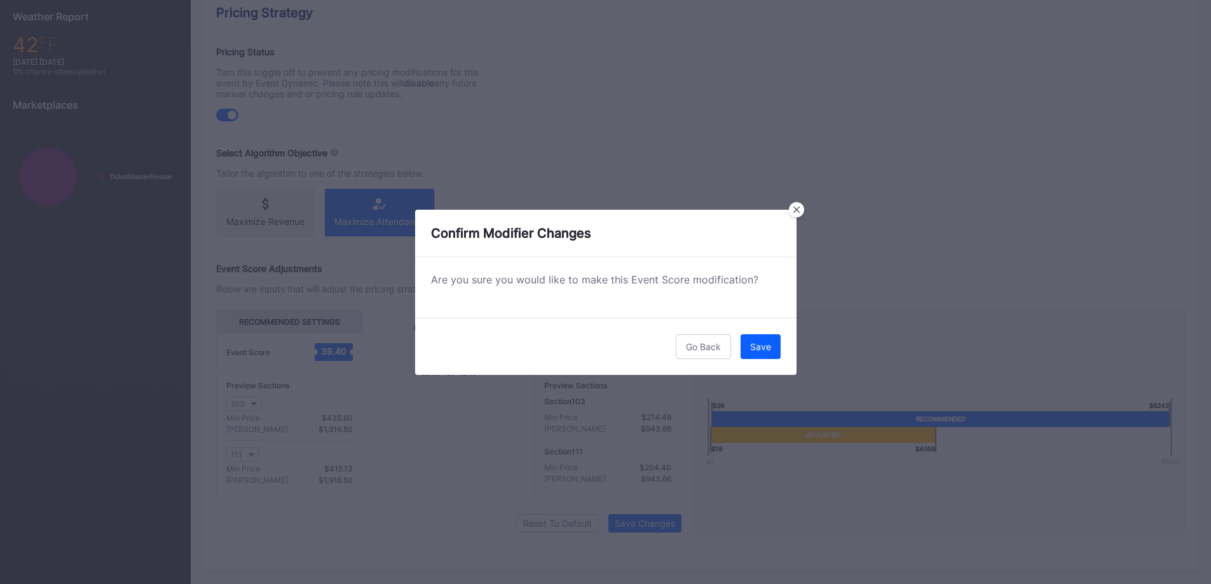
click at [764, 348] on div "Save" at bounding box center [760, 346] width 21 height 11
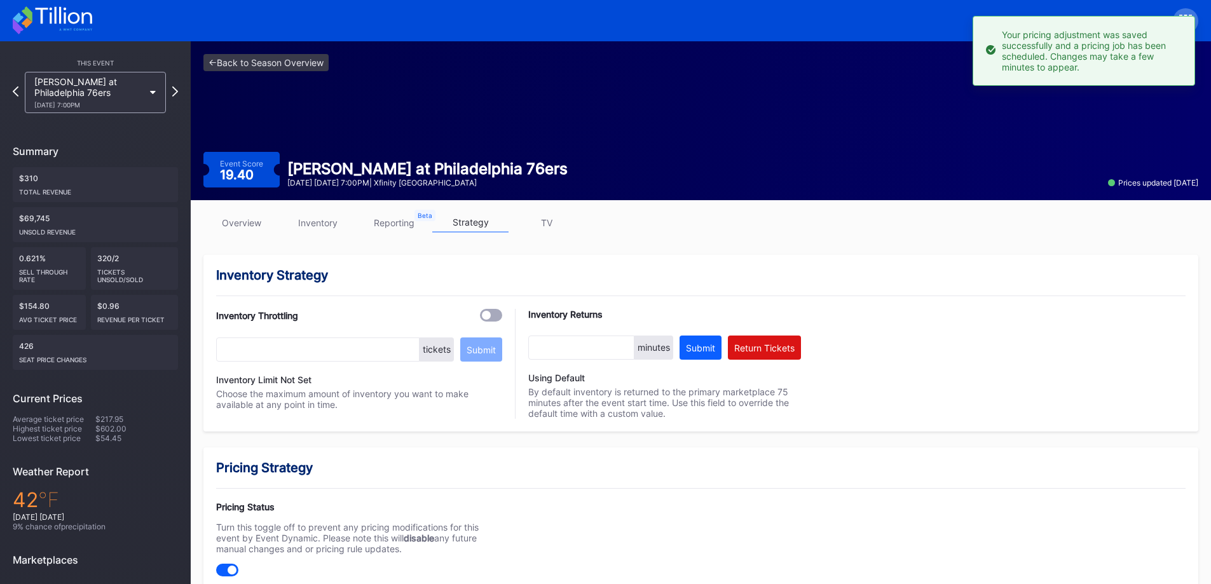
click at [154, 91] on icon at bounding box center [153, 93] width 6 height 4
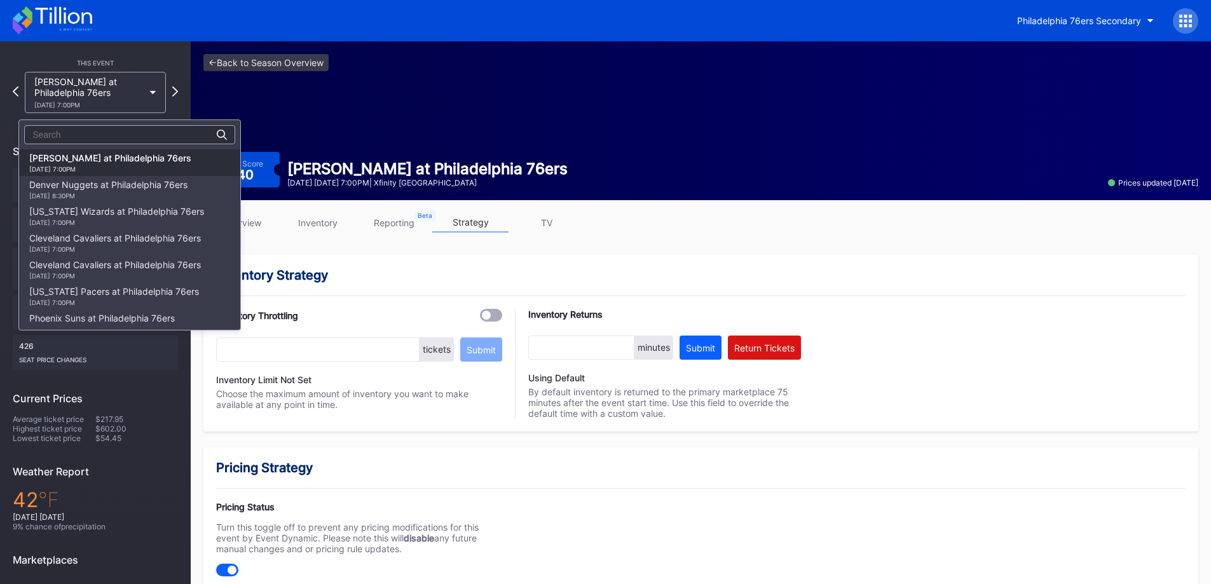
click at [137, 191] on div "Denver Nuggets at Philadelphia 76ers [DATE] 8:30PM" at bounding box center [108, 189] width 158 height 20
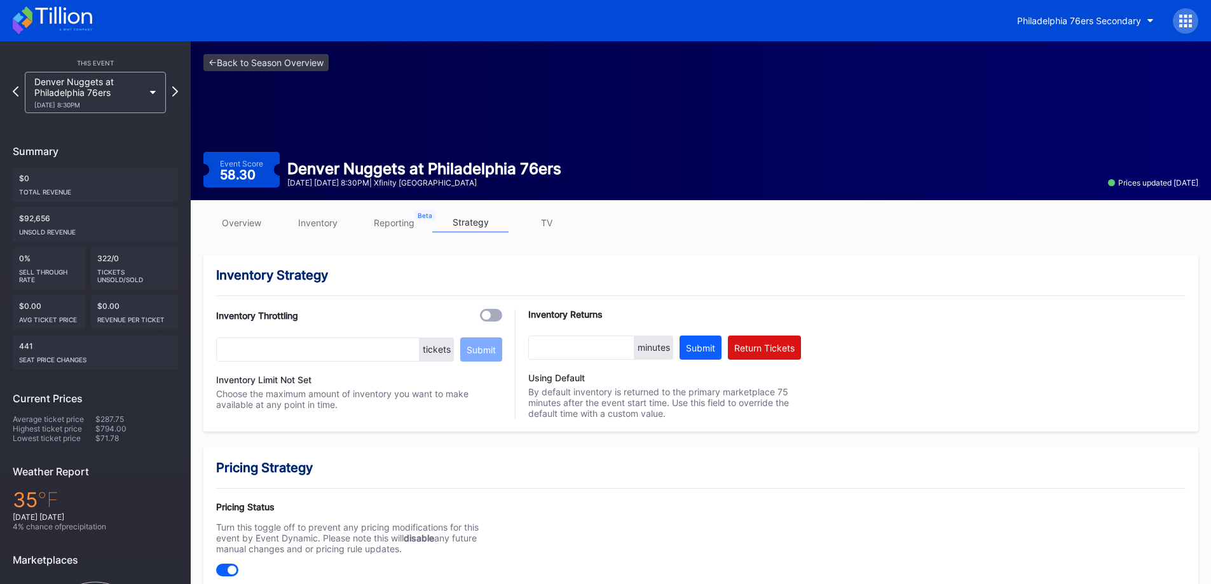
click at [81, 23] on icon at bounding box center [52, 20] width 79 height 28
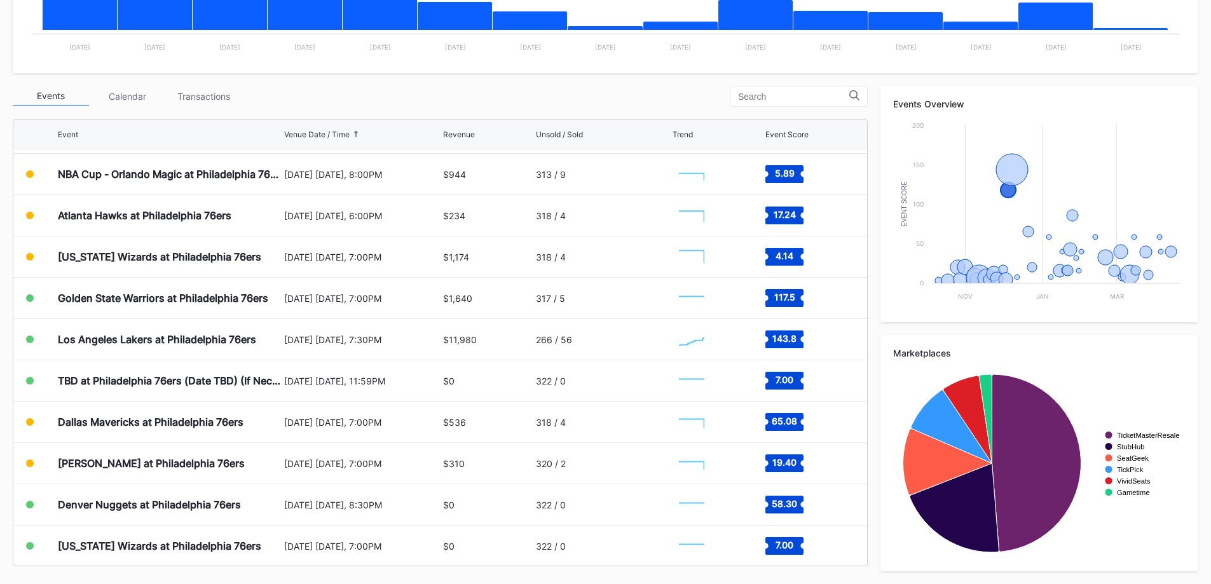
scroll to position [509, 0]
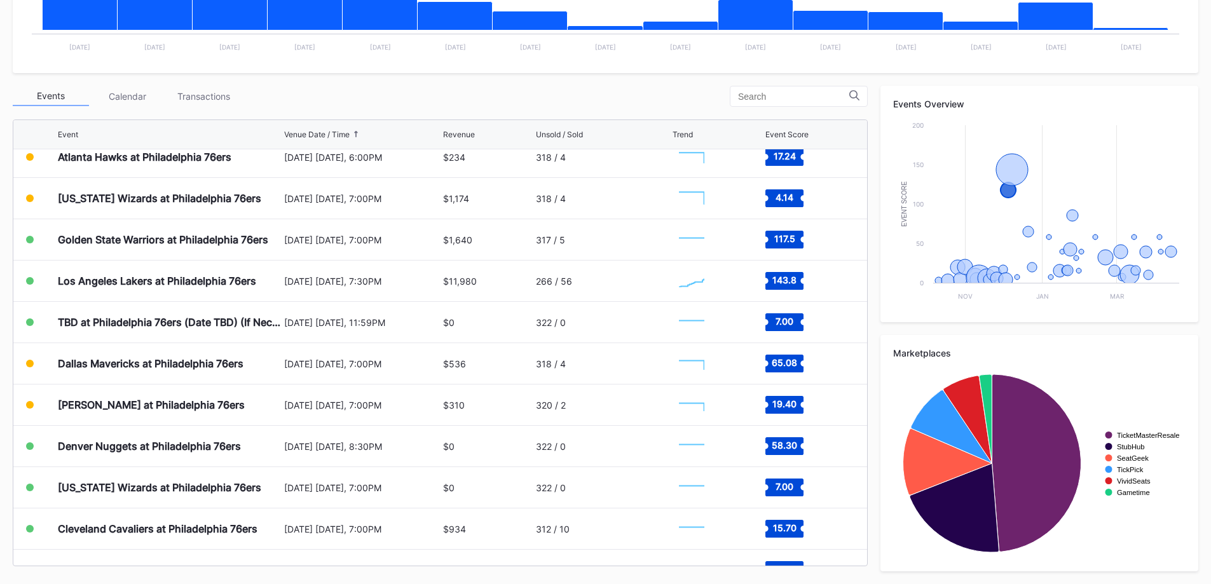
click at [187, 256] on div "Golden State Warriors at Philadelphia 76ers" at bounding box center [169, 239] width 223 height 41
